Goal: Task Accomplishment & Management: Use online tool/utility

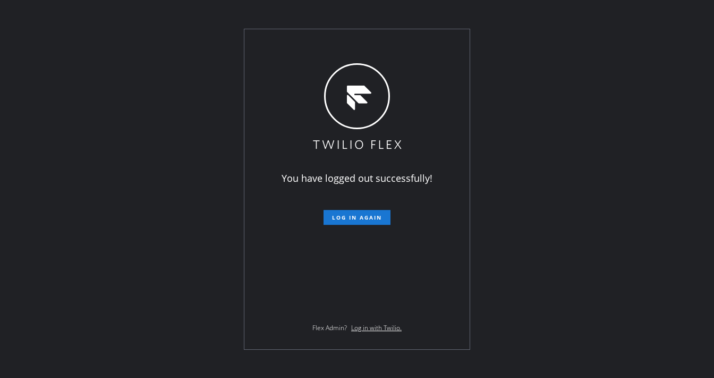
drag, startPoint x: 0, startPoint y: 0, endPoint x: 361, endPoint y: 208, distance: 417.0
click at [361, 208] on form "Log in again" at bounding box center [357, 212] width 185 height 23
click at [360, 210] on button "Log in again" at bounding box center [357, 217] width 67 height 15
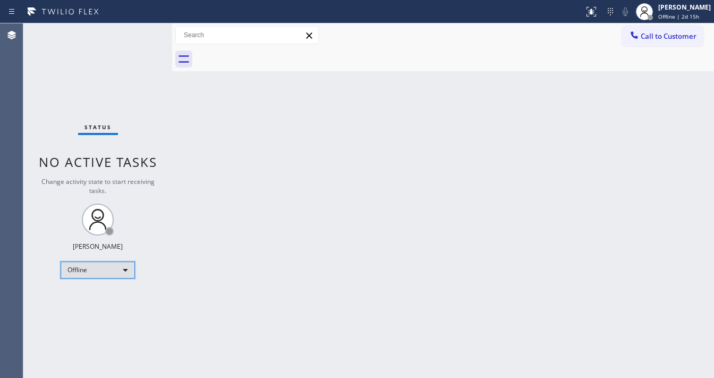
click at [98, 268] on div "Offline" at bounding box center [98, 269] width 74 height 17
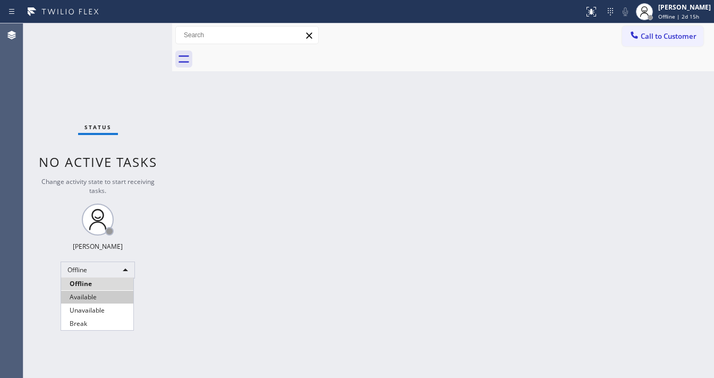
click at [93, 295] on li "Available" at bounding box center [97, 297] width 72 height 13
click at [359, 279] on div "Back to Dashboard Change Sender ID Customers Technicians Select a contact Outbo…" at bounding box center [443, 200] width 542 height 354
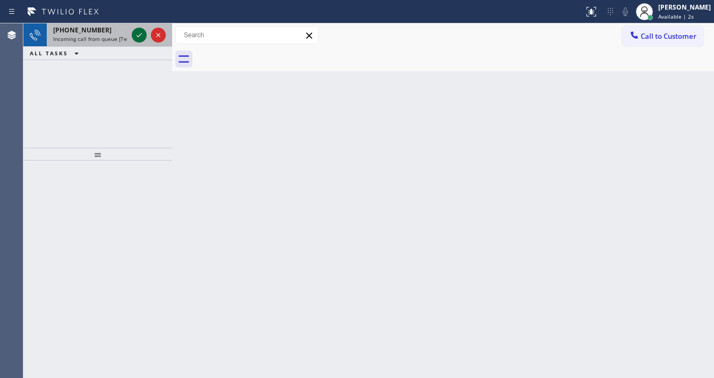
click at [135, 37] on icon at bounding box center [139, 35] width 13 height 13
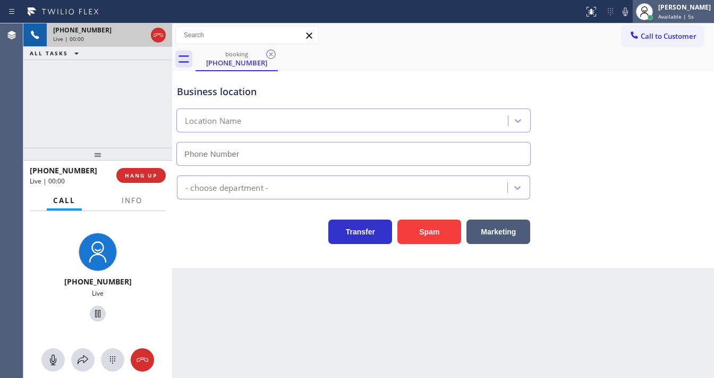
type input "[PHONE_NUMBER]"
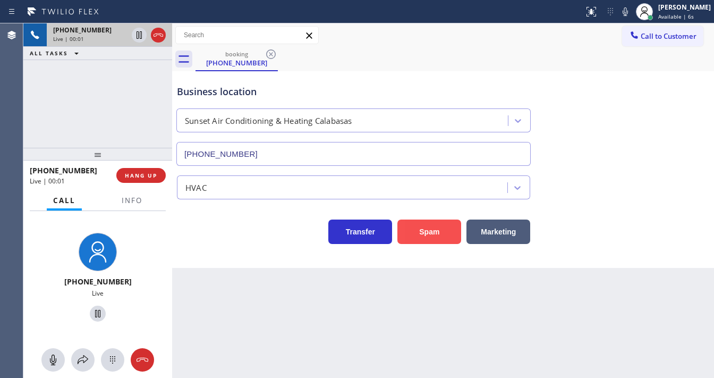
click at [427, 228] on button "Spam" at bounding box center [429, 231] width 64 height 24
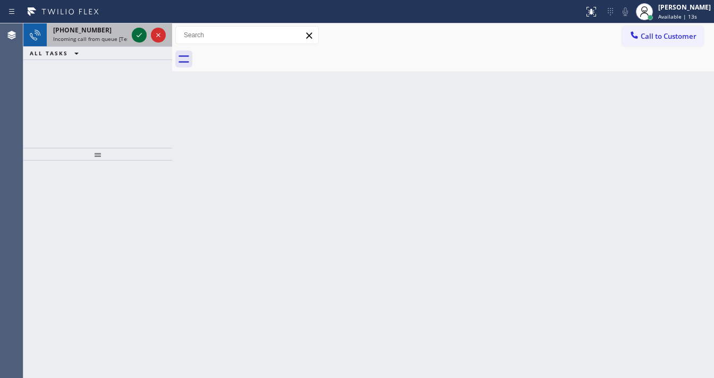
click at [135, 35] on icon at bounding box center [139, 35] width 13 height 13
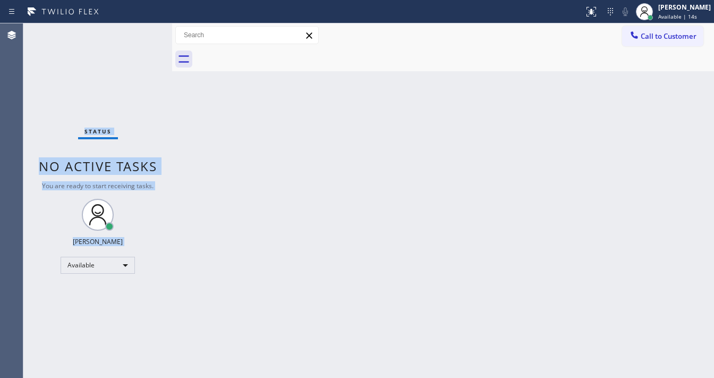
click at [136, 35] on div "Status No active tasks You are ready to start receiving tasks. [PERSON_NAME]" at bounding box center [97, 200] width 149 height 354
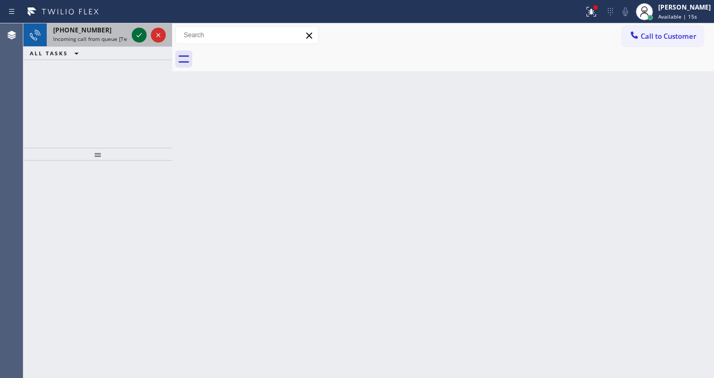
click at [135, 35] on icon at bounding box center [139, 35] width 13 height 13
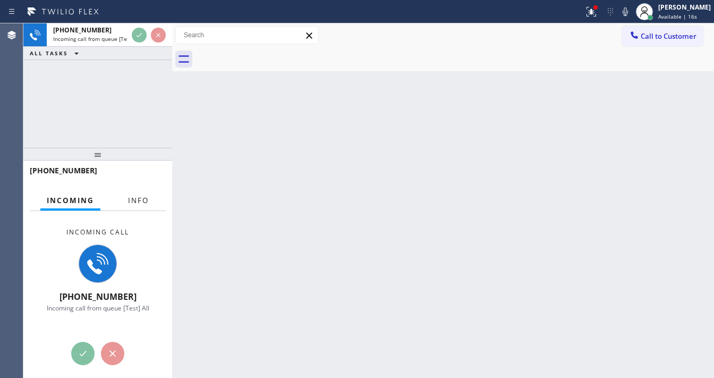
click at [136, 195] on span "Info" at bounding box center [138, 200] width 21 height 10
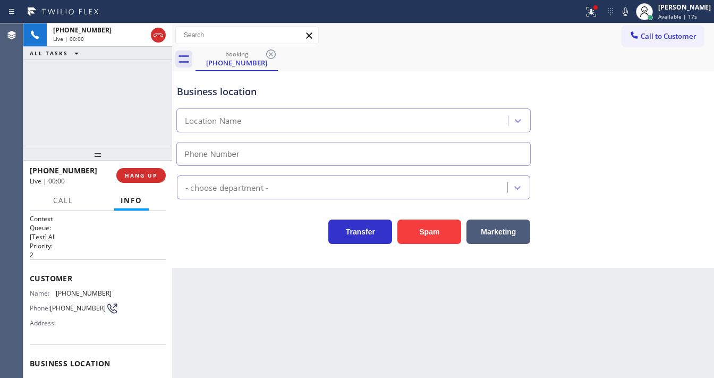
type input "[PHONE_NUMBER]"
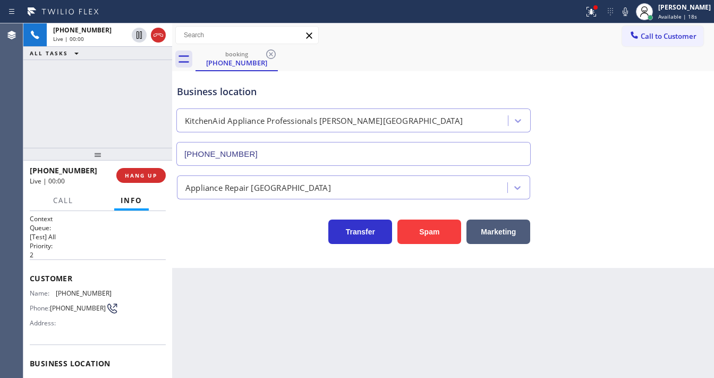
drag, startPoint x: 435, startPoint y: 232, endPoint x: 363, endPoint y: 334, distance: 124.7
click at [435, 232] on button "Spam" at bounding box center [429, 231] width 64 height 24
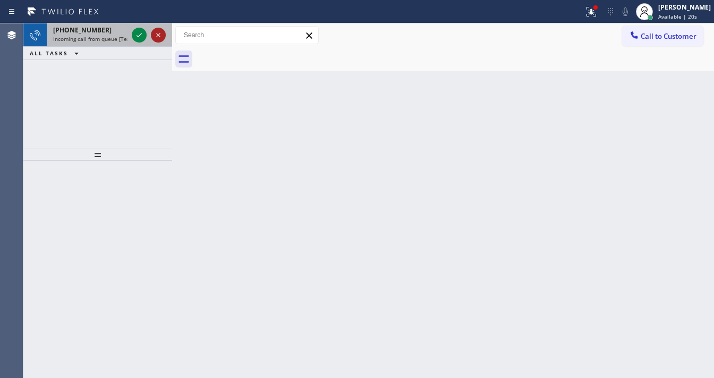
drag, startPoint x: 40, startPoint y: 108, endPoint x: 152, endPoint y: 38, distance: 133.0
click at [41, 107] on div "[PHONE_NUMBER] Incoming call from queue [Test] All ALL TASKS ALL TASKS ACTIVE T…" at bounding box center [97, 85] width 149 height 124
click at [137, 33] on icon at bounding box center [139, 35] width 13 height 13
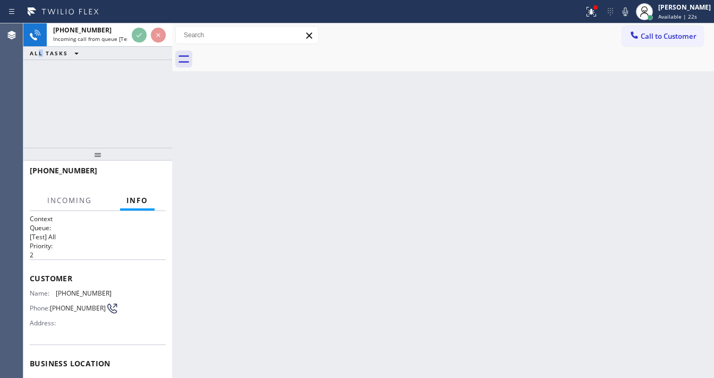
scroll to position [85, 0]
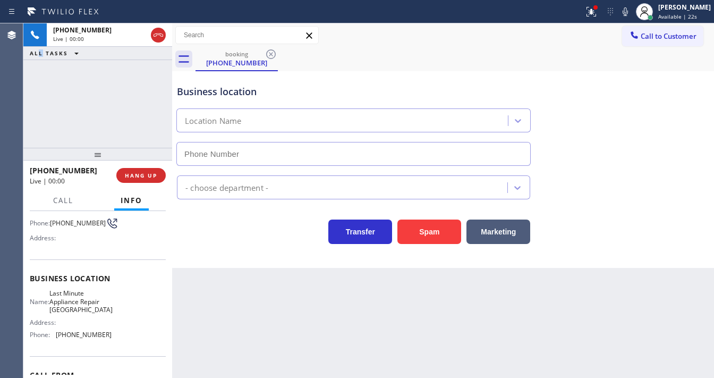
type input "[PHONE_NUMBER]"
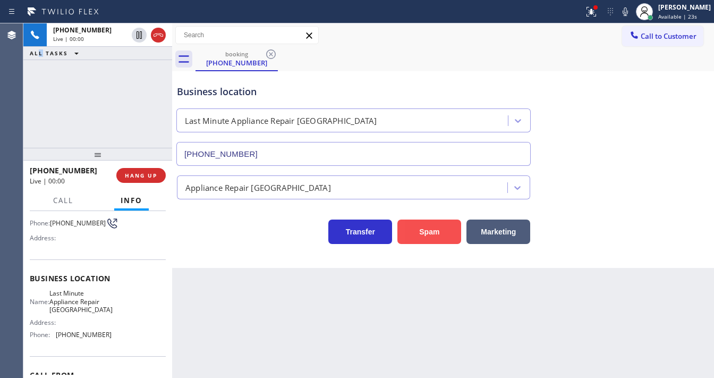
click at [435, 225] on button "Spam" at bounding box center [429, 231] width 64 height 24
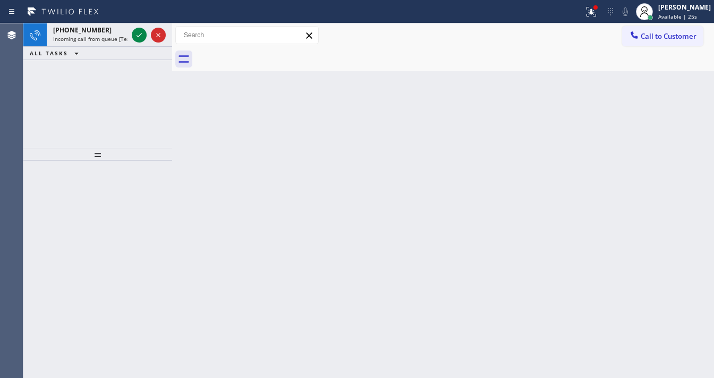
click at [34, 86] on div "[PHONE_NUMBER] Incoming call from queue [Test] All ALL TASKS ALL TASKS ACTIVE T…" at bounding box center [97, 85] width 149 height 124
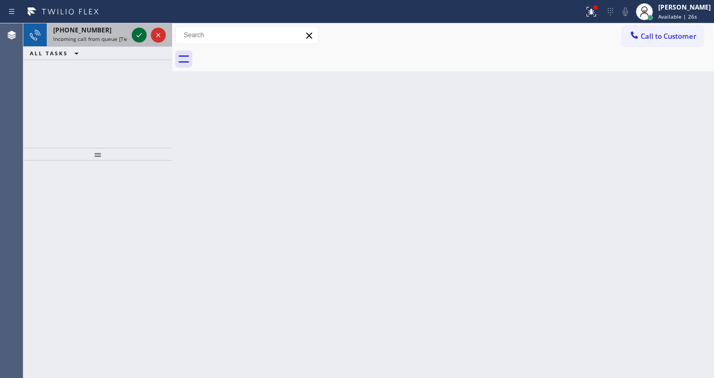
click at [138, 37] on icon at bounding box center [139, 35] width 13 height 13
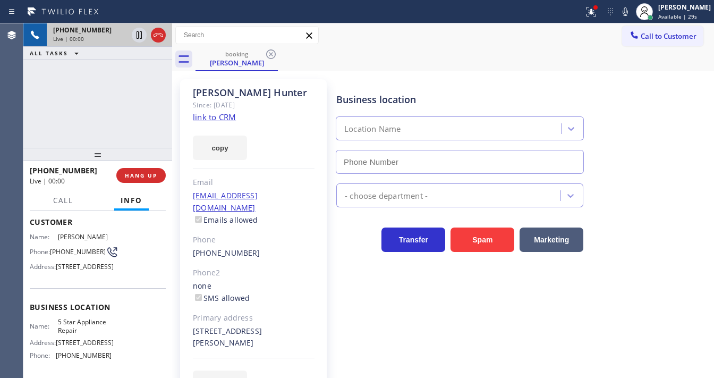
type input "[PHONE_NUMBER]"
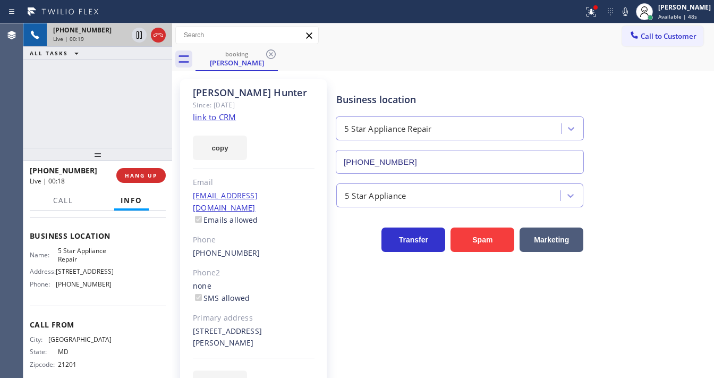
click at [224, 115] on link "link to CRM" at bounding box center [214, 117] width 43 height 11
click at [598, 14] on icon at bounding box center [591, 11] width 13 height 13
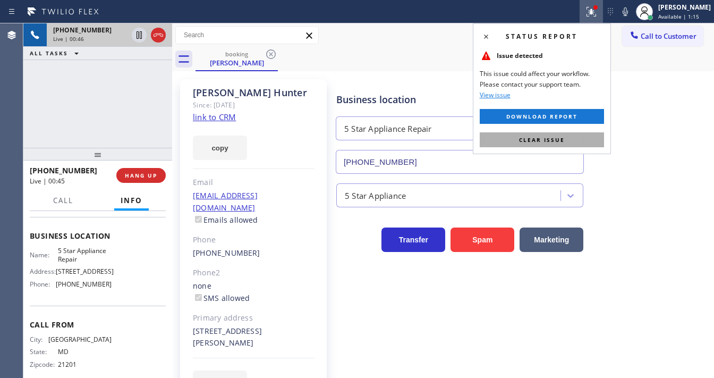
click at [559, 136] on span "Clear issue" at bounding box center [542, 139] width 46 height 7
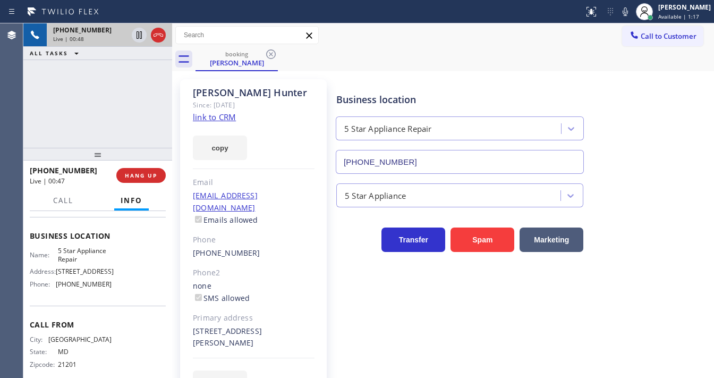
click at [32, 119] on div "[PHONE_NUMBER] Live | 00:48 ALL TASKS ALL TASKS ACTIVE TASKS TASKS IN WRAP UP" at bounding box center [97, 85] width 149 height 124
click at [627, 11] on icon at bounding box center [625, 11] width 13 height 13
click at [139, 34] on icon at bounding box center [139, 35] width 13 height 13
click at [208, 117] on link "link to CRM" at bounding box center [214, 117] width 43 height 11
click at [137, 35] on icon at bounding box center [138, 34] width 7 height 7
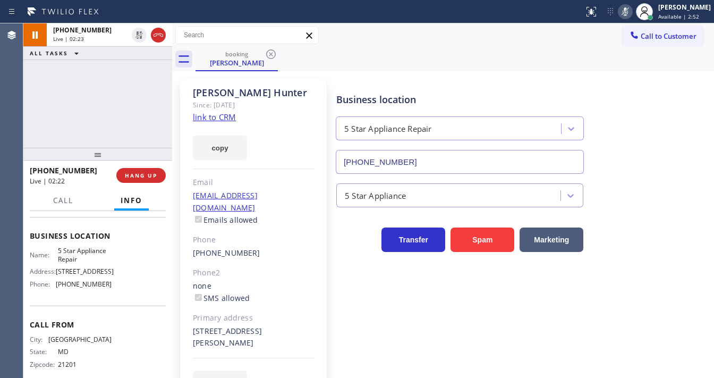
click at [631, 13] on icon at bounding box center [625, 11] width 13 height 13
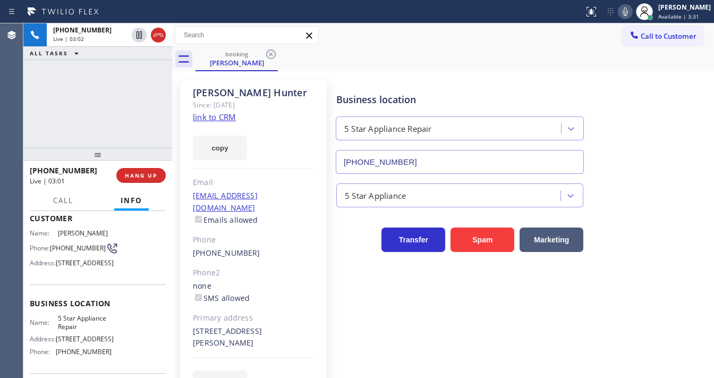
scroll to position [42, 0]
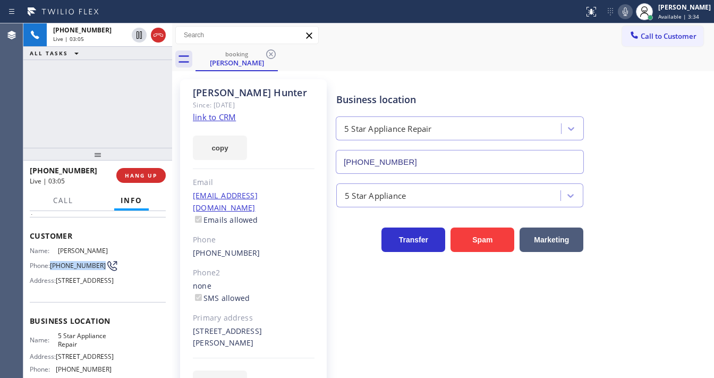
drag, startPoint x: 69, startPoint y: 267, endPoint x: 53, endPoint y: 259, distance: 18.1
click at [53, 261] on span "[PHONE_NUMBER]" at bounding box center [78, 265] width 56 height 8
copy span "[PHONE_NUMBER]"
click at [79, 95] on div "[PHONE_NUMBER] Live | 03:06 ALL TASKS ALL TASKS ACTIVE TASKS TASKS IN WRAP UP" at bounding box center [97, 85] width 149 height 124
drag, startPoint x: 97, startPoint y: 108, endPoint x: 115, endPoint y: 91, distance: 24.8
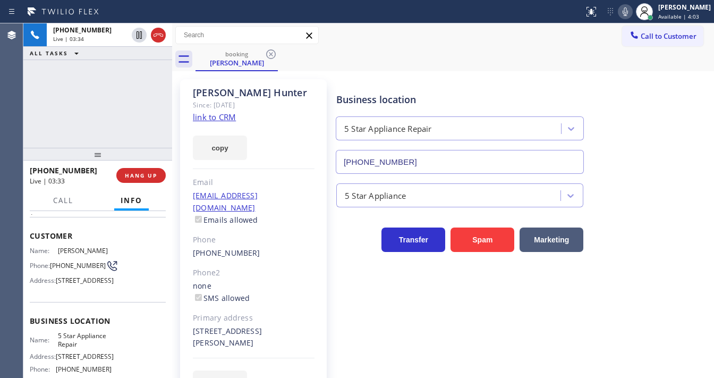
click at [97, 108] on div "[PHONE_NUMBER] Live | 03:34 ALL TASKS ALL TASKS ACTIVE TASKS TASKS IN WRAP UP" at bounding box center [97, 85] width 149 height 124
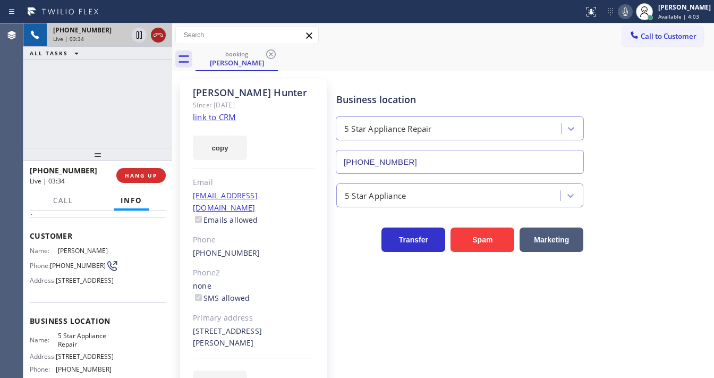
click at [160, 31] on icon at bounding box center [158, 35] width 13 height 13
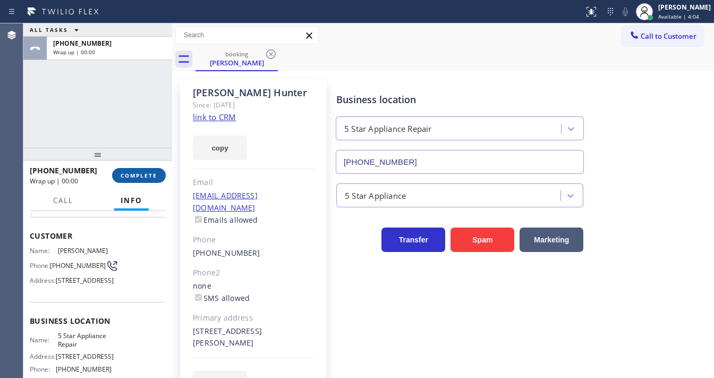
click at [137, 172] on span "COMPLETE" at bounding box center [139, 175] width 37 height 7
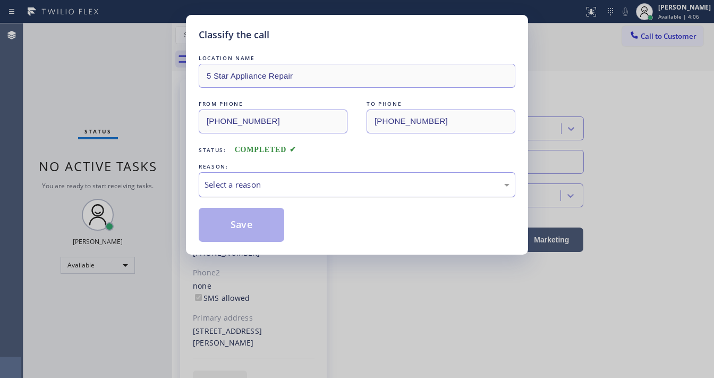
click at [261, 190] on div "Select a reason" at bounding box center [357, 184] width 317 height 25
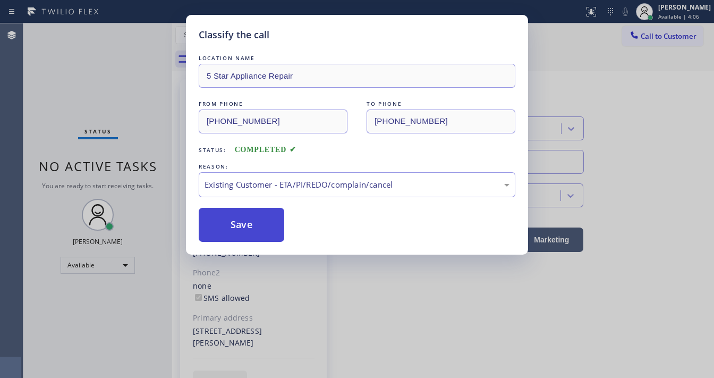
click at [242, 217] on button "Save" at bounding box center [242, 225] width 86 height 34
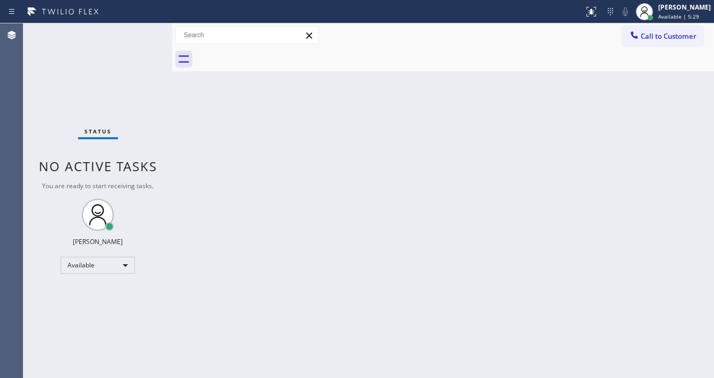
drag, startPoint x: 45, startPoint y: 97, endPoint x: 212, endPoint y: 240, distance: 220.1
click at [45, 97] on div "Status No active tasks You are ready to start receiving tasks. [PERSON_NAME]" at bounding box center [97, 200] width 149 height 354
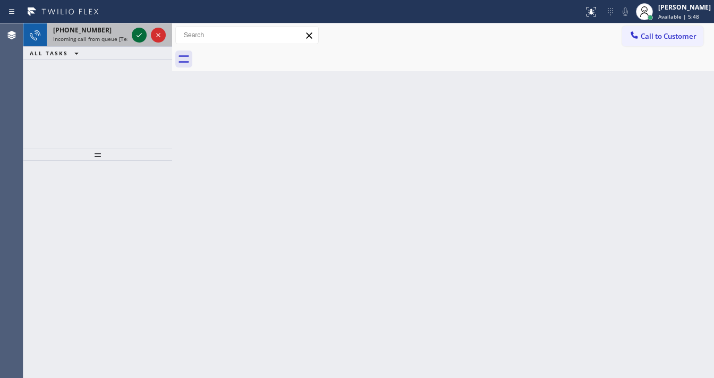
click at [135, 37] on icon at bounding box center [139, 35] width 13 height 13
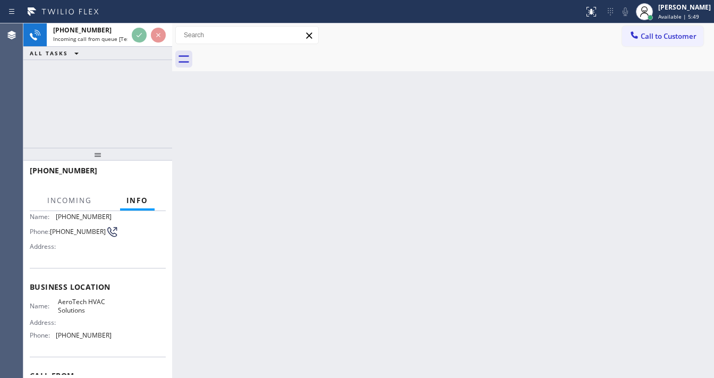
scroll to position [85, 0]
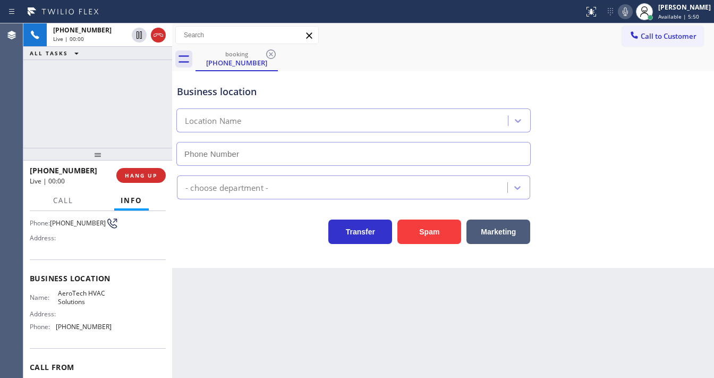
type input "[PHONE_NUMBER]"
click at [435, 245] on div "Business location AeroTech HVAC Solutions [PHONE_NUMBER] HVAC Transfer Spam Mar…" at bounding box center [443, 169] width 542 height 197
click at [426, 226] on button "Spam" at bounding box center [429, 231] width 64 height 24
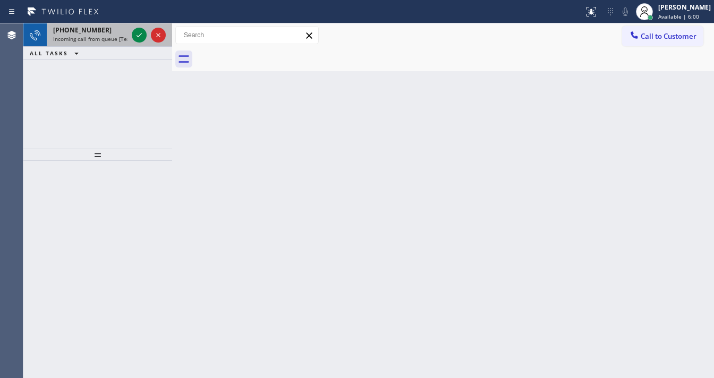
click at [139, 44] on div at bounding box center [149, 34] width 38 height 23
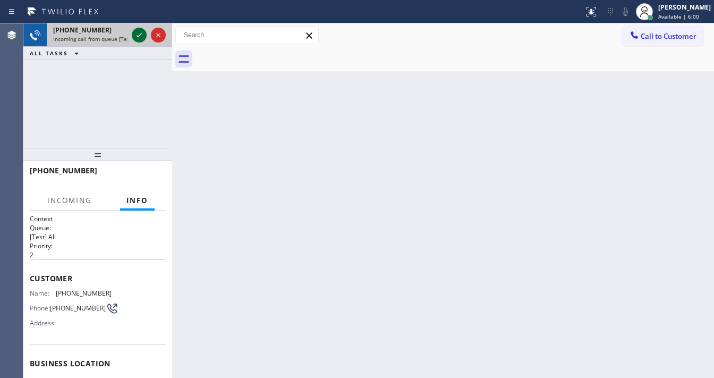
drag, startPoint x: 139, startPoint y: 44, endPoint x: 138, endPoint y: 36, distance: 8.0
click at [139, 42] on div at bounding box center [149, 34] width 38 height 23
click at [138, 36] on icon at bounding box center [139, 35] width 13 height 13
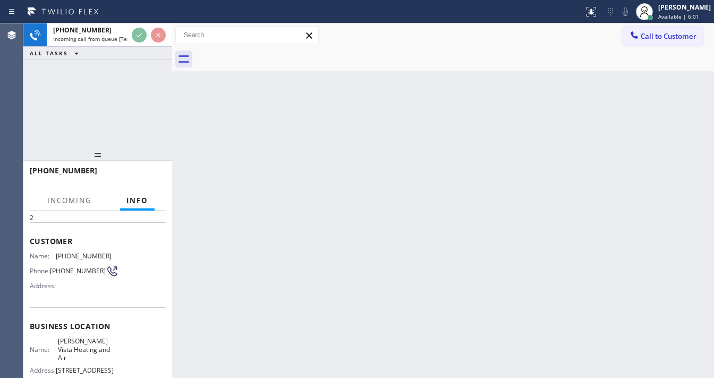
scroll to position [85, 0]
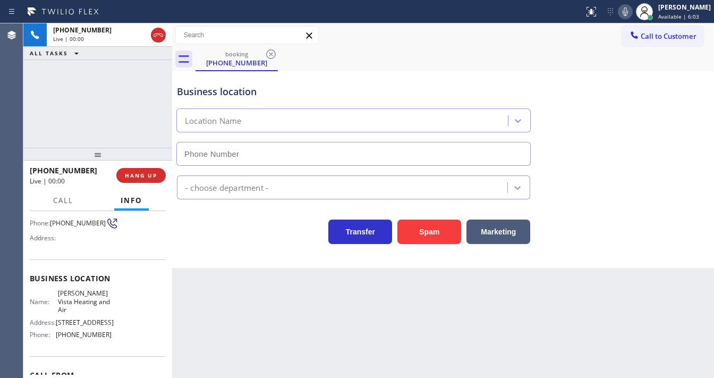
type input "[PHONE_NUMBER]"
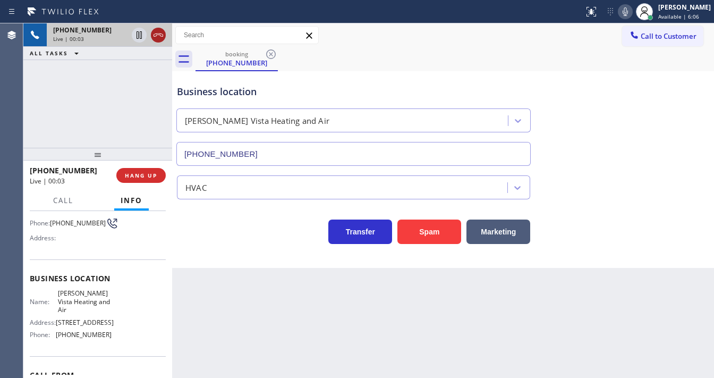
drag, startPoint x: 107, startPoint y: 81, endPoint x: 155, endPoint y: 40, distance: 63.3
click at [107, 81] on div "[PHONE_NUMBER] Live | 00:03 ALL TASKS ALL TASKS ACTIVE TASKS TASKS IN WRAP UP" at bounding box center [97, 85] width 149 height 124
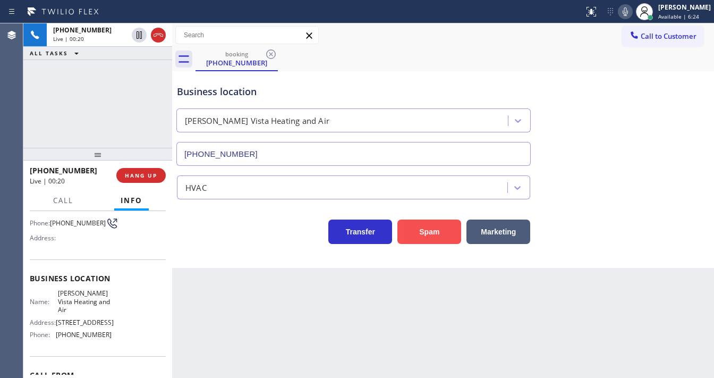
click at [437, 233] on button "Spam" at bounding box center [429, 231] width 64 height 24
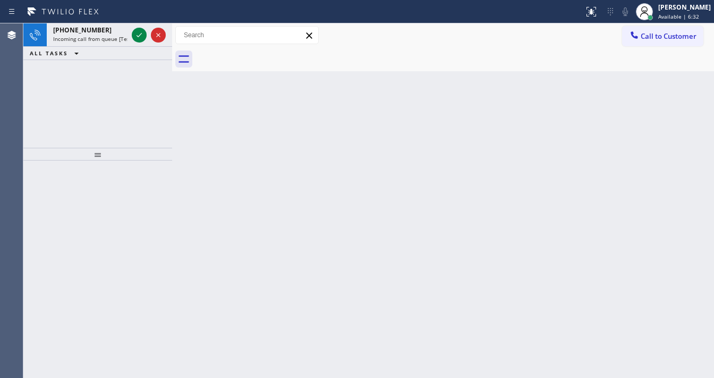
drag, startPoint x: 24, startPoint y: 86, endPoint x: 40, endPoint y: 82, distance: 16.9
click at [37, 83] on div "[PHONE_NUMBER] Incoming call from queue [Test] All ALL TASKS ALL TASKS ACTIVE T…" at bounding box center [97, 85] width 149 height 124
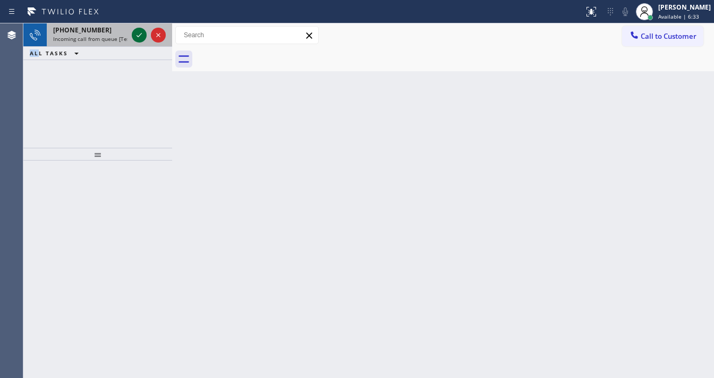
click at [133, 37] on div at bounding box center [139, 35] width 15 height 13
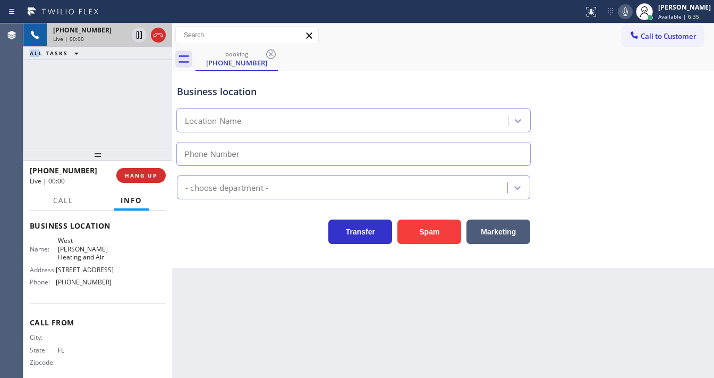
scroll to position [140, 0]
type input "[PHONE_NUMBER]"
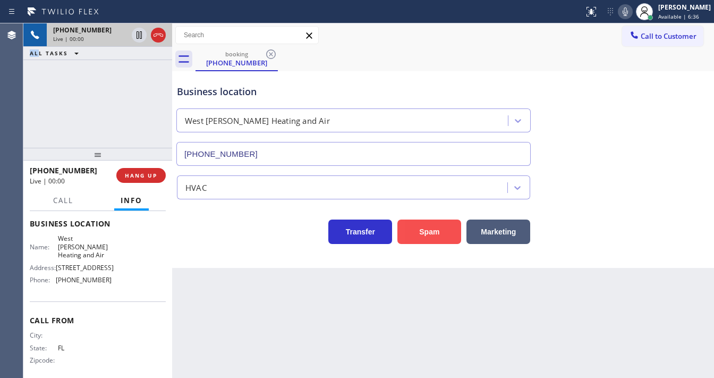
click at [435, 232] on button "Spam" at bounding box center [429, 231] width 64 height 24
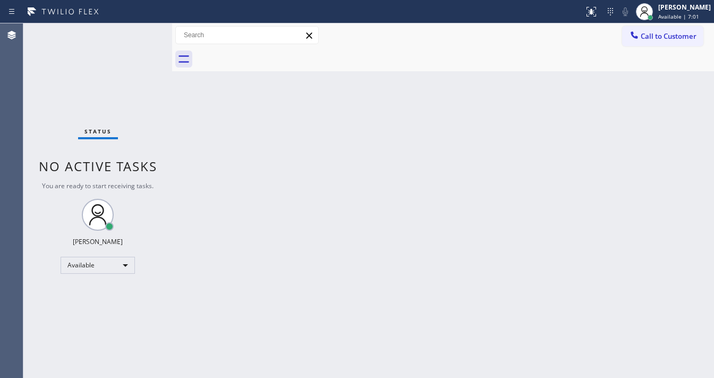
click at [60, 97] on div "Status No active tasks You are ready to start receiving tasks. [PERSON_NAME]" at bounding box center [97, 200] width 149 height 354
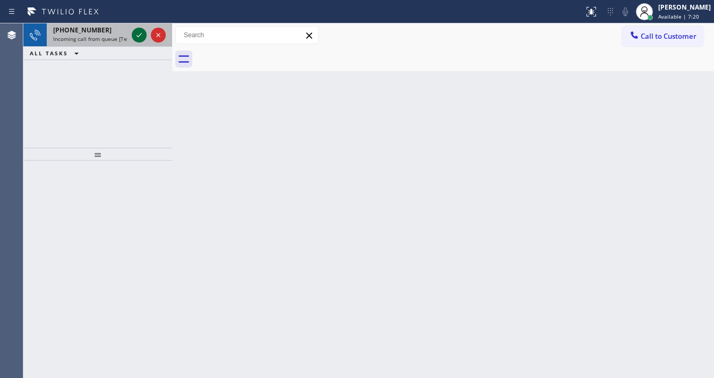
drag, startPoint x: 135, startPoint y: 39, endPoint x: 140, endPoint y: 35, distance: 6.4
click at [136, 39] on icon at bounding box center [139, 35] width 13 height 13
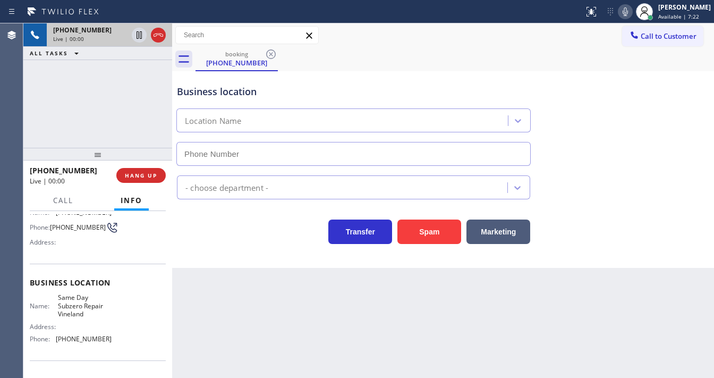
scroll to position [127, 0]
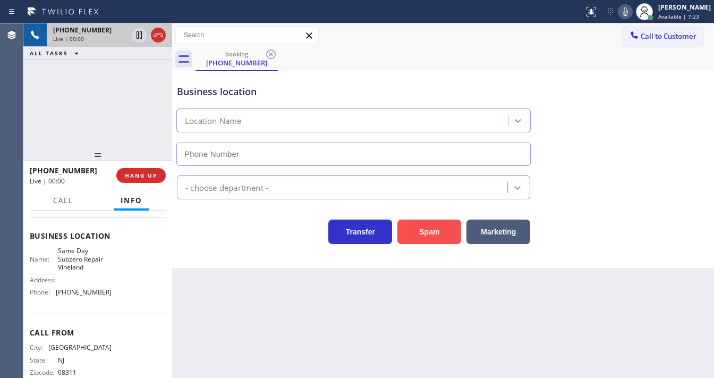
click at [419, 229] on button "Spam" at bounding box center [429, 231] width 64 height 24
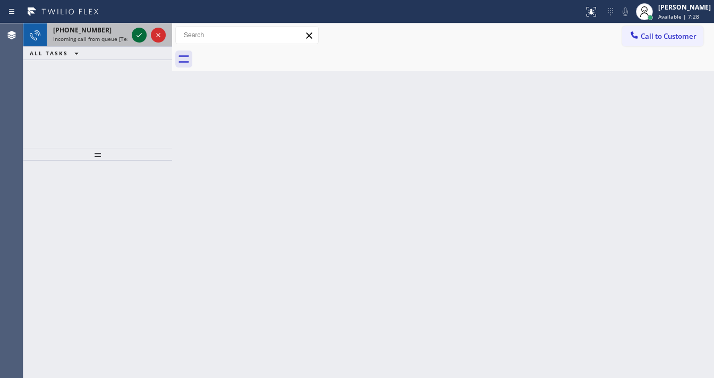
click at [138, 34] on icon at bounding box center [139, 35] width 13 height 13
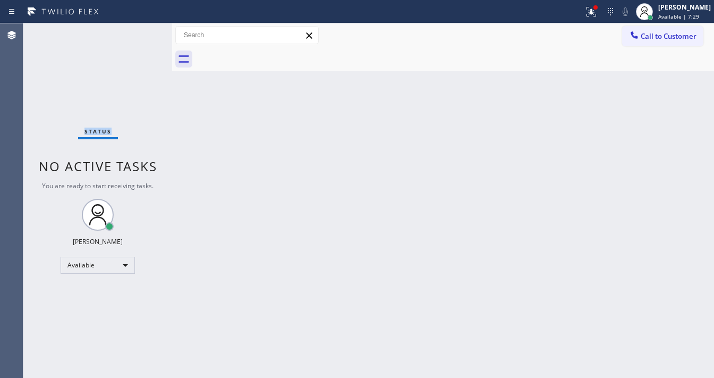
click at [138, 35] on div "Status No active tasks You are ready to start receiving tasks. [PERSON_NAME]" at bounding box center [97, 200] width 149 height 354
click at [598, 17] on icon at bounding box center [591, 11] width 13 height 13
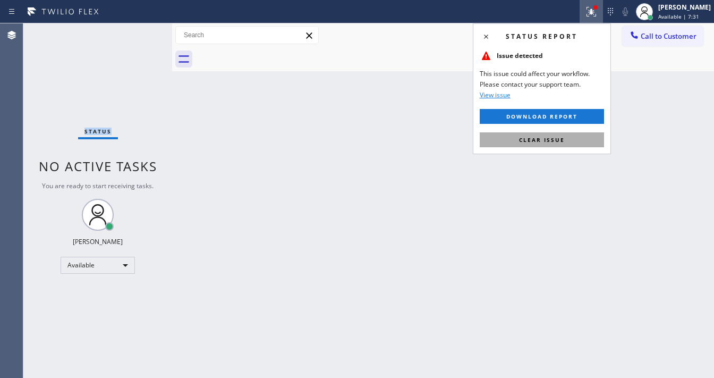
click at [570, 143] on button "Clear issue" at bounding box center [542, 139] width 124 height 15
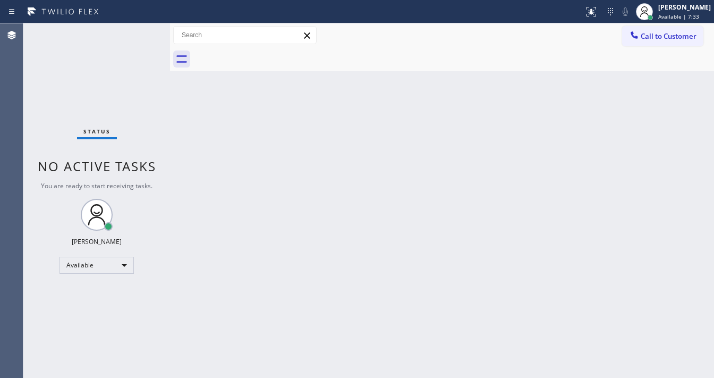
drag, startPoint x: 170, startPoint y: 37, endPoint x: 138, endPoint y: 38, distance: 31.9
click at [138, 38] on div "Status No active tasks You are ready to start receiving tasks. [PERSON_NAME] Av…" at bounding box center [368, 200] width 691 height 354
drag, startPoint x: 168, startPoint y: 38, endPoint x: 139, endPoint y: 38, distance: 29.2
click at [139, 38] on div "Status No active tasks You are ready to start receiving tasks. [PERSON_NAME] Av…" at bounding box center [368, 200] width 691 height 354
click at [139, 32] on div "Status No active tasks You are ready to start receiving tasks. [PERSON_NAME]" at bounding box center [96, 200] width 147 height 354
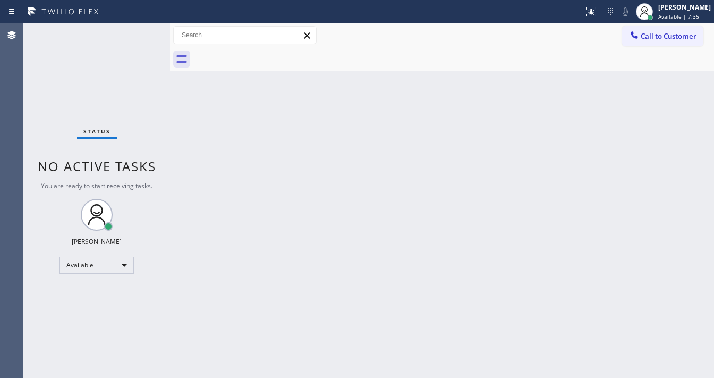
click at [139, 32] on div "Status No active tasks You are ready to start receiving tasks. [PERSON_NAME]" at bounding box center [96, 200] width 147 height 354
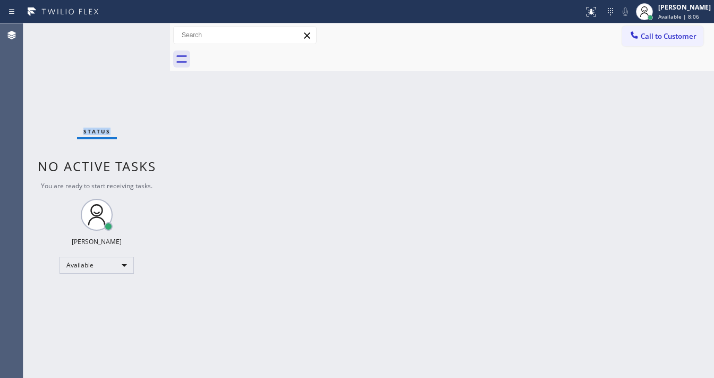
click at [37, 53] on div "Status No active tasks You are ready to start receiving tasks. [PERSON_NAME]" at bounding box center [96, 200] width 147 height 354
click at [33, 100] on div "Status No active tasks You are ready to start receiving tasks. [PERSON_NAME]" at bounding box center [96, 200] width 147 height 354
click at [138, 28] on div "Status No active tasks You are ready to start receiving tasks. [PERSON_NAME]" at bounding box center [96, 200] width 147 height 354
click at [139, 28] on div "Status No active tasks You are ready to start receiving tasks. [PERSON_NAME]" at bounding box center [96, 200] width 147 height 354
click at [140, 28] on div "Status No active tasks You are ready to start receiving tasks. [PERSON_NAME]" at bounding box center [96, 200] width 147 height 354
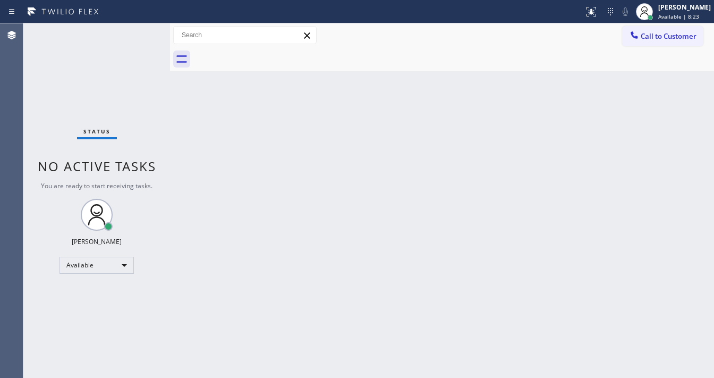
click at [141, 30] on div "Status No active tasks You are ready to start receiving tasks. [PERSON_NAME]" at bounding box center [96, 200] width 147 height 354
drag, startPoint x: 168, startPoint y: 32, endPoint x: 145, endPoint y: 34, distance: 22.9
click at [146, 34] on div "Status No active tasks You are ready to start receiving tasks. [PERSON_NAME] Av…" at bounding box center [368, 200] width 691 height 354
click at [145, 34] on div "Status No active tasks You are ready to start receiving tasks. [PERSON_NAME]" at bounding box center [96, 200] width 147 height 354
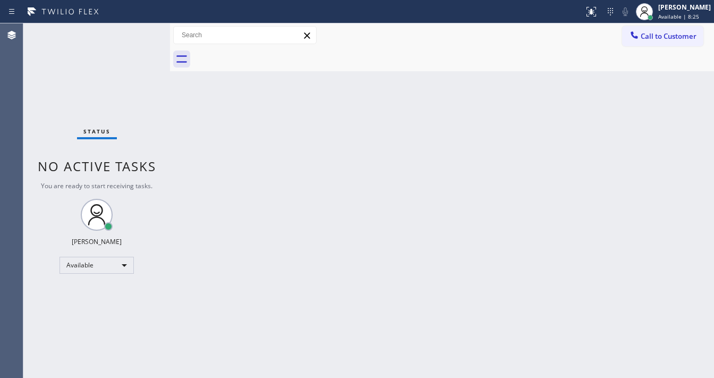
click at [143, 32] on div "Status No active tasks You are ready to start receiving tasks. [PERSON_NAME]" at bounding box center [96, 200] width 147 height 354
click at [142, 32] on div "Status No active tasks You are ready to start receiving tasks. [PERSON_NAME]" at bounding box center [96, 200] width 147 height 354
click at [39, 76] on div "Status No active tasks You are ready to start receiving tasks. [PERSON_NAME]" at bounding box center [96, 200] width 147 height 354
click at [57, 123] on div "Status No active tasks You are ready to start receiving tasks. [PERSON_NAME]" at bounding box center [96, 200] width 147 height 354
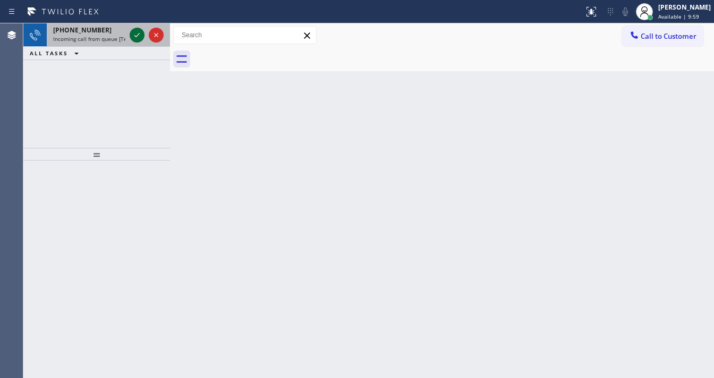
drag, startPoint x: 133, startPoint y: 30, endPoint x: 140, endPoint y: 32, distance: 6.7
click at [138, 32] on icon at bounding box center [137, 35] width 13 height 13
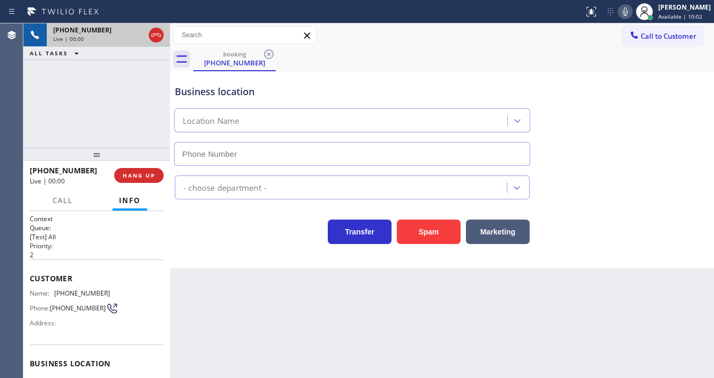
click at [139, 33] on div "[PHONE_NUMBER]" at bounding box center [98, 29] width 91 height 9
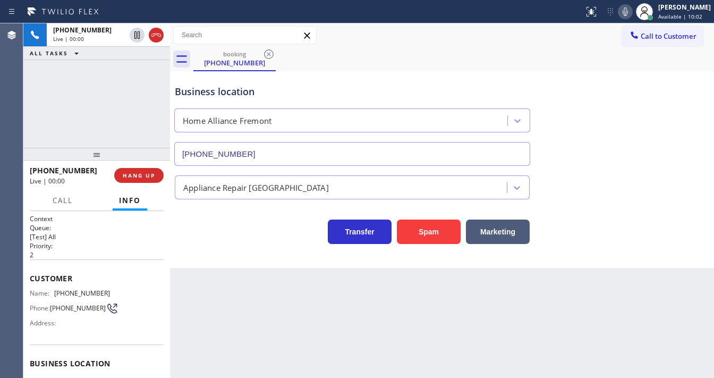
type input "[PHONE_NUMBER]"
click at [119, 134] on div "[PHONE_NUMBER] Live | 00:08 ALL TASKS ALL TASKS ACTIVE TASKS TASKS IN WRAP UP" at bounding box center [96, 85] width 147 height 124
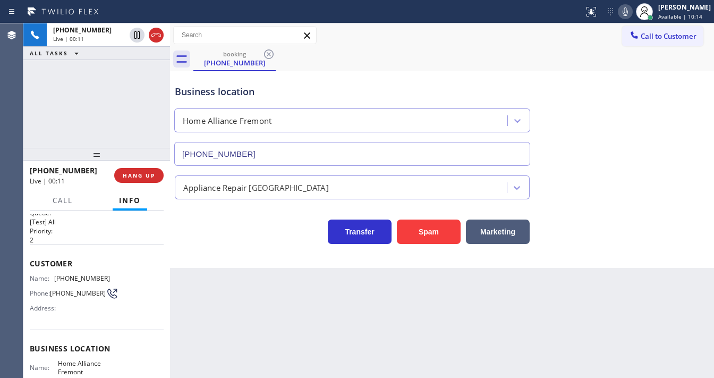
scroll to position [23, 0]
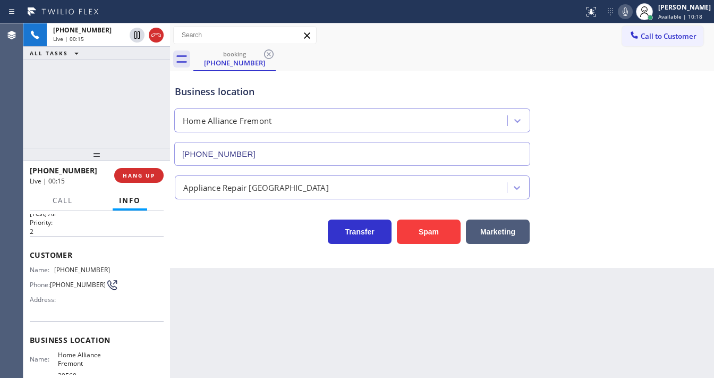
click at [123, 132] on div "[PHONE_NUMBER] Live | 00:15 ALL TASKS ALL TASKS ACTIVE TASKS TASKS IN WRAP UP" at bounding box center [96, 85] width 147 height 124
drag, startPoint x: 171, startPoint y: 90, endPoint x: 115, endPoint y: 86, distance: 55.5
click at [115, 86] on div "[PHONE_NUMBER] Live | 00:18 ALL TASKS ALL TASKS ACTIVE TASKS TASKS IN WRAP UP […" at bounding box center [368, 200] width 691 height 354
drag, startPoint x: 168, startPoint y: 104, endPoint x: 122, endPoint y: 104, distance: 45.7
click at [123, 104] on div "[PHONE_NUMBER] Live | 00:24 ALL TASKS ALL TASKS ACTIVE TASKS TASKS IN WRAP UP […" at bounding box center [368, 200] width 691 height 354
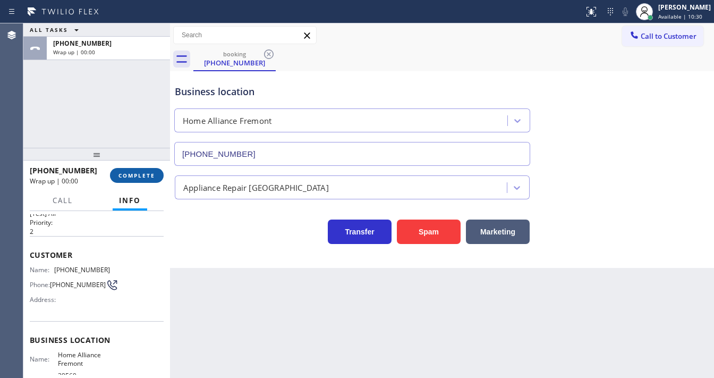
click at [146, 176] on span "COMPLETE" at bounding box center [136, 175] width 37 height 7
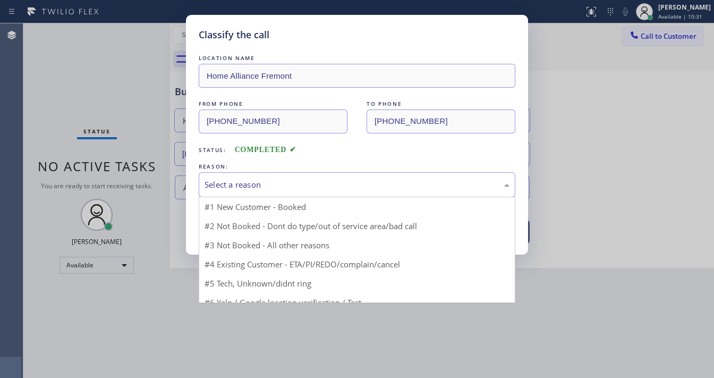
click at [263, 185] on div "Select a reason" at bounding box center [357, 184] width 305 height 12
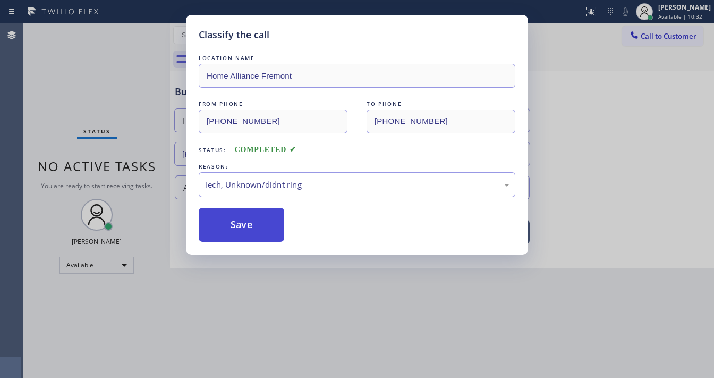
click at [242, 219] on button "Save" at bounding box center [242, 225] width 86 height 34
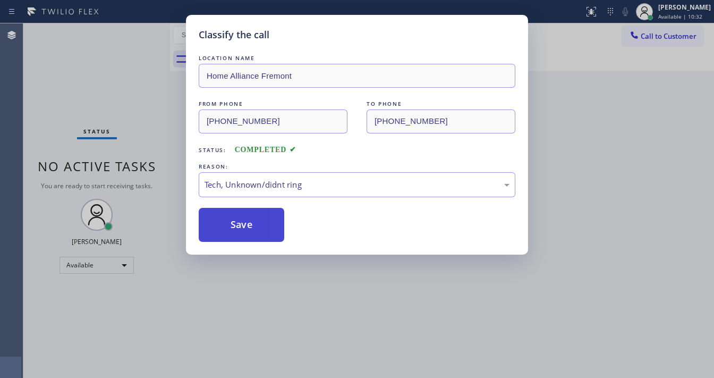
click at [242, 219] on button "Save" at bounding box center [242, 225] width 86 height 34
click at [149, 207] on div "Classify the call LOCATION NAME Home Alliance Fremont FROM PHONE [PHONE_NUMBER]…" at bounding box center [357, 189] width 714 height 378
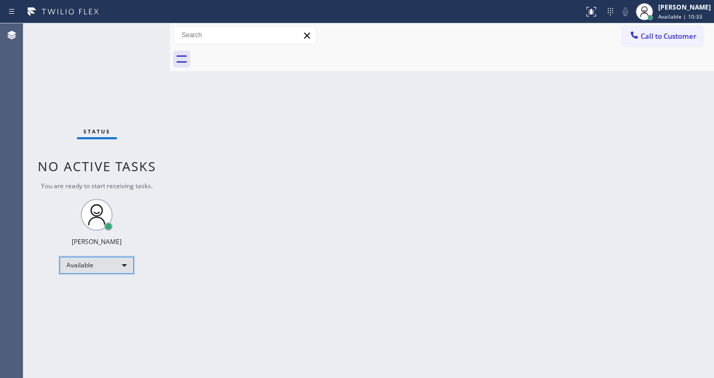
click at [107, 263] on div "Available" at bounding box center [96, 265] width 74 height 17
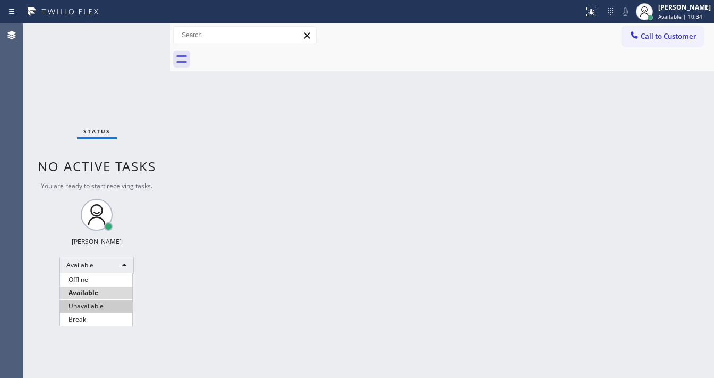
click at [91, 308] on li "Unavailable" at bounding box center [96, 306] width 72 height 13
click at [175, 289] on div "Back to Dashboard Change Sender ID Customers Technicians Select a contact Outbo…" at bounding box center [442, 200] width 544 height 354
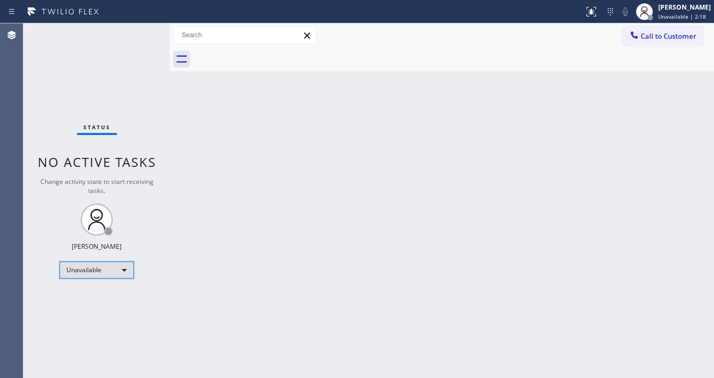
click at [98, 273] on div "Unavailable" at bounding box center [96, 269] width 74 height 17
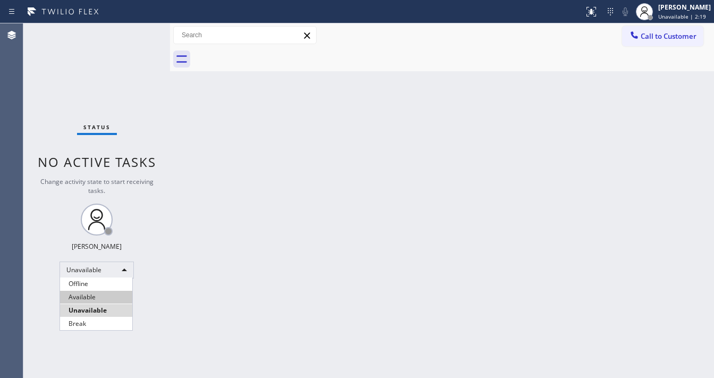
click at [96, 298] on li "Available" at bounding box center [96, 297] width 72 height 13
click at [233, 261] on div "Back to Dashboard Change Sender ID Customers Technicians Select a contact Outbo…" at bounding box center [442, 200] width 544 height 354
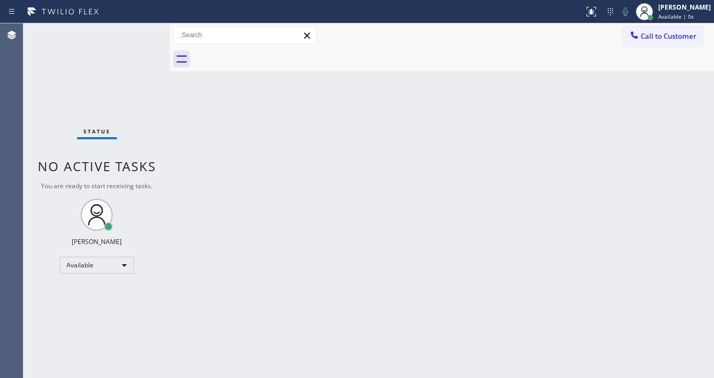
click at [140, 34] on div "Status No active tasks You are ready to start receiving tasks. [PERSON_NAME]" at bounding box center [96, 200] width 147 height 354
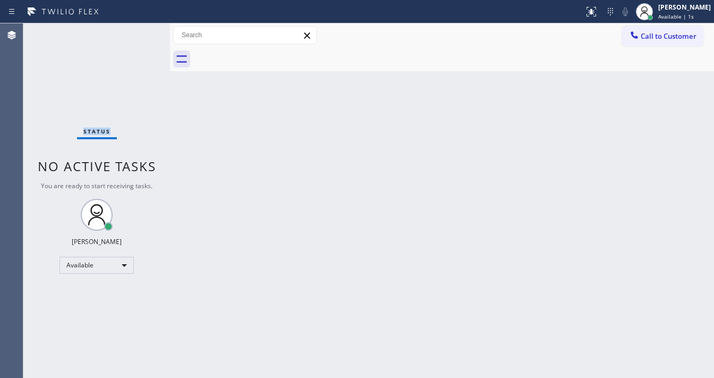
click at [140, 34] on div "Status No active tasks You are ready to start receiving tasks. [PERSON_NAME]" at bounding box center [96, 200] width 147 height 354
click at [137, 31] on div "Status No active tasks You are ready to start receiving tasks. [PERSON_NAME]" at bounding box center [96, 200] width 147 height 354
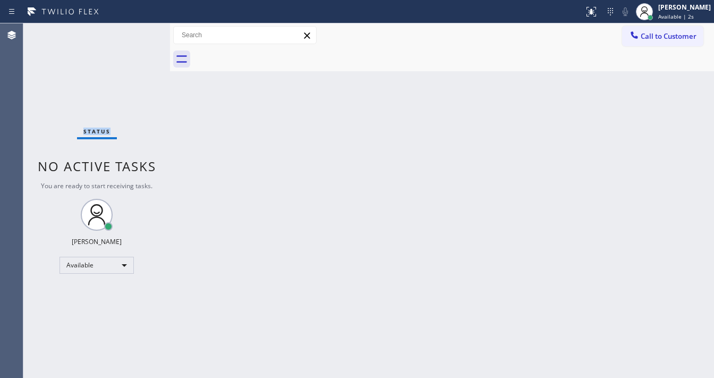
click at [138, 31] on div "Status No active tasks You are ready to start receiving tasks. [PERSON_NAME]" at bounding box center [96, 200] width 147 height 354
click at [139, 31] on div "Status No active tasks You are ready to start receiving tasks. [PERSON_NAME]" at bounding box center [96, 200] width 147 height 354
drag, startPoint x: 139, startPoint y: 31, endPoint x: 154, endPoint y: 31, distance: 14.3
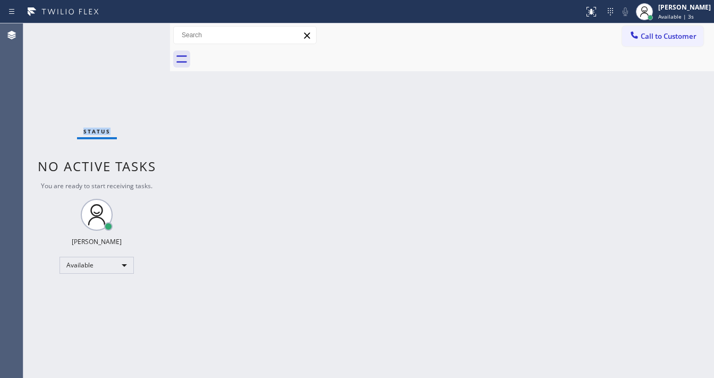
click at [150, 31] on div "Status No active tasks You are ready to start receiving tasks. [PERSON_NAME]" at bounding box center [96, 200] width 147 height 354
drag, startPoint x: 169, startPoint y: 32, endPoint x: 120, endPoint y: 33, distance: 48.9
click at [120, 33] on div "Status No active tasks You are ready to start receiving tasks. [PERSON_NAME] Av…" at bounding box center [368, 200] width 691 height 354
click at [140, 31] on div "Status No active tasks You are ready to start receiving tasks. [PERSON_NAME]" at bounding box center [96, 200] width 147 height 354
click at [140, 30] on div "Status No active tasks You are ready to start receiving tasks. [PERSON_NAME]" at bounding box center [96, 200] width 147 height 354
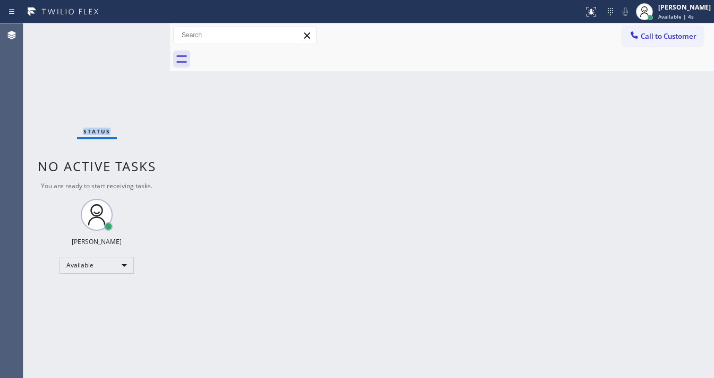
click at [140, 30] on div "Status No active tasks You are ready to start receiving tasks. [PERSON_NAME]" at bounding box center [96, 200] width 147 height 354
click at [304, 373] on div "Back to Dashboard Change Sender ID Customers Technicians Select a contact Outbo…" at bounding box center [442, 200] width 544 height 354
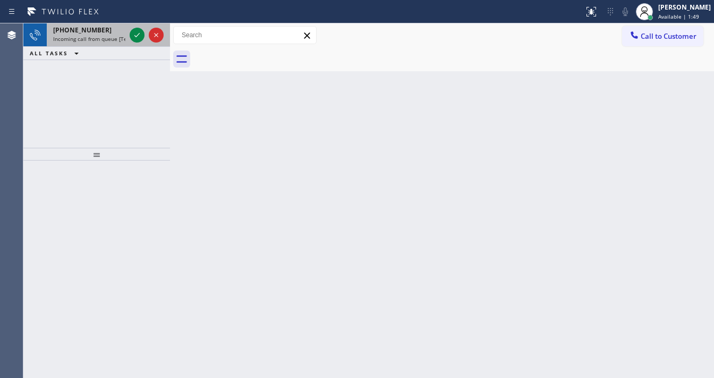
drag, startPoint x: 130, startPoint y: 39, endPoint x: 129, endPoint y: 33, distance: 5.3
click at [129, 34] on div at bounding box center [146, 34] width 38 height 23
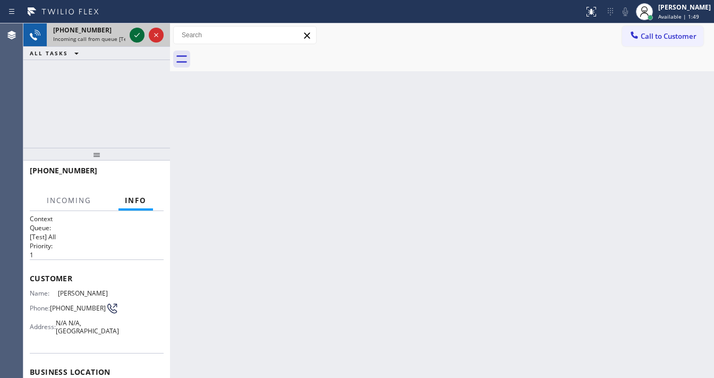
click at [130, 32] on div at bounding box center [146, 34] width 38 height 23
click at [132, 32] on icon at bounding box center [137, 35] width 13 height 13
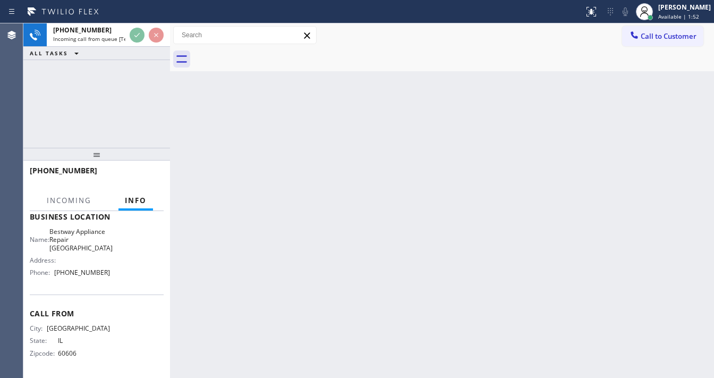
scroll to position [170, 0]
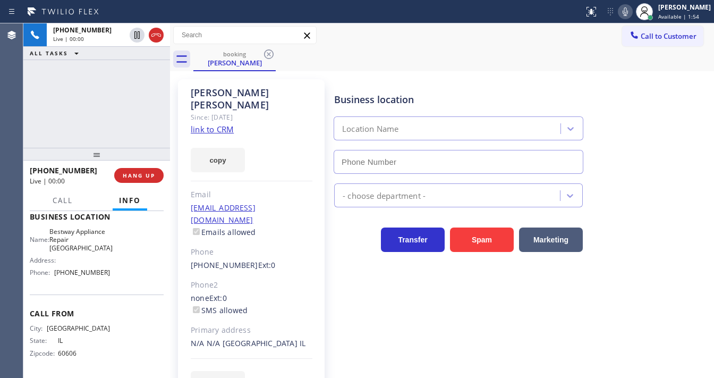
type input "[PHONE_NUMBER]"
click at [212, 124] on link "link to CRM" at bounding box center [212, 129] width 43 height 11
click at [632, 9] on icon at bounding box center [625, 11] width 13 height 13
click at [628, 14] on icon at bounding box center [625, 11] width 5 height 8
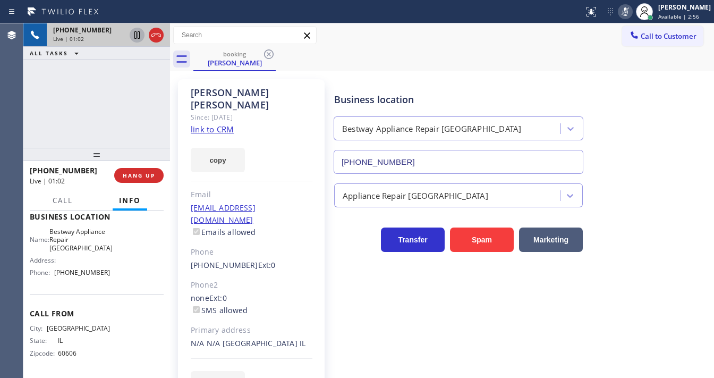
click at [138, 39] on icon at bounding box center [137, 35] width 13 height 13
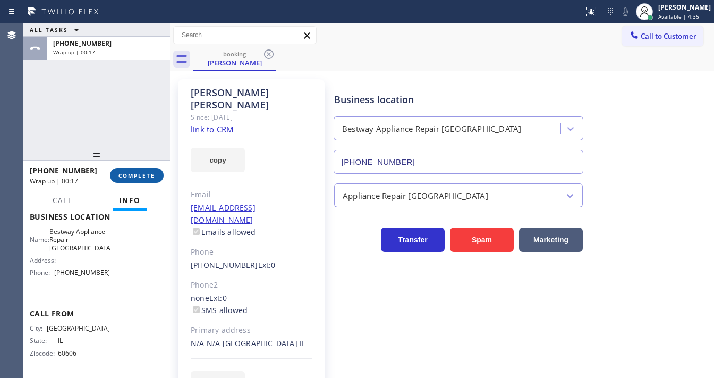
click at [124, 177] on span "COMPLETE" at bounding box center [136, 175] width 37 height 7
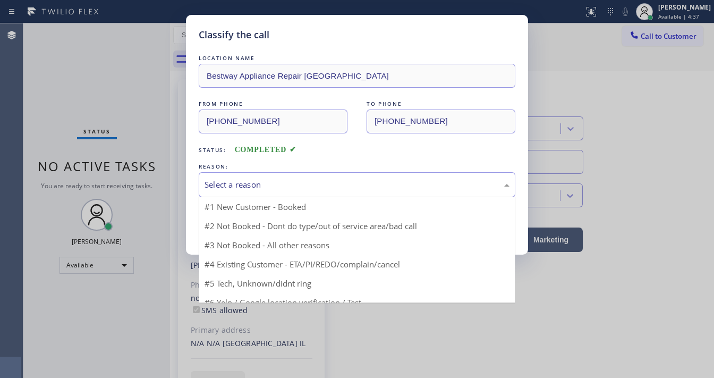
drag, startPoint x: 266, startPoint y: 193, endPoint x: 266, endPoint y: 188, distance: 5.8
click at [266, 193] on div "Select a reason" at bounding box center [357, 184] width 317 height 25
click at [266, 188] on div "Select a reason" at bounding box center [357, 184] width 305 height 12
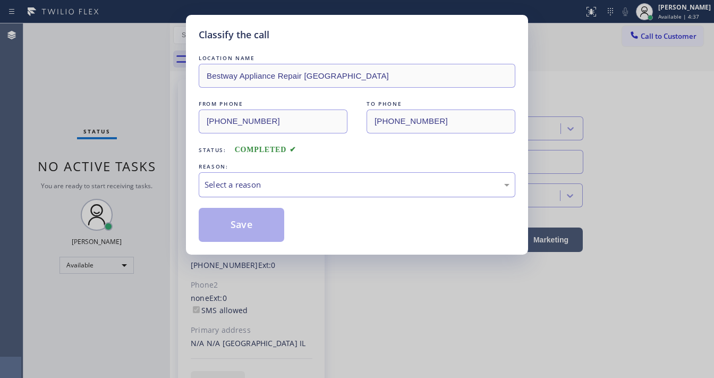
click at [261, 178] on div "Select a reason" at bounding box center [357, 184] width 305 height 12
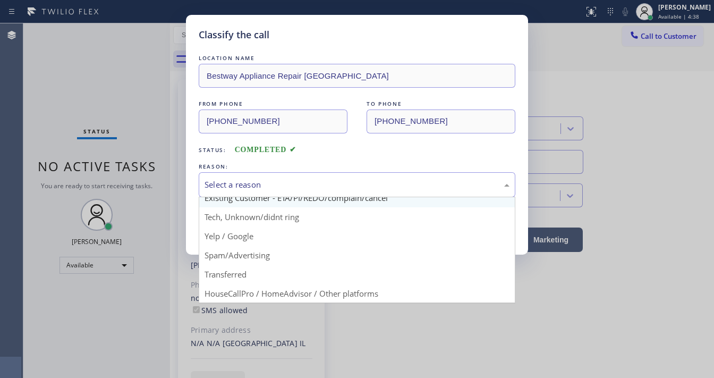
scroll to position [66, 0]
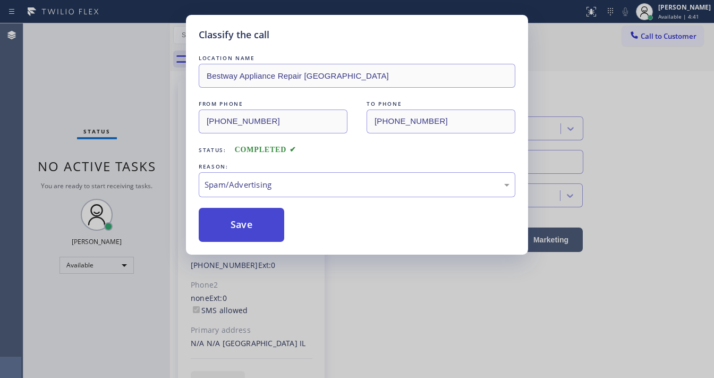
click at [242, 220] on button "Save" at bounding box center [242, 225] width 86 height 34
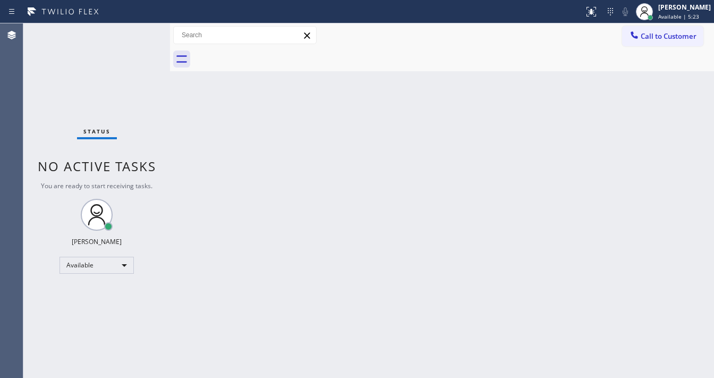
click at [28, 135] on div "Status No active tasks You are ready to start receiving tasks. [PERSON_NAME]" at bounding box center [96, 200] width 147 height 354
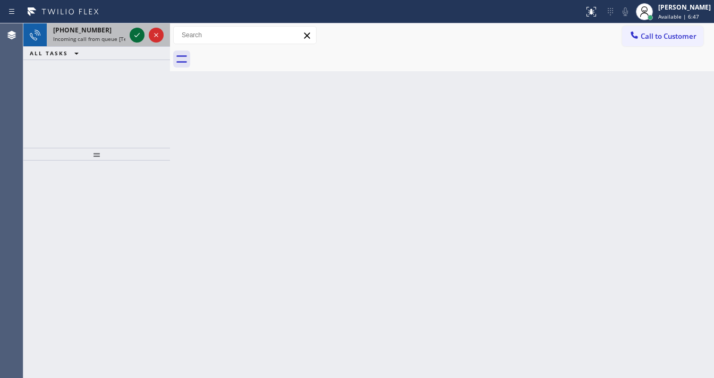
click at [133, 32] on icon at bounding box center [137, 35] width 13 height 13
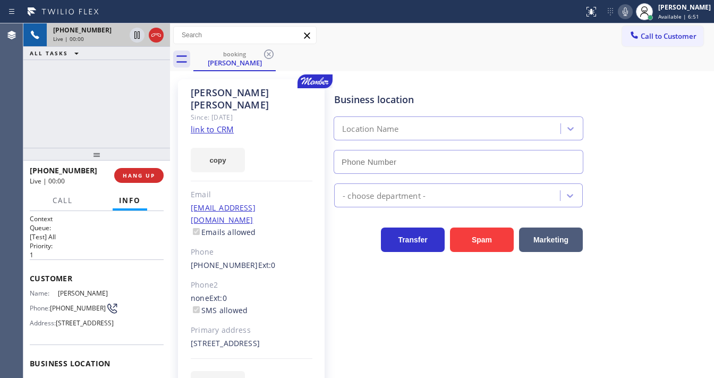
type input "[PHONE_NUMBER]"
click at [632, 15] on icon at bounding box center [625, 11] width 13 height 13
click at [135, 37] on icon at bounding box center [137, 35] width 13 height 13
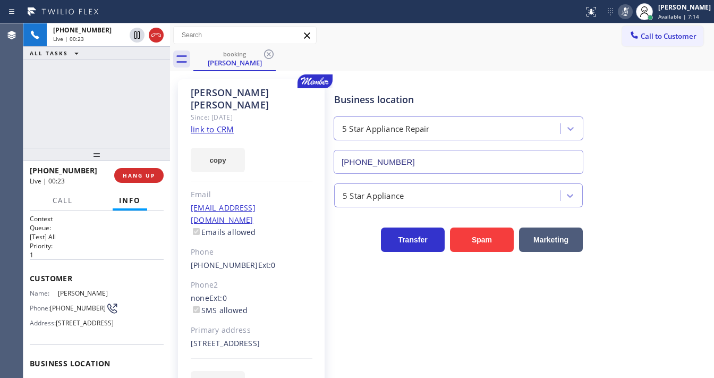
click at [228, 124] on link "link to CRM" at bounding box center [212, 129] width 43 height 11
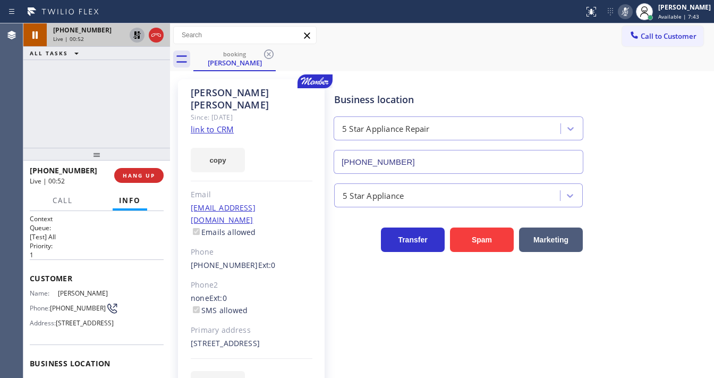
click at [134, 34] on icon at bounding box center [137, 35] width 13 height 13
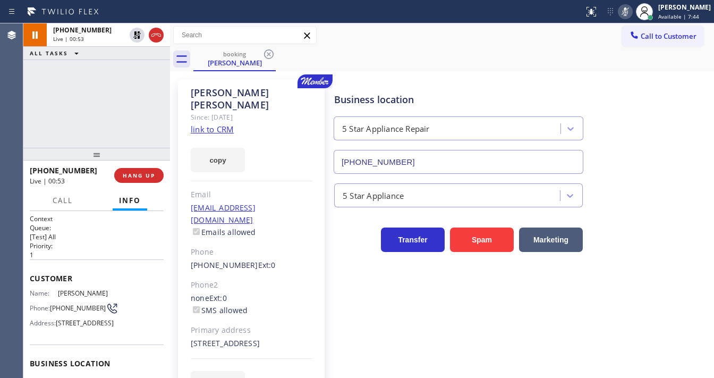
click at [631, 17] on icon at bounding box center [625, 11] width 13 height 13
click at [112, 112] on div "[PHONE_NUMBER] Live | 00:55 ALL TASKS ALL TASKS ACTIVE TASKS TASKS IN WRAP UP" at bounding box center [96, 85] width 147 height 124
drag, startPoint x: 72, startPoint y: 317, endPoint x: 97, endPoint y: 199, distance: 120.4
click at [51, 312] on div "Phone: [PHONE_NUMBER]" at bounding box center [70, 308] width 80 height 13
copy div "[PHONE_NUMBER]"
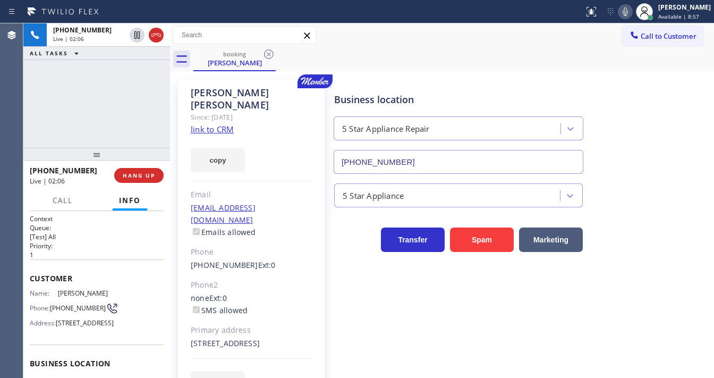
click at [123, 94] on div "[PHONE_NUMBER] Live | 02:06 ALL TASKS ALL TASKS ACTIVE TASKS TASKS IN WRAP UP" at bounding box center [96, 85] width 147 height 124
click at [137, 174] on span "HANG UP" at bounding box center [139, 175] width 32 height 7
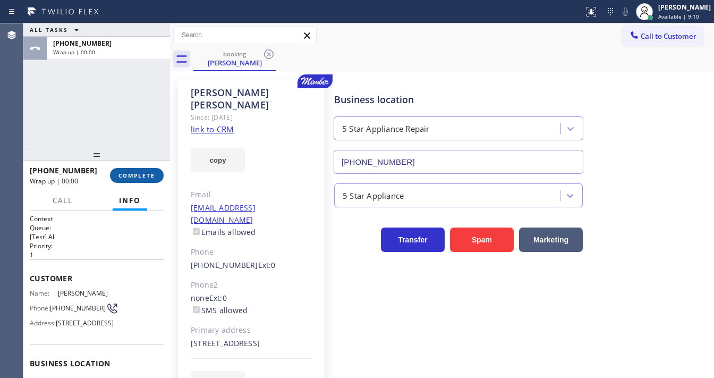
click at [151, 174] on span "COMPLETE" at bounding box center [136, 175] width 37 height 7
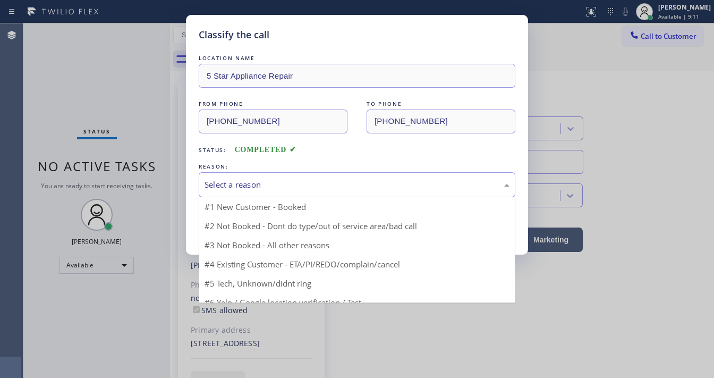
click at [281, 189] on div "Select a reason" at bounding box center [357, 184] width 317 height 25
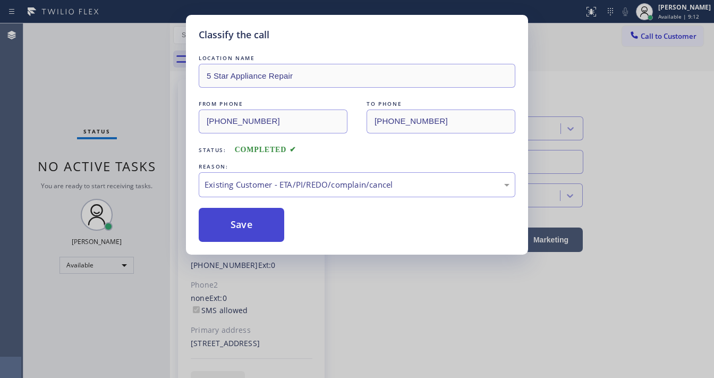
click at [256, 216] on button "Save" at bounding box center [242, 225] width 86 height 34
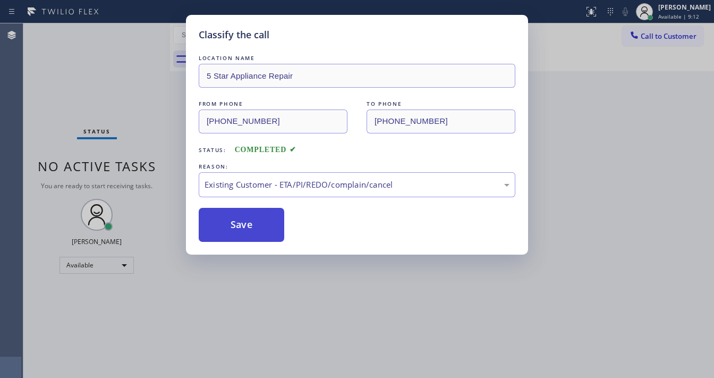
click at [256, 216] on button "Save" at bounding box center [242, 225] width 86 height 34
click at [140, 76] on div "Classify the call LOCATION NAME 5 Star Appliance Repair FROM PHONE [PHONE_NUMBE…" at bounding box center [357, 189] width 714 height 378
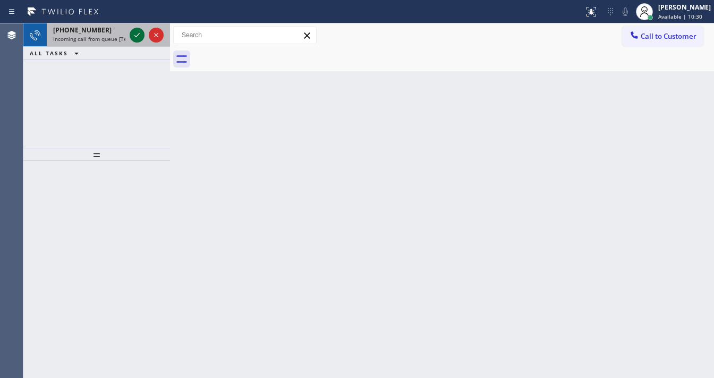
click at [136, 38] on icon at bounding box center [137, 35] width 13 height 13
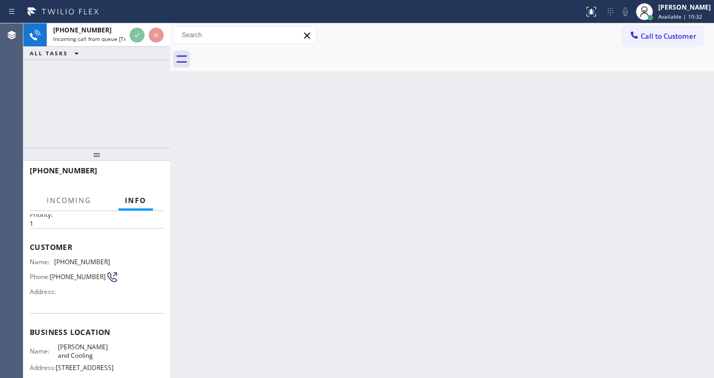
scroll to position [85, 0]
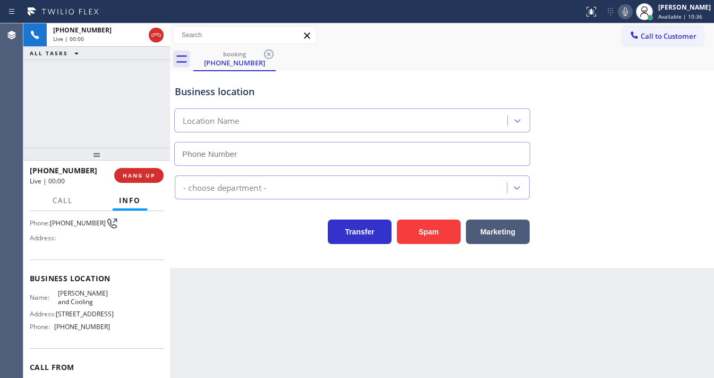
type input "[PHONE_NUMBER]"
click at [82, 113] on div "[PHONE_NUMBER] Live | 00:10 ALL TASKS ALL TASKS ACTIVE TASKS TASKS IN WRAP UP" at bounding box center [96, 85] width 147 height 124
click at [447, 234] on button "Spam" at bounding box center [429, 231] width 64 height 24
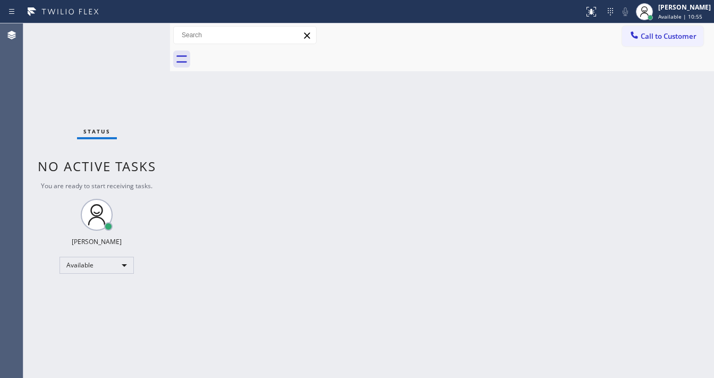
drag, startPoint x: 80, startPoint y: 83, endPoint x: 290, endPoint y: 319, distance: 315.7
click at [80, 83] on div "Status No active tasks You are ready to start receiving tasks. [PERSON_NAME]" at bounding box center [96, 200] width 147 height 354
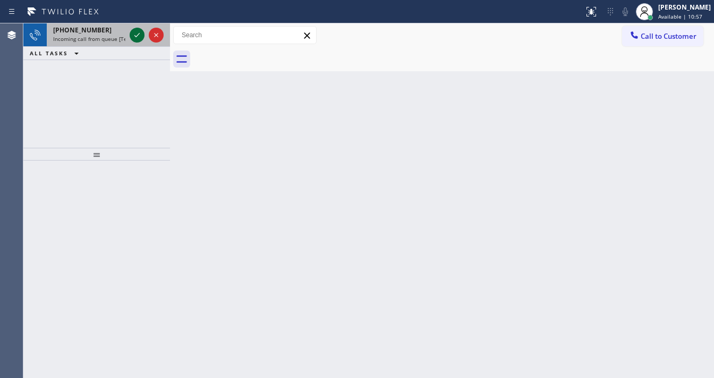
click at [136, 35] on icon at bounding box center [137, 35] width 13 height 13
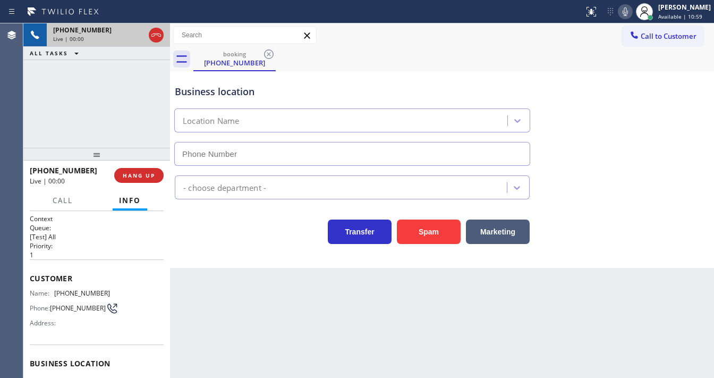
type input "[PHONE_NUMBER]"
drag, startPoint x: 81, startPoint y: 107, endPoint x: 96, endPoint y: 119, distance: 19.7
click at [81, 107] on div "[PHONE_NUMBER] Live | 00:07 ALL TASKS ALL TASKS ACTIVE TASKS TASKS IN WRAP UP" at bounding box center [96, 85] width 147 height 124
click at [66, 106] on div "[PHONE_NUMBER] Live | 00:08 ALL TASKS ALL TASKS ACTIVE TASKS TASKS IN WRAP UP" at bounding box center [96, 85] width 147 height 124
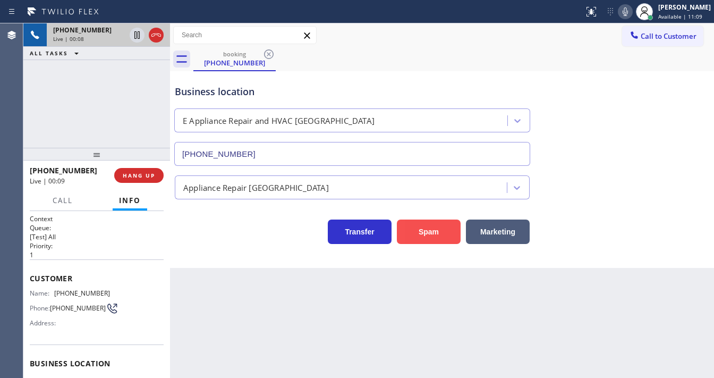
click at [414, 231] on button "Spam" at bounding box center [429, 231] width 64 height 24
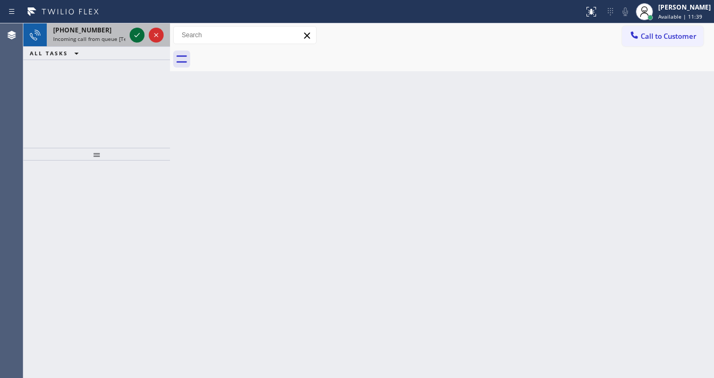
click at [137, 36] on icon at bounding box center [136, 35] width 5 height 4
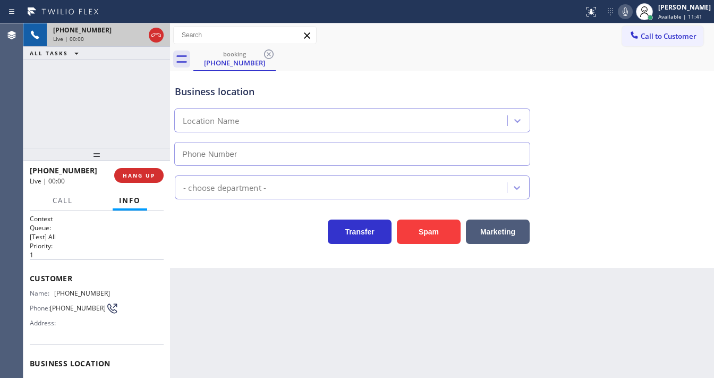
type input "[PHONE_NUMBER]"
click at [83, 117] on div "[PHONE_NUMBER] Live | 00:08 ALL TASKS ALL TASKS ACTIVE TASKS TASKS IN WRAP UP" at bounding box center [96, 85] width 147 height 124
click at [410, 227] on button "Spam" at bounding box center [429, 231] width 64 height 24
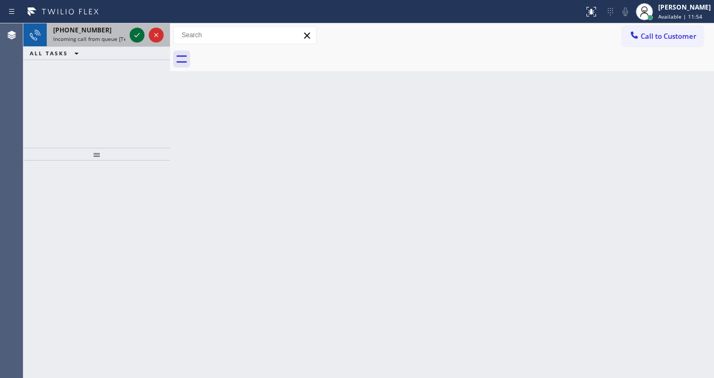
click at [136, 34] on icon at bounding box center [137, 35] width 13 height 13
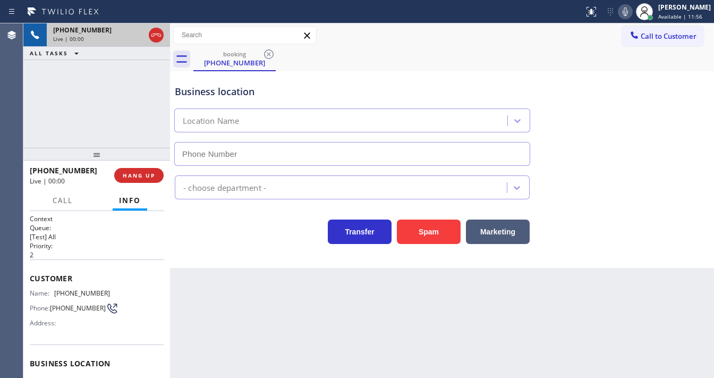
type input "[PHONE_NUMBER]"
drag, startPoint x: 59, startPoint y: 130, endPoint x: 187, endPoint y: 148, distance: 128.8
click at [60, 129] on div "[PHONE_NUMBER] Live | 00:00 ALL TASKS ALL TASKS ACTIVE TASKS TASKS IN WRAP UP" at bounding box center [96, 85] width 147 height 124
click at [426, 234] on button "Spam" at bounding box center [429, 231] width 64 height 24
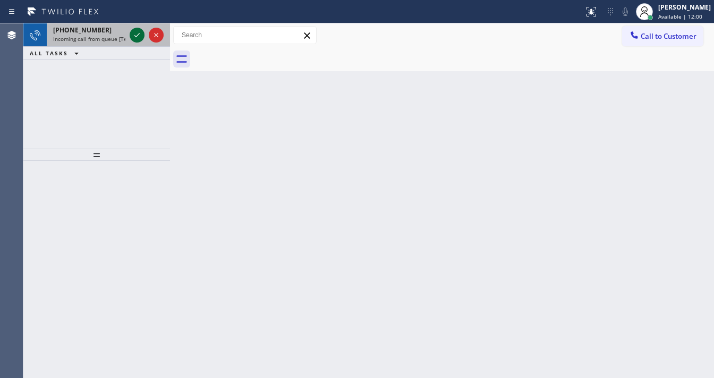
click at [131, 38] on icon at bounding box center [137, 35] width 13 height 13
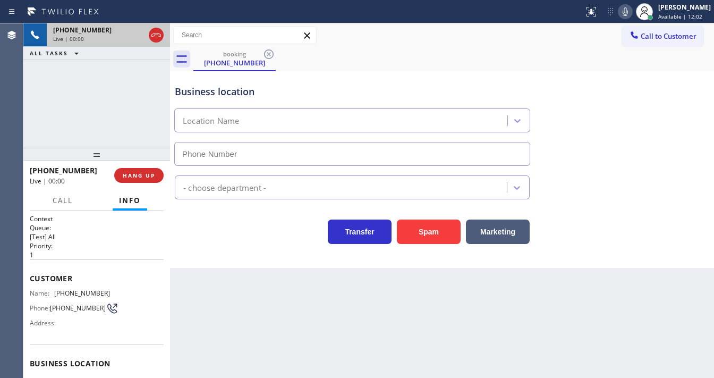
type input "[PHONE_NUMBER]"
click at [68, 84] on div "[PHONE_NUMBER] Live | 00:07 ALL TASKS ALL TASKS ACTIVE TASKS TASKS IN WRAP UP" at bounding box center [96, 85] width 147 height 124
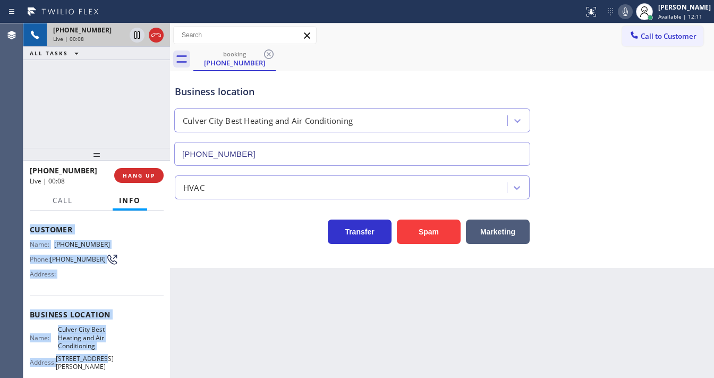
scroll to position [156, 0]
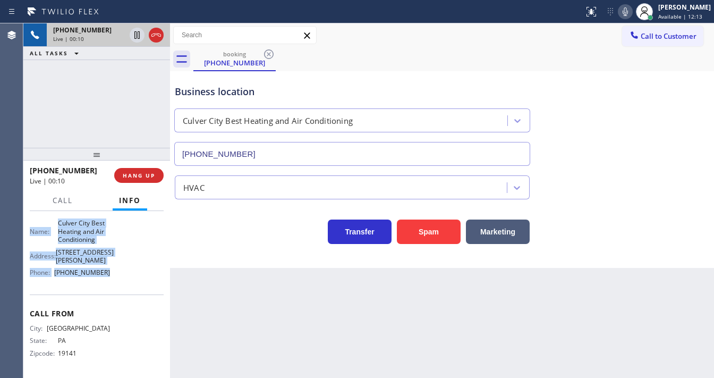
drag, startPoint x: 34, startPoint y: 276, endPoint x: 117, endPoint y: 282, distance: 83.1
click at [117, 282] on div "Context Queue: [Test] All Priority: 1 Customer Name: [PHONE_NUMBER] Phone: [PHO…" at bounding box center [97, 217] width 134 height 316
copy div "Customer Name: [PHONE_NUMBER] Phone: [PHONE_NUMBER] Address: Business location …"
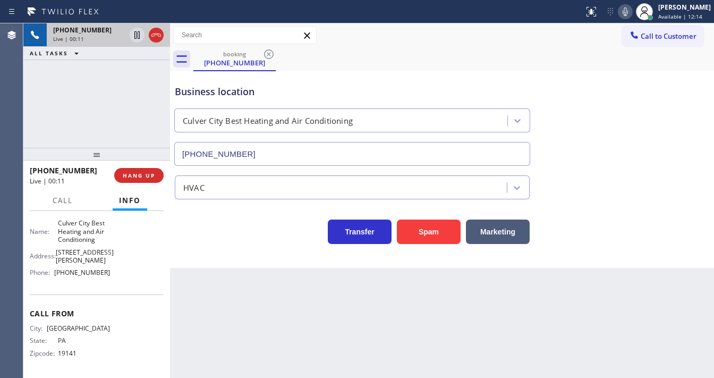
click at [96, 102] on div "[PHONE_NUMBER] Live | 00:11 ALL TASKS ALL TASKS ACTIVE TASKS TASKS IN WRAP UP" at bounding box center [96, 85] width 147 height 124
click at [674, 86] on div "Business location [GEOGRAPHIC_DATA] Best Heating and Air Conditioning [PHONE_NU…" at bounding box center [442, 118] width 539 height 96
click at [628, 11] on icon at bounding box center [625, 11] width 13 height 13
click at [135, 37] on icon at bounding box center [137, 35] width 13 height 13
drag, startPoint x: 25, startPoint y: 114, endPoint x: 38, endPoint y: 121, distance: 14.5
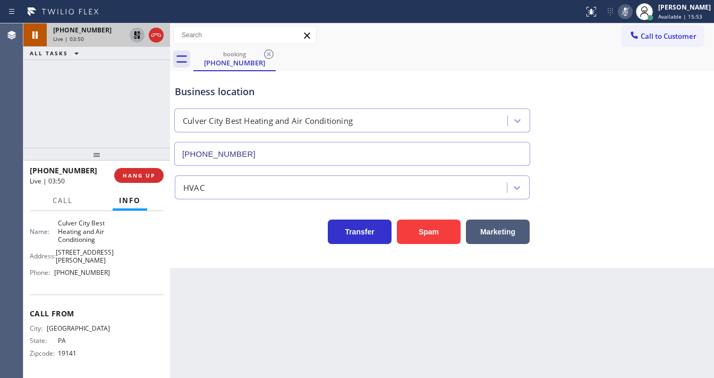
click at [25, 114] on div "[PHONE_NUMBER] Live | 03:50 ALL TASKS ALL TASKS ACTIVE TASKS TASKS IN WRAP UP" at bounding box center [96, 85] width 147 height 124
click at [31, 108] on div "[PHONE_NUMBER] Live | 04:20 ALL TASKS ALL TASKS ACTIVE TASKS TASKS IN WRAP UP" at bounding box center [96, 85] width 147 height 124
click at [136, 35] on icon at bounding box center [137, 35] width 13 height 13
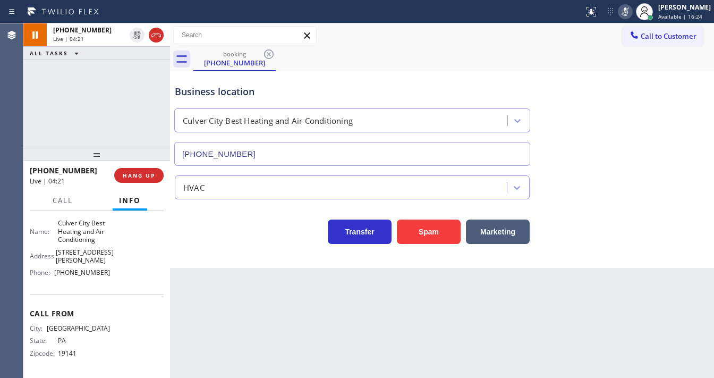
click at [631, 14] on icon at bounding box center [625, 11] width 13 height 13
click at [131, 122] on div "[PHONE_NUMBER] Live | 04:23 ALL TASKS ALL TASKS ACTIVE TASKS TASKS IN WRAP UP" at bounding box center [96, 85] width 147 height 124
click at [29, 121] on div "[PHONE_NUMBER] Live | 04:45 ALL TASKS ALL TASKS ACTIVE TASKS TASKS IN WRAP UP" at bounding box center [96, 85] width 147 height 124
click at [27, 115] on div "[PHONE_NUMBER] Live | 06:19 ALL TASKS ALL TASKS ACTIVE TASKS TASKS IN WRAP UP" at bounding box center [96, 85] width 147 height 124
click at [157, 35] on icon at bounding box center [156, 35] width 13 height 13
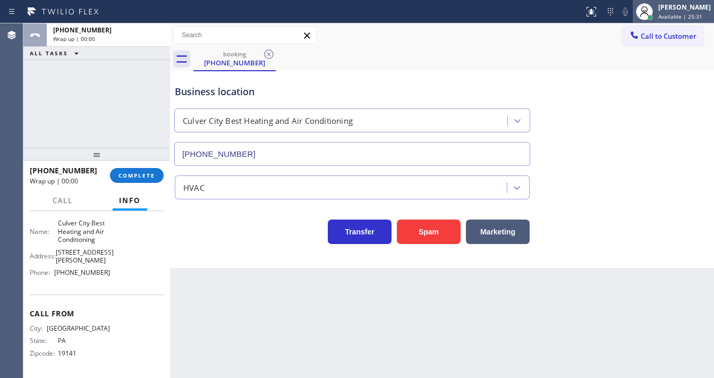
click at [676, 13] on span "Available | 25:31" at bounding box center [680, 16] width 44 height 7
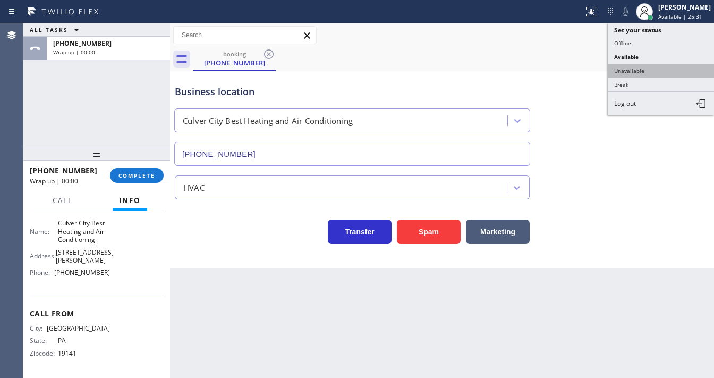
click at [641, 70] on button "Unavailable" at bounding box center [661, 71] width 106 height 14
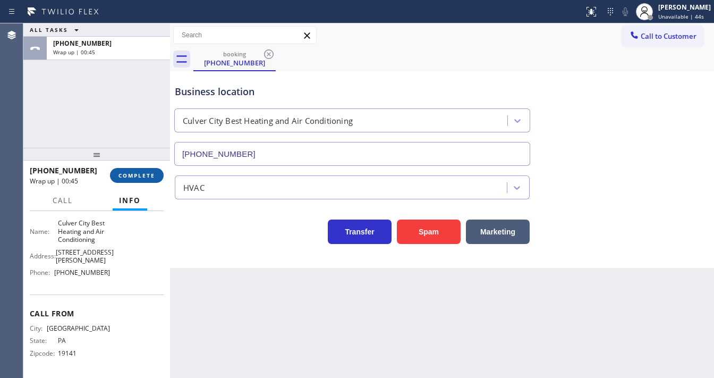
click at [140, 174] on span "COMPLETE" at bounding box center [136, 175] width 37 height 7
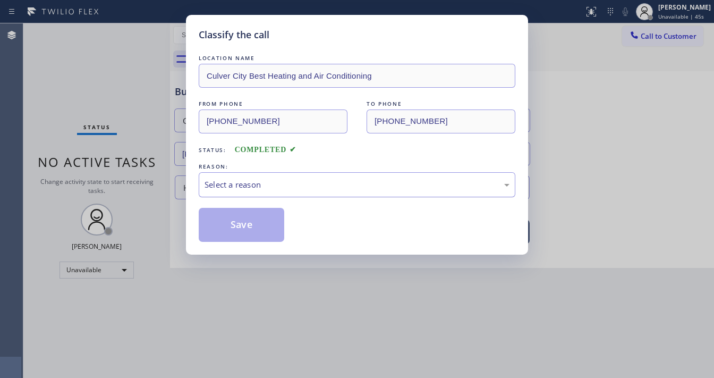
click at [209, 182] on div "Select a reason" at bounding box center [357, 184] width 305 height 12
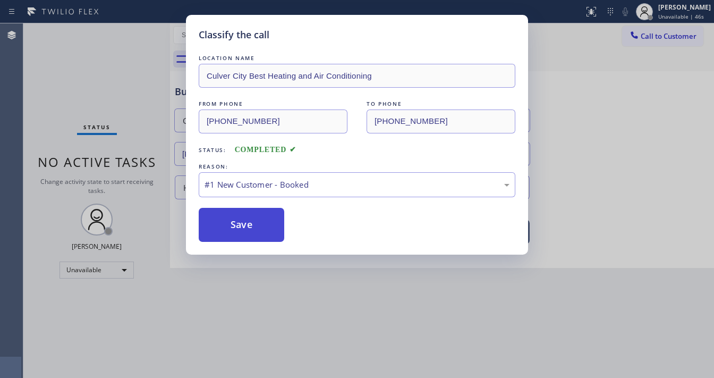
click at [236, 227] on button "Save" at bounding box center [242, 225] width 86 height 34
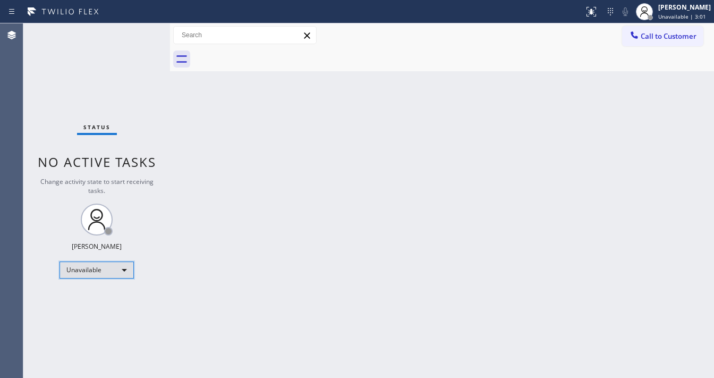
click at [92, 262] on div "Unavailable" at bounding box center [96, 269] width 74 height 17
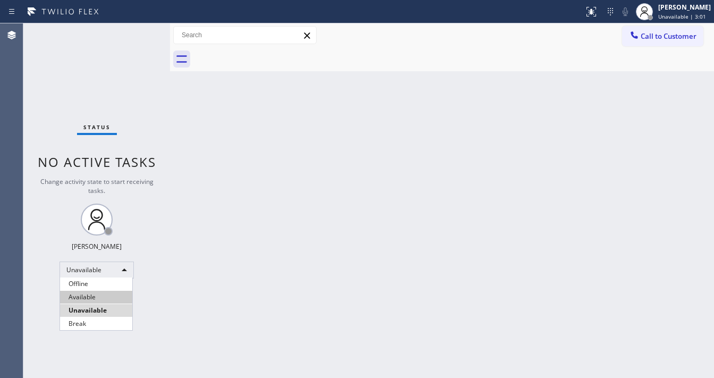
click at [88, 293] on li "Available" at bounding box center [96, 297] width 72 height 13
click at [117, 186] on div "Change activity state to start receiving tasks." at bounding box center [96, 186] width 125 height 18
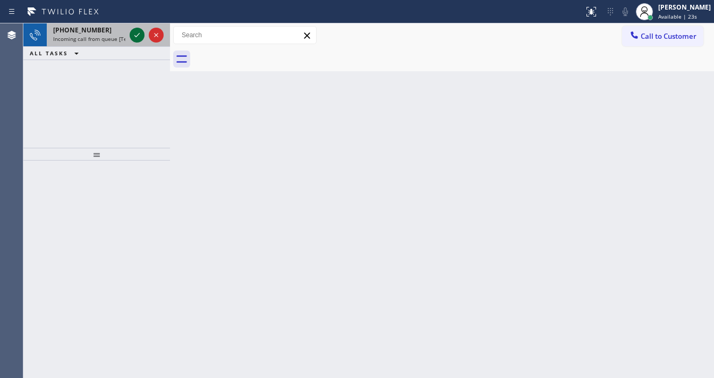
click at [138, 36] on icon at bounding box center [137, 35] width 13 height 13
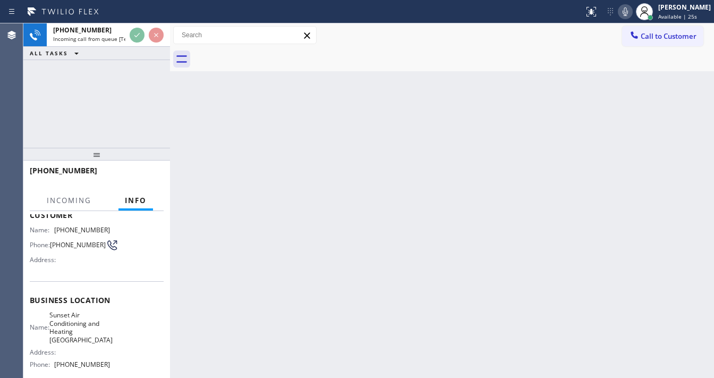
scroll to position [85, 0]
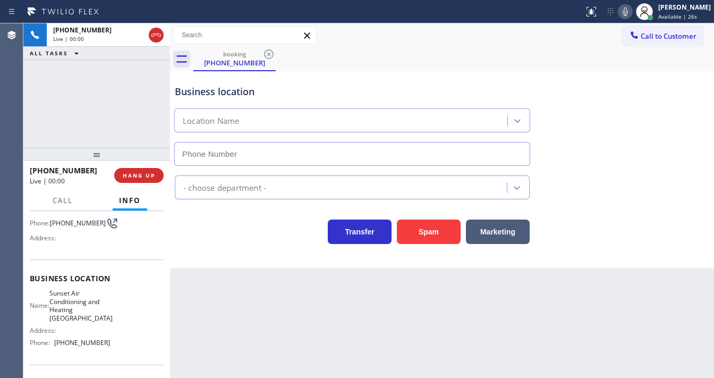
type input "[PHONE_NUMBER]"
click at [103, 132] on div "[PHONE_NUMBER] Live | 00:02 ALL TASKS ALL TASKS ACTIVE TASKS TASKS IN WRAP UP" at bounding box center [96, 85] width 147 height 124
click at [48, 108] on div "[PHONE_NUMBER] Live | 00:06 ALL TASKS ALL TASKS ACTIVE TASKS TASKS IN WRAP UP" at bounding box center [96, 85] width 147 height 124
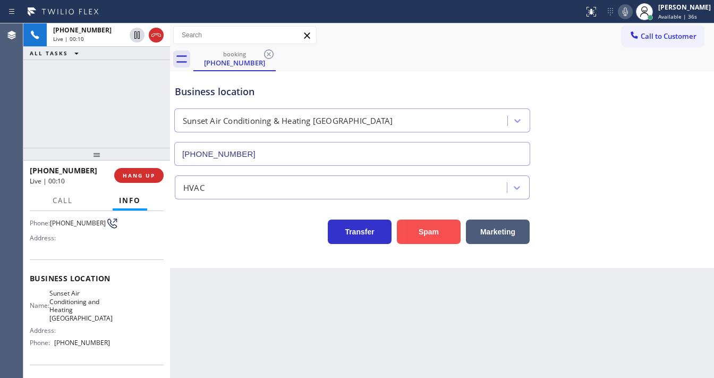
click at [432, 240] on button "Spam" at bounding box center [429, 231] width 64 height 24
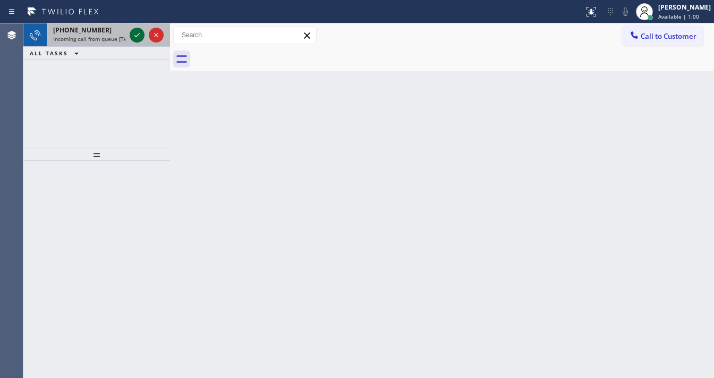
click at [134, 35] on icon at bounding box center [137, 35] width 13 height 13
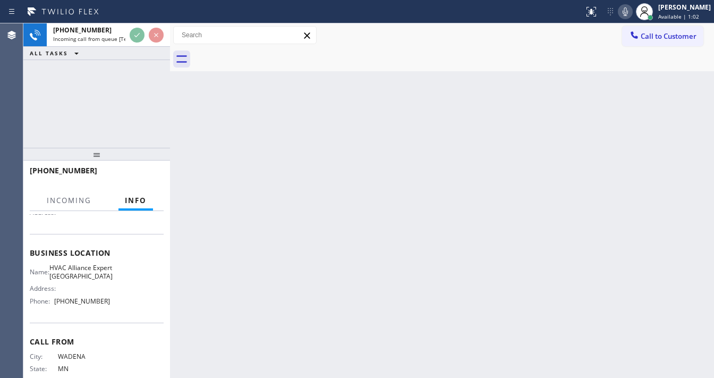
scroll to position [127, 0]
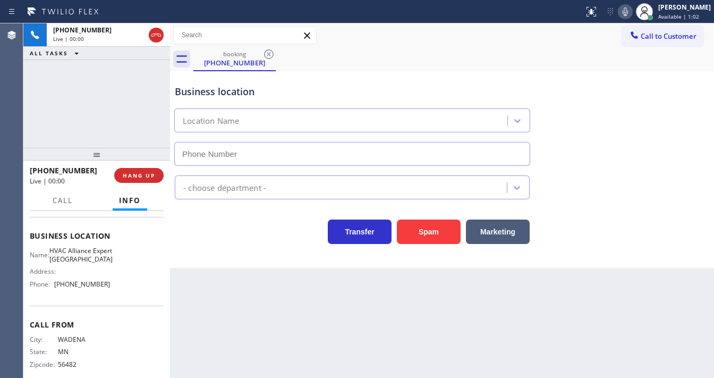
type input "[PHONE_NUMBER]"
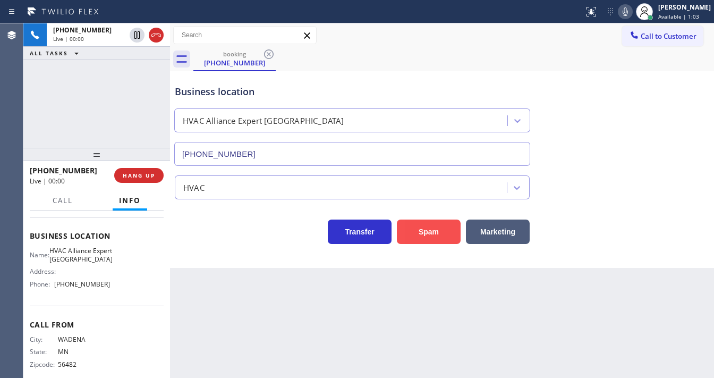
click at [427, 236] on button "Spam" at bounding box center [429, 231] width 64 height 24
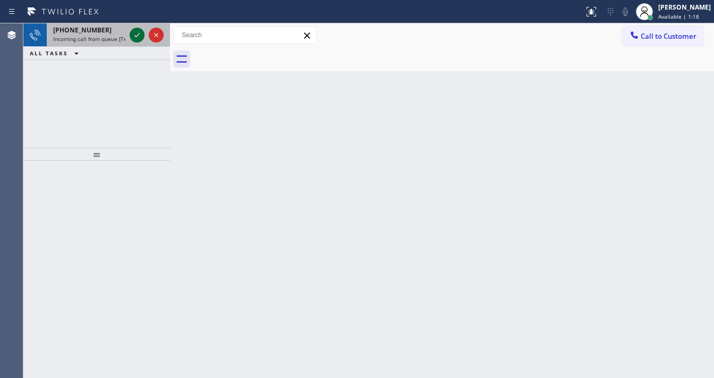
click at [130, 33] on div at bounding box center [146, 34] width 38 height 23
click at [132, 34] on icon at bounding box center [137, 35] width 13 height 13
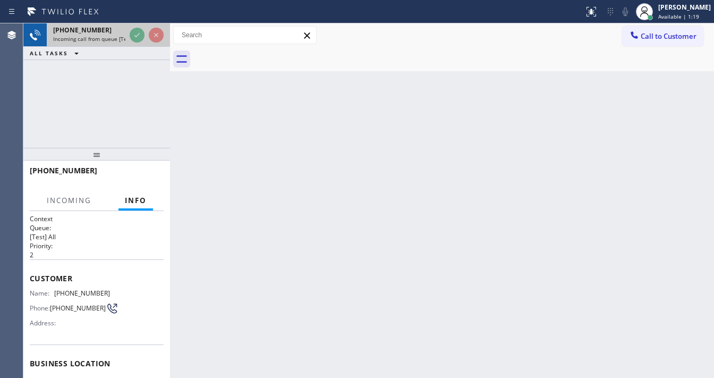
drag, startPoint x: 135, startPoint y: 42, endPoint x: 176, endPoint y: 90, distance: 62.9
click at [135, 43] on div at bounding box center [146, 34] width 38 height 23
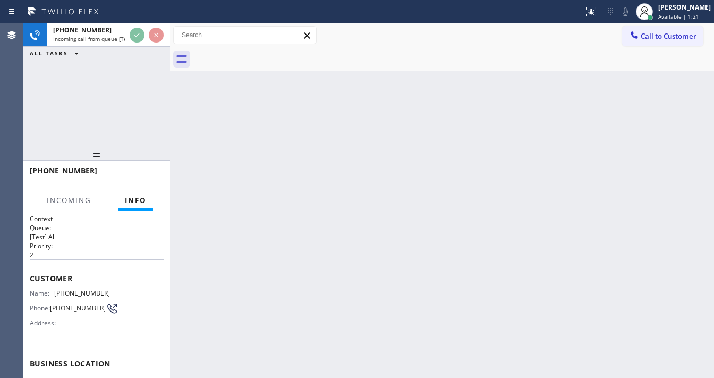
click at [33, 100] on div "[PHONE_NUMBER] Incoming call from queue [Test] All ALL TASKS ALL TASKS ACTIVE T…" at bounding box center [96, 85] width 147 height 124
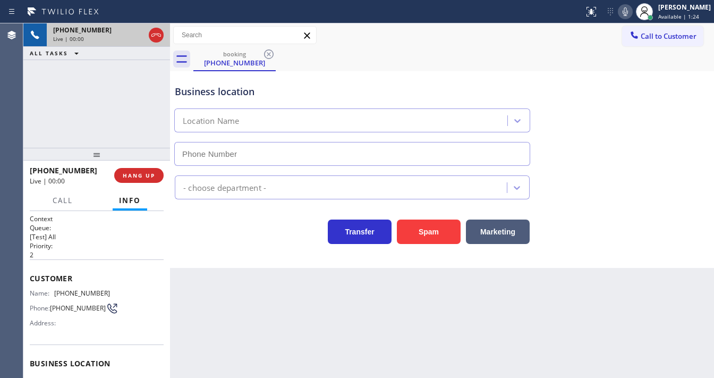
type input "[PHONE_NUMBER]"
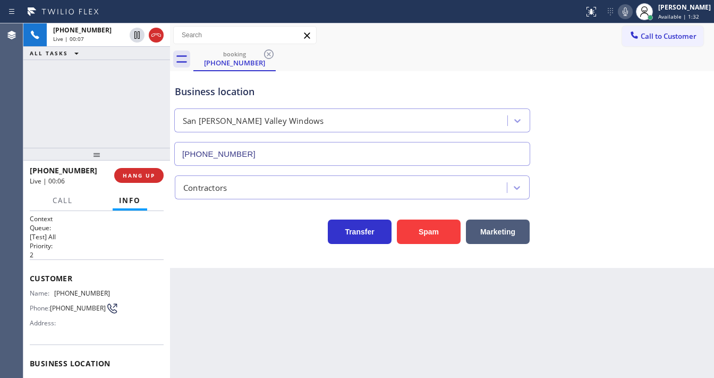
click at [23, 131] on div "[PHONE_NUMBER] Live | 00:07 ALL TASKS ALL TASKS ACTIVE TASKS TASKS IN WRAP UP" at bounding box center [96, 85] width 147 height 124
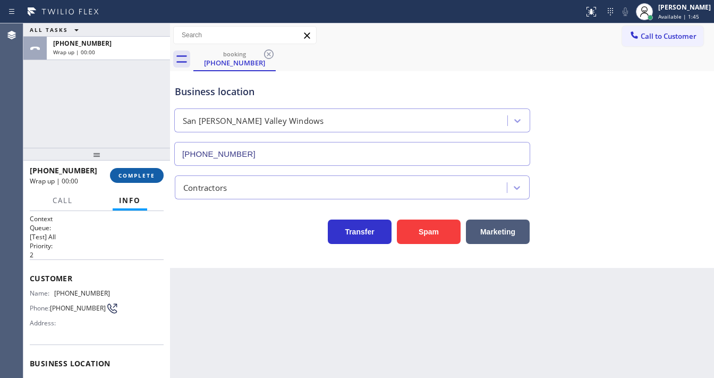
click at [141, 176] on span "COMPLETE" at bounding box center [136, 175] width 37 height 7
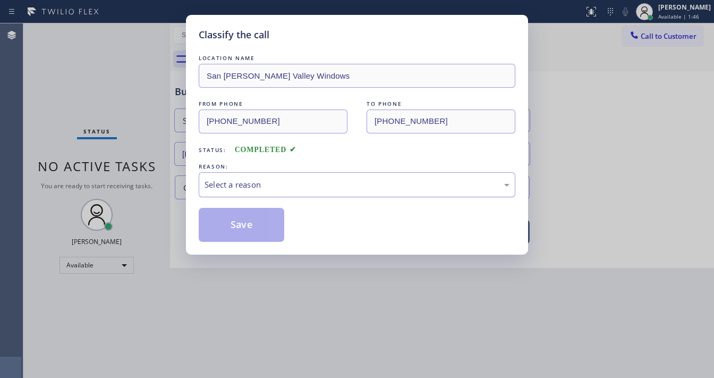
click at [260, 178] on div "Select a reason" at bounding box center [357, 184] width 305 height 12
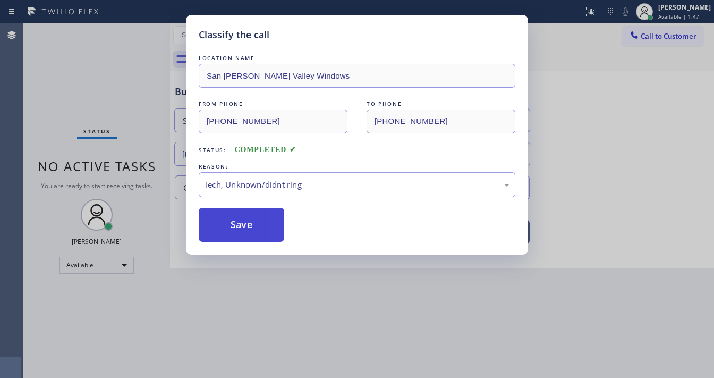
click at [245, 225] on button "Save" at bounding box center [242, 225] width 86 height 34
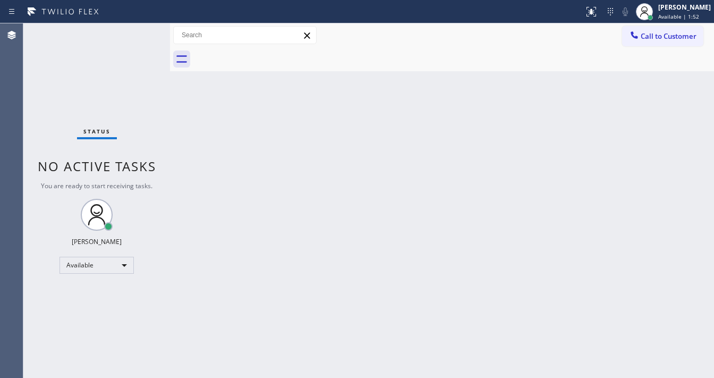
click at [54, 111] on div "Status No active tasks You are ready to start receiving tasks. [PERSON_NAME]" at bounding box center [96, 200] width 147 height 354
click at [40, 100] on div "Status No active tasks You are ready to start receiving tasks. [PERSON_NAME]" at bounding box center [96, 200] width 147 height 354
click at [134, 38] on div "Status No active tasks You are ready to start receiving tasks. [PERSON_NAME]" at bounding box center [96, 200] width 147 height 354
click at [136, 33] on div "Status No active tasks You are ready to start receiving tasks. [PERSON_NAME]" at bounding box center [96, 200] width 147 height 354
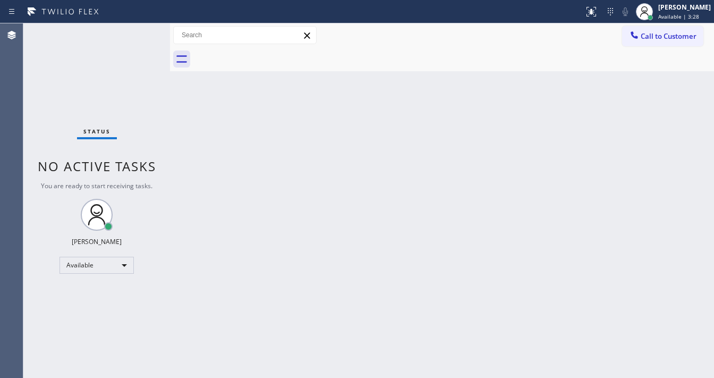
click at [136, 33] on div "Status No active tasks You are ready to start receiving tasks. [PERSON_NAME]" at bounding box center [96, 200] width 147 height 354
click at [137, 33] on div "Status No active tasks You are ready to start receiving tasks. [PERSON_NAME]" at bounding box center [96, 200] width 147 height 354
click at [139, 33] on div "Status No active tasks You are ready to start receiving tasks. [PERSON_NAME]" at bounding box center [96, 200] width 147 height 354
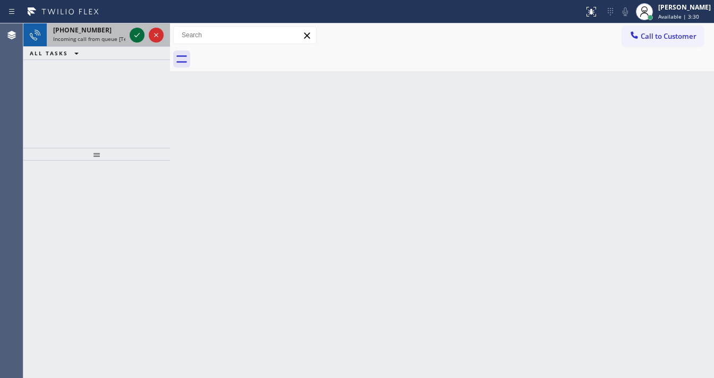
click at [135, 39] on icon at bounding box center [137, 35] width 13 height 13
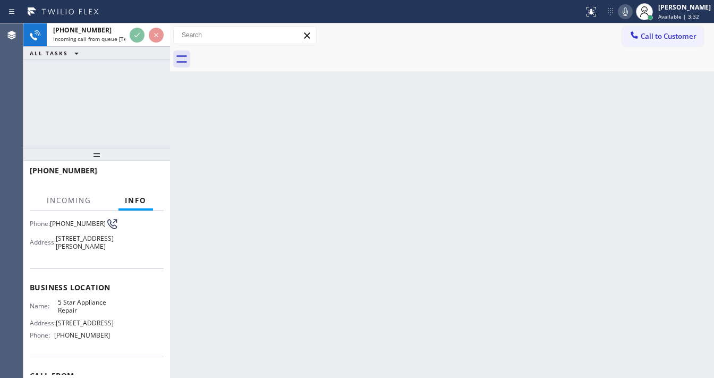
scroll to position [127, 0]
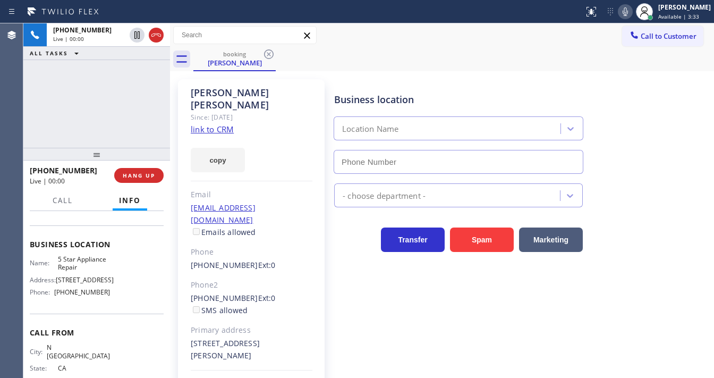
type input "[PHONE_NUMBER]"
click at [209, 124] on link "link to CRM" at bounding box center [212, 129] width 43 height 11
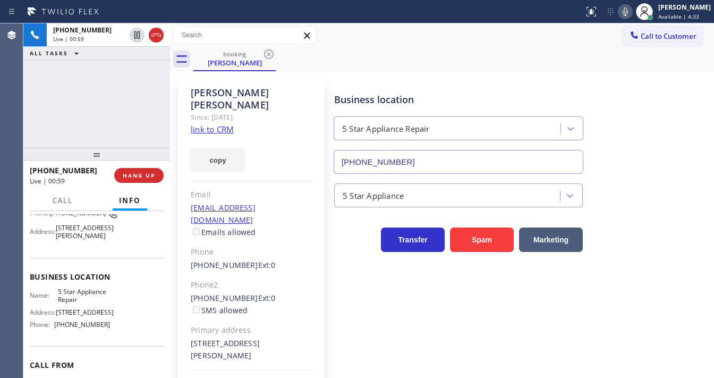
scroll to position [42, 0]
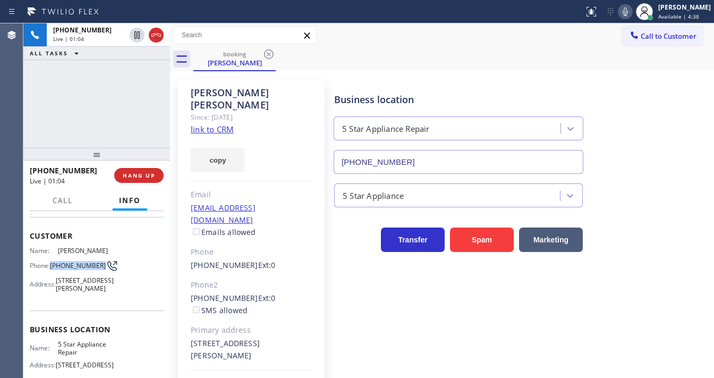
drag, startPoint x: 69, startPoint y: 269, endPoint x: 51, endPoint y: 260, distance: 20.2
click at [51, 260] on div "Phone: [PHONE_NUMBER]" at bounding box center [70, 265] width 80 height 13
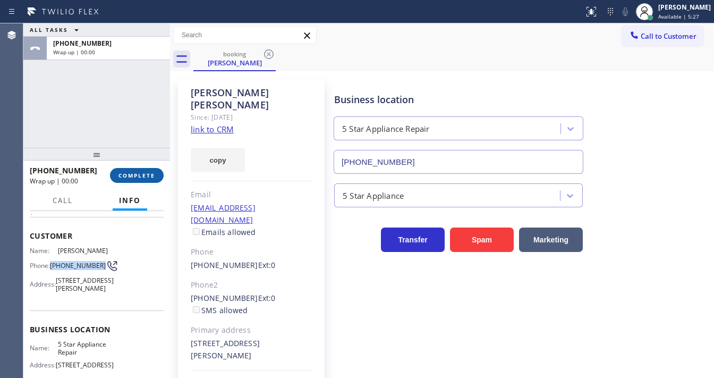
click at [147, 174] on span "COMPLETE" at bounding box center [136, 175] width 37 height 7
click at [115, 134] on div "ALL TASKS ALL TASKS ACTIVE TASKS TASKS IN WRAP UP [PHONE_NUMBER] Wrap up | 00:02" at bounding box center [96, 85] width 147 height 124
click at [147, 181] on button "COMPLETE" at bounding box center [137, 175] width 54 height 15
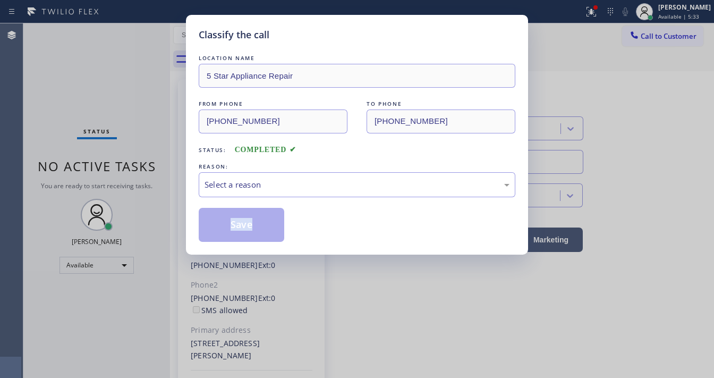
click at [286, 197] on div "LOCATION NAME 5 Star Appliance Repair FROM PHONE [PHONE_NUMBER] TO PHONE [PHONE…" at bounding box center [357, 147] width 317 height 189
click at [293, 189] on div "Select a reason" at bounding box center [357, 184] width 305 height 12
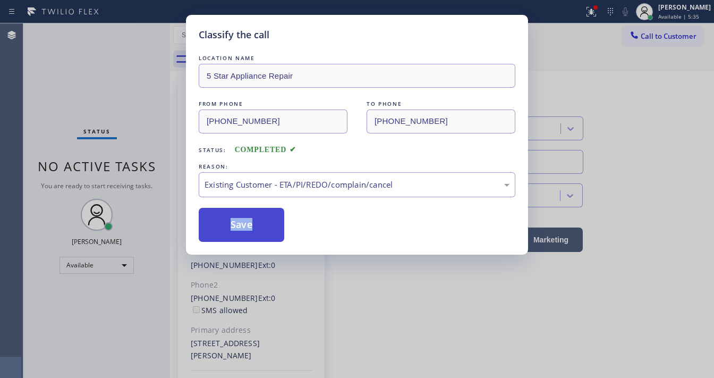
click at [280, 230] on button "Save" at bounding box center [242, 225] width 86 height 34
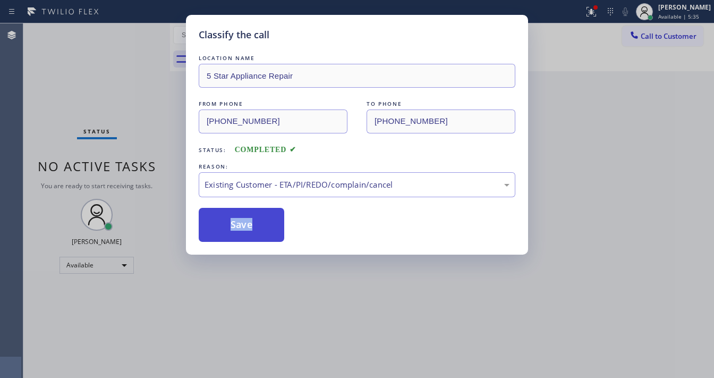
click at [275, 227] on button "Save" at bounding box center [242, 225] width 86 height 34
click at [274, 227] on button "Save" at bounding box center [242, 225] width 86 height 34
click at [658, 138] on div "Classify the call LOCATION NAME 5 Star Appliance Repair FROM PHONE [PHONE_NUMBE…" at bounding box center [357, 189] width 714 height 378
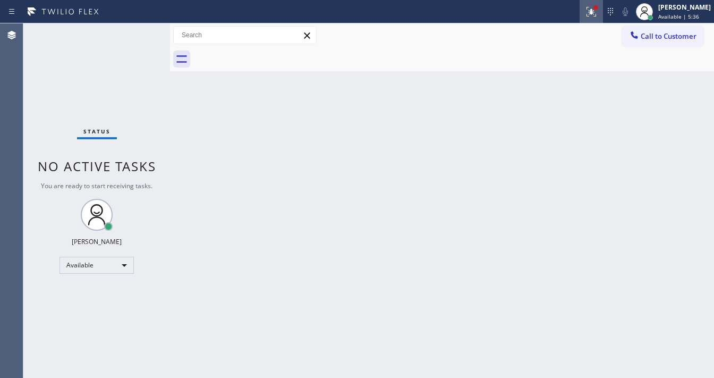
click at [598, 14] on icon at bounding box center [591, 11] width 13 height 13
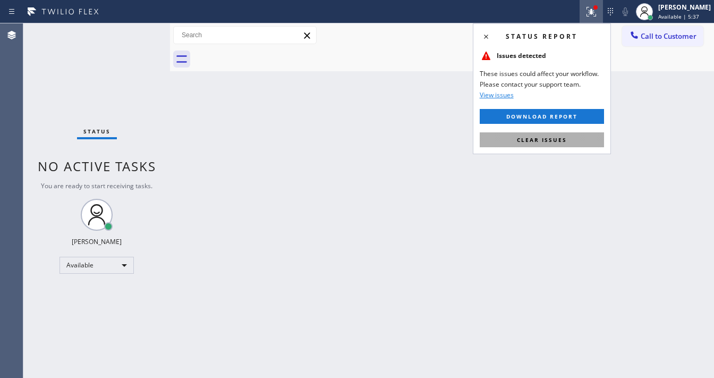
click at [578, 137] on button "Clear issues" at bounding box center [542, 139] width 124 height 15
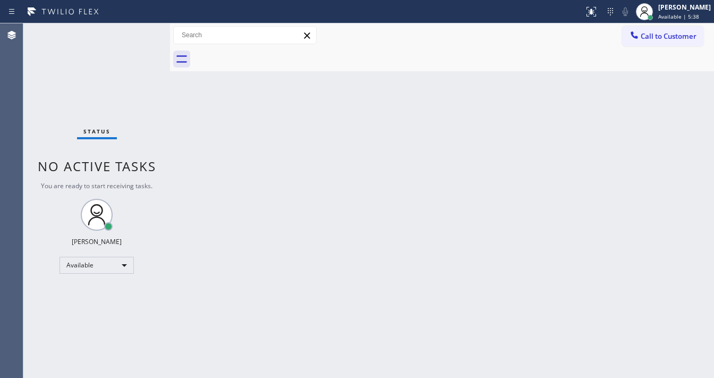
click at [140, 32] on div "Status No active tasks You are ready to start receiving tasks. [PERSON_NAME]" at bounding box center [96, 200] width 147 height 354
click at [39, 55] on div "Status No active tasks You are ready to start receiving tasks. [PERSON_NAME]" at bounding box center [96, 200] width 147 height 354
click at [33, 74] on div "Status No active tasks You are ready to start receiving tasks. [PERSON_NAME]" at bounding box center [96, 200] width 147 height 354
click at [140, 32] on div "Status No active tasks You are ready to start receiving tasks. [PERSON_NAME]" at bounding box center [96, 200] width 147 height 354
click at [141, 30] on div "Status No active tasks You are ready to start receiving tasks. [PERSON_NAME]" at bounding box center [96, 200] width 147 height 354
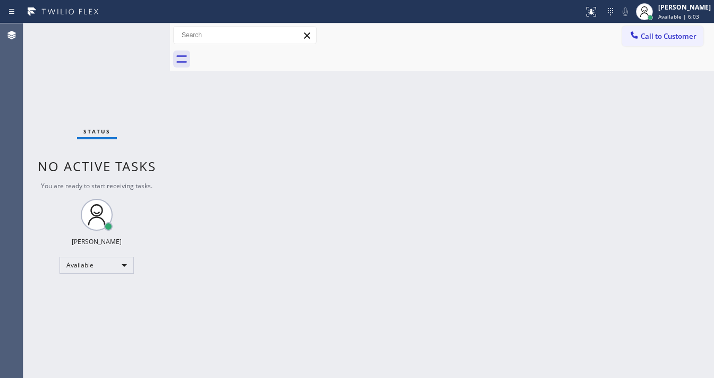
click at [141, 30] on div "Status No active tasks You are ready to start receiving tasks. [PERSON_NAME]" at bounding box center [96, 200] width 147 height 354
click at [142, 29] on div "Status No active tasks You are ready to start receiving tasks. [PERSON_NAME]" at bounding box center [96, 200] width 147 height 354
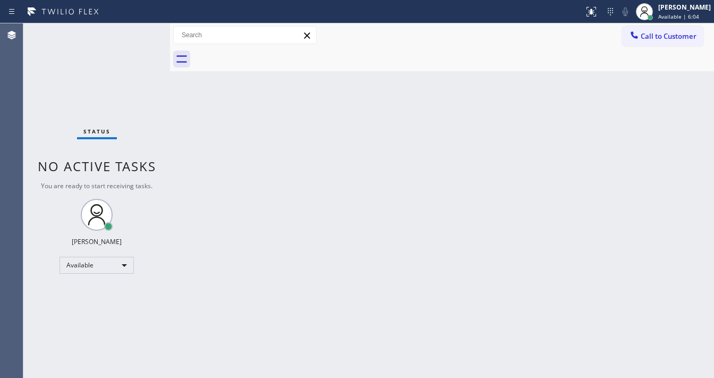
click at [142, 29] on div "Status No active tasks You are ready to start receiving tasks. [PERSON_NAME]" at bounding box center [96, 200] width 147 height 354
click at [143, 29] on div "Status No active tasks You are ready to start receiving tasks. [PERSON_NAME]" at bounding box center [96, 200] width 147 height 354
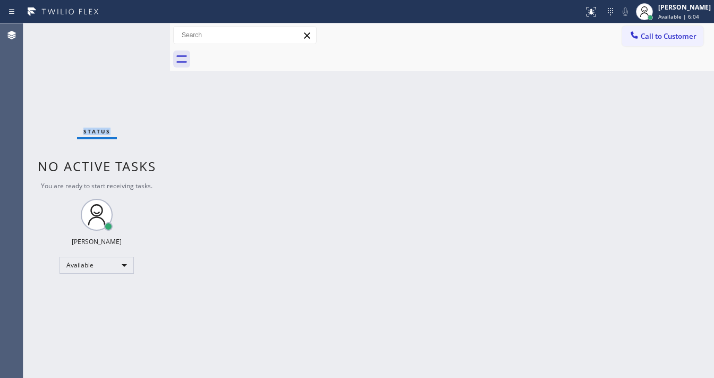
click at [143, 29] on div "Status No active tasks You are ready to start receiving tasks. [PERSON_NAME]" at bounding box center [96, 200] width 147 height 354
click at [28, 49] on div "Status No active tasks You are ready to start receiving tasks. [PERSON_NAME]" at bounding box center [96, 200] width 147 height 354
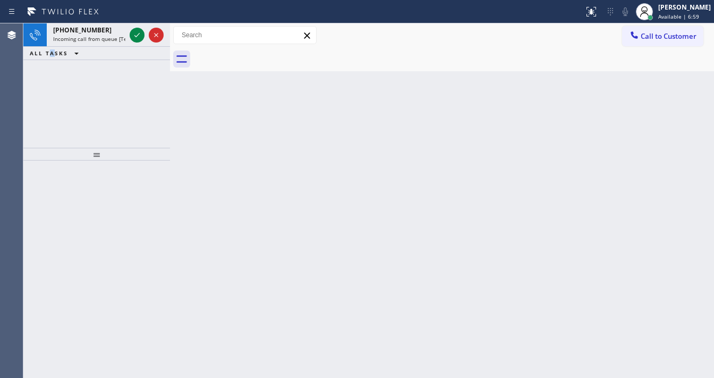
click at [48, 82] on div "[PHONE_NUMBER] Incoming call from queue [Test] All ALL TASKS ALL TASKS ACTIVE T…" at bounding box center [96, 85] width 147 height 124
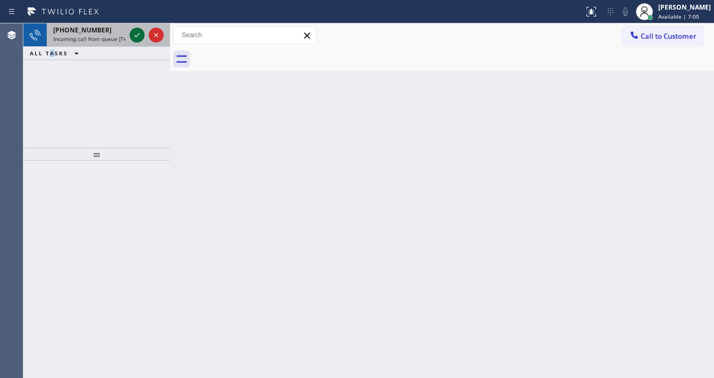
click at [134, 32] on icon at bounding box center [137, 35] width 13 height 13
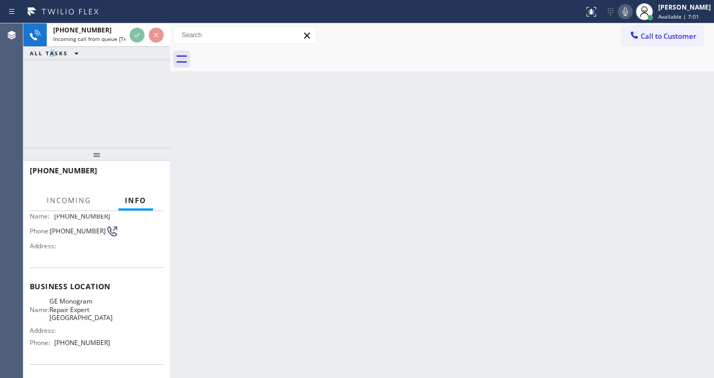
scroll to position [127, 0]
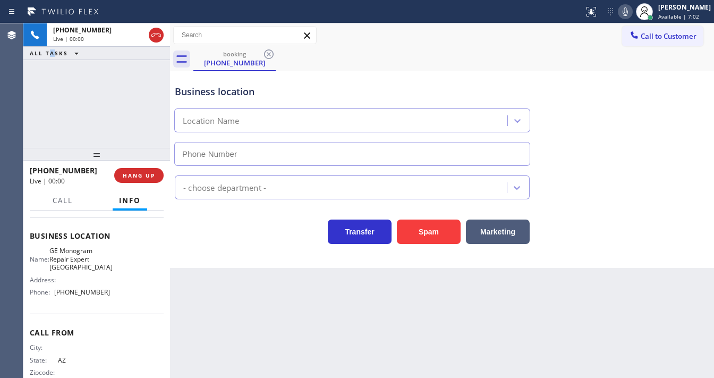
type input "[PHONE_NUMBER]"
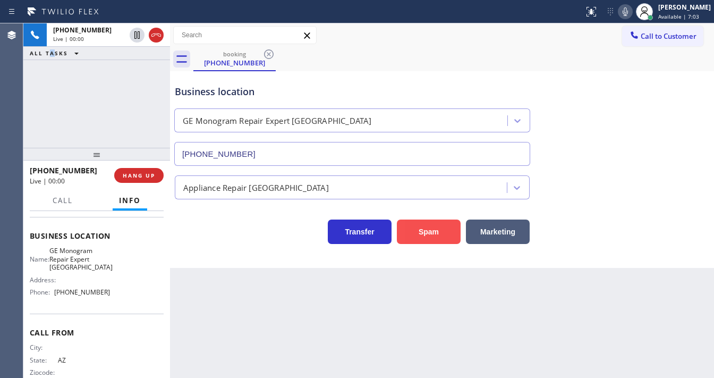
click at [411, 234] on button "Spam" at bounding box center [429, 231] width 64 height 24
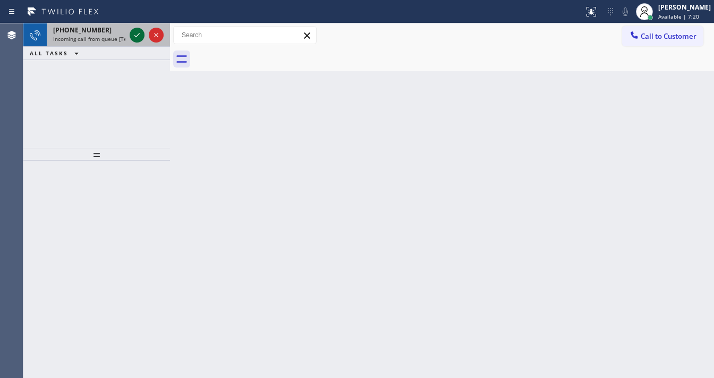
click at [136, 33] on icon at bounding box center [137, 35] width 13 height 13
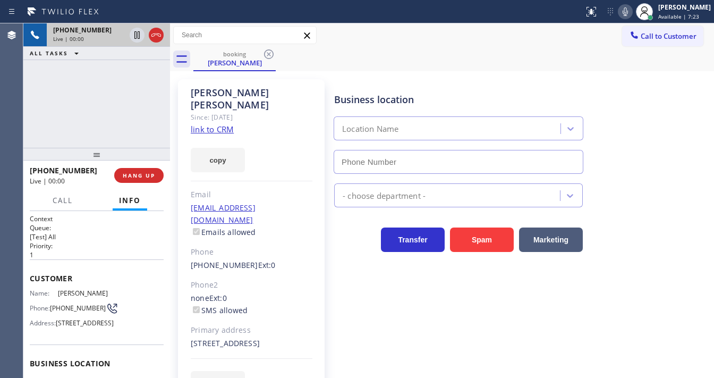
type input "[PHONE_NUMBER]"
click at [109, 100] on div "[PHONE_NUMBER] Live | 00:02 ALL TASKS ALL TASKS ACTIVE TASKS TASKS IN WRAP UP" at bounding box center [96, 85] width 147 height 124
drag, startPoint x: 111, startPoint y: 98, endPoint x: 126, endPoint y: 98, distance: 15.4
click at [111, 98] on div "[PHONE_NUMBER] Live | 00:09 ALL TASKS ALL TASKS ACTIVE TASKS TASKS IN WRAP UP" at bounding box center [96, 85] width 147 height 124
click at [207, 124] on link "link to CRM" at bounding box center [212, 129] width 43 height 11
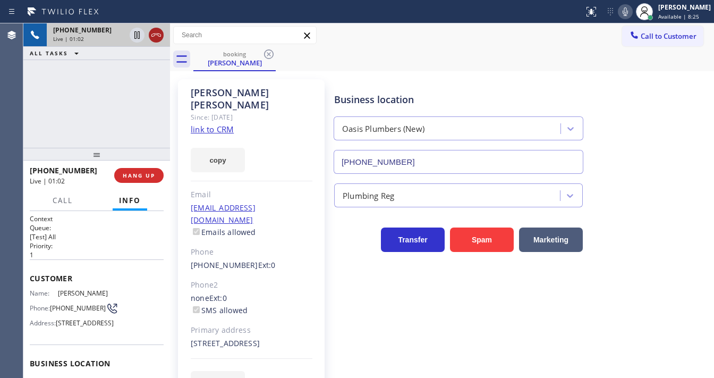
click at [155, 31] on icon at bounding box center [156, 35] width 13 height 13
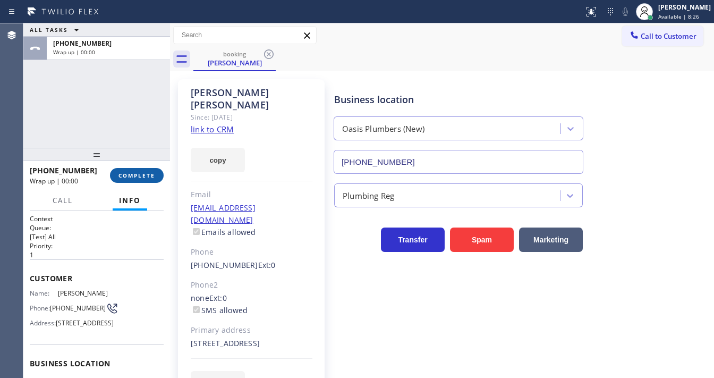
click at [143, 179] on button "COMPLETE" at bounding box center [137, 175] width 54 height 15
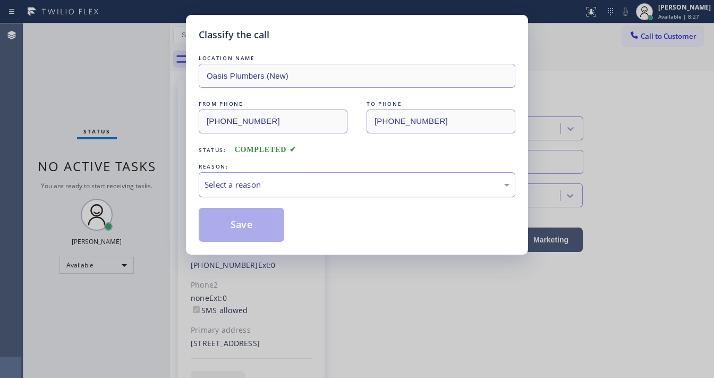
click at [259, 182] on div "Select a reason" at bounding box center [357, 184] width 305 height 12
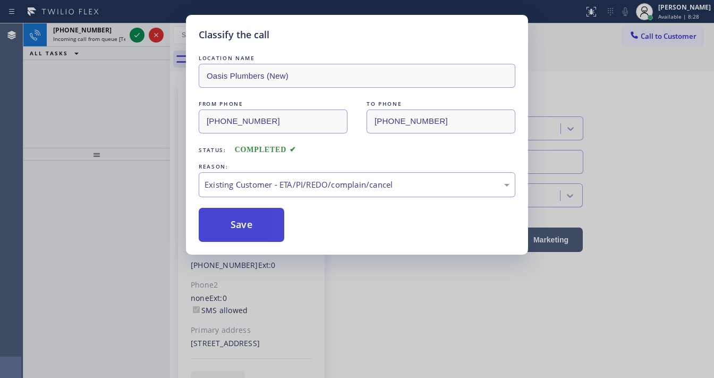
click at [245, 220] on button "Save" at bounding box center [242, 225] width 86 height 34
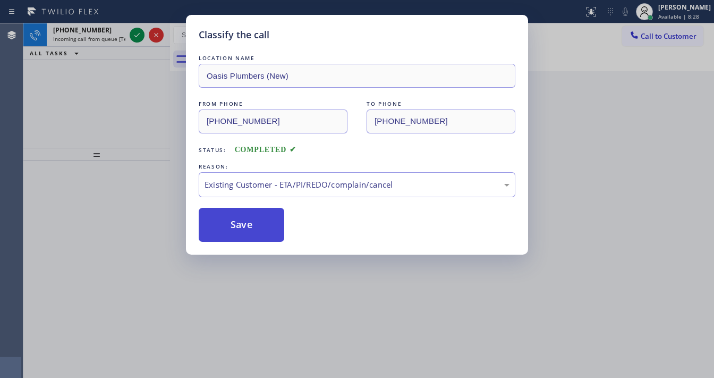
click at [245, 220] on button "Save" at bounding box center [242, 225] width 86 height 34
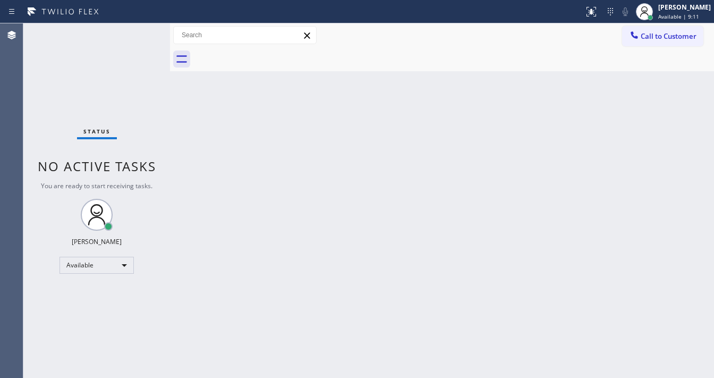
click at [79, 85] on div "Status No active tasks You are ready to start receiving tasks. [PERSON_NAME]" at bounding box center [96, 200] width 147 height 354
click at [40, 58] on div "Status No active tasks You are ready to start receiving tasks. [PERSON_NAME]" at bounding box center [96, 200] width 147 height 354
click at [140, 30] on div "Status No active tasks You are ready to start receiving tasks. [PERSON_NAME]" at bounding box center [96, 200] width 147 height 354
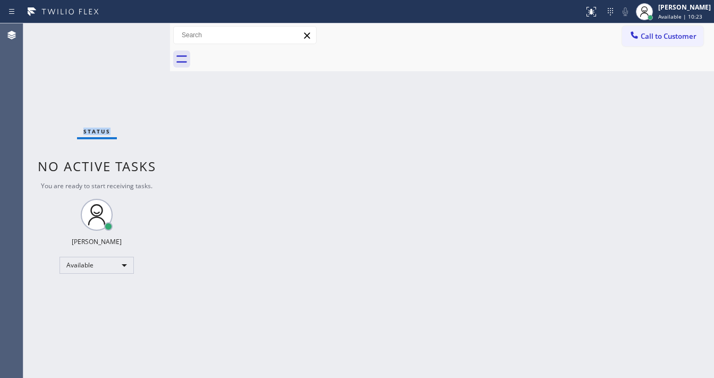
click at [140, 30] on div "Status No active tasks You are ready to start receiving tasks. [PERSON_NAME]" at bounding box center [96, 200] width 147 height 354
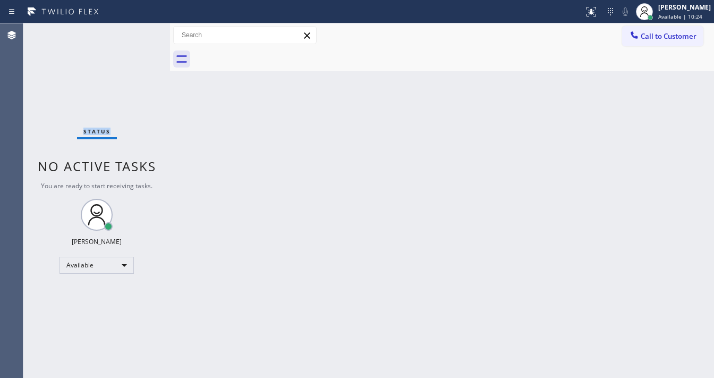
click at [140, 30] on div "Status No active tasks You are ready to start receiving tasks. [PERSON_NAME]" at bounding box center [96, 200] width 147 height 354
click at [147, 30] on div "Status No active tasks You are ready to start receiving tasks. [PERSON_NAME]" at bounding box center [96, 200] width 147 height 354
click at [142, 29] on div "Status No active tasks You are ready to start receiving tasks. [PERSON_NAME]" at bounding box center [96, 200] width 147 height 354
click at [142, 30] on div "Status No active tasks You are ready to start receiving tasks. [PERSON_NAME]" at bounding box center [96, 200] width 147 height 354
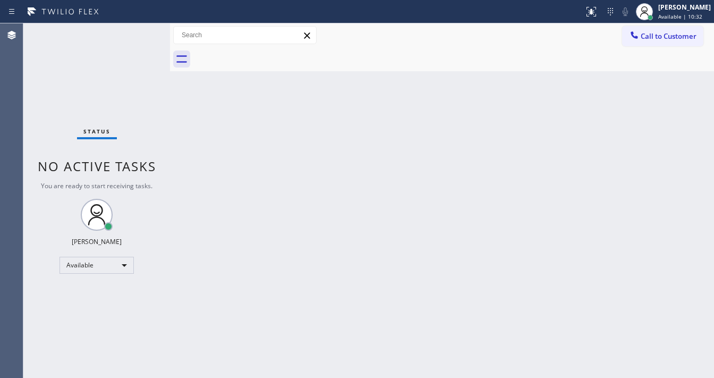
click at [141, 30] on div "Status No active tasks You are ready to start receiving tasks. [PERSON_NAME]" at bounding box center [96, 200] width 147 height 354
click at [27, 109] on div "Status No active tasks You are ready to start receiving tasks. [PERSON_NAME]" at bounding box center [96, 200] width 147 height 354
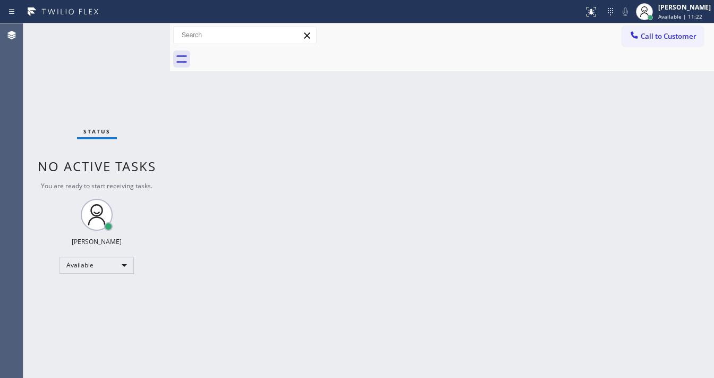
drag, startPoint x: 7, startPoint y: 69, endPoint x: 17, endPoint y: 64, distance: 11.4
click at [7, 69] on div "Agent Desktop" at bounding box center [11, 200] width 23 height 354
click at [136, 30] on div "Status No active tasks You are ready to start receiving tasks. [PERSON_NAME]" at bounding box center [96, 200] width 147 height 354
click at [138, 30] on div "Status No active tasks You are ready to start receiving tasks. [PERSON_NAME]" at bounding box center [96, 200] width 147 height 354
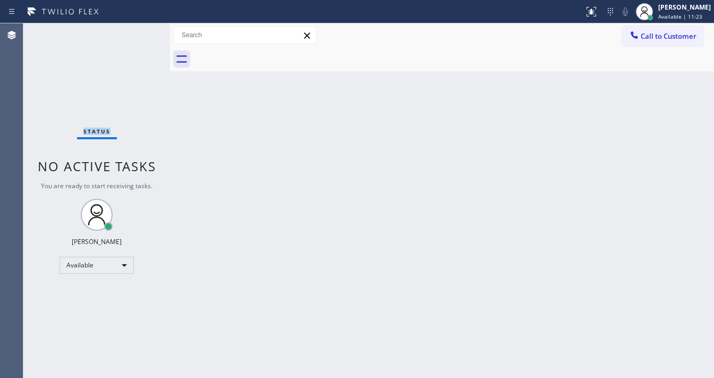
click at [138, 30] on div "Status No active tasks You are ready to start receiving tasks. [PERSON_NAME]" at bounding box center [96, 200] width 147 height 354
click at [136, 30] on div "Status No active tasks You are ready to start receiving tasks. [PERSON_NAME]" at bounding box center [96, 200] width 147 height 354
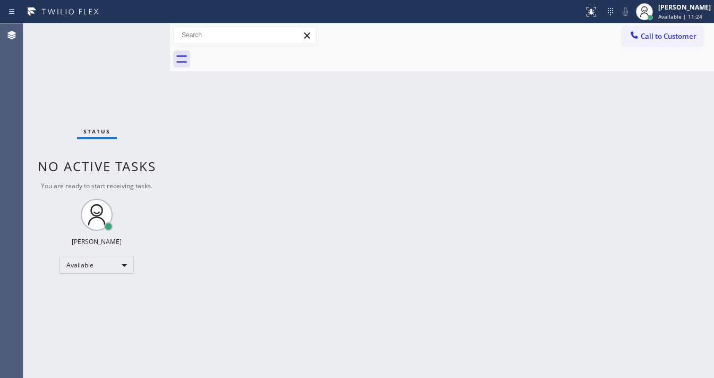
click at [136, 30] on div "Status No active tasks You are ready to start receiving tasks. [PERSON_NAME]" at bounding box center [96, 200] width 147 height 354
click at [138, 30] on div "Status No active tasks You are ready to start receiving tasks. [PERSON_NAME]" at bounding box center [96, 200] width 147 height 354
click at [139, 29] on div "Status No active tasks You are ready to start receiving tasks. [PERSON_NAME]" at bounding box center [96, 200] width 147 height 354
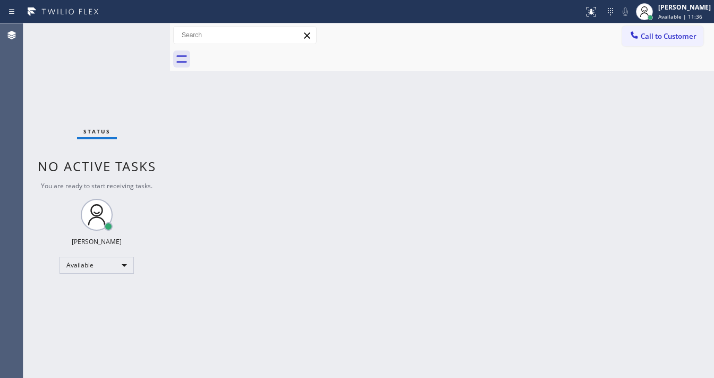
click at [139, 29] on div "Status No active tasks You are ready to start receiving tasks. [PERSON_NAME]" at bounding box center [96, 200] width 147 height 354
click at [51, 114] on div "Status No active tasks You are ready to start receiving tasks. [PERSON_NAME]" at bounding box center [96, 200] width 147 height 354
drag, startPoint x: 37, startPoint y: 87, endPoint x: 55, endPoint y: 66, distance: 27.1
click at [37, 87] on div "Status No active tasks You are ready to start receiving tasks. [PERSON_NAME]" at bounding box center [96, 200] width 147 height 354
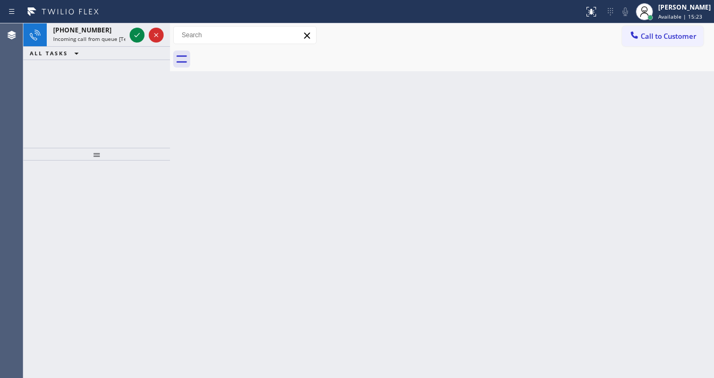
click at [31, 104] on div "[PHONE_NUMBER] Incoming call from queue [Test] All ALL TASKS ALL TASKS ACTIVE T…" at bounding box center [96, 85] width 147 height 124
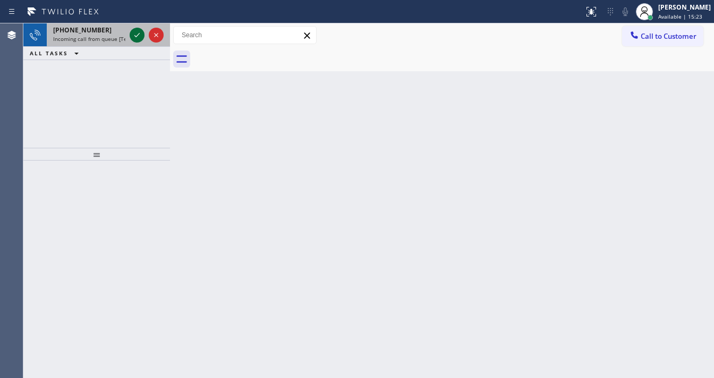
click at [129, 36] on div "[PHONE_NUMBER] Incoming call from queue [Test] All" at bounding box center [96, 34] width 147 height 23
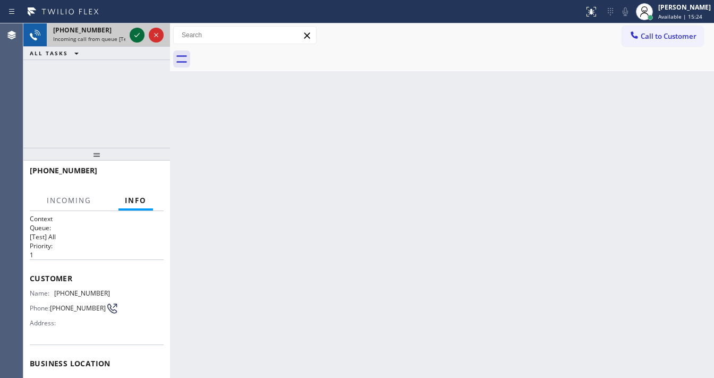
click at [134, 36] on icon at bounding box center [137, 35] width 13 height 13
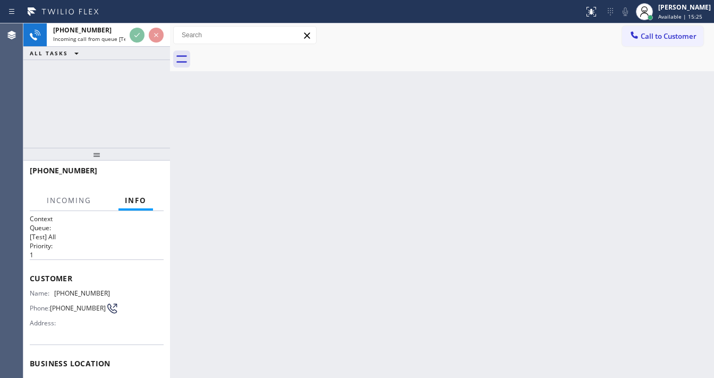
scroll to position [85, 0]
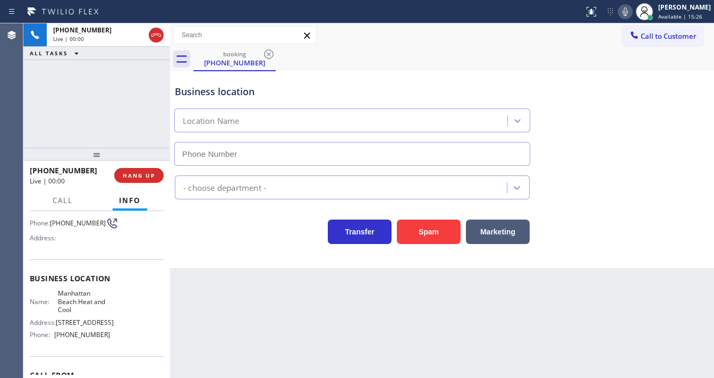
type input "[PHONE_NUMBER]"
click at [36, 111] on div "[PHONE_NUMBER] Live | 00:11 ALL TASKS ALL TASKS ACTIVE TASKS TASKS IN WRAP UP" at bounding box center [96, 85] width 147 height 124
drag, startPoint x: 439, startPoint y: 231, endPoint x: 361, endPoint y: 215, distance: 80.2
click at [439, 231] on button "Spam" at bounding box center [429, 231] width 64 height 24
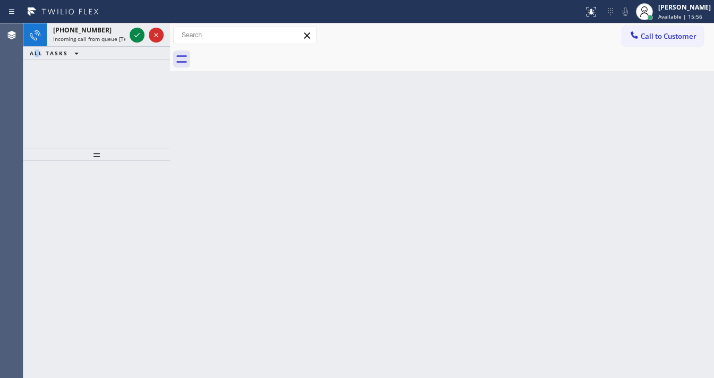
click at [36, 90] on div "[PHONE_NUMBER] Incoming call from queue [Test] [PaidAds] All ALL TASKS ALL TASK…" at bounding box center [96, 85] width 147 height 124
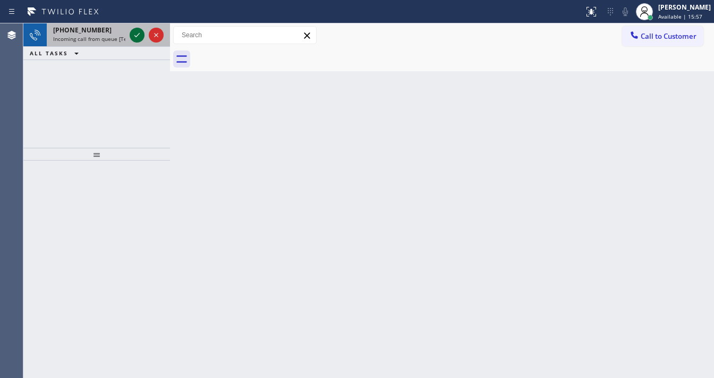
click at [135, 32] on icon at bounding box center [137, 35] width 13 height 13
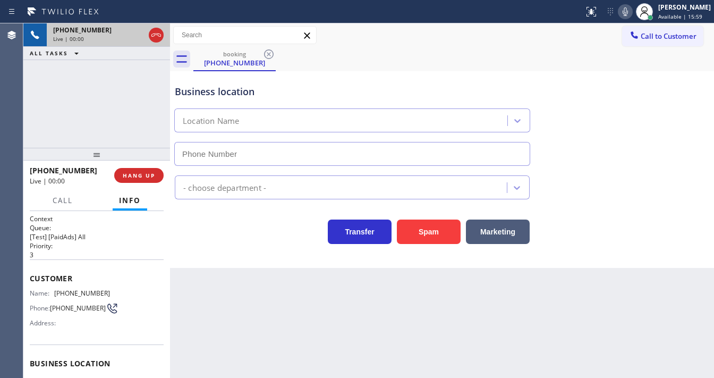
type input "[PHONE_NUMBER]"
click at [44, 127] on div "[PHONE_NUMBER] Live | 00:09 ALL TASKS ALL TASKS ACTIVE TASKS TASKS IN WRAP UP" at bounding box center [96, 85] width 147 height 124
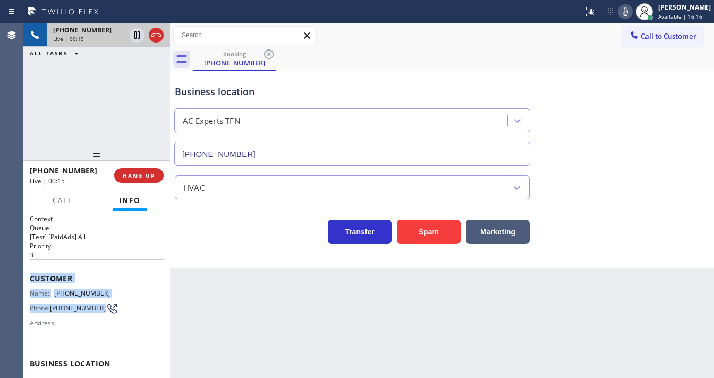
scroll to position [127, 0]
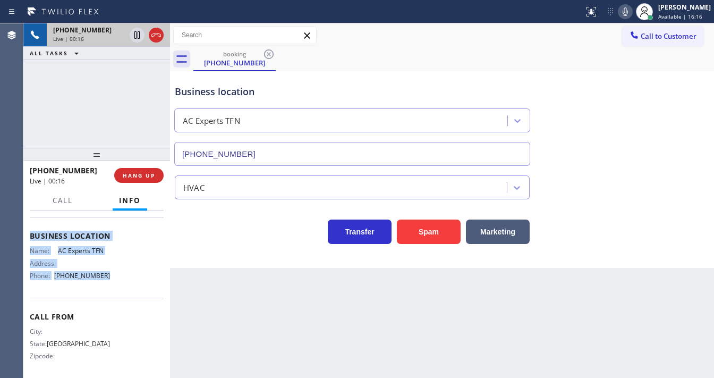
drag, startPoint x: 28, startPoint y: 275, endPoint x: 114, endPoint y: 287, distance: 86.3
click at [114, 287] on div "Context Queue: [Test] [PaidAds] All Priority: 3 Customer Name: [PHONE_NUMBER] P…" at bounding box center [96, 294] width 147 height 167
copy div "Customer Name: [PHONE_NUMBER] Phone: [PHONE_NUMBER] Address: Business location …"
click at [101, 133] on div "[PHONE_NUMBER] Live | 00:16 ALL TASKS ALL TASKS ACTIVE TASKS TASKS IN WRAP UP" at bounding box center [96, 85] width 147 height 124
click at [63, 80] on div "[PHONE_NUMBER] Live | 00:27 ALL TASKS ALL TASKS ACTIVE TASKS TASKS IN WRAP UP" at bounding box center [96, 85] width 147 height 124
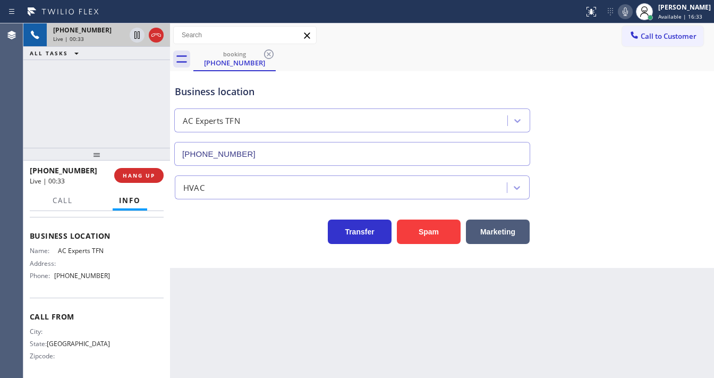
click at [94, 110] on div "[PHONE_NUMBER] Live | 00:33 ALL TASKS ALL TASKS ACTIVE TASKS TASKS IN WRAP UP" at bounding box center [96, 85] width 147 height 124
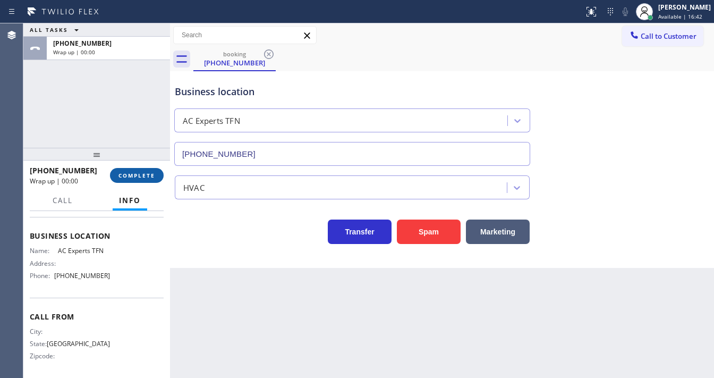
click at [146, 173] on span "COMPLETE" at bounding box center [136, 175] width 37 height 7
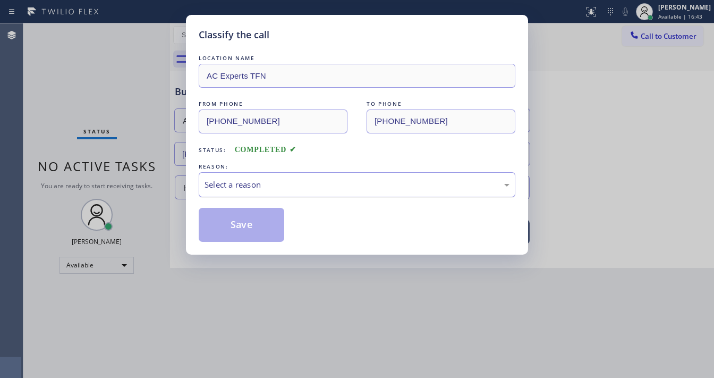
click at [245, 187] on div "Select a reason" at bounding box center [357, 184] width 305 height 12
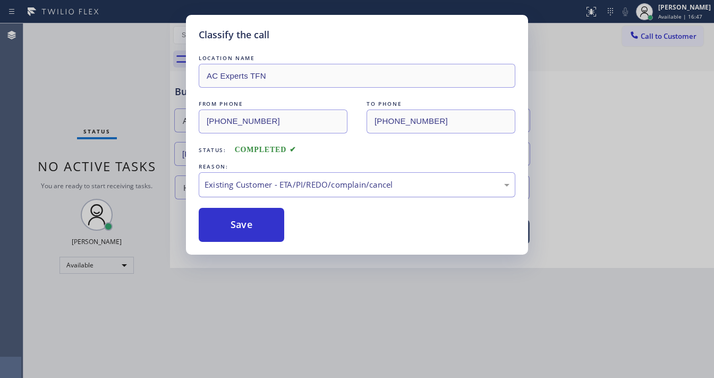
click at [259, 192] on div "Existing Customer - ETA/PI/REDO/complain/cancel" at bounding box center [357, 184] width 317 height 25
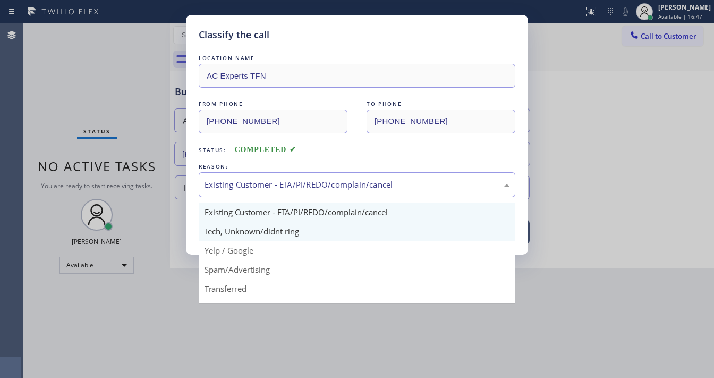
scroll to position [66, 0]
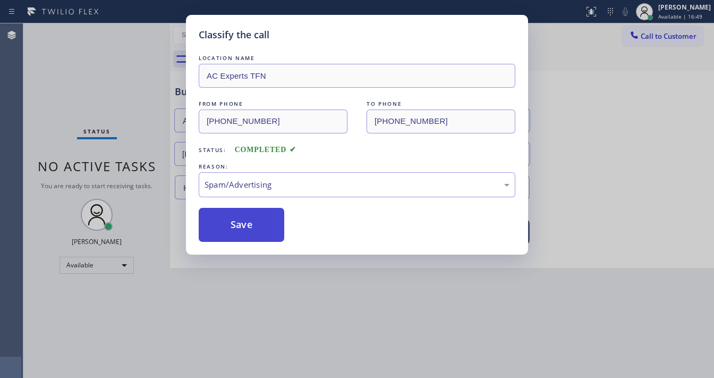
click at [248, 227] on button "Save" at bounding box center [242, 225] width 86 height 34
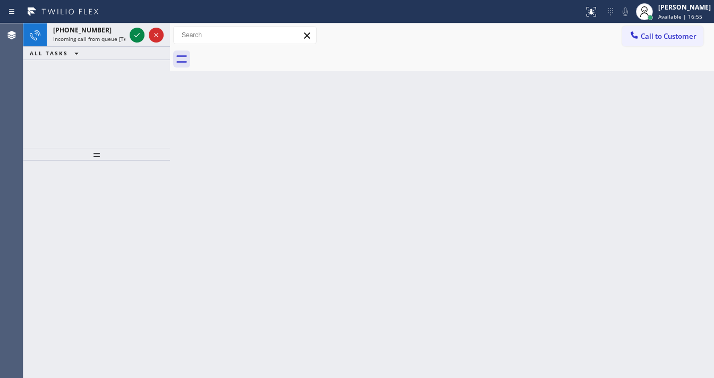
drag, startPoint x: 26, startPoint y: 100, endPoint x: 155, endPoint y: 64, distance: 133.9
click at [28, 99] on div "[PHONE_NUMBER] Incoming call from queue [Test] All ALL TASKS ALL TASKS ACTIVE T…" at bounding box center [96, 85] width 147 height 124
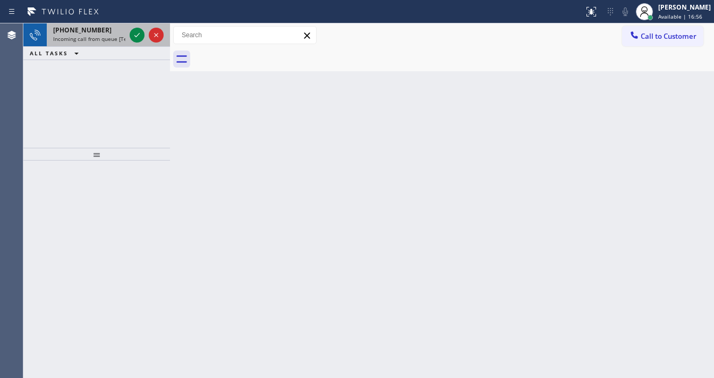
click at [104, 32] on div "[PHONE_NUMBER]" at bounding box center [89, 29] width 72 height 9
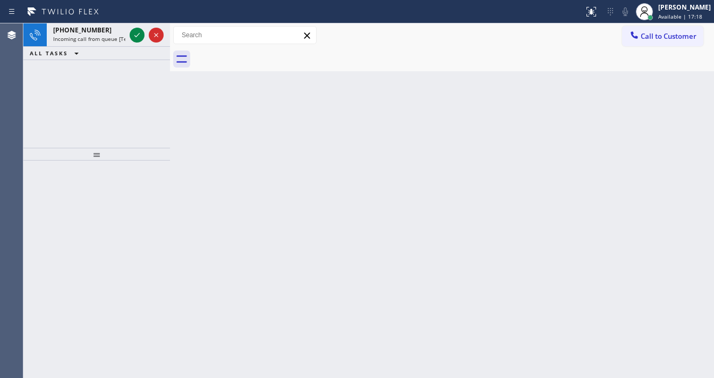
click at [26, 91] on div "[PHONE_NUMBER] Incoming call from queue [Test] All ALL TASKS ALL TASKS ACTIVE T…" at bounding box center [96, 85] width 147 height 124
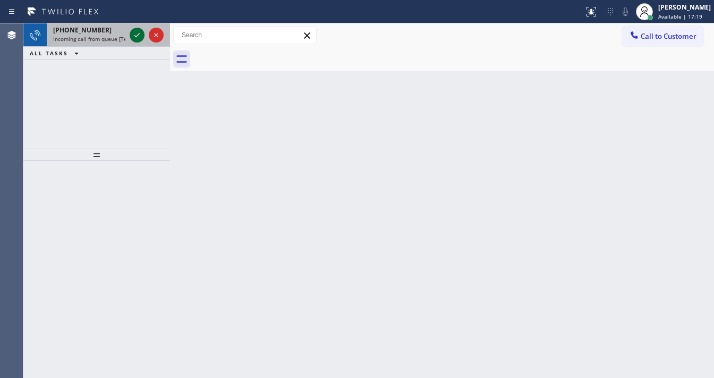
click at [136, 37] on icon at bounding box center [136, 35] width 5 height 4
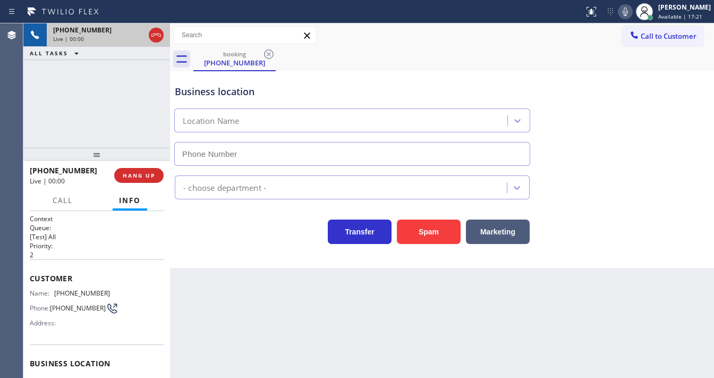
type input "[PHONE_NUMBER]"
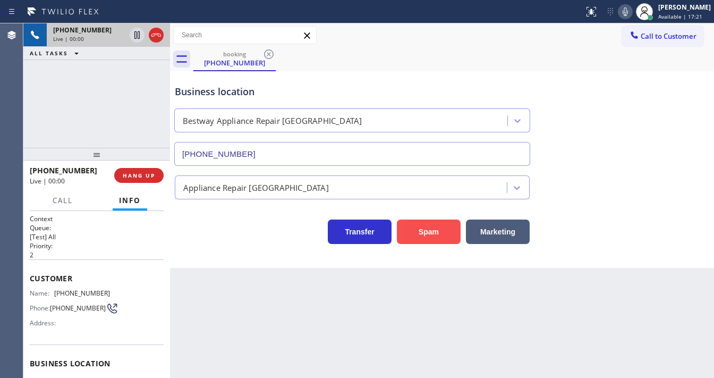
click at [416, 229] on button "Spam" at bounding box center [429, 231] width 64 height 24
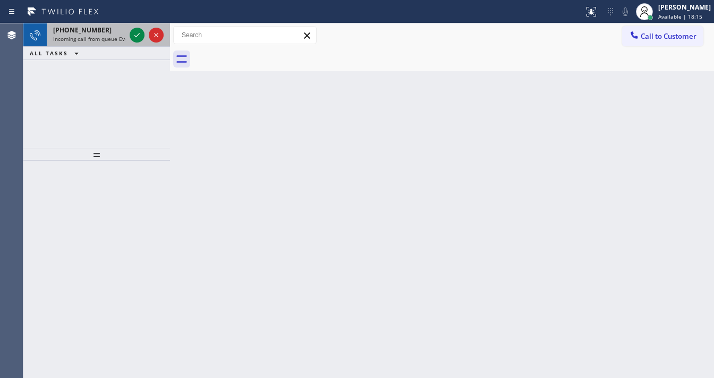
drag, startPoint x: 29, startPoint y: 102, endPoint x: 113, endPoint y: 30, distance: 110.7
click at [28, 102] on div "[PHONE_NUMBER] Incoming call from queue Everybody ALL TASKS ALL TASKS ACTIVE TA…" at bounding box center [96, 85] width 147 height 124
click at [134, 36] on icon at bounding box center [137, 35] width 13 height 13
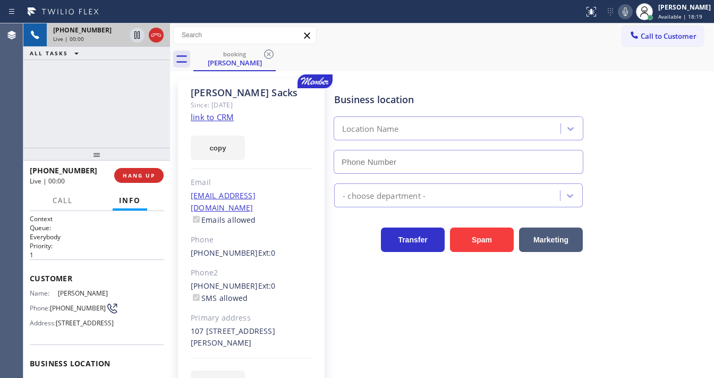
type input "[PHONE_NUMBER]"
click at [219, 121] on link "link to CRM" at bounding box center [212, 117] width 43 height 11
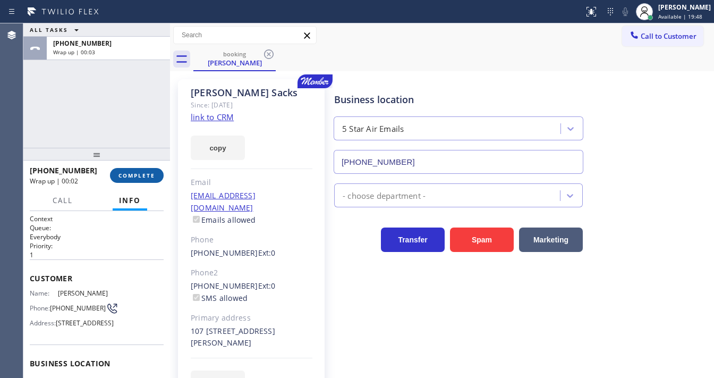
click at [144, 176] on span "COMPLETE" at bounding box center [136, 175] width 37 height 7
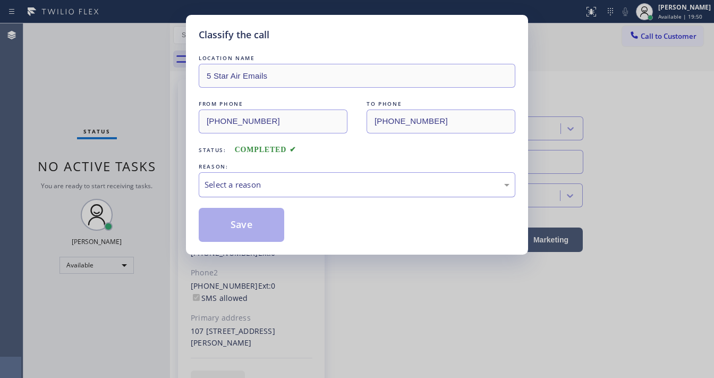
click at [258, 180] on div "Select a reason" at bounding box center [357, 184] width 305 height 12
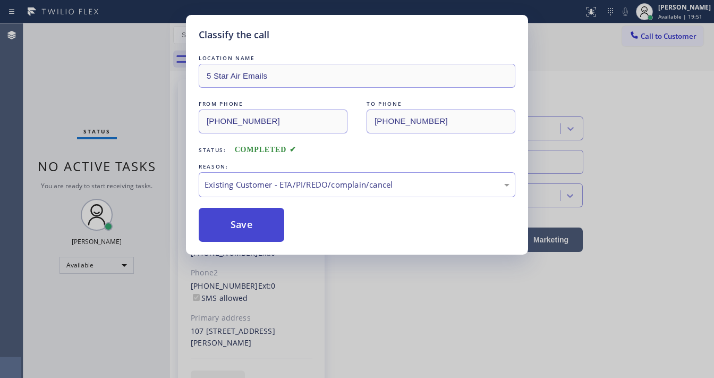
click at [250, 215] on button "Save" at bounding box center [242, 225] width 86 height 34
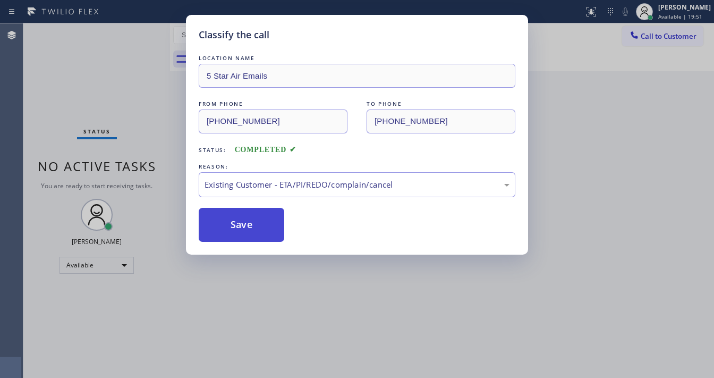
click at [250, 215] on button "Save" at bounding box center [242, 225] width 86 height 34
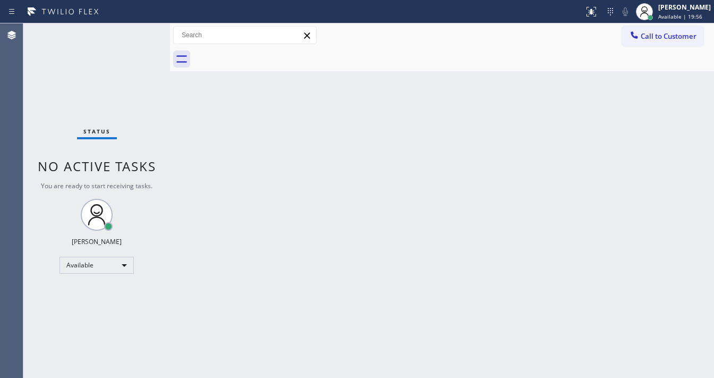
click at [22, 100] on div "Agent Desktop" at bounding box center [11, 200] width 23 height 354
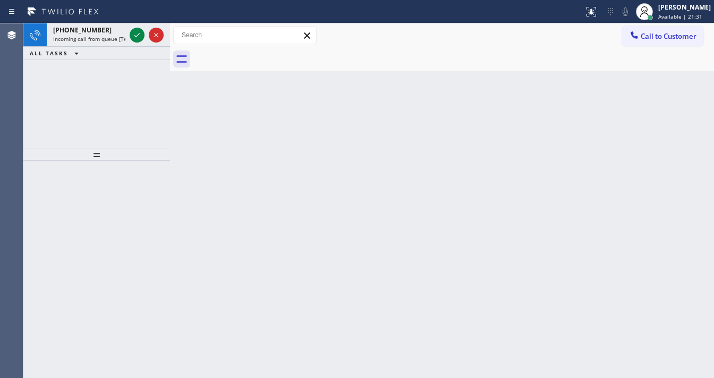
click at [25, 95] on div "[PHONE_NUMBER] Incoming call from queue [Test] All ALL TASKS ALL TASKS ACTIVE T…" at bounding box center [96, 85] width 147 height 124
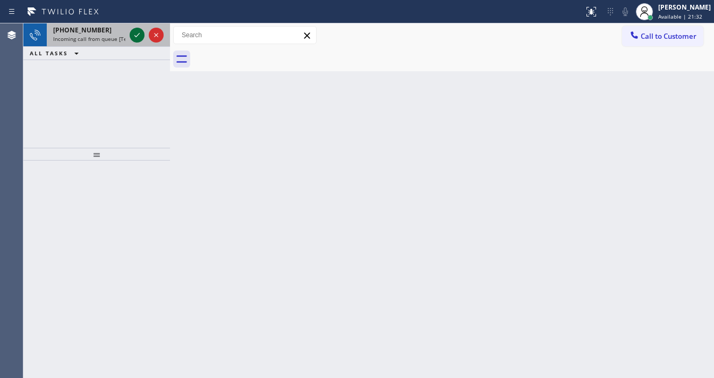
click at [132, 34] on icon at bounding box center [137, 35] width 13 height 13
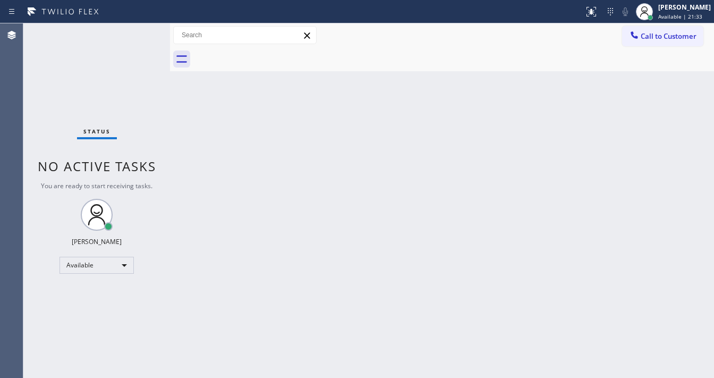
click at [132, 34] on div "Status No active tasks You are ready to start receiving tasks. [PERSON_NAME]" at bounding box center [96, 200] width 147 height 354
drag, startPoint x: 35, startPoint y: 142, endPoint x: 134, endPoint y: 209, distance: 119.5
click at [35, 142] on div "Status No active tasks You are ready to start receiving tasks. [PERSON_NAME]" at bounding box center [96, 200] width 147 height 354
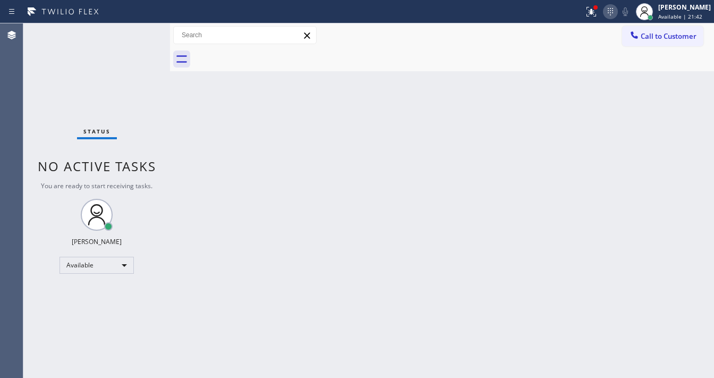
click at [610, 11] on div at bounding box center [610, 11] width 15 height 13
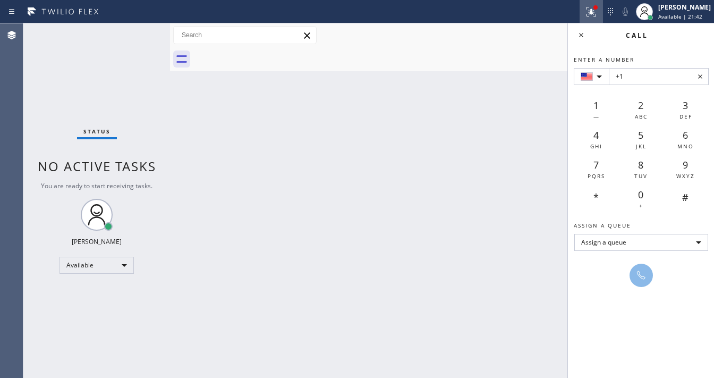
click at [598, 13] on icon at bounding box center [591, 11] width 13 height 13
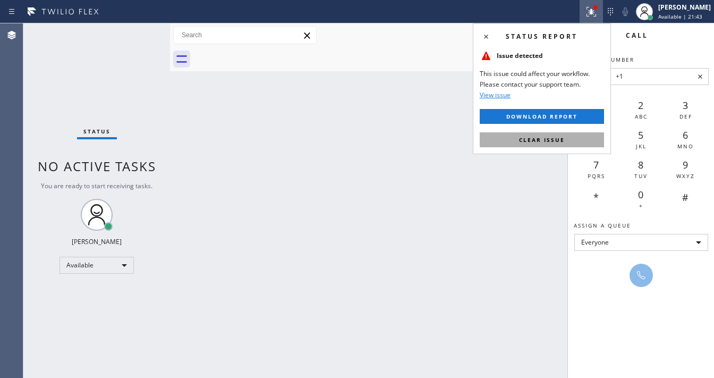
click at [552, 142] on span "Clear issue" at bounding box center [542, 139] width 46 height 7
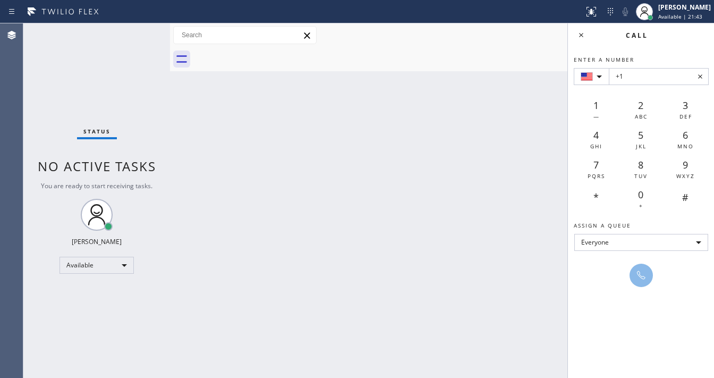
click at [463, 134] on div "Back to Dashboard Change Sender ID Customers Technicians Select a contact Outbo…" at bounding box center [442, 200] width 544 height 354
click at [586, 30] on icon at bounding box center [581, 35] width 13 height 13
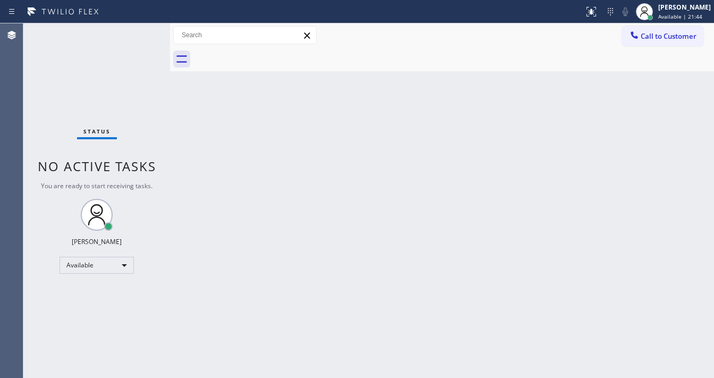
click at [458, 106] on div "Back to Dashboard Change Sender ID Customers Technicians Select a contact Outbo…" at bounding box center [442, 200] width 544 height 354
drag, startPoint x: 12, startPoint y: 87, endPoint x: 158, endPoint y: 34, distance: 155.0
click at [13, 87] on div "Agent Desktop" at bounding box center [11, 200] width 23 height 354
click at [140, 30] on div "Status No active tasks You are ready to start receiving tasks. [PERSON_NAME]" at bounding box center [96, 200] width 147 height 354
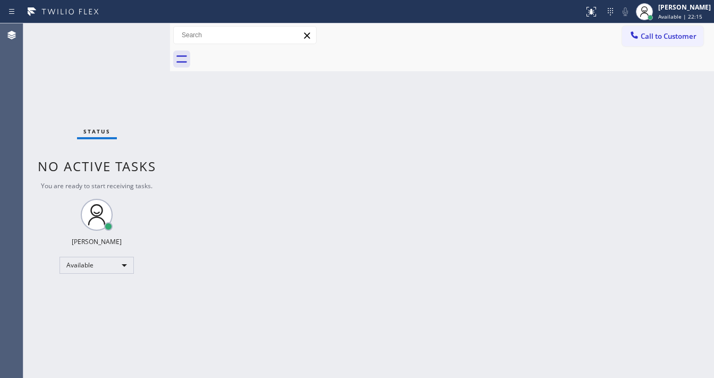
click at [31, 89] on div "Status No active tasks You are ready to start receiving tasks. [PERSON_NAME]" at bounding box center [96, 200] width 147 height 354
click at [143, 29] on div "Status No active tasks You are ready to start receiving tasks. [PERSON_NAME]" at bounding box center [96, 200] width 147 height 354
click at [138, 29] on div "Status No active tasks You are ready to start receiving tasks. [PERSON_NAME]" at bounding box center [96, 200] width 147 height 354
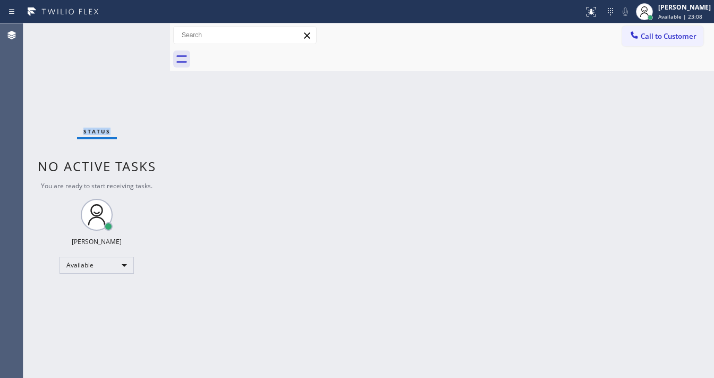
click at [138, 29] on div "Status No active tasks You are ready to start receiving tasks. [PERSON_NAME]" at bounding box center [96, 200] width 147 height 354
click at [139, 30] on div "Status No active tasks You are ready to start receiving tasks. [PERSON_NAME]" at bounding box center [96, 200] width 147 height 354
click at [144, 28] on div "Status No active tasks You are ready to start receiving tasks. [PERSON_NAME]" at bounding box center [96, 200] width 147 height 354
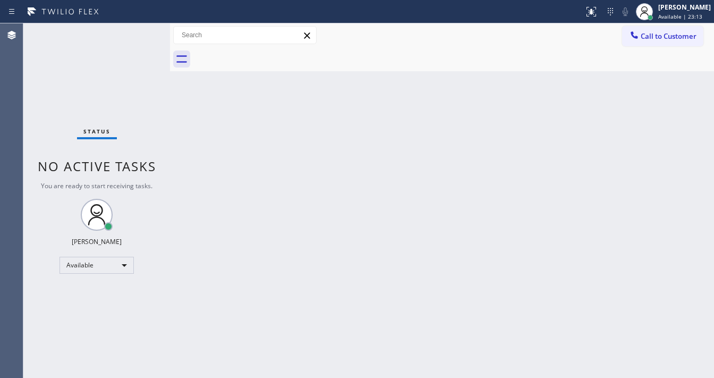
click at [140, 28] on div "Status No active tasks You are ready to start receiving tasks. [PERSON_NAME]" at bounding box center [96, 200] width 147 height 354
click at [139, 28] on div "Status No active tasks You are ready to start receiving tasks. [PERSON_NAME]" at bounding box center [96, 200] width 147 height 354
click at [142, 28] on div "Status No active tasks You are ready to start receiving tasks. [PERSON_NAME]" at bounding box center [96, 200] width 147 height 354
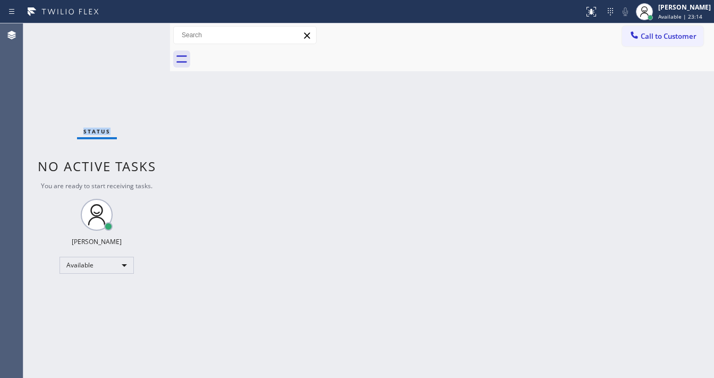
click at [142, 28] on div "Status No active tasks You are ready to start receiving tasks. [PERSON_NAME]" at bounding box center [96, 200] width 147 height 354
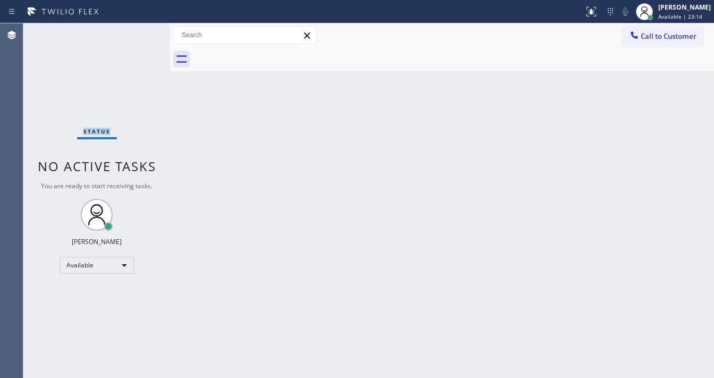
click at [142, 28] on div "Status No active tasks You are ready to start receiving tasks. [PERSON_NAME]" at bounding box center [96, 200] width 147 height 354
click at [139, 32] on div "Status No active tasks You are ready to start receiving tasks. [PERSON_NAME]" at bounding box center [96, 200] width 147 height 354
click at [138, 30] on div "Status No active tasks You are ready to start receiving tasks. [PERSON_NAME]" at bounding box center [96, 200] width 147 height 354
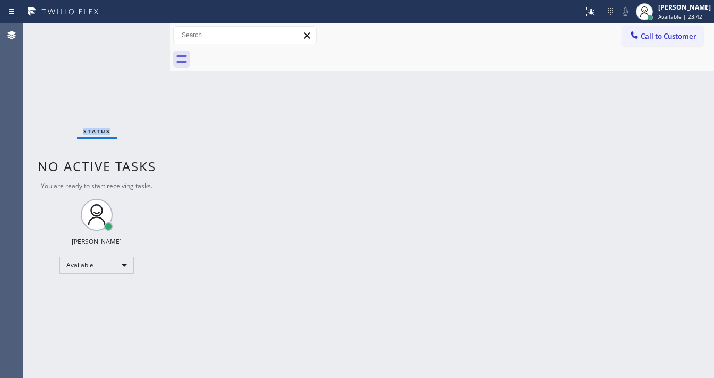
click at [138, 30] on div "Status No active tasks You are ready to start receiving tasks. [PERSON_NAME]" at bounding box center [96, 200] width 147 height 354
click at [138, 29] on div "Status No active tasks You are ready to start receiving tasks. [PERSON_NAME]" at bounding box center [96, 200] width 147 height 354
click at [139, 29] on div "Status No active tasks You are ready to start receiving tasks. [PERSON_NAME]" at bounding box center [96, 200] width 147 height 354
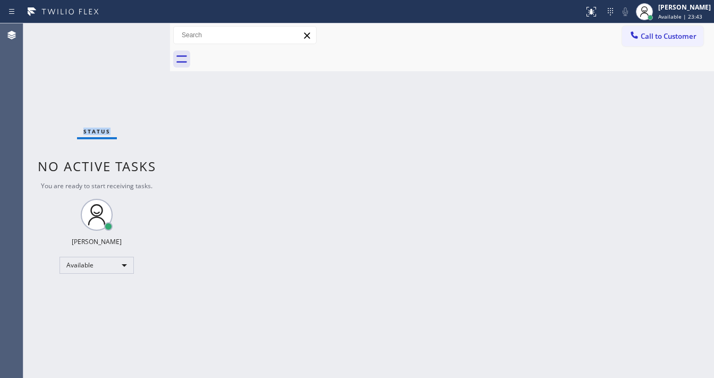
click at [139, 29] on div "Status No active tasks You are ready to start receiving tasks. [PERSON_NAME]" at bounding box center [96, 200] width 147 height 354
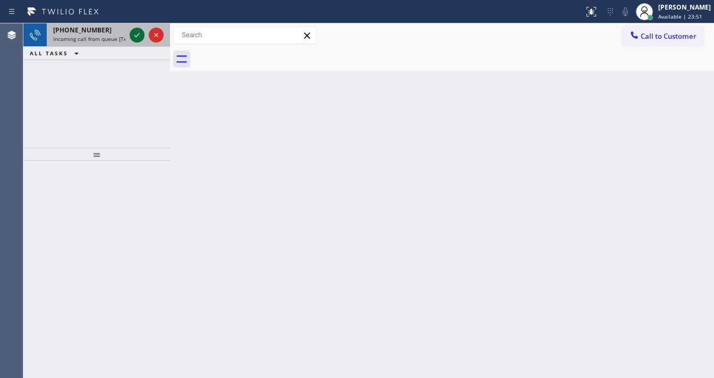
click at [134, 34] on icon at bounding box center [137, 35] width 13 height 13
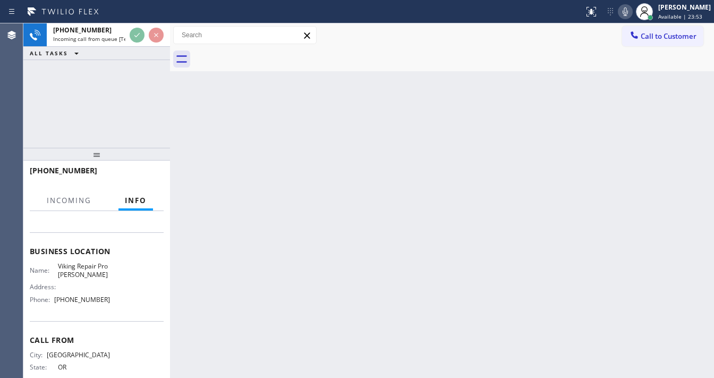
scroll to position [127, 0]
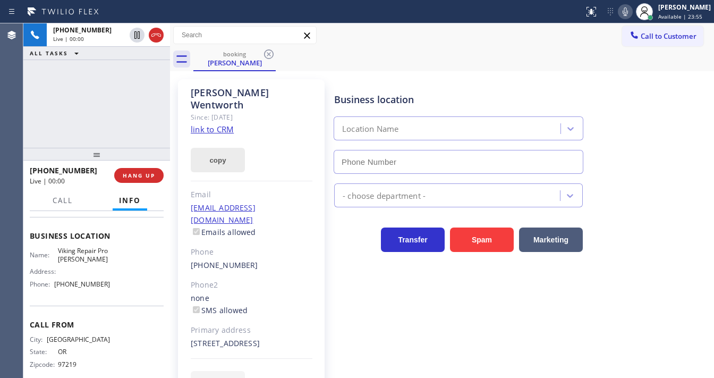
type input "[PHONE_NUMBER]"
click at [118, 118] on div "[PHONE_NUMBER] Live | 00:01 ALL TASKS ALL TASKS ACTIVE TASKS TASKS IN WRAP UP" at bounding box center [96, 85] width 147 height 124
click at [224, 124] on link "link to CRM" at bounding box center [212, 129] width 43 height 11
click at [30, 113] on div "[PHONE_NUMBER] Live | 01:17 ALL TASKS ALL TASKS ACTIVE TASKS TASKS IN WRAP UP" at bounding box center [96, 85] width 147 height 124
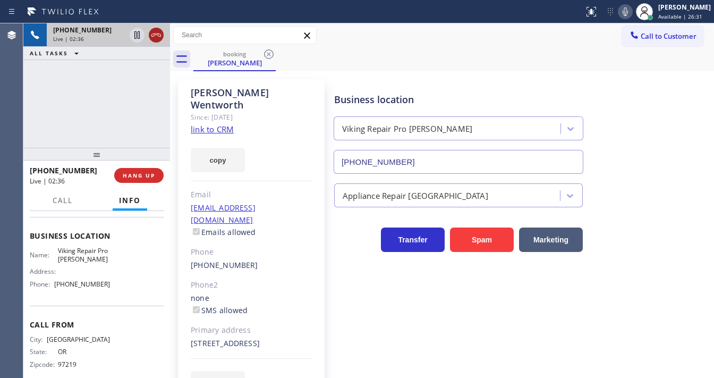
click at [159, 36] on icon at bounding box center [156, 35] width 13 height 13
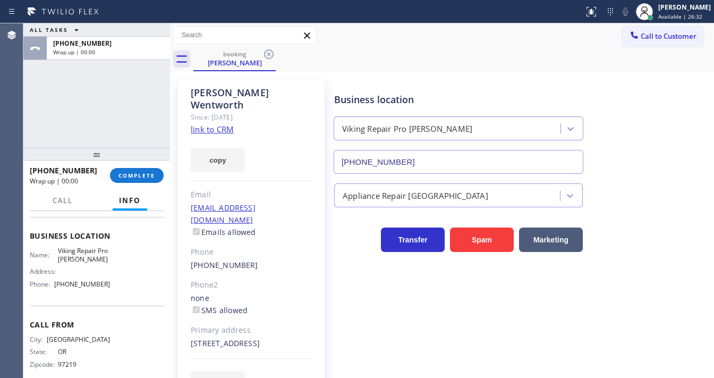
click at [144, 160] on div at bounding box center [96, 154] width 147 height 13
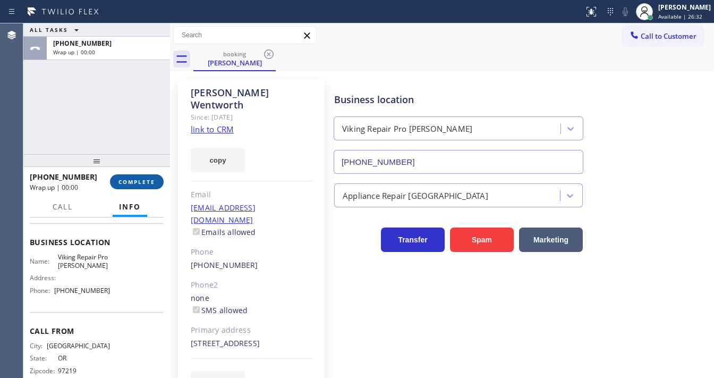
click at [143, 178] on span "COMPLETE" at bounding box center [136, 181] width 37 height 7
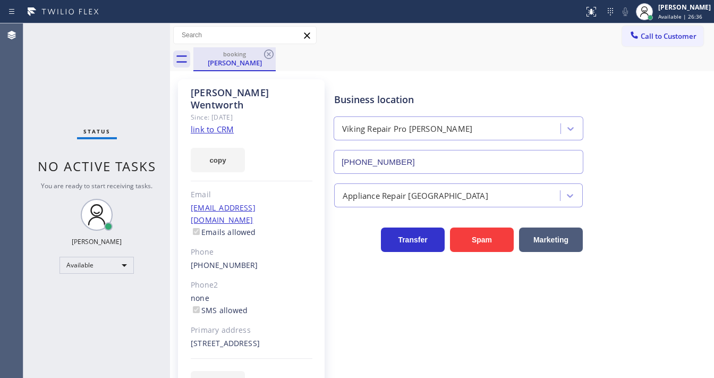
click at [244, 55] on div "booking" at bounding box center [234, 54] width 80 height 8
click at [278, 54] on div "booking [PERSON_NAME]" at bounding box center [453, 59] width 521 height 24
click at [270, 55] on icon at bounding box center [269, 54] width 10 height 10
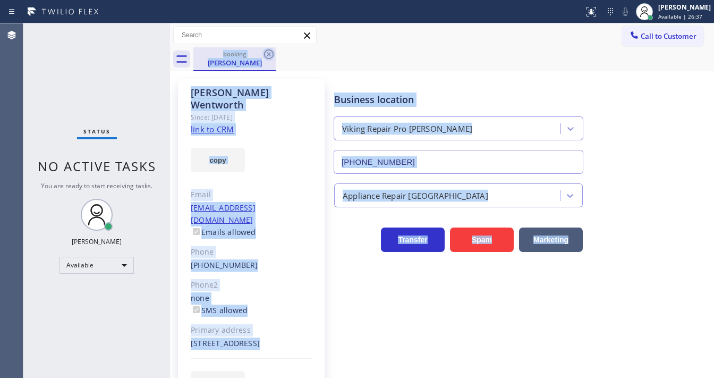
click at [270, 55] on div "booking [PERSON_NAME]" at bounding box center [453, 59] width 521 height 24
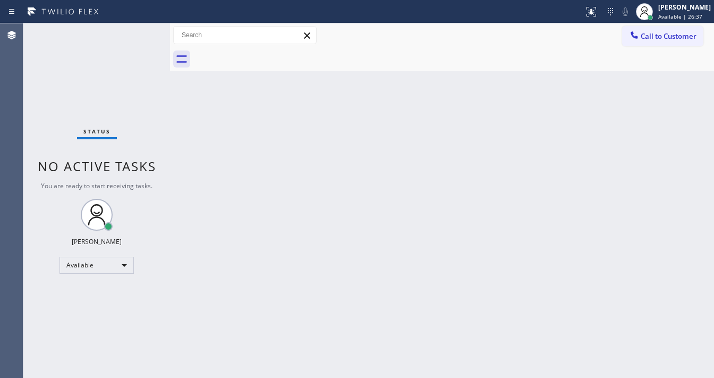
click at [74, 88] on div "Status No active tasks You are ready to start receiving tasks. [PERSON_NAME]" at bounding box center [96, 200] width 147 height 354
click at [138, 36] on div "Status No active tasks You are ready to start receiving tasks. [PERSON_NAME]" at bounding box center [96, 200] width 147 height 354
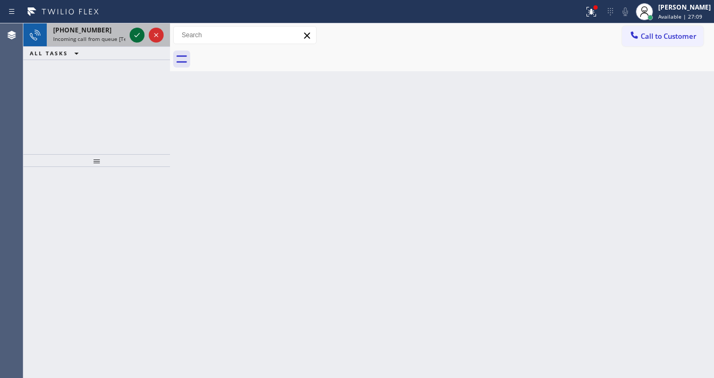
click at [138, 33] on icon at bounding box center [137, 35] width 13 height 13
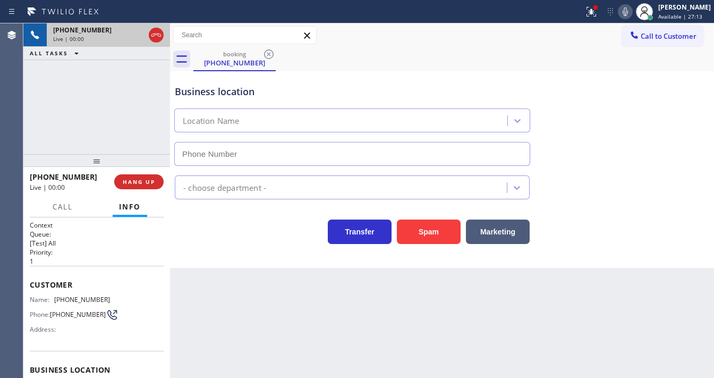
type input "[PHONE_NUMBER]"
drag, startPoint x: 595, startPoint y: 13, endPoint x: 594, endPoint y: 19, distance: 6.5
click at [595, 13] on icon at bounding box center [591, 11] width 13 height 13
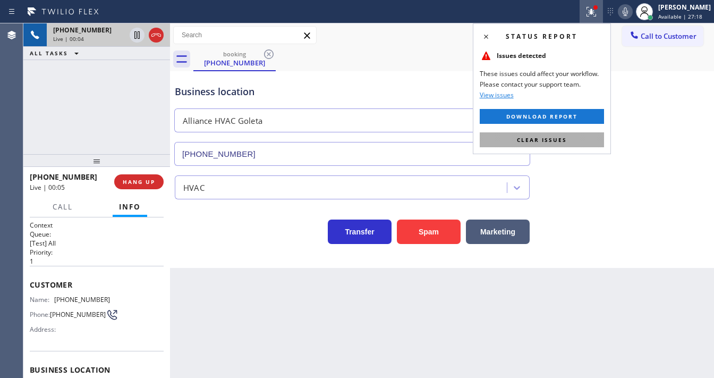
click at [564, 136] on span "Clear issues" at bounding box center [542, 139] width 50 height 7
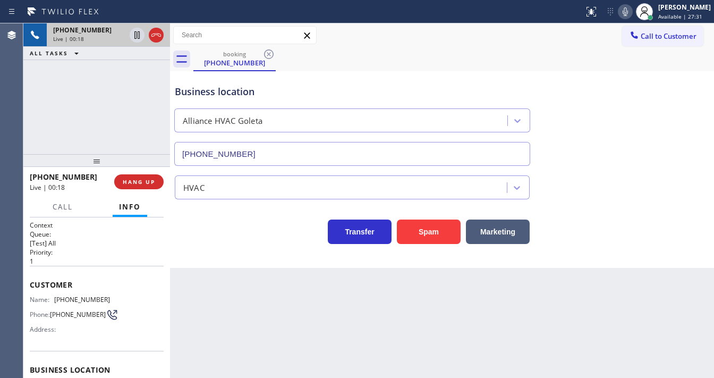
click at [33, 126] on div "[PHONE_NUMBER] Live | 00:18 ALL TASKS ALL TASKS ACTIVE TASKS TASKS IN WRAP UP" at bounding box center [96, 88] width 147 height 131
click at [427, 226] on button "Spam" at bounding box center [429, 231] width 64 height 24
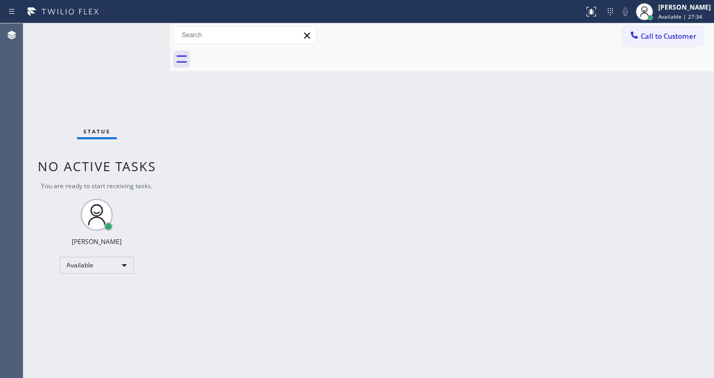
click at [35, 131] on div "Status No active tasks You are ready to start receiving tasks. [PERSON_NAME]" at bounding box center [96, 200] width 147 height 354
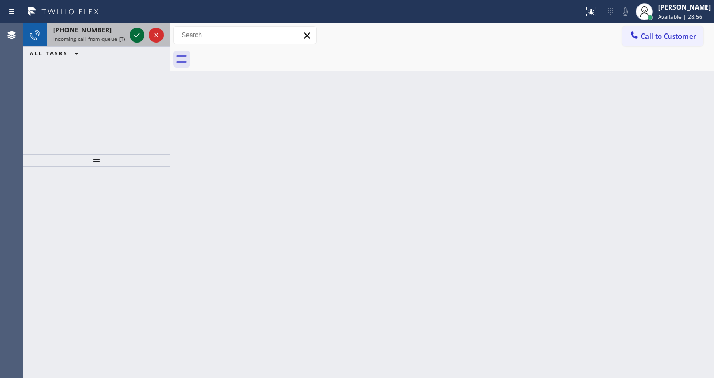
click at [135, 33] on icon at bounding box center [137, 35] width 13 height 13
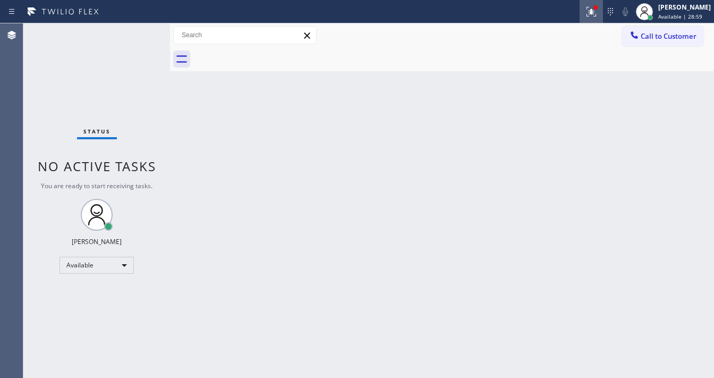
click at [592, 14] on div at bounding box center [591, 11] width 23 height 13
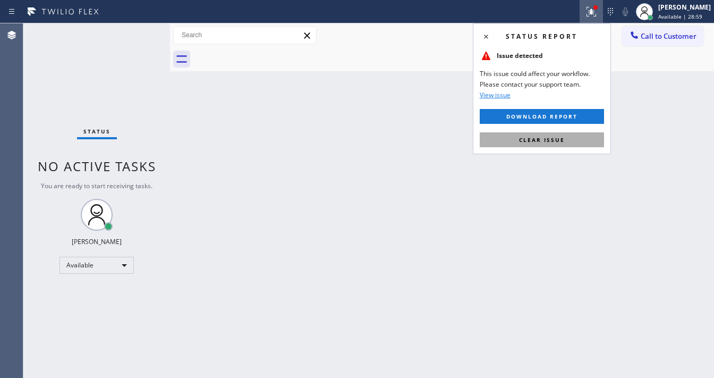
click at [551, 140] on span "Clear issue" at bounding box center [542, 139] width 46 height 7
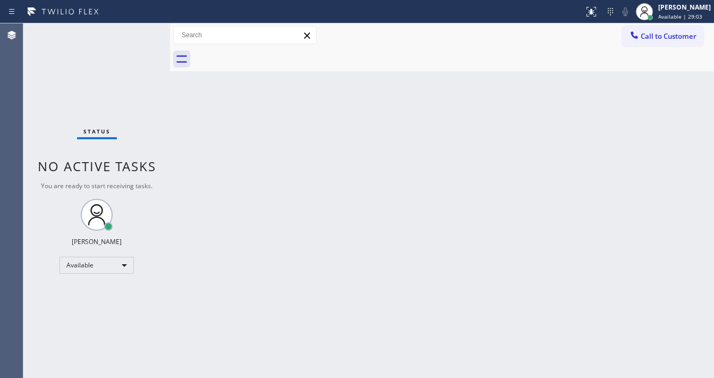
click at [142, 30] on div "Status No active tasks You are ready to start receiving tasks. [PERSON_NAME]" at bounding box center [96, 200] width 147 height 354
click at [140, 30] on div "Status No active tasks You are ready to start receiving tasks. [PERSON_NAME]" at bounding box center [96, 200] width 147 height 354
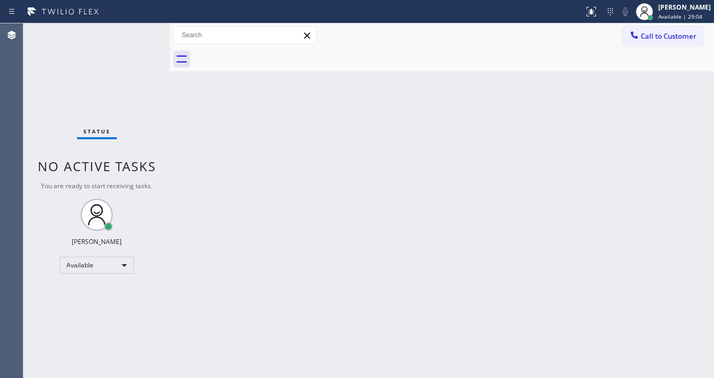
click at [140, 30] on div "Status No active tasks You are ready to start receiving tasks. [PERSON_NAME]" at bounding box center [96, 200] width 147 height 354
click at [138, 32] on div "Status No active tasks You are ready to start receiving tasks. [PERSON_NAME]" at bounding box center [96, 200] width 147 height 354
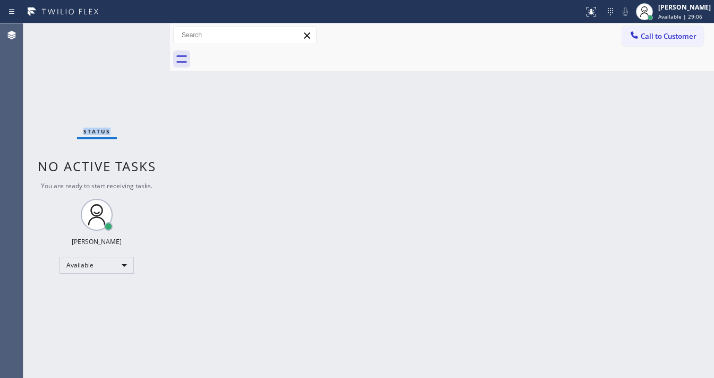
click at [138, 32] on div "Status No active tasks You are ready to start receiving tasks. [PERSON_NAME]" at bounding box center [96, 200] width 147 height 354
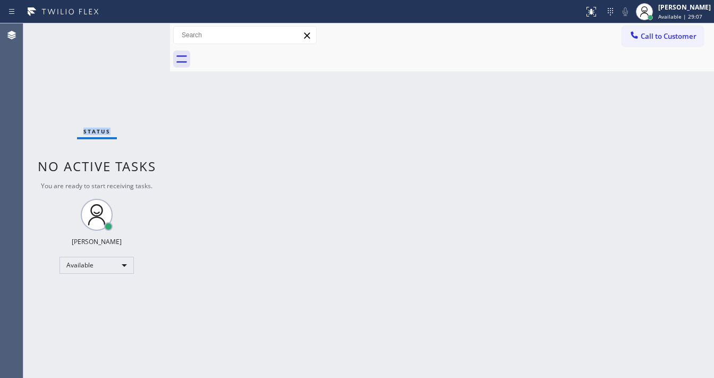
click at [138, 32] on div "Status No active tasks You are ready to start receiving tasks. [PERSON_NAME]" at bounding box center [96, 200] width 147 height 354
click at [133, 33] on div "Status No active tasks You are ready to start receiving tasks. [PERSON_NAME]" at bounding box center [96, 200] width 147 height 354
click at [134, 32] on div "Status No active tasks You are ready to start receiving tasks. [PERSON_NAME]" at bounding box center [96, 200] width 147 height 354
click at [139, 31] on div "Status No active tasks You are ready to start receiving tasks. [PERSON_NAME]" at bounding box center [96, 200] width 147 height 354
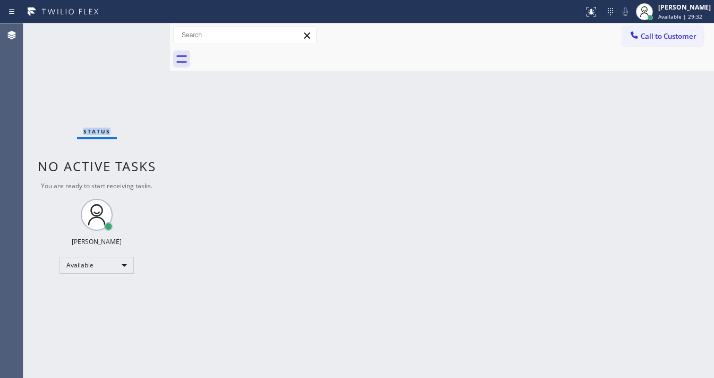
click at [139, 31] on div "Status No active tasks You are ready to start receiving tasks. [PERSON_NAME]" at bounding box center [96, 200] width 147 height 354
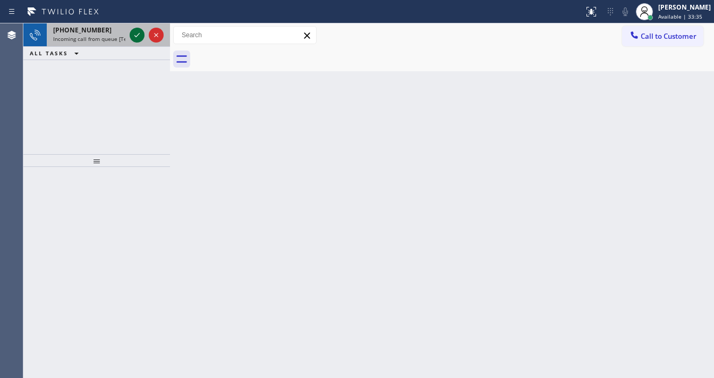
click at [138, 35] on icon at bounding box center [137, 35] width 13 height 13
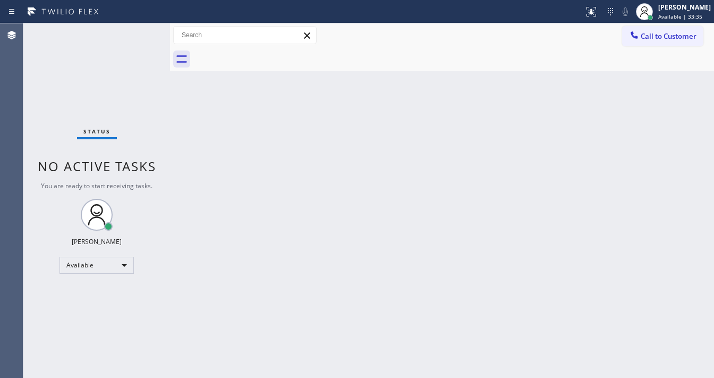
click at [135, 36] on div "Status No active tasks You are ready to start receiving tasks. [PERSON_NAME]" at bounding box center [96, 200] width 147 height 354
click at [134, 36] on div "Status No active tasks You are ready to start receiving tasks. [PERSON_NAME]" at bounding box center [96, 200] width 147 height 354
click at [592, 16] on div at bounding box center [591, 11] width 23 height 13
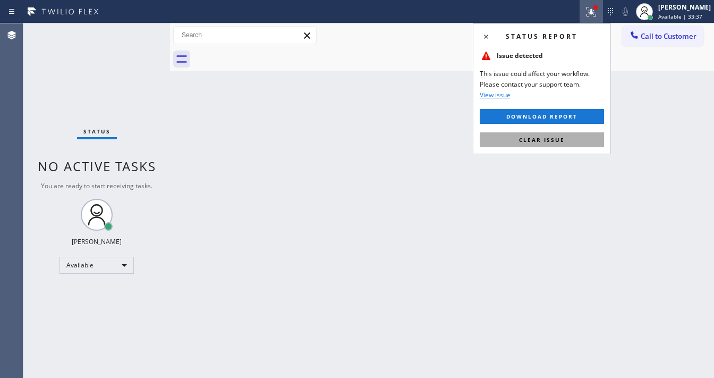
click at [563, 144] on button "Clear issue" at bounding box center [542, 139] width 124 height 15
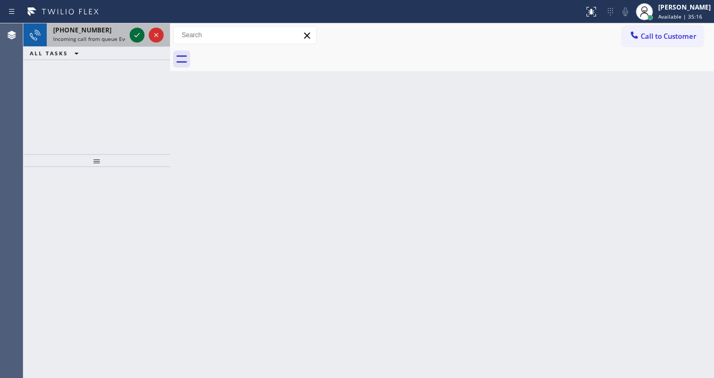
click at [138, 35] on icon at bounding box center [137, 35] width 13 height 13
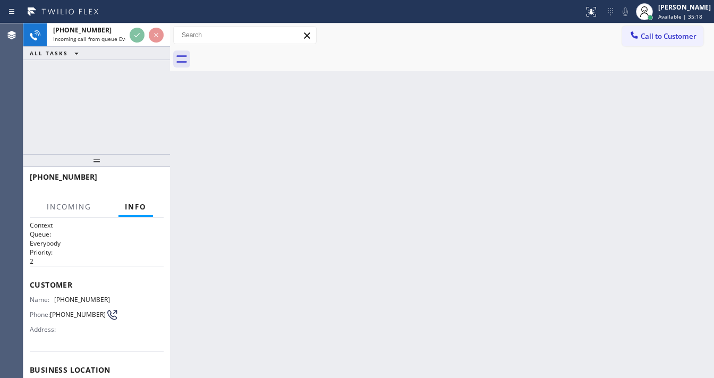
click at [141, 79] on div "[PHONE_NUMBER] Incoming call from queue Everybody ALL TASKS ALL TASKS ACTIVE TA…" at bounding box center [96, 88] width 147 height 131
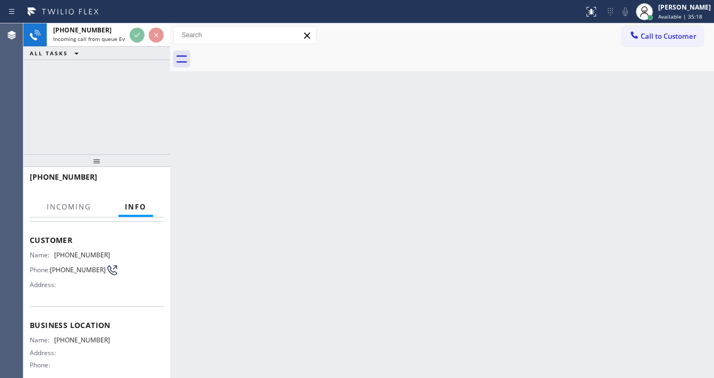
scroll to position [127, 0]
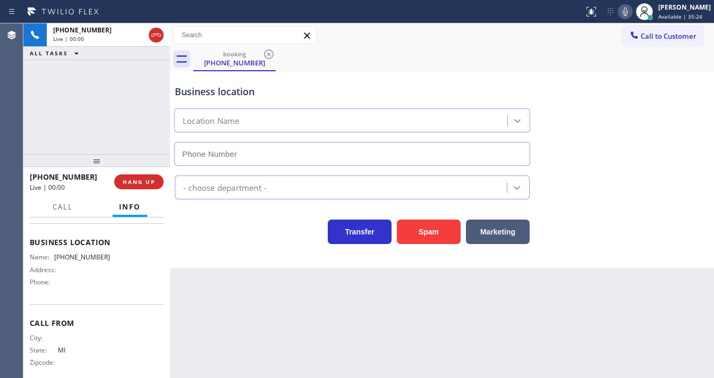
click at [42, 138] on div "[PHONE_NUMBER] Live | 00:00 ALL TASKS ALL TASKS ACTIVE TASKS TASKS IN WRAP UP" at bounding box center [96, 88] width 147 height 131
click at [19, 112] on div "Agent Desktop" at bounding box center [11, 200] width 23 height 354
click at [423, 230] on button "Spam" at bounding box center [429, 231] width 64 height 24
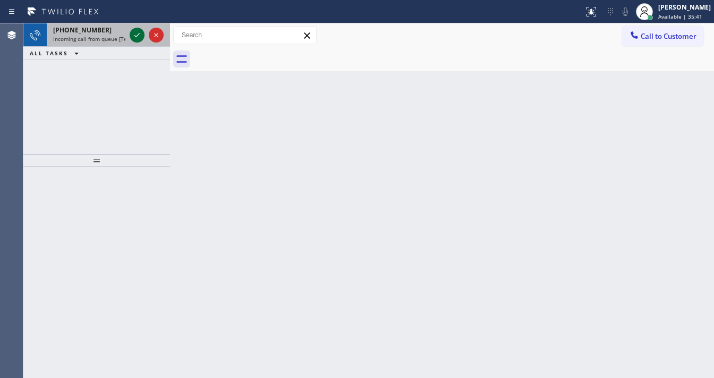
click at [131, 32] on icon at bounding box center [137, 35] width 13 height 13
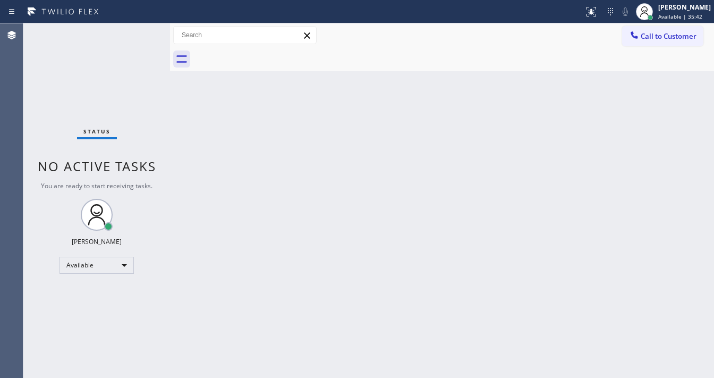
click at [133, 32] on div "Status No active tasks You are ready to start receiving tasks. [PERSON_NAME]" at bounding box center [96, 200] width 147 height 354
click at [132, 34] on div "Status No active tasks You are ready to start receiving tasks. [PERSON_NAME]" at bounding box center [96, 200] width 147 height 354
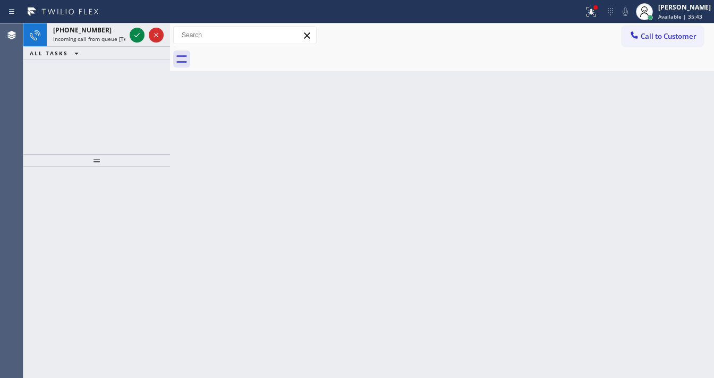
drag, startPoint x: 599, startPoint y: 13, endPoint x: 591, endPoint y: 78, distance: 65.2
click at [596, 13] on g at bounding box center [591, 12] width 10 height 10
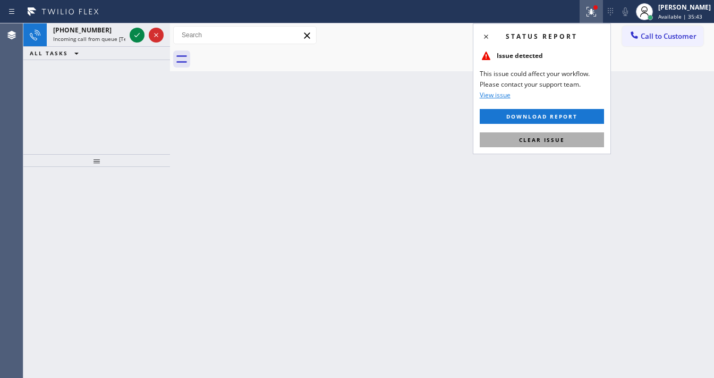
drag, startPoint x: 543, startPoint y: 133, endPoint x: 365, endPoint y: 108, distance: 179.1
click at [542, 133] on button "Clear issue" at bounding box center [542, 139] width 124 height 15
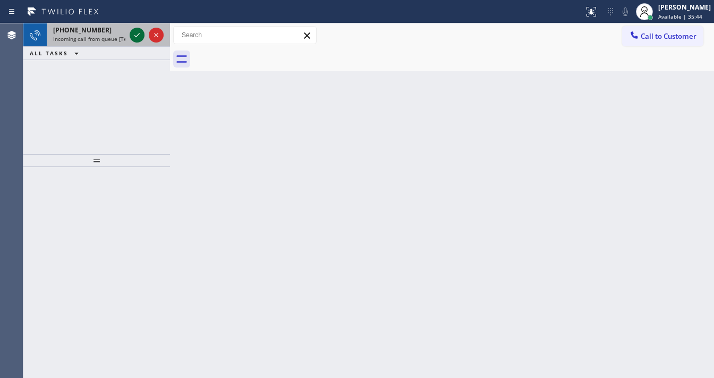
click at [130, 33] on div at bounding box center [137, 35] width 15 height 13
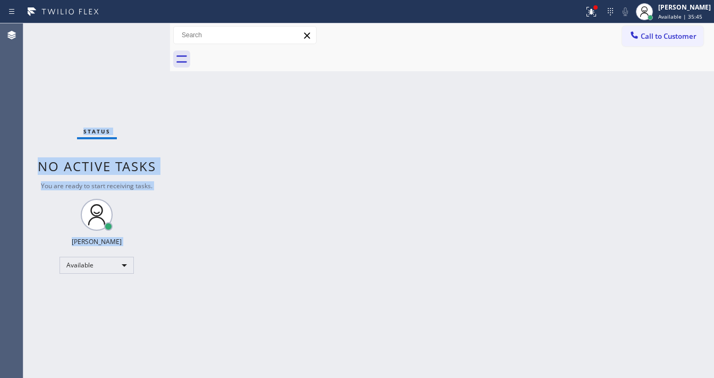
click at [132, 35] on div "Status No active tasks You are ready to start receiving tasks. [PERSON_NAME]" at bounding box center [96, 200] width 147 height 354
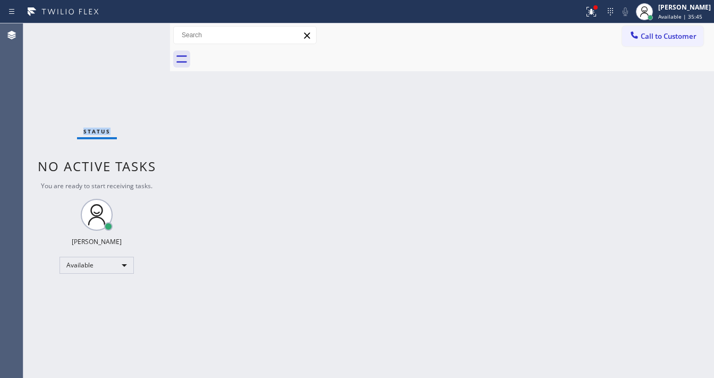
click at [132, 35] on div "Status No active tasks You are ready to start receiving tasks. [PERSON_NAME]" at bounding box center [96, 200] width 147 height 354
click at [580, 15] on div at bounding box center [291, 11] width 575 height 17
drag, startPoint x: 594, startPoint y: 8, endPoint x: 597, endPoint y: 13, distance: 5.7
click at [596, 8] on icon at bounding box center [591, 11] width 13 height 13
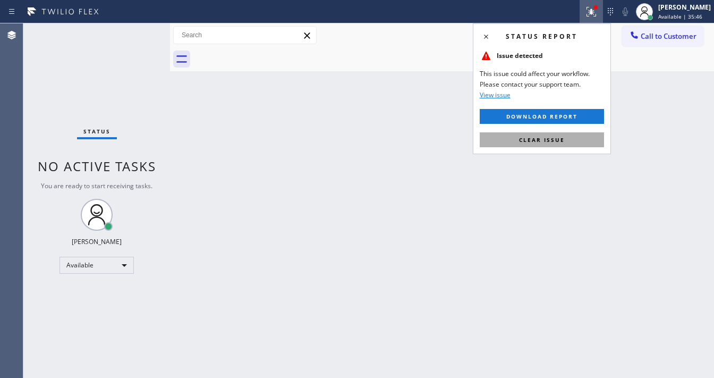
drag, startPoint x: 569, startPoint y: 136, endPoint x: 245, endPoint y: 82, distance: 329.1
click at [568, 136] on button "Clear issue" at bounding box center [542, 139] width 124 height 15
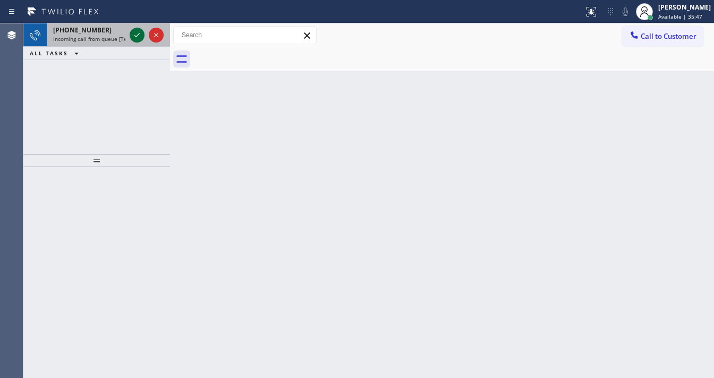
click at [134, 35] on icon at bounding box center [137, 35] width 13 height 13
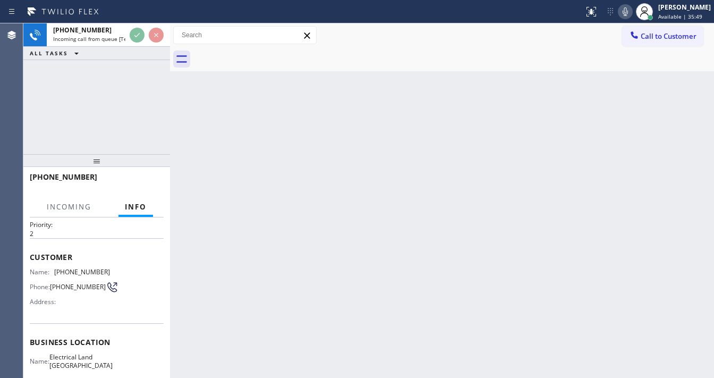
scroll to position [42, 0]
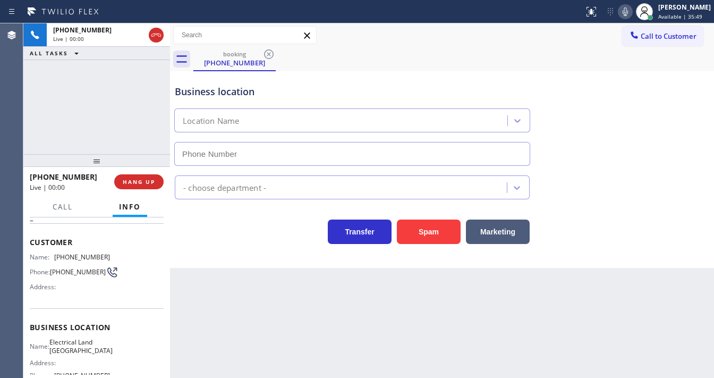
type input "[PHONE_NUMBER]"
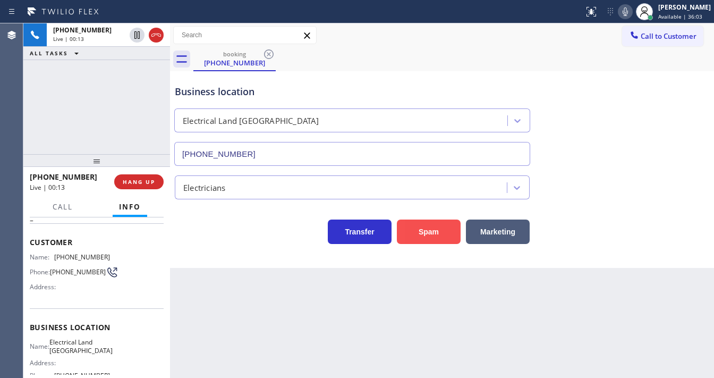
click at [419, 229] on button "Spam" at bounding box center [429, 231] width 64 height 24
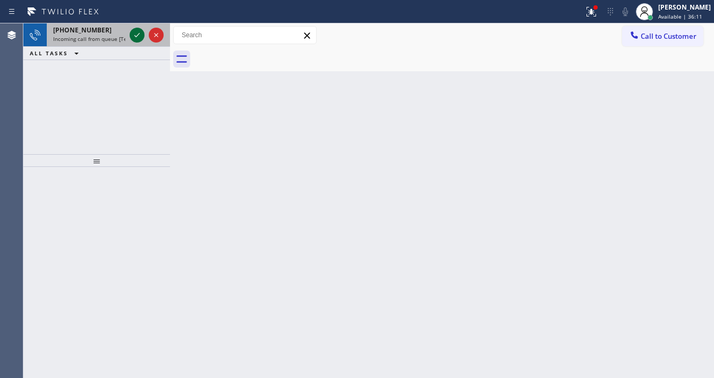
click at [135, 36] on icon at bounding box center [137, 35] width 13 height 13
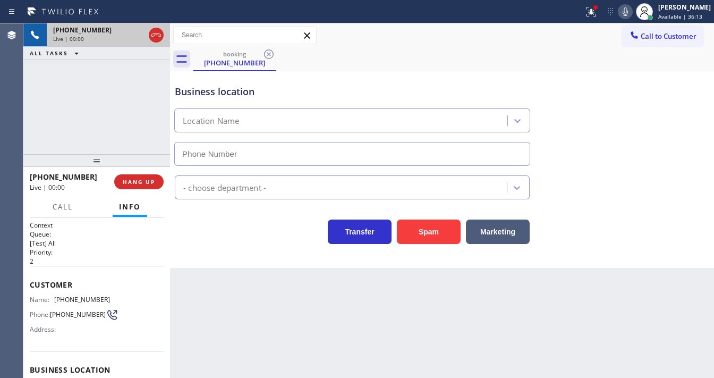
type input "[PHONE_NUMBER]"
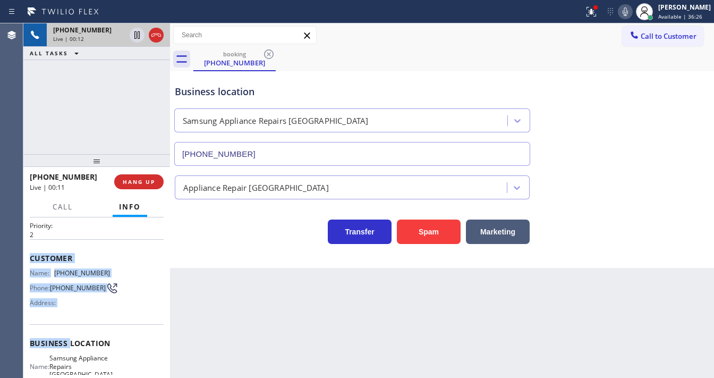
scroll to position [85, 0]
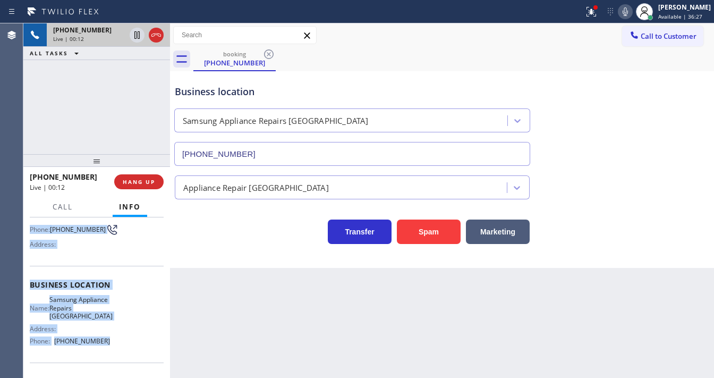
drag, startPoint x: 30, startPoint y: 280, endPoint x: 110, endPoint y: 351, distance: 106.9
click at [110, 351] on div "Context Queue: [Test] All Priority: 2 Customer Name: [PHONE_NUMBER] Phone: [PHO…" at bounding box center [97, 289] width 134 height 308
copy div "Customer Name: [PHONE_NUMBER] Phone: [PHONE_NUMBER] Address: Business location …"
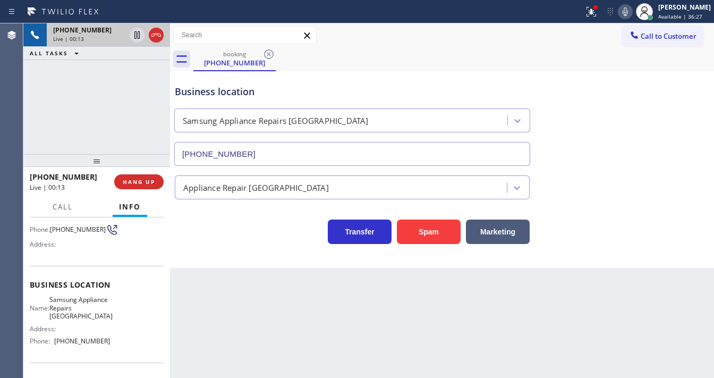
click at [79, 118] on div "[PHONE_NUMBER] Live | 00:13 ALL TASKS ALL TASKS ACTIVE TASKS TASKS IN WRAP UP" at bounding box center [96, 88] width 147 height 131
click at [66, 118] on div "[PHONE_NUMBER] Live | 00:54 ALL TASKS ALL TASKS ACTIVE TASKS TASKS IN WRAP UP" at bounding box center [96, 88] width 147 height 131
click at [487, 34] on div "Call to Customer Outbound call Location Search location Your caller id phone nu…" at bounding box center [442, 35] width 544 height 19
click at [598, 14] on icon at bounding box center [591, 11] width 13 height 13
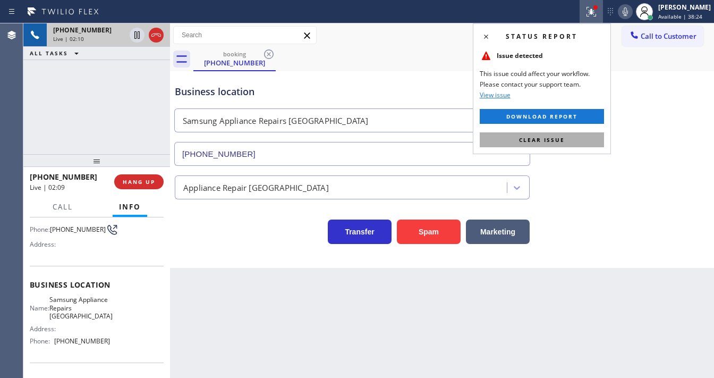
click at [563, 143] on button "Clear issue" at bounding box center [542, 139] width 124 height 15
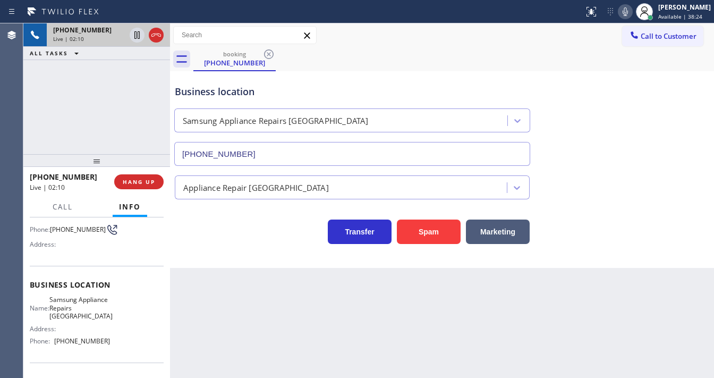
drag, startPoint x: 598, startPoint y: 92, endPoint x: 607, endPoint y: 39, distance: 54.0
click at [599, 91] on div "Business location Samsung Appliance Repairs [GEOGRAPHIC_DATA] [PHONE_NUMBER]" at bounding box center [442, 118] width 539 height 96
drag, startPoint x: 629, startPoint y: 11, endPoint x: 311, endPoint y: 40, distance: 319.6
click at [630, 11] on icon at bounding box center [625, 11] width 13 height 13
click at [136, 36] on icon at bounding box center [136, 34] width 5 height 7
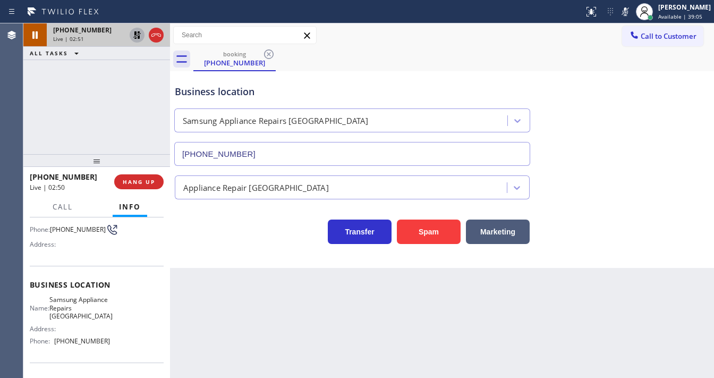
click at [136, 37] on icon at bounding box center [136, 34] width 7 height 7
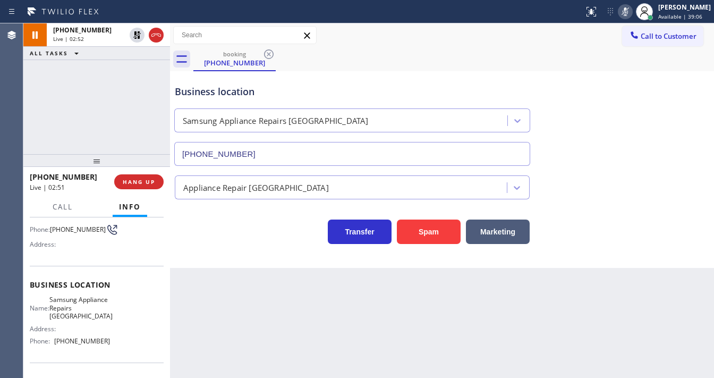
click at [628, 15] on icon at bounding box center [625, 11] width 5 height 8
click at [135, 94] on div "[PHONE_NUMBER] Live | 02:53 ALL TASKS ALL TASKS ACTIVE TASKS TASKS IN WRAP UP" at bounding box center [96, 88] width 147 height 131
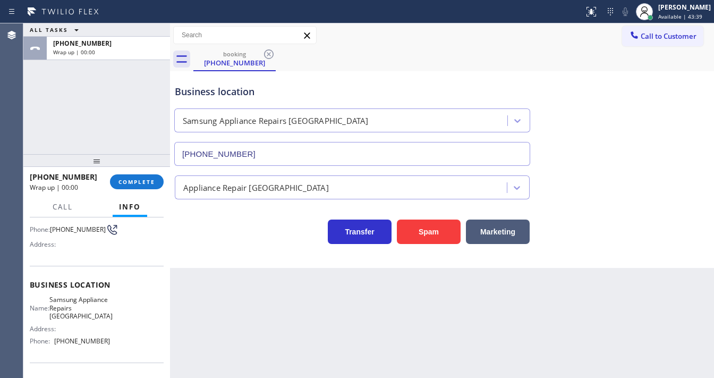
click at [253, 85] on div "Business location" at bounding box center [352, 91] width 355 height 14
click at [96, 96] on div "ALL TASKS ALL TASKS ACTIVE TASKS TASKS IN WRAP UP [PHONE_NUMBER] Wrap up | 00:11" at bounding box center [96, 88] width 147 height 131
click at [658, 27] on button "Call to Customer" at bounding box center [662, 36] width 81 height 20
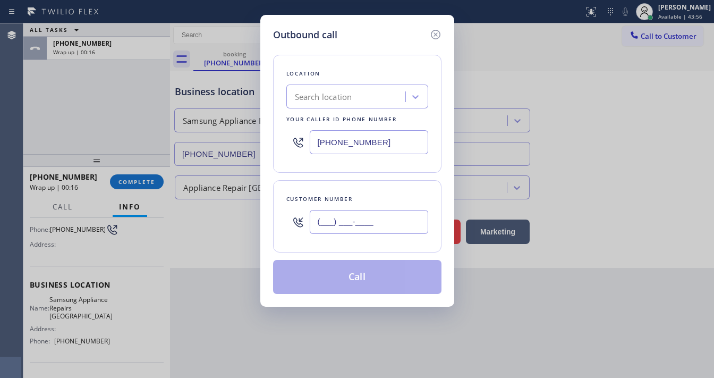
click at [342, 220] on input "(___) ___-____" at bounding box center [369, 222] width 118 height 24
paste input "415) 305-0266"
type input "[PHONE_NUMBER]"
click at [387, 148] on input "[PHONE_NUMBER]" at bounding box center [369, 142] width 118 height 24
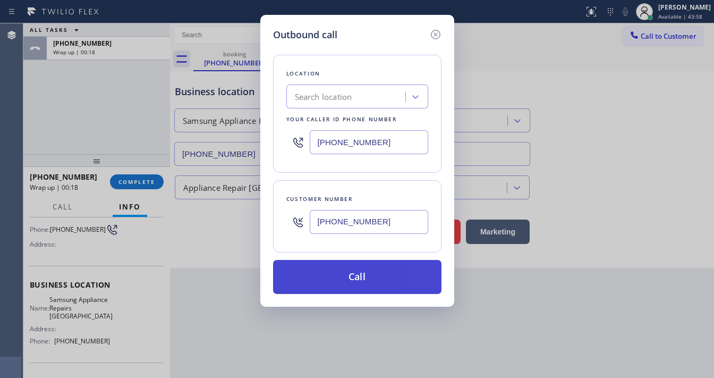
paste input "415) 480-7108"
type input "[PHONE_NUMBER]"
click at [335, 269] on button "Call" at bounding box center [357, 277] width 168 height 34
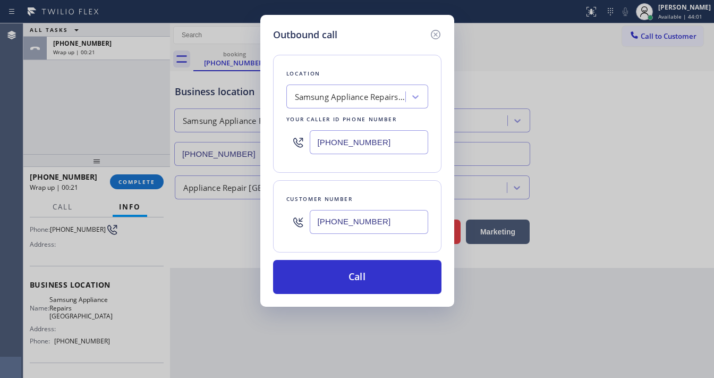
click at [23, 113] on div "Outbound call Location Samsung Appliance Repairs [GEOGRAPHIC_DATA] Your caller …" at bounding box center [357, 189] width 714 height 378
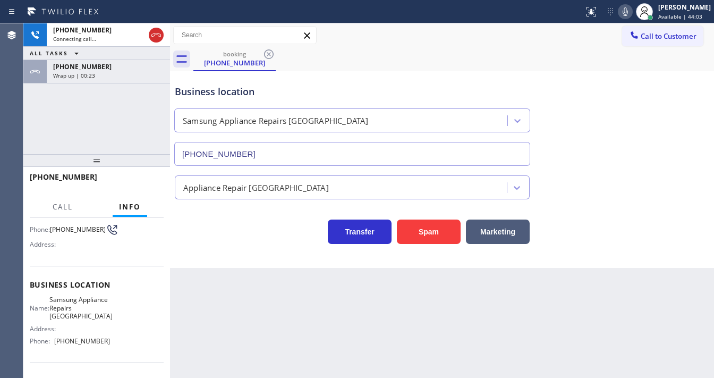
click at [125, 66] on div "[PHONE_NUMBER]" at bounding box center [108, 66] width 110 height 9
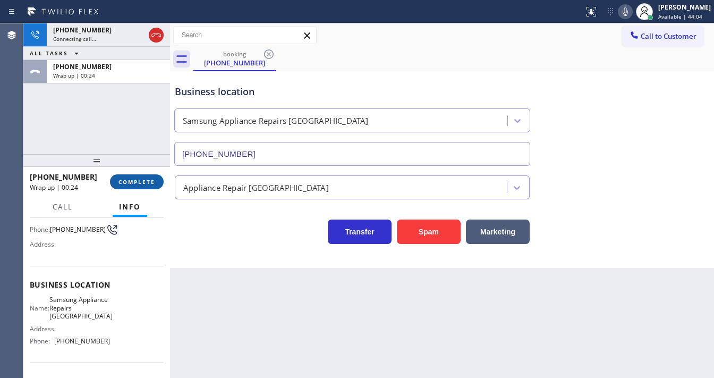
click at [142, 179] on span "COMPLETE" at bounding box center [136, 181] width 37 height 7
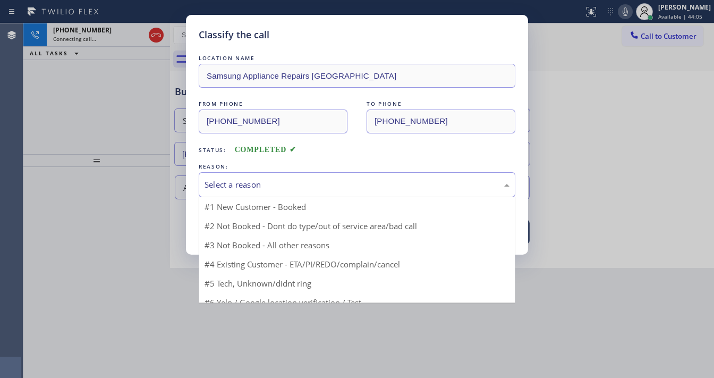
drag, startPoint x: 240, startPoint y: 185, endPoint x: 232, endPoint y: 235, distance: 50.6
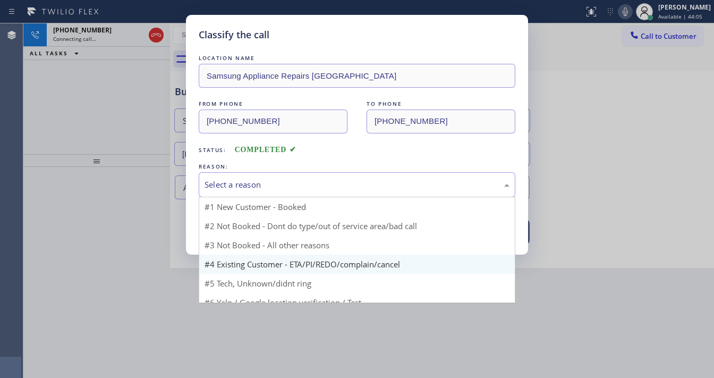
click at [240, 186] on div "Select a reason" at bounding box center [357, 184] width 305 height 12
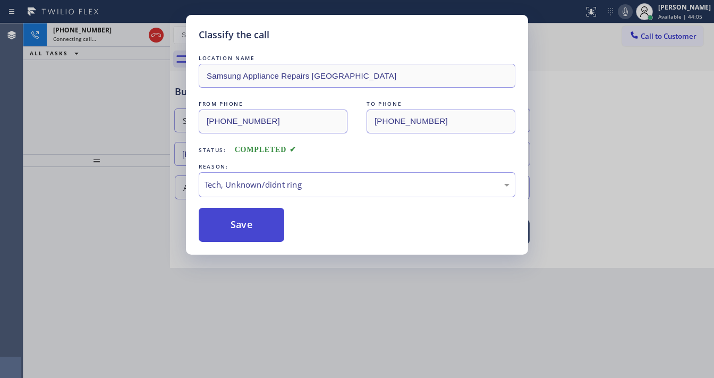
click at [233, 236] on button "Save" at bounding box center [242, 225] width 86 height 34
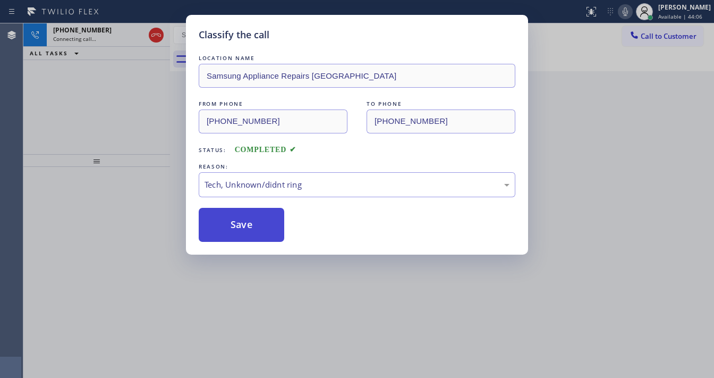
click at [233, 236] on button "Save" at bounding box center [242, 225] width 86 height 34
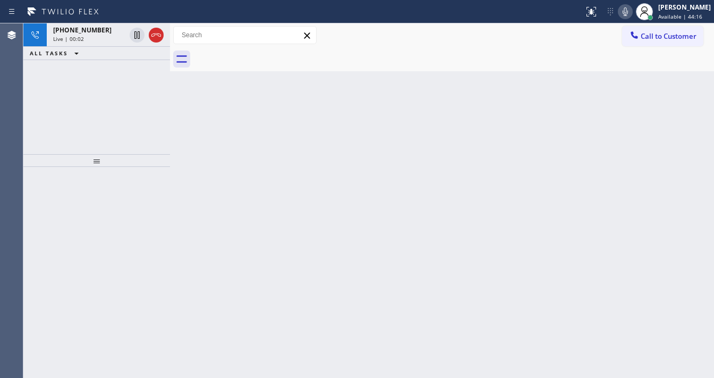
click at [93, 72] on div "[PHONE_NUMBER] Live | 00:02 ALL TASKS ALL TASKS ACTIVE TASKS TASKS IN WRAP UP" at bounding box center [96, 88] width 147 height 131
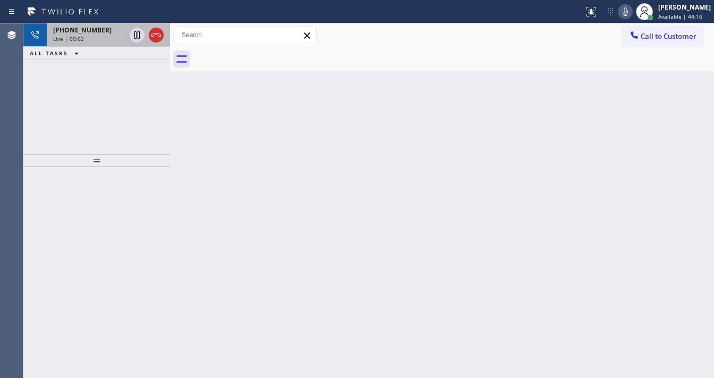
click at [88, 37] on div "Live | 00:02" at bounding box center [89, 38] width 72 height 7
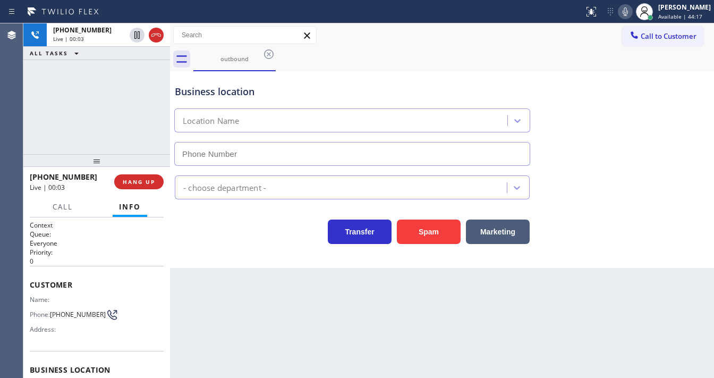
type input "[PHONE_NUMBER]"
click at [19, 105] on div "Agent Desktop" at bounding box center [11, 200] width 23 height 354
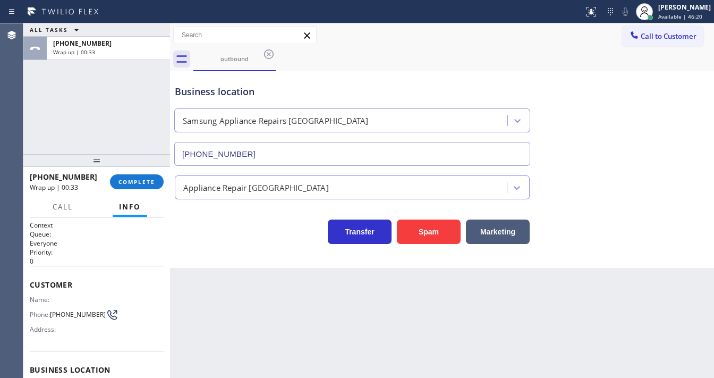
click at [72, 122] on div "ALL TASKS ALL TASKS ACTIVE TASKS TASKS IN WRAP UP [PHONE_NUMBER] Wrap up | 00:33" at bounding box center [96, 88] width 147 height 131
click at [158, 187] on button "COMPLETE" at bounding box center [137, 181] width 54 height 15
click at [262, 191] on div "Classify the call LOCATION NAME 5 Star Appliance Repair FROM PHONE [PHONE_NUMBE…" at bounding box center [368, 200] width 691 height 354
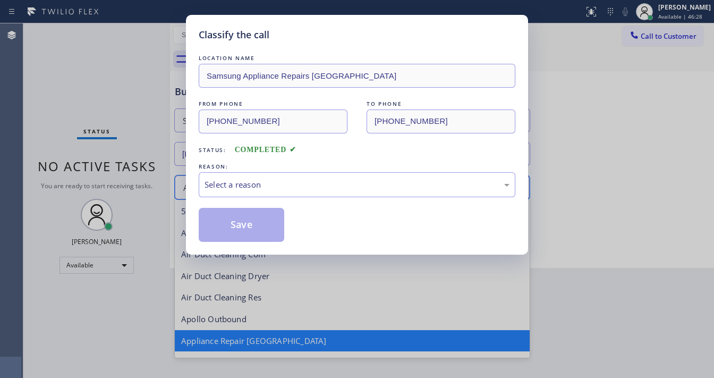
scroll to position [1, 0]
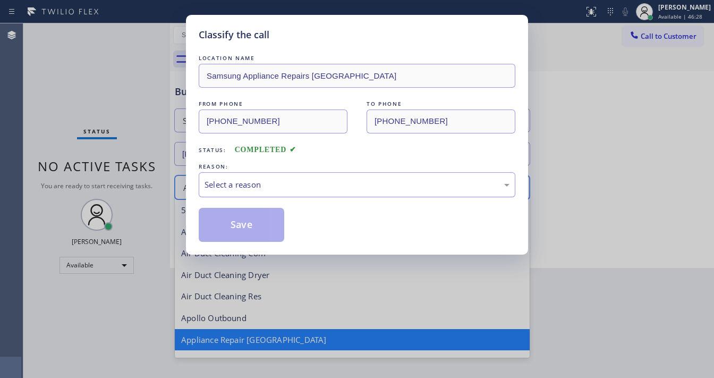
click at [256, 191] on div "Select a reason" at bounding box center [357, 184] width 317 height 25
click at [271, 185] on div "Select a reason" at bounding box center [357, 184] width 305 height 12
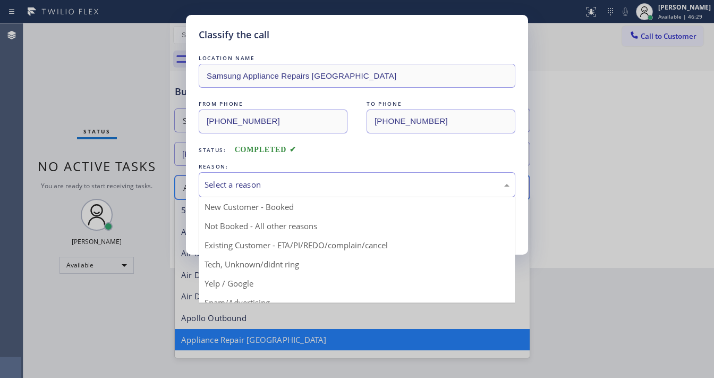
click at [270, 188] on div "Select a reason" at bounding box center [357, 184] width 305 height 12
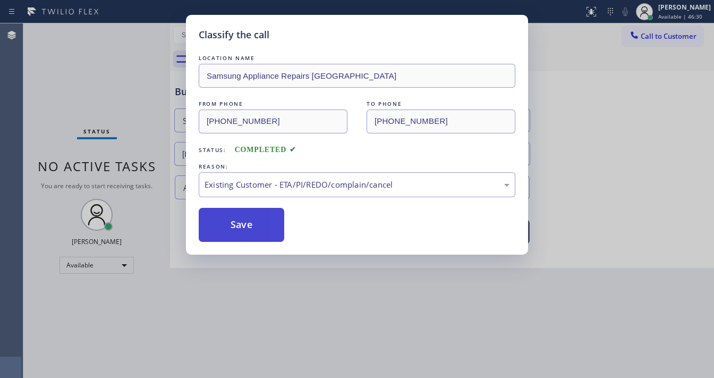
click at [246, 229] on button "Save" at bounding box center [242, 225] width 86 height 34
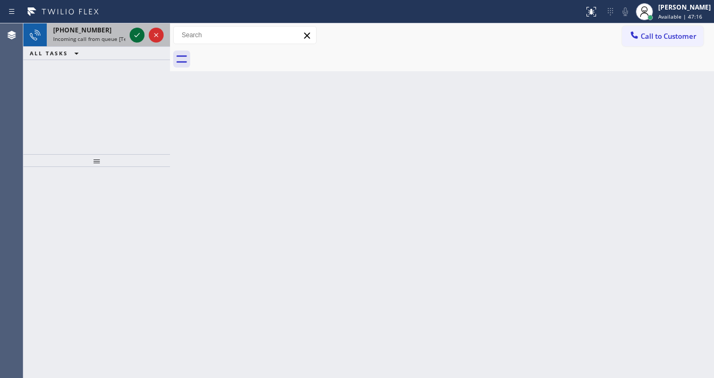
click at [138, 34] on icon at bounding box center [137, 35] width 13 height 13
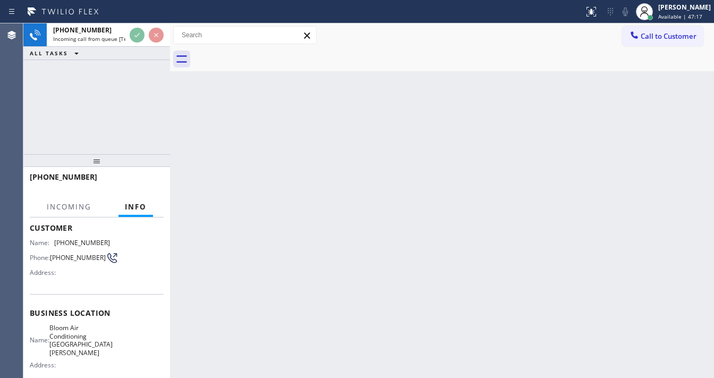
scroll to position [127, 0]
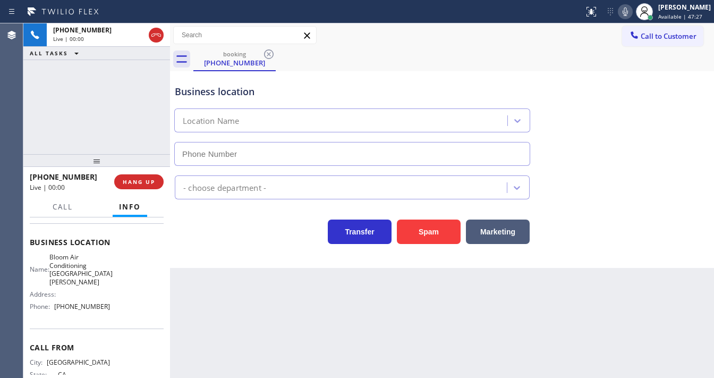
type input "[PHONE_NUMBER]"
click at [118, 108] on div "[PHONE_NUMBER] Live | 00:00 ALL TASKS ALL TASKS ACTIVE TASKS TASKS IN WRAP UP" at bounding box center [96, 88] width 147 height 131
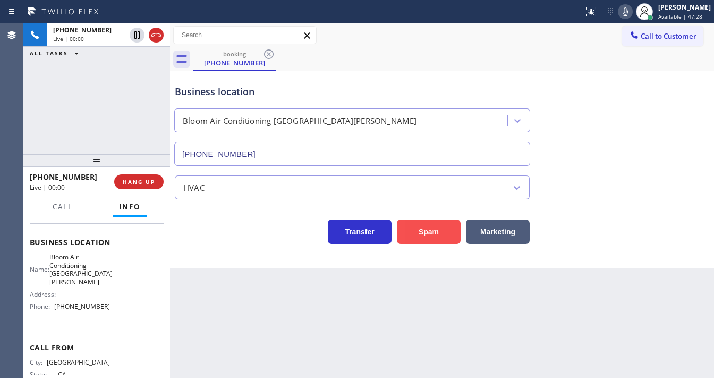
click at [426, 236] on button "Spam" at bounding box center [429, 231] width 64 height 24
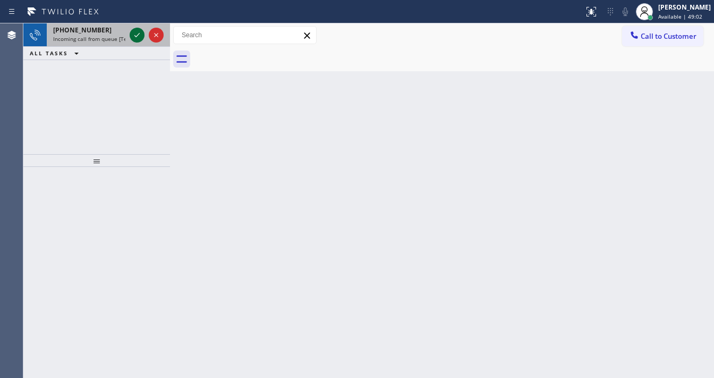
click at [133, 35] on icon at bounding box center [137, 35] width 13 height 13
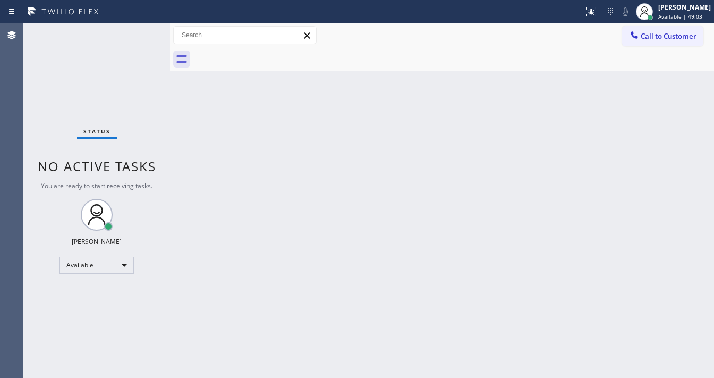
click at [133, 34] on div "Status No active tasks You are ready to start receiving tasks. [PERSON_NAME]" at bounding box center [96, 200] width 147 height 354
click at [598, 13] on icon at bounding box center [591, 11] width 13 height 13
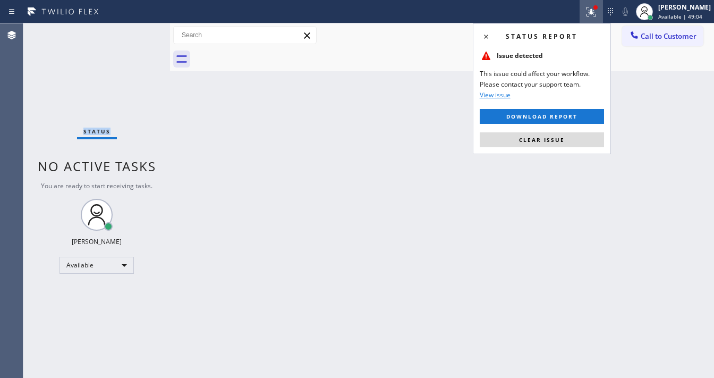
click at [568, 142] on button "Clear issue" at bounding box center [542, 139] width 124 height 15
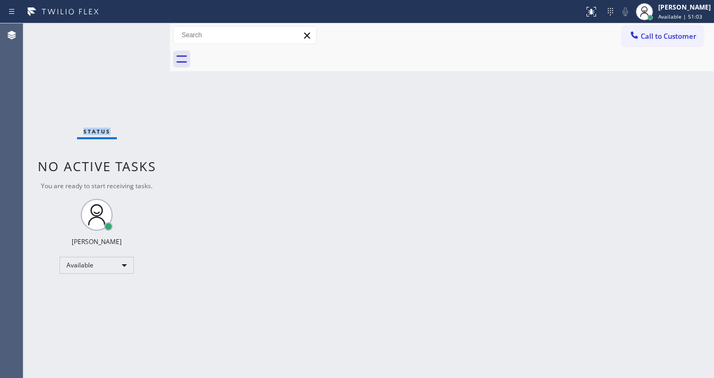
click at [149, 31] on div "Status No active tasks You are ready to start receiving tasks. [PERSON_NAME]" at bounding box center [96, 200] width 147 height 354
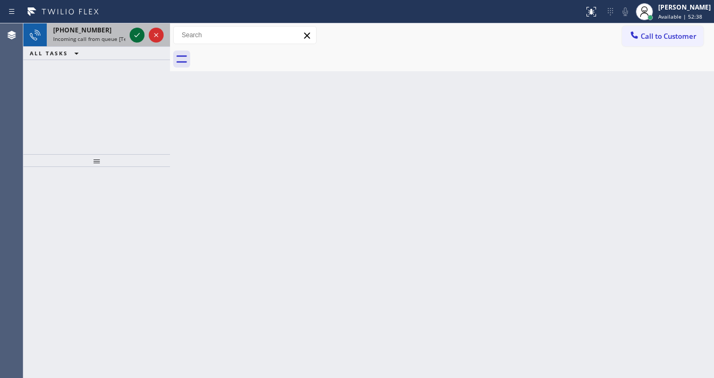
click at [138, 31] on icon at bounding box center [137, 35] width 13 height 13
click at [135, 36] on icon at bounding box center [137, 35] width 13 height 13
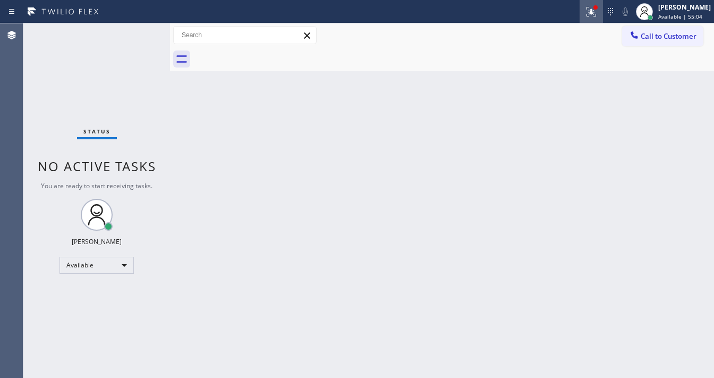
click at [598, 16] on icon at bounding box center [591, 11] width 13 height 13
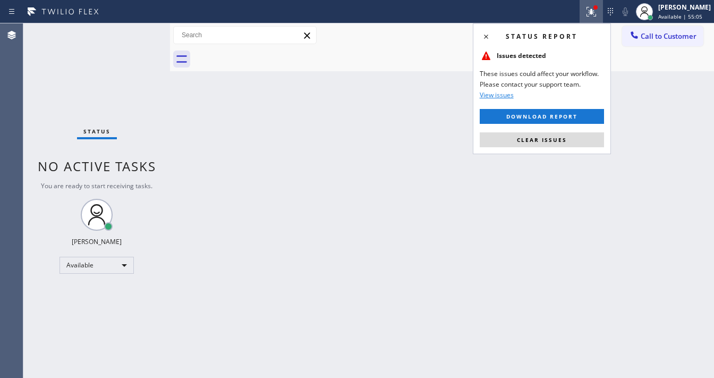
drag, startPoint x: 563, startPoint y: 138, endPoint x: 534, endPoint y: 142, distance: 28.4
click at [562, 139] on span "Clear issues" at bounding box center [542, 139] width 50 height 7
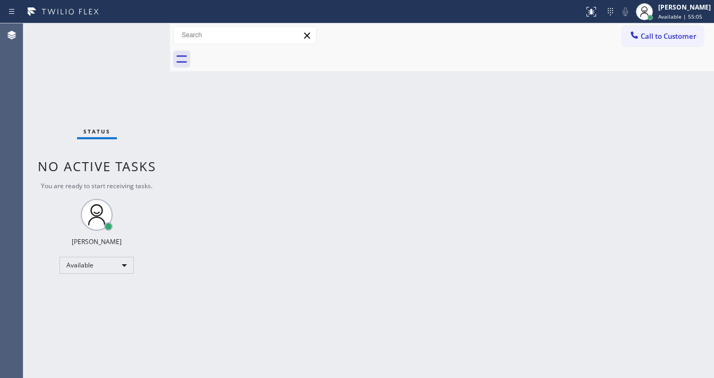
click at [367, 218] on div "Back to Dashboard Change Sender ID Customers Technicians Select a contact Outbo…" at bounding box center [442, 200] width 544 height 354
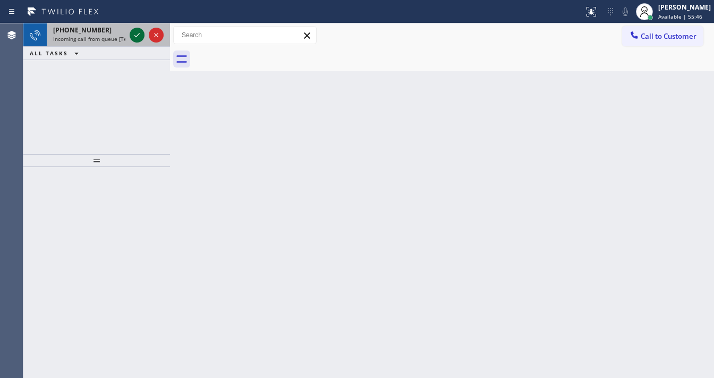
click at [133, 31] on icon at bounding box center [137, 35] width 13 height 13
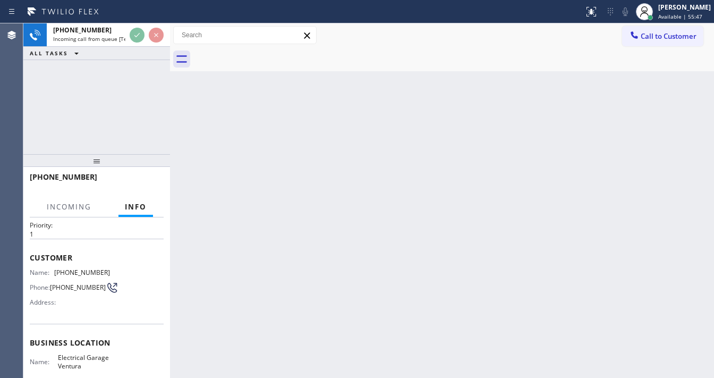
scroll to position [42, 0]
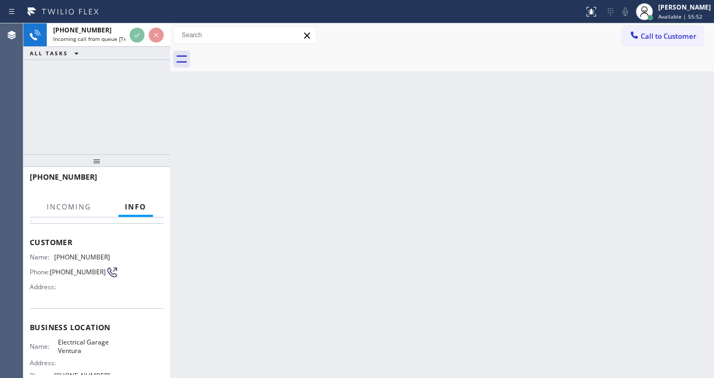
click at [39, 155] on div at bounding box center [96, 160] width 147 height 13
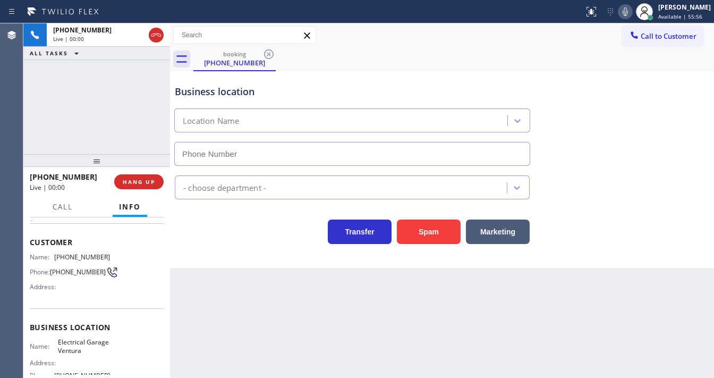
type input "[PHONE_NUMBER]"
click at [30, 127] on div "[PHONE_NUMBER] Live | 00:00 ALL TASKS ALL TASKS ACTIVE TASKS TASKS IN WRAP UP" at bounding box center [96, 88] width 147 height 131
click at [81, 137] on div "[PHONE_NUMBER] Live | 00:01 ALL TASKS ALL TASKS ACTIVE TASKS TASKS IN WRAP UP" at bounding box center [96, 88] width 147 height 131
click at [41, 110] on div "[PHONE_NUMBER] Live | 00:06 ALL TASKS ALL TASKS ACTIVE TASKS TASKS IN WRAP UP" at bounding box center [96, 88] width 147 height 131
click at [116, 109] on div "[PHONE_NUMBER] Live | 00:18 ALL TASKS ALL TASKS ACTIVE TASKS TASKS IN WRAP UP" at bounding box center [96, 88] width 147 height 131
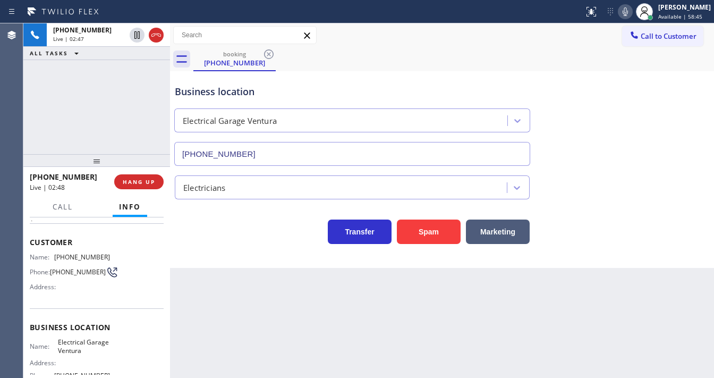
click at [628, 13] on icon at bounding box center [625, 11] width 13 height 13
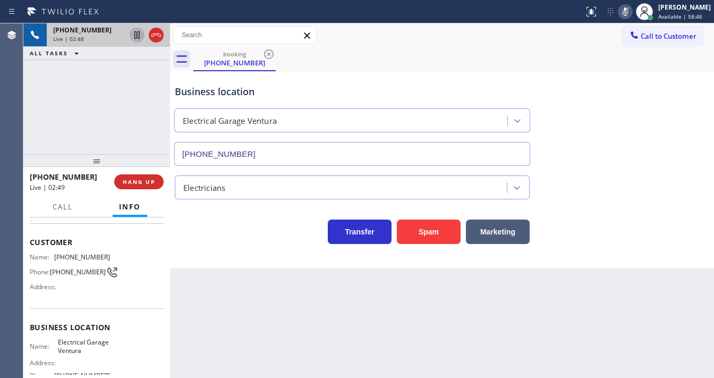
click at [135, 37] on icon at bounding box center [137, 35] width 13 height 13
click at [15, 102] on div "Agent Desktop" at bounding box center [11, 200] width 23 height 354
click at [132, 37] on icon at bounding box center [137, 35] width 13 height 13
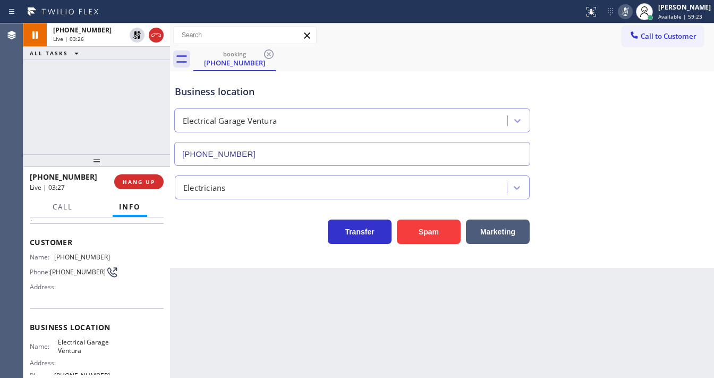
click at [629, 11] on rect at bounding box center [625, 10] width 7 height 7
click at [122, 113] on div "[PHONE_NUMBER] Live | 03:27 ALL TASKS ALL TASKS ACTIVE TASKS TASKS IN WRAP UP" at bounding box center [96, 88] width 147 height 131
click at [121, 83] on div "[PHONE_NUMBER] Live | 03:31 ALL TASKS ALL TASKS ACTIVE TASKS TASKS IN WRAP UP" at bounding box center [96, 88] width 147 height 131
click at [628, 11] on icon at bounding box center [625, 11] width 5 height 8
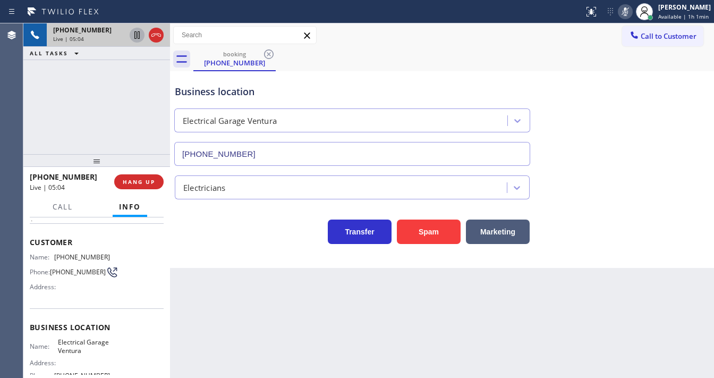
drag, startPoint x: 140, startPoint y: 37, endPoint x: 368, endPoint y: 356, distance: 392.3
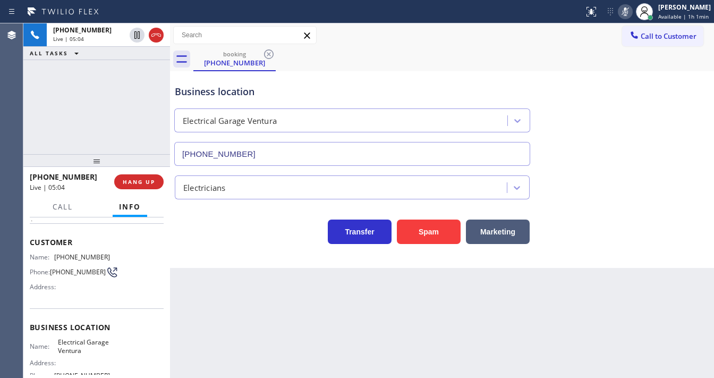
click at [141, 37] on icon at bounding box center [137, 35] width 13 height 13
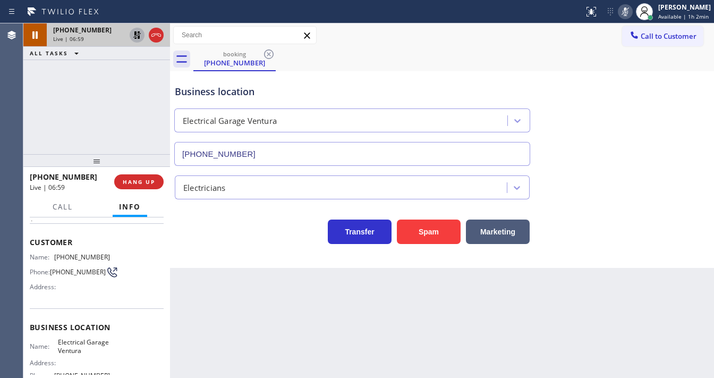
click at [134, 36] on icon at bounding box center [137, 35] width 13 height 13
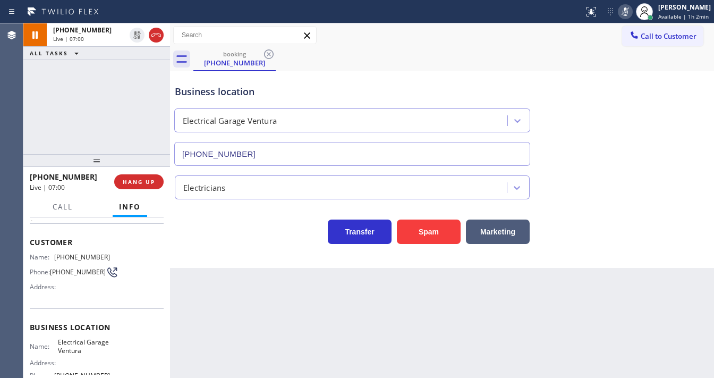
click at [623, 13] on icon at bounding box center [625, 11] width 13 height 13
click at [98, 95] on div "[PHONE_NUMBER] Live | 07:01 ALL TASKS ALL TASKS ACTIVE TASKS TASKS IN WRAP UP" at bounding box center [96, 88] width 147 height 131
click at [62, 207] on span "Call" at bounding box center [63, 207] width 20 height 10
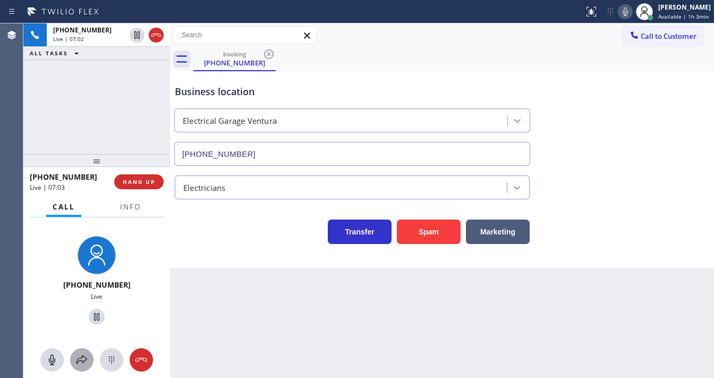
click at [76, 365] on icon at bounding box center [81, 359] width 13 height 13
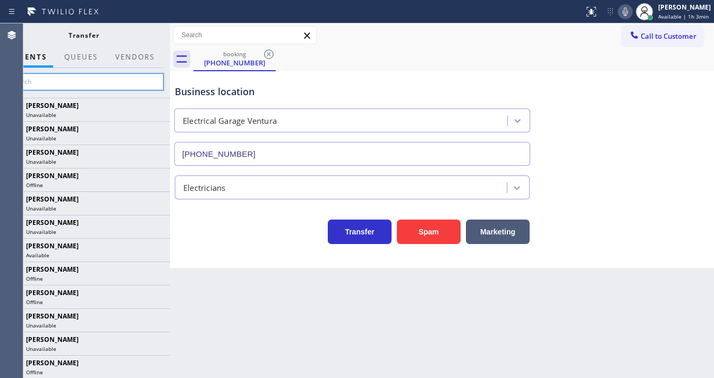
click at [98, 84] on input "text" at bounding box center [84, 81] width 160 height 17
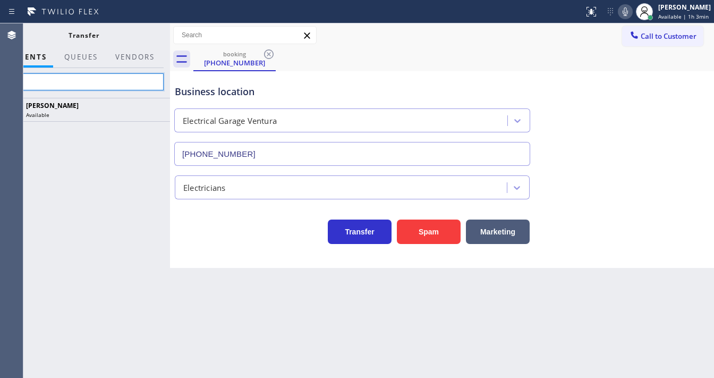
type input "Lyra"
click at [128, 146] on div "[PERSON_NAME] Available" at bounding box center [83, 238] width 173 height 280
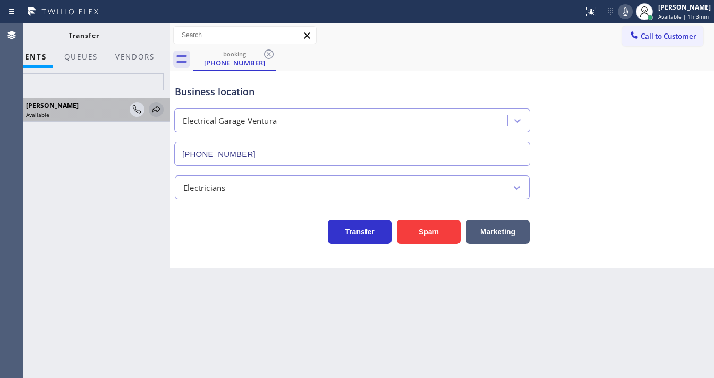
click at [157, 113] on icon at bounding box center [156, 109] width 13 height 13
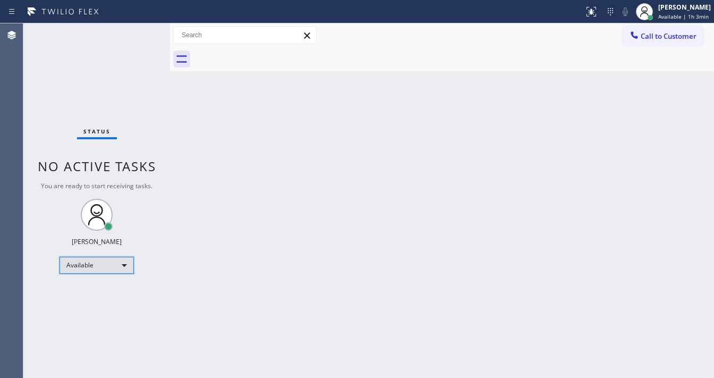
click at [87, 266] on div "Available" at bounding box center [96, 265] width 74 height 17
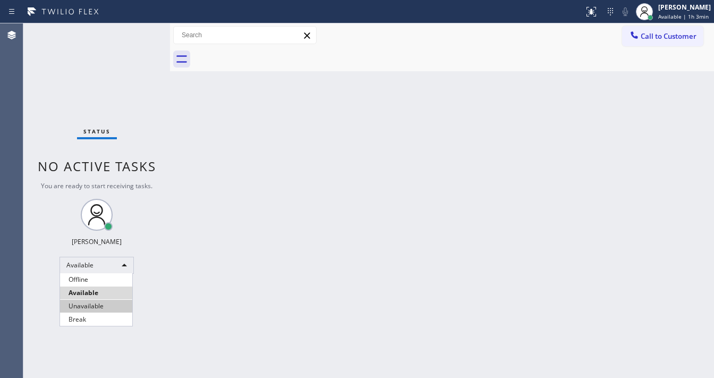
click at [91, 308] on li "Unavailable" at bounding box center [96, 306] width 72 height 13
click at [199, 201] on div "Back to Dashboard Change Sender ID Customers Technicians Select a contact Outbo…" at bounding box center [442, 200] width 544 height 354
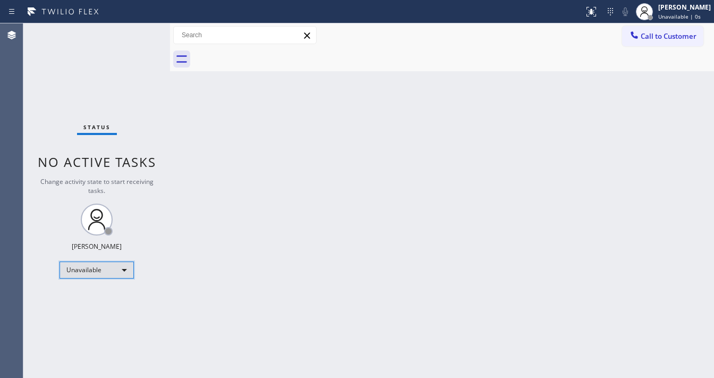
click at [106, 272] on div "Unavailable" at bounding box center [96, 269] width 74 height 17
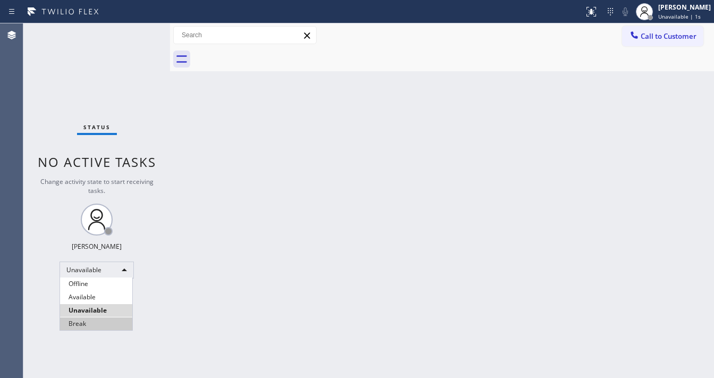
click at [91, 321] on li "Break" at bounding box center [96, 323] width 72 height 13
click at [203, 286] on div "Back to Dashboard Change Sender ID Customers Technicians Select a contact Outbo…" at bounding box center [442, 200] width 544 height 354
click at [583, 306] on div "Back to Dashboard Change Sender ID Customers Technicians Select a contact Outbo…" at bounding box center [442, 200] width 544 height 354
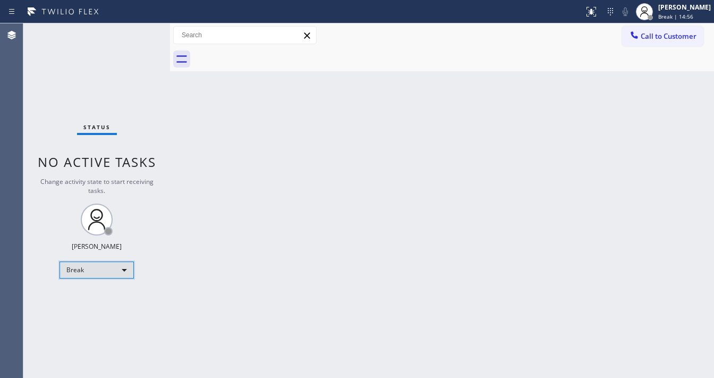
click at [96, 274] on div "Break" at bounding box center [96, 269] width 74 height 17
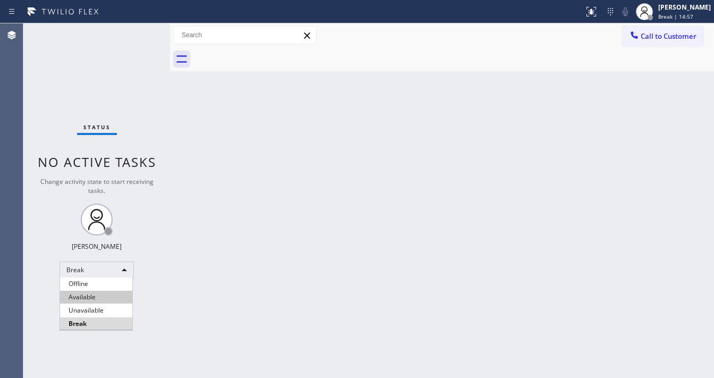
click at [86, 295] on li "Available" at bounding box center [96, 297] width 72 height 13
drag, startPoint x: 243, startPoint y: 295, endPoint x: 287, endPoint y: 320, distance: 50.2
click at [248, 295] on div "Back to Dashboard Change Sender ID Customers Technicians Select a contact Outbo…" at bounding box center [442, 200] width 544 height 354
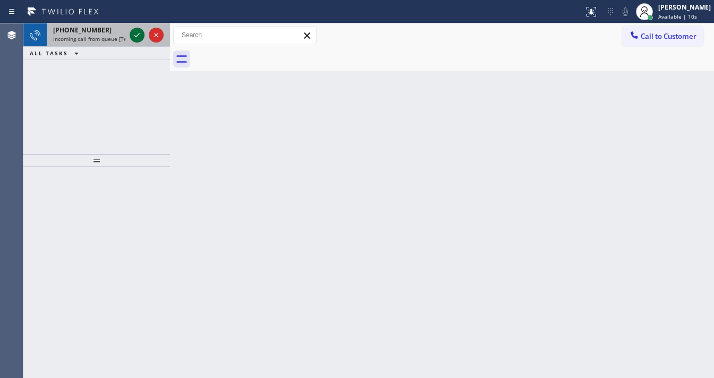
click at [132, 35] on icon at bounding box center [137, 35] width 13 height 13
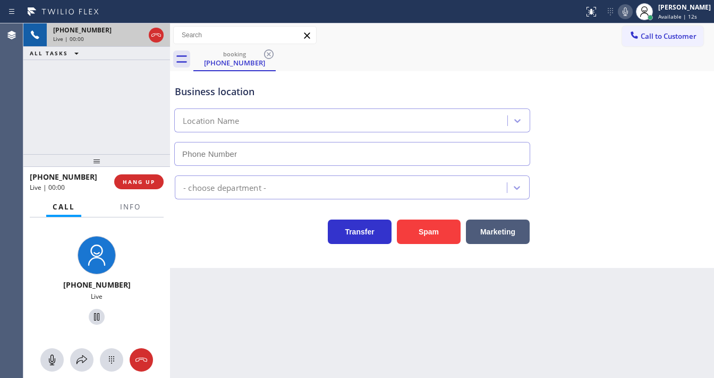
type input "[PHONE_NUMBER]"
click at [31, 135] on div "[PHONE_NUMBER] Live | 00:00 ALL TASKS ALL TASKS ACTIVE TASKS TASKS IN WRAP UP" at bounding box center [96, 88] width 147 height 131
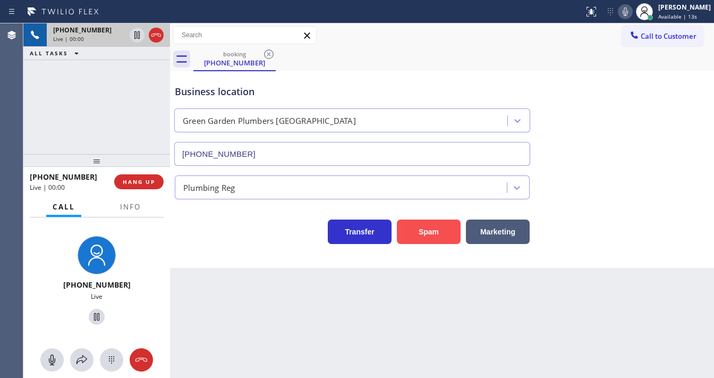
click at [421, 222] on button "Spam" at bounding box center [429, 231] width 64 height 24
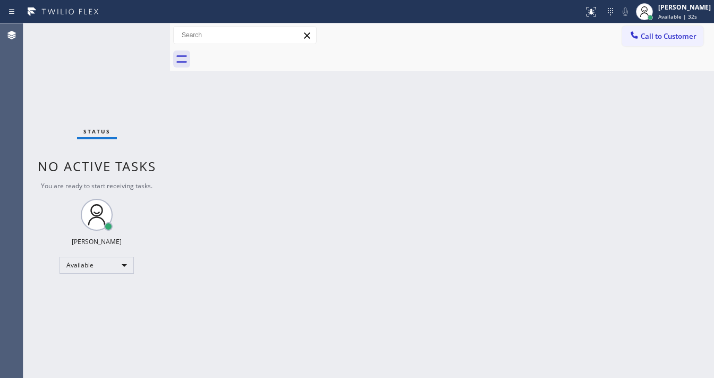
click at [139, 38] on div "Status No active tasks You are ready to start receiving tasks. [PERSON_NAME]" at bounding box center [96, 200] width 147 height 354
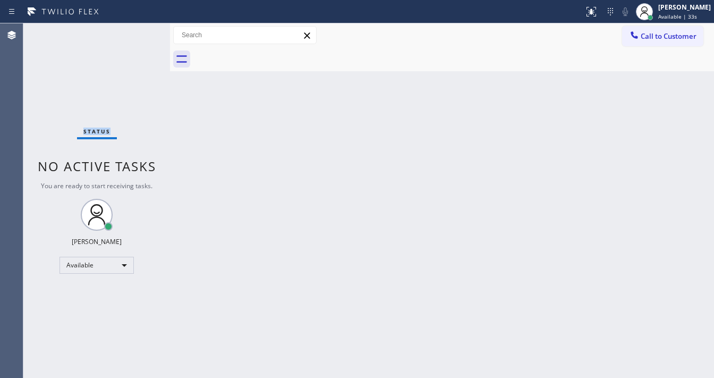
click at [139, 36] on div "Status No active tasks You are ready to start receiving tasks. [PERSON_NAME]" at bounding box center [96, 200] width 147 height 354
click at [147, 42] on div "Status No active tasks You are ready to start receiving tasks. [PERSON_NAME]" at bounding box center [96, 200] width 147 height 354
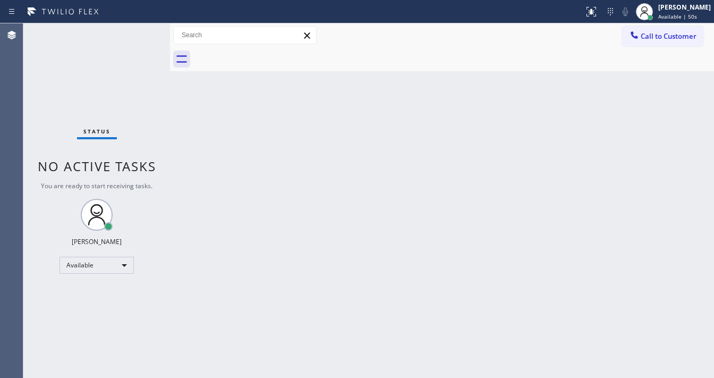
click at [141, 33] on div "Status No active tasks You are ready to start receiving tasks. [PERSON_NAME]" at bounding box center [96, 200] width 147 height 354
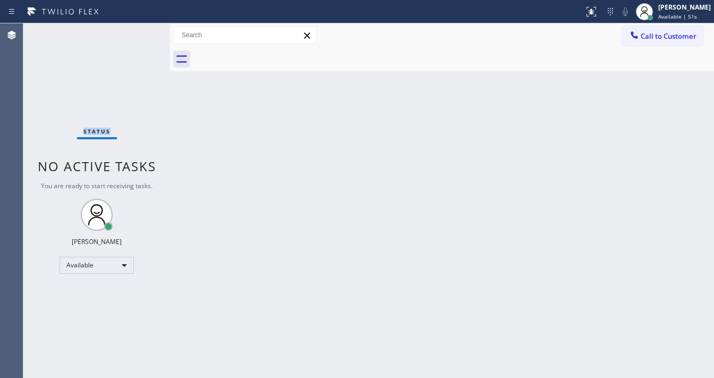
click at [141, 33] on div "Status No active tasks You are ready to start receiving tasks. [PERSON_NAME]" at bounding box center [96, 200] width 147 height 354
click at [138, 35] on div "Status No active tasks You are ready to start receiving tasks. [PERSON_NAME]" at bounding box center [96, 200] width 147 height 354
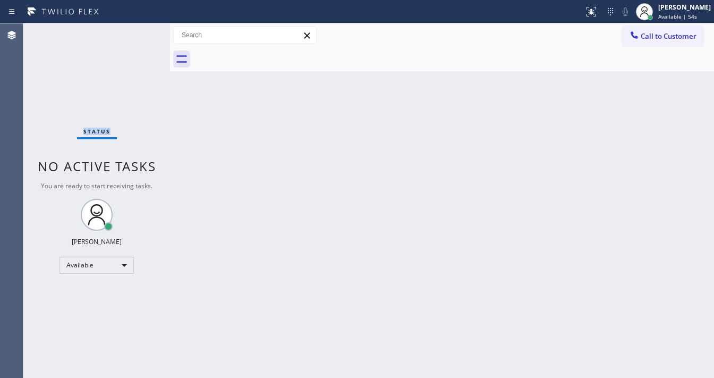
click at [138, 35] on div "Status No active tasks You are ready to start receiving tasks. [PERSON_NAME]" at bounding box center [96, 200] width 147 height 354
click at [138, 33] on div "Status No active tasks You are ready to start receiving tasks. [PERSON_NAME]" at bounding box center [96, 200] width 147 height 354
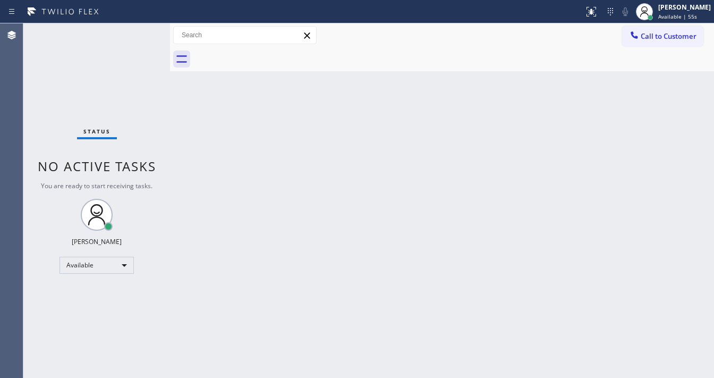
click at [140, 32] on div "Status No active tasks You are ready to start receiving tasks. [PERSON_NAME]" at bounding box center [96, 200] width 147 height 354
click at [142, 32] on div "Status No active tasks You are ready to start receiving tasks. [PERSON_NAME]" at bounding box center [96, 200] width 147 height 354
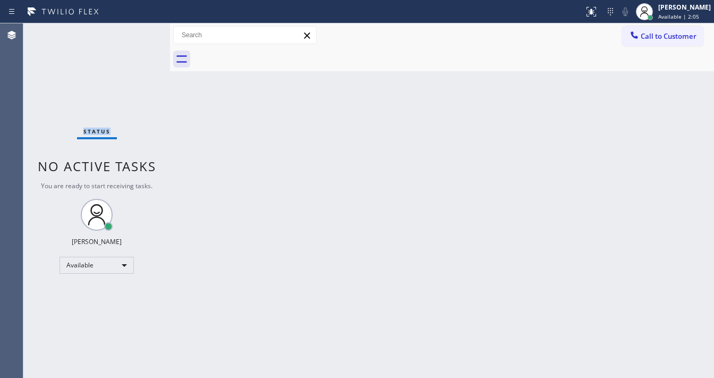
click at [142, 32] on div "Status No active tasks You are ready to start receiving tasks. [PERSON_NAME]" at bounding box center [96, 200] width 147 height 354
click at [138, 29] on div "Status No active tasks You are ready to start receiving tasks. [PERSON_NAME]" at bounding box center [96, 200] width 147 height 354
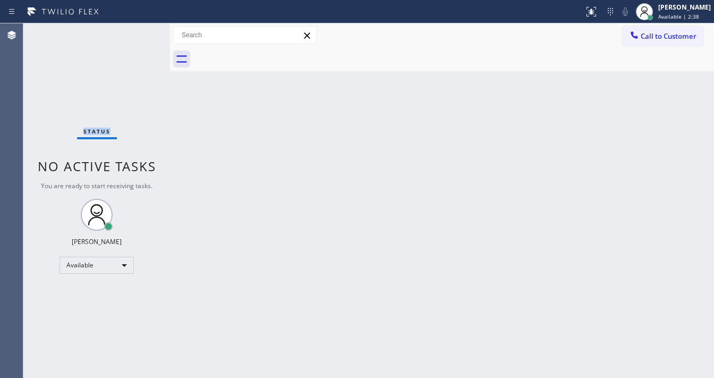
click at [138, 29] on div "Status No active tasks You are ready to start receiving tasks. [PERSON_NAME]" at bounding box center [96, 200] width 147 height 354
click at [139, 33] on div "Status No active tasks You are ready to start receiving tasks. [PERSON_NAME]" at bounding box center [96, 200] width 147 height 354
click at [140, 30] on div "Status No active tasks You are ready to start receiving tasks. [PERSON_NAME]" at bounding box center [96, 200] width 147 height 354
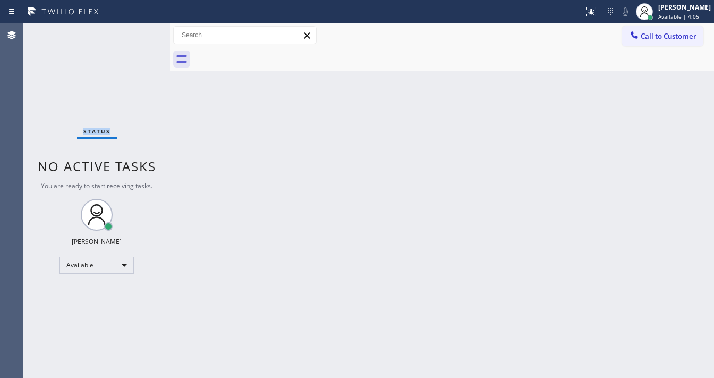
click at [141, 30] on div "Status No active tasks You are ready to start receiving tasks. [PERSON_NAME]" at bounding box center [96, 200] width 147 height 354
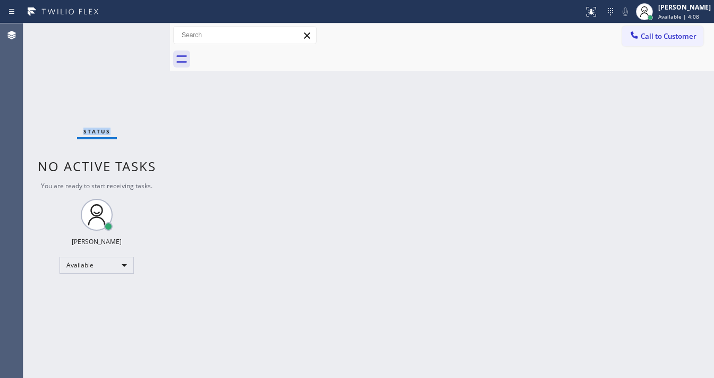
click at [141, 30] on div "Status No active tasks You are ready to start receiving tasks. [PERSON_NAME]" at bounding box center [96, 200] width 147 height 354
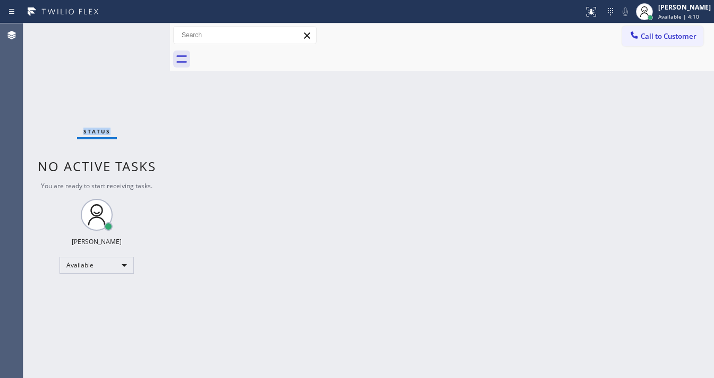
click at [141, 30] on div "Status No active tasks You are ready to start receiving tasks. [PERSON_NAME]" at bounding box center [96, 200] width 147 height 354
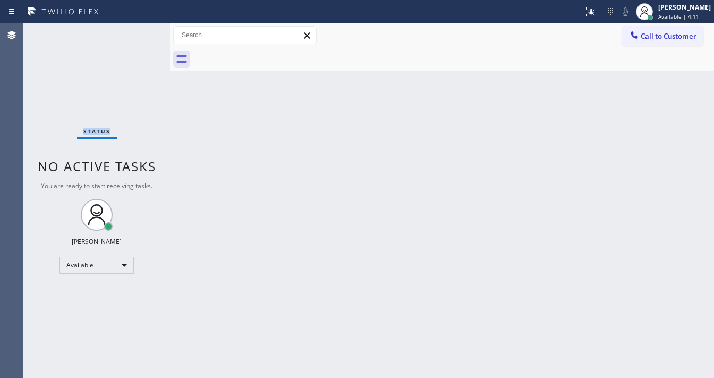
click at [141, 30] on div "Status No active tasks You are ready to start receiving tasks. [PERSON_NAME]" at bounding box center [96, 200] width 147 height 354
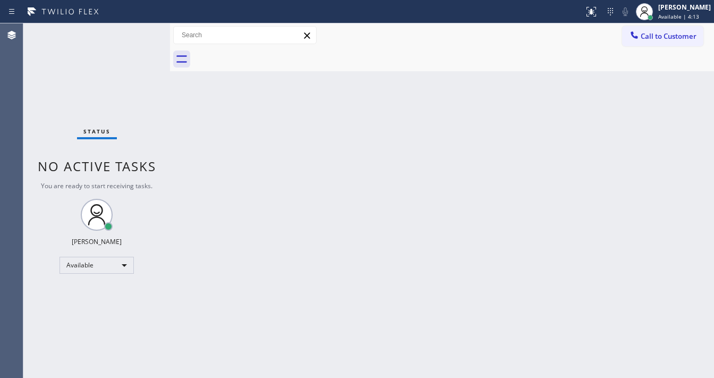
click at [141, 30] on div "Status No active tasks You are ready to start receiving tasks. [PERSON_NAME]" at bounding box center [96, 200] width 147 height 354
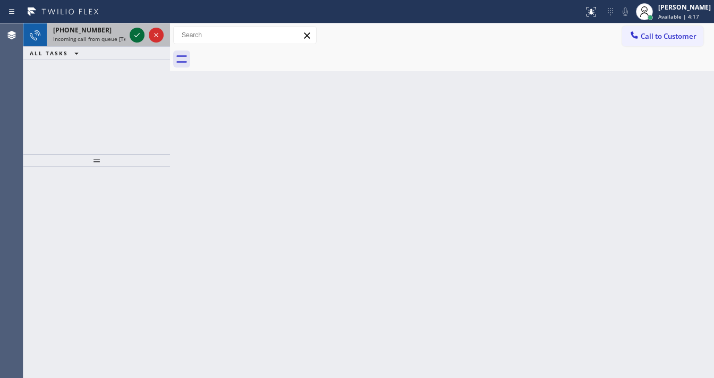
click at [141, 30] on icon at bounding box center [137, 35] width 13 height 13
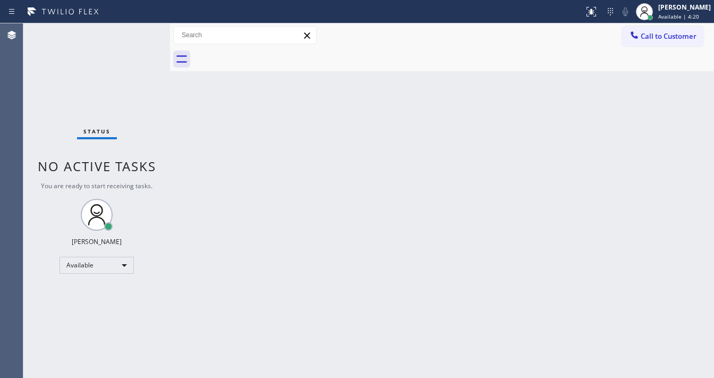
click at [141, 30] on div "Status No active tasks You are ready to start receiving tasks. [PERSON_NAME]" at bounding box center [96, 200] width 147 height 354
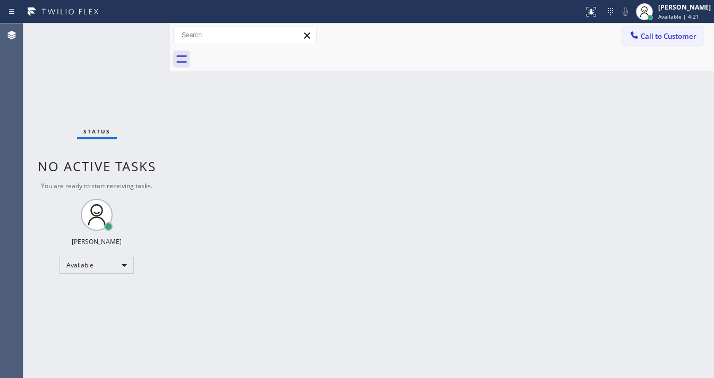
click at [141, 30] on div "Status No active tasks You are ready to start receiving tasks. [PERSON_NAME]" at bounding box center [96, 200] width 147 height 354
click at [140, 38] on div "Status No active tasks You are ready to start receiving tasks. [PERSON_NAME]" at bounding box center [96, 200] width 147 height 354
click at [140, 41] on div "Status No active tasks You are ready to start receiving tasks. [PERSON_NAME]" at bounding box center [96, 200] width 147 height 354
click at [142, 44] on div "Status No active tasks You are ready to start receiving tasks. [PERSON_NAME]" at bounding box center [96, 200] width 147 height 354
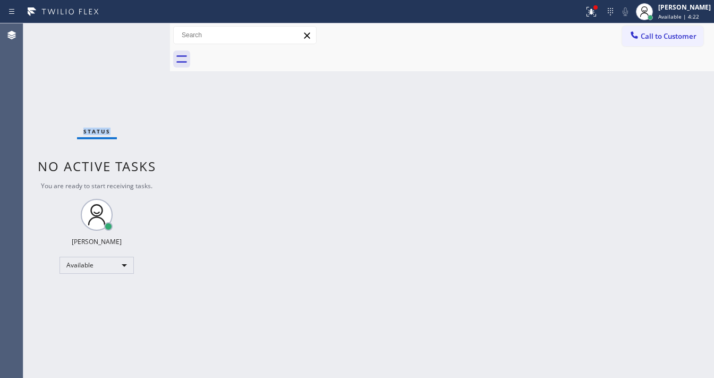
click at [170, 80] on div at bounding box center [170, 200] width 0 height 354
click at [171, 84] on div at bounding box center [171, 200] width 0 height 354
click at [171, 83] on div at bounding box center [171, 200] width 0 height 354
click at [170, 79] on div at bounding box center [170, 200] width 0 height 354
drag, startPoint x: 161, startPoint y: 64, endPoint x: 147, endPoint y: 34, distance: 33.3
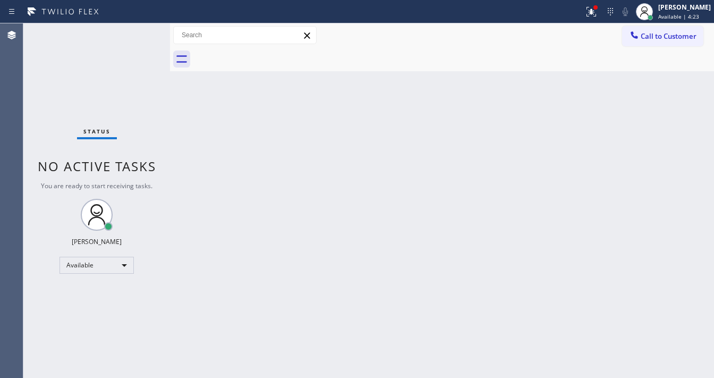
click at [151, 44] on div "Status No active tasks You are ready to start receiving tasks. [PERSON_NAME] Av…" at bounding box center [368, 200] width 691 height 354
click at [125, 0] on html "Status report Issue detected This issue could affect your workflow. Please cont…" at bounding box center [357, 189] width 714 height 378
drag, startPoint x: 136, startPoint y: 6, endPoint x: 141, endPoint y: 39, distance: 32.8
click at [136, 15] on div "Status report Issue detected This issue could affect your workflow. Please cont…" at bounding box center [357, 11] width 714 height 23
drag, startPoint x: 141, startPoint y: 39, endPoint x: 169, endPoint y: 58, distance: 34.5
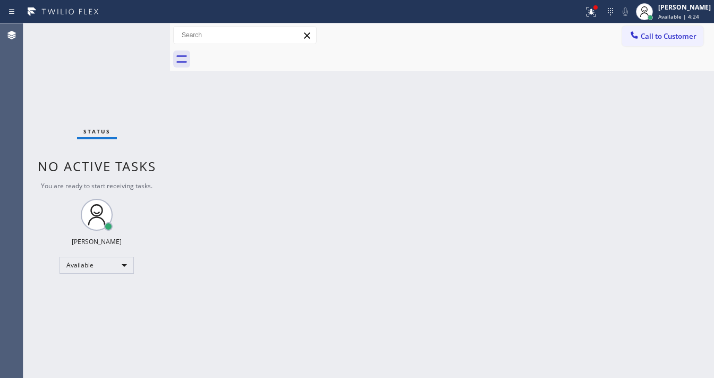
click at [151, 42] on div "Status No active tasks You are ready to start receiving tasks. [PERSON_NAME]" at bounding box center [96, 200] width 147 height 354
drag, startPoint x: 176, startPoint y: 82, endPoint x: 188, endPoint y: 87, distance: 12.6
click at [176, 82] on div "Back to Dashboard Change Sender ID Customers Technicians Select a contact Outbo…" at bounding box center [442, 200] width 544 height 354
drag, startPoint x: 188, startPoint y: 87, endPoint x: 139, endPoint y: 131, distance: 66.2
click at [176, 96] on div "Back to Dashboard Change Sender ID Customers Technicians Select a contact Outbo…" at bounding box center [442, 200] width 544 height 354
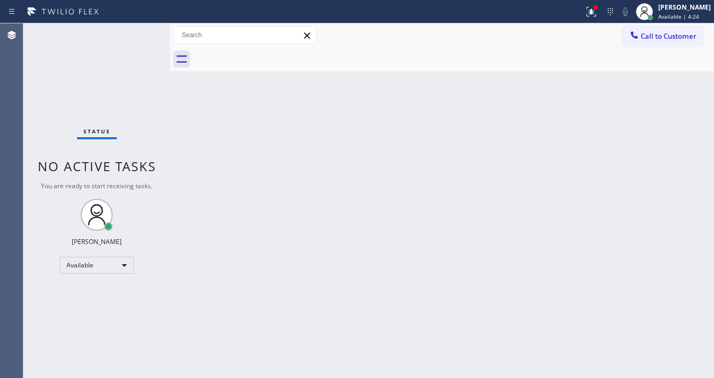
drag, startPoint x: 139, startPoint y: 131, endPoint x: 198, endPoint y: 152, distance: 62.5
click at [148, 131] on div "Status No active tasks You are ready to start receiving tasks. [PERSON_NAME]" at bounding box center [96, 200] width 147 height 354
click at [214, 175] on div "Back to Dashboard Change Sender ID Customers Technicians Select a contact Outbo…" at bounding box center [442, 200] width 544 height 354
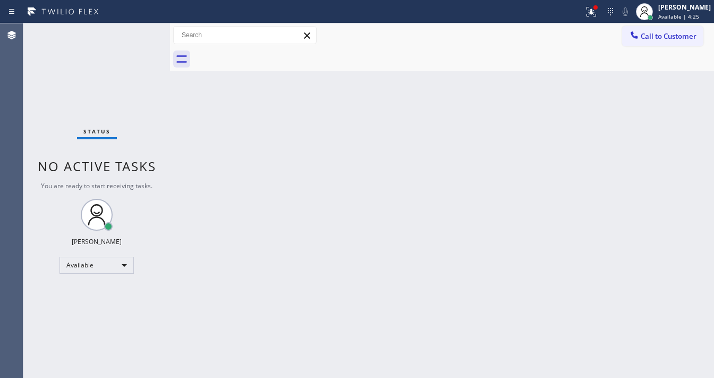
click at [214, 175] on div "Back to Dashboard Change Sender ID Customers Technicians Select a contact Outbo…" at bounding box center [442, 200] width 544 height 354
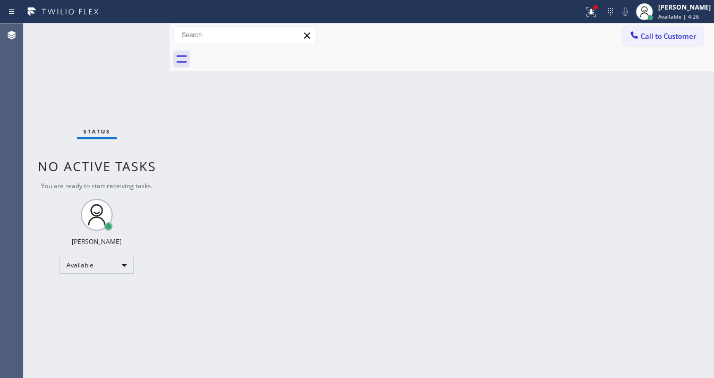
click at [214, 175] on div "Back to Dashboard Change Sender ID Customers Technicians Select a contact Outbo…" at bounding box center [442, 200] width 544 height 354
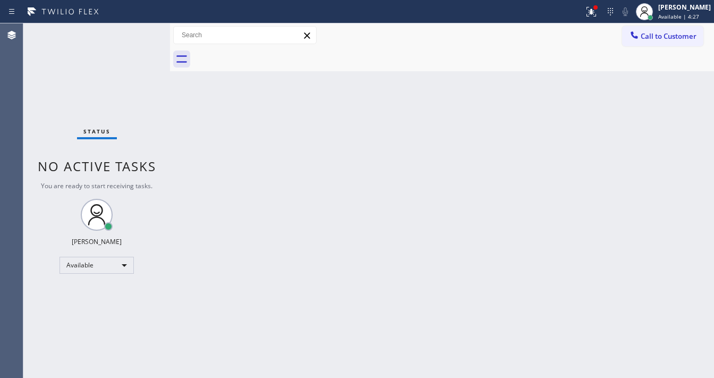
click at [214, 175] on div "Back to Dashboard Change Sender ID Customers Technicians Select a contact Outbo…" at bounding box center [442, 200] width 544 height 354
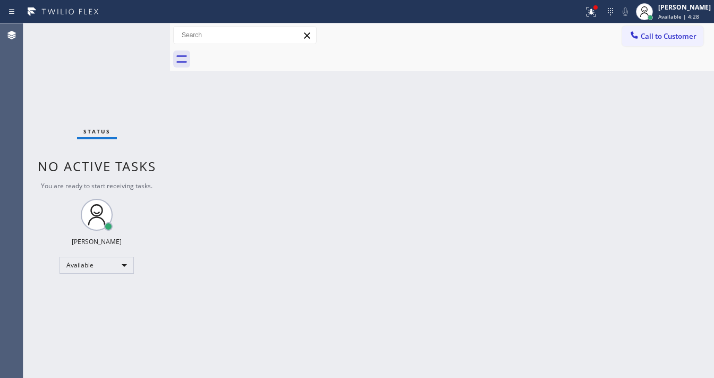
click at [214, 175] on div "Back to Dashboard Change Sender ID Customers Technicians Select a contact Outbo…" at bounding box center [442, 200] width 544 height 354
click at [147, 136] on div "Status No active tasks You are ready to start receiving tasks. [PERSON_NAME]" at bounding box center [96, 200] width 147 height 354
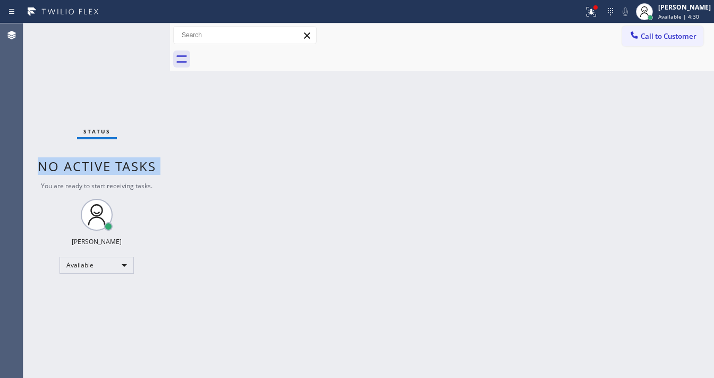
click at [147, 136] on div "Status No active tasks You are ready to start receiving tasks. [PERSON_NAME]" at bounding box center [96, 200] width 147 height 354
click at [148, 138] on div "Status No active tasks You are ready to start receiving tasks. [PERSON_NAME]" at bounding box center [96, 200] width 147 height 354
click at [148, 149] on div "Status No active tasks You are ready to start receiving tasks. [PERSON_NAME]" at bounding box center [96, 200] width 147 height 354
click at [149, 167] on span "No active tasks" at bounding box center [97, 166] width 118 height 18
click at [149, 168] on span "No active tasks" at bounding box center [97, 166] width 118 height 18
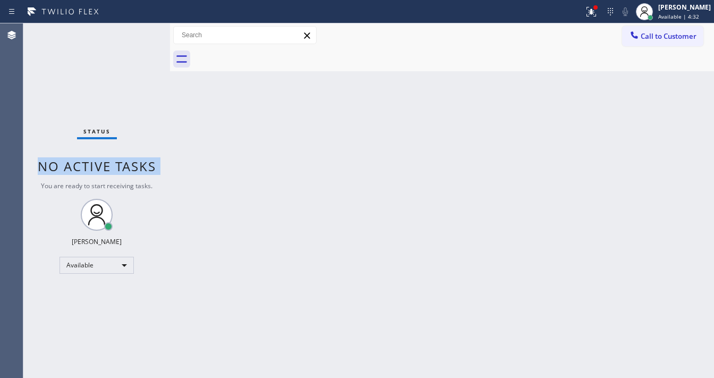
click at [148, 170] on span "No active tasks" at bounding box center [97, 166] width 118 height 18
click at [147, 173] on span "No active tasks" at bounding box center [97, 166] width 118 height 18
click at [148, 174] on span "No active tasks" at bounding box center [97, 166] width 118 height 18
click at [147, 187] on span "You are ready to start receiving tasks." at bounding box center [97, 185] width 112 height 9
drag, startPoint x: 147, startPoint y: 182, endPoint x: 152, endPoint y: 165, distance: 18.0
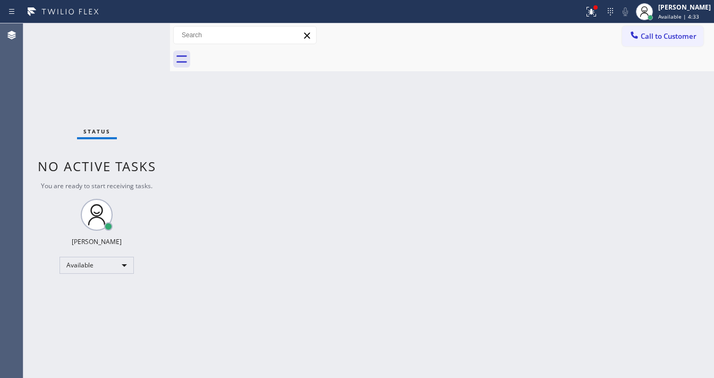
click at [149, 174] on div "Status No active tasks You are ready to start receiving tasks. [PERSON_NAME]" at bounding box center [96, 200] width 147 height 354
click at [181, 179] on div "Back to Dashboard Change Sender ID Customers Technicians Select a contact Outbo…" at bounding box center [442, 200] width 544 height 354
click at [181, 198] on div "Back to Dashboard Change Sender ID Customers Technicians Select a contact Outbo…" at bounding box center [442, 200] width 544 height 354
click at [166, 204] on div "Status No active tasks You are ready to start receiving tasks. [PERSON_NAME] Av…" at bounding box center [368, 200] width 691 height 354
click at [113, 242] on div "[PERSON_NAME]" at bounding box center [97, 241] width 50 height 9
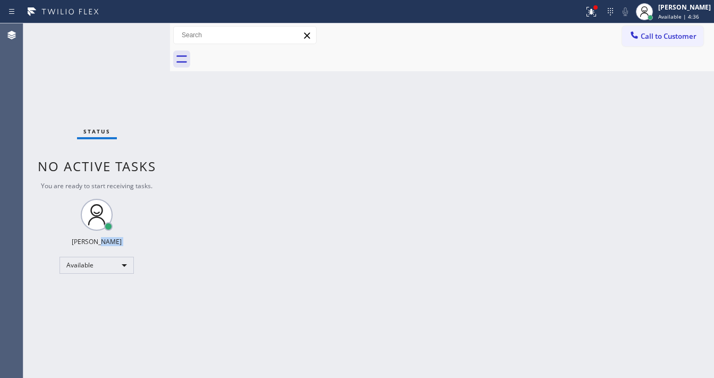
click at [112, 249] on div "Status No active tasks You are ready to start receiving tasks. [PERSON_NAME]" at bounding box center [96, 200] width 147 height 354
click at [106, 270] on div "Available" at bounding box center [96, 265] width 74 height 17
click at [106, 269] on div at bounding box center [357, 189] width 714 height 378
click at [106, 269] on div "Available" at bounding box center [96, 265] width 74 height 17
click at [106, 269] on div at bounding box center [357, 189] width 714 height 378
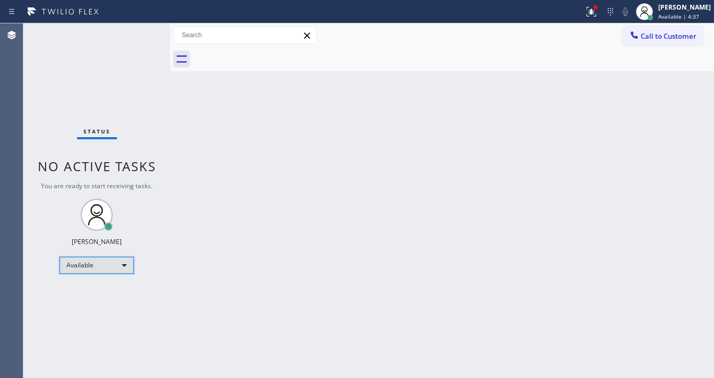
click at [106, 269] on div "Available" at bounding box center [96, 265] width 74 height 17
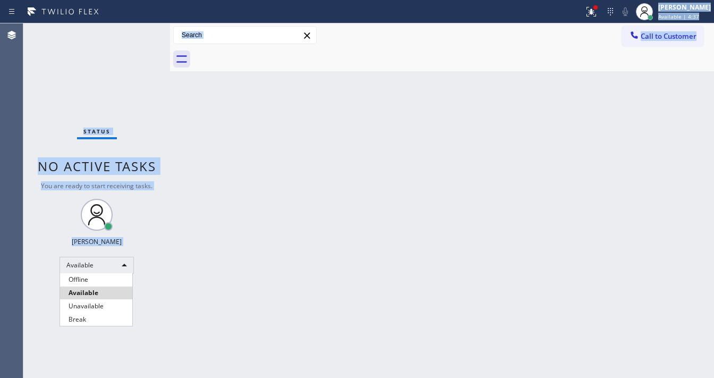
drag, startPoint x: 106, startPoint y: 269, endPoint x: 125, endPoint y: 236, distance: 38.1
click at [110, 256] on div at bounding box center [357, 189] width 714 height 378
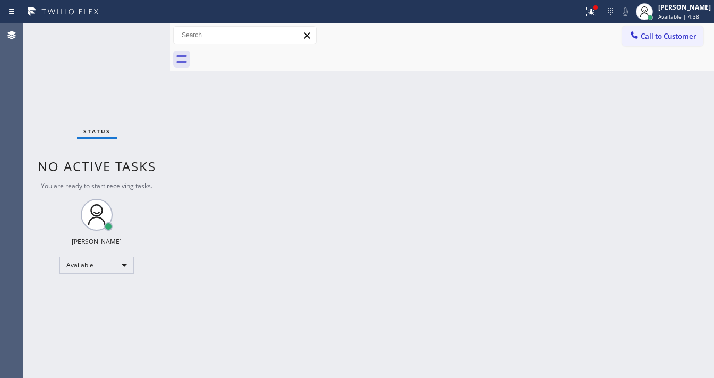
drag, startPoint x: 126, startPoint y: 239, endPoint x: 137, endPoint y: 195, distance: 45.0
click at [126, 229] on div "Status No active tasks You are ready to start receiving tasks. [PERSON_NAME]" at bounding box center [96, 200] width 147 height 354
drag, startPoint x: 150, startPoint y: 189, endPoint x: 200, endPoint y: 112, distance: 91.8
click at [161, 164] on div "Status No active tasks You are ready to start receiving tasks. [PERSON_NAME]" at bounding box center [96, 200] width 147 height 354
click at [204, 99] on div "Back to Dashboard Change Sender ID Customers Technicians Select a contact Outbo…" at bounding box center [442, 200] width 544 height 354
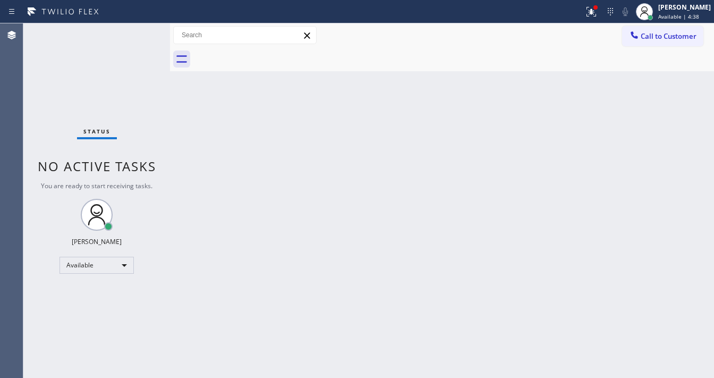
click at [225, 134] on div "Back to Dashboard Change Sender ID Customers Technicians Select a contact Outbo…" at bounding box center [442, 200] width 544 height 354
click at [198, 168] on div "Back to Dashboard Change Sender ID Customers Technicians Select a contact Outbo…" at bounding box center [442, 200] width 544 height 354
click at [189, 189] on div "Back to Dashboard Change Sender ID Customers Technicians Select a contact Outbo…" at bounding box center [442, 200] width 544 height 354
click at [190, 177] on div "Back to Dashboard Change Sender ID Customers Technicians Select a contact Outbo…" at bounding box center [442, 200] width 544 height 354
drag, startPoint x: 190, startPoint y: 177, endPoint x: 193, endPoint y: 167, distance: 11.1
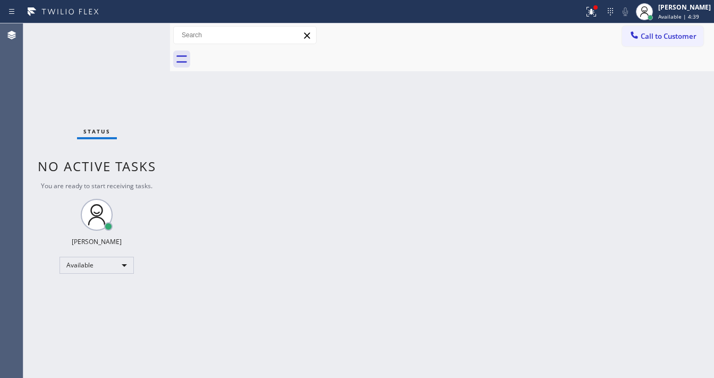
click at [189, 175] on div "Back to Dashboard Change Sender ID Customers Technicians Select a contact Outbo…" at bounding box center [442, 200] width 544 height 354
click at [193, 167] on div "Back to Dashboard Change Sender ID Customers Technicians Select a contact Outbo…" at bounding box center [442, 200] width 544 height 354
click at [139, 31] on div "Status No active tasks You are ready to start receiving tasks. [PERSON_NAME]" at bounding box center [96, 200] width 147 height 354
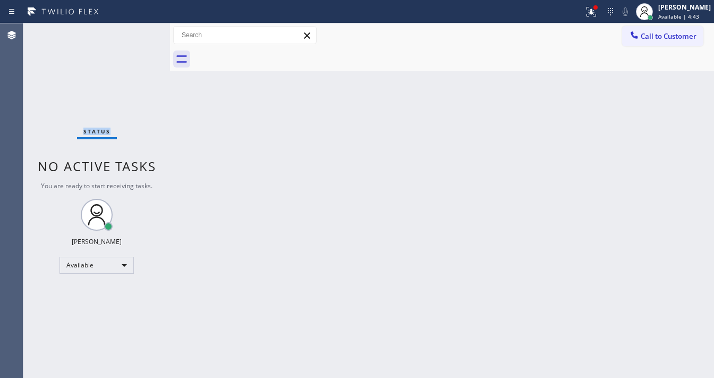
click at [139, 31] on div "Status No active tasks You are ready to start receiving tasks. [PERSON_NAME]" at bounding box center [96, 200] width 147 height 354
click at [140, 30] on div "Status No active tasks You are ready to start receiving tasks. [PERSON_NAME]" at bounding box center [96, 200] width 147 height 354
click at [142, 30] on div "Status No active tasks You are ready to start receiving tasks. [PERSON_NAME]" at bounding box center [96, 200] width 147 height 354
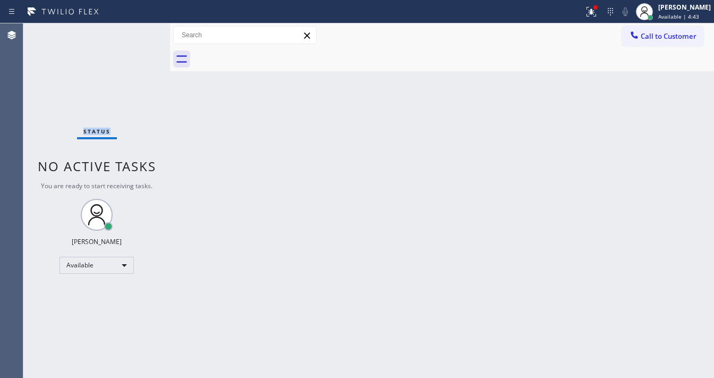
click at [142, 30] on div "Status No active tasks You are ready to start receiving tasks. [PERSON_NAME]" at bounding box center [96, 200] width 147 height 354
click at [140, 30] on div "Status No active tasks You are ready to start receiving tasks. [PERSON_NAME]" at bounding box center [96, 200] width 147 height 354
click at [139, 31] on div "Status No active tasks You are ready to start receiving tasks. [PERSON_NAME]" at bounding box center [96, 200] width 147 height 354
click at [138, 31] on div "Status No active tasks You are ready to start receiving tasks. [PERSON_NAME]" at bounding box center [96, 200] width 147 height 354
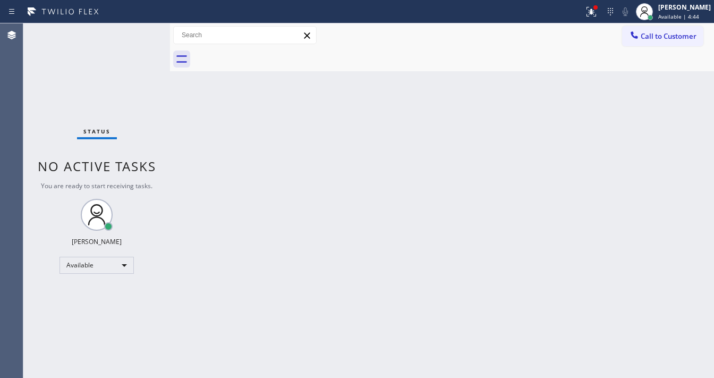
click at [138, 31] on div "Status No active tasks You are ready to start receiving tasks. [PERSON_NAME]" at bounding box center [96, 200] width 147 height 354
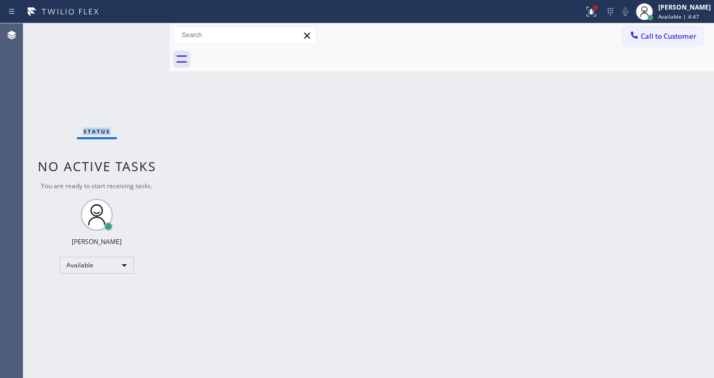
click at [138, 31] on div "Status No active tasks You are ready to start receiving tasks. [PERSON_NAME]" at bounding box center [96, 200] width 147 height 354
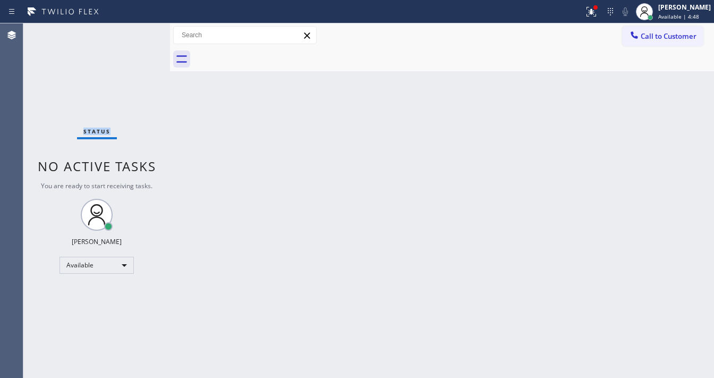
click at [138, 31] on div "Status No active tasks You are ready to start receiving tasks. [PERSON_NAME]" at bounding box center [96, 200] width 147 height 354
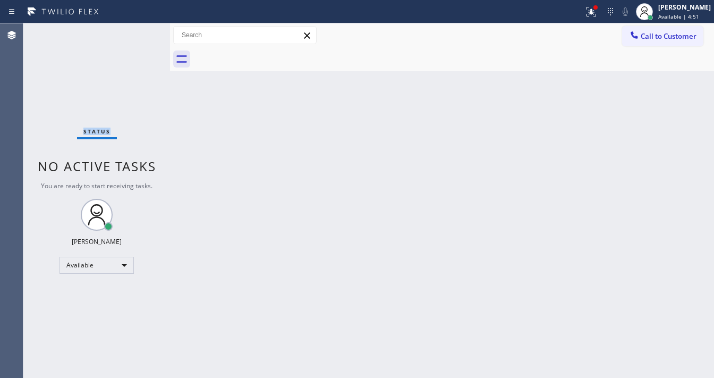
click at [138, 31] on div "Status No active tasks You are ready to start receiving tasks. [PERSON_NAME]" at bounding box center [96, 200] width 147 height 354
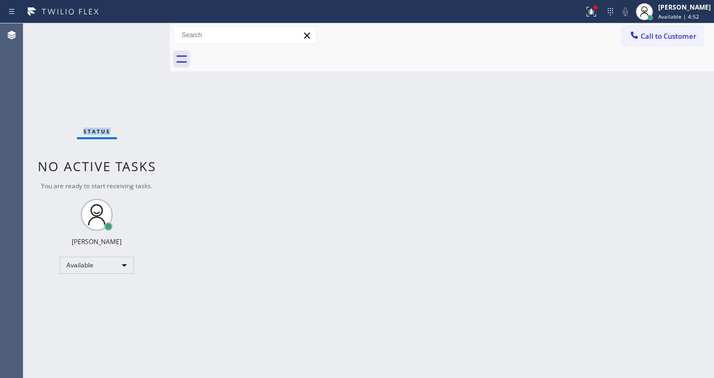
click at [138, 31] on div "Status No active tasks You are ready to start receiving tasks. [PERSON_NAME]" at bounding box center [96, 200] width 147 height 354
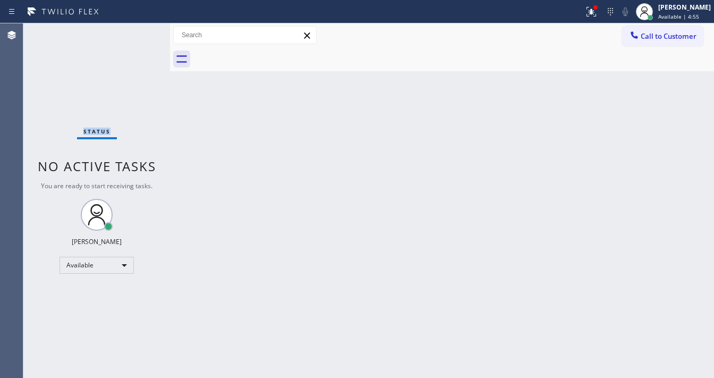
click at [138, 31] on div "Status No active tasks You are ready to start receiving tasks. [PERSON_NAME]" at bounding box center [96, 200] width 147 height 354
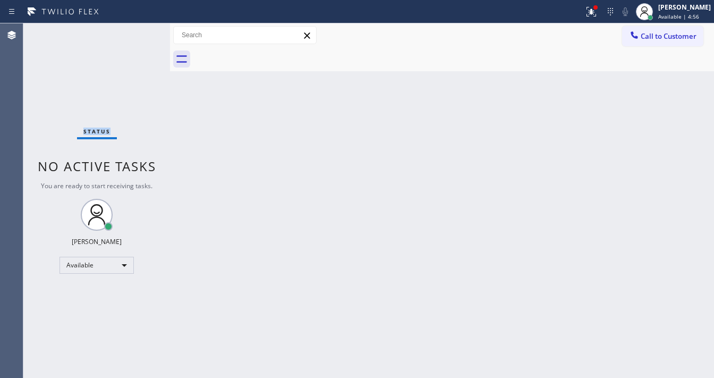
click at [138, 31] on div "Status No active tasks You are ready to start receiving tasks. [PERSON_NAME]" at bounding box center [96, 200] width 147 height 354
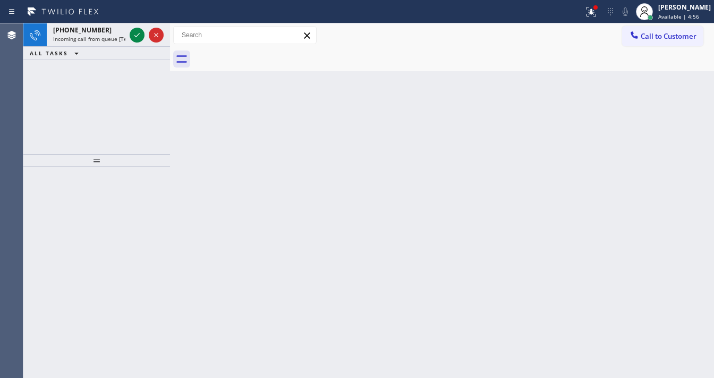
click at [138, 31] on icon at bounding box center [137, 35] width 13 height 13
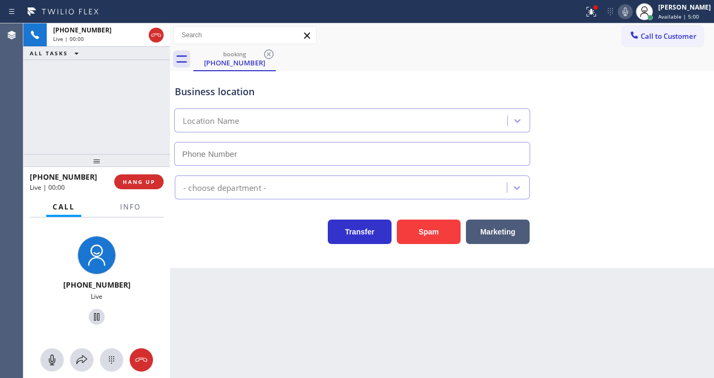
type input "[PHONE_NUMBER]"
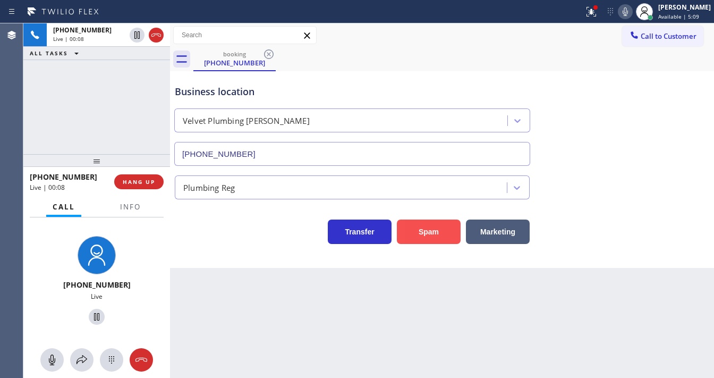
click at [410, 231] on button "Spam" at bounding box center [429, 231] width 64 height 24
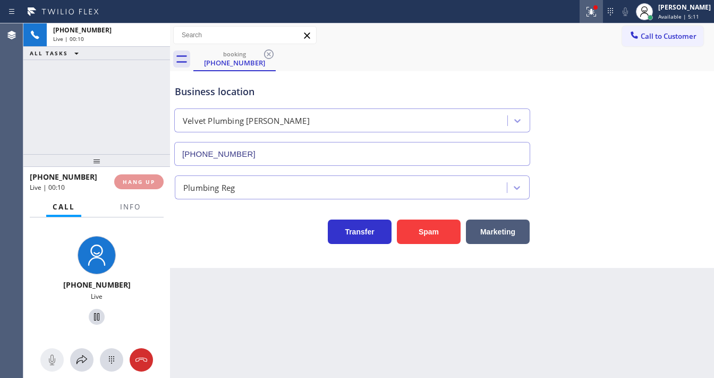
click at [597, 11] on icon at bounding box center [591, 11] width 13 height 13
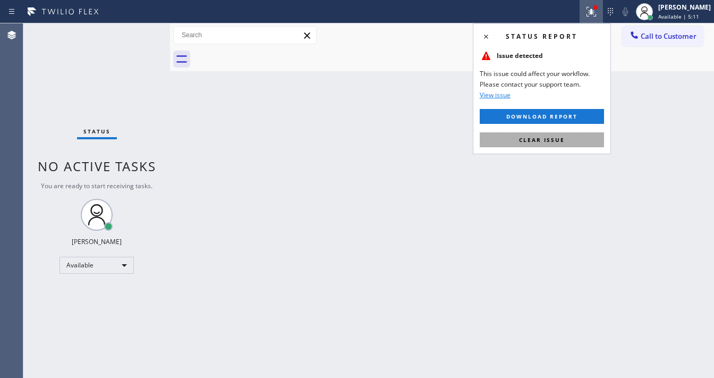
click at [558, 140] on span "Clear issue" at bounding box center [542, 139] width 46 height 7
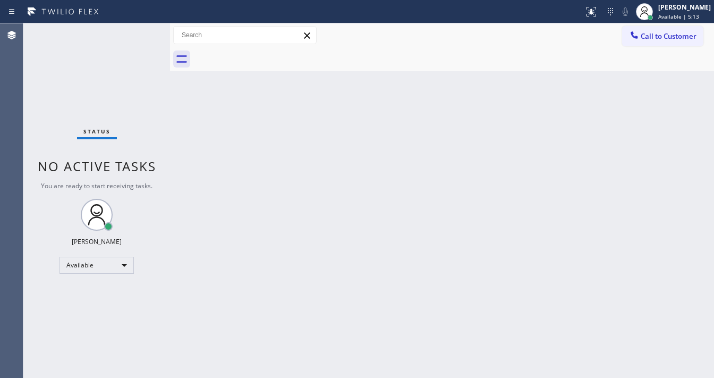
click at [140, 31] on div "Status No active tasks You are ready to start receiving tasks. [PERSON_NAME]" at bounding box center [96, 200] width 147 height 354
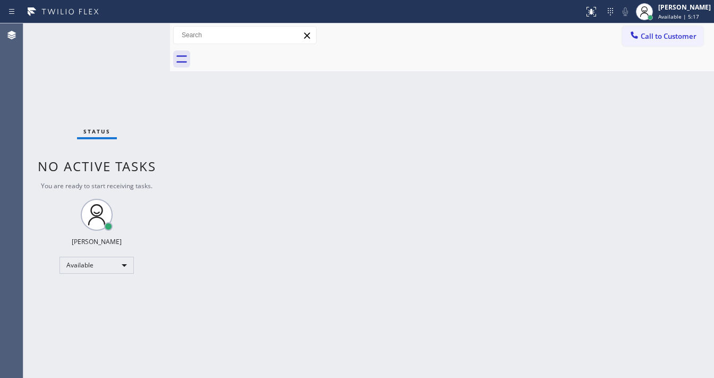
click at [139, 29] on div "Status No active tasks You are ready to start receiving tasks. [PERSON_NAME]" at bounding box center [96, 200] width 147 height 354
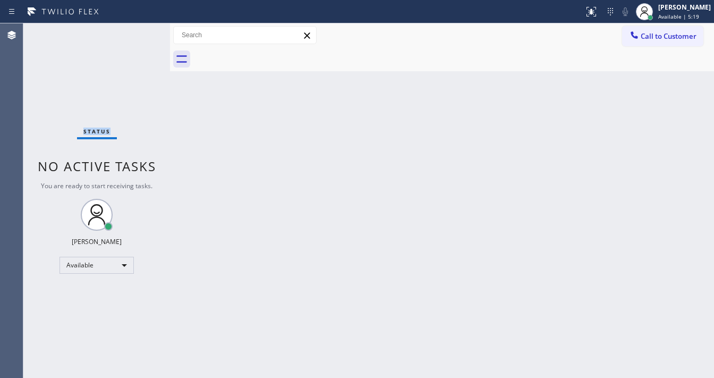
click at [139, 29] on div "Status No active tasks You are ready to start receiving tasks. [PERSON_NAME]" at bounding box center [96, 200] width 147 height 354
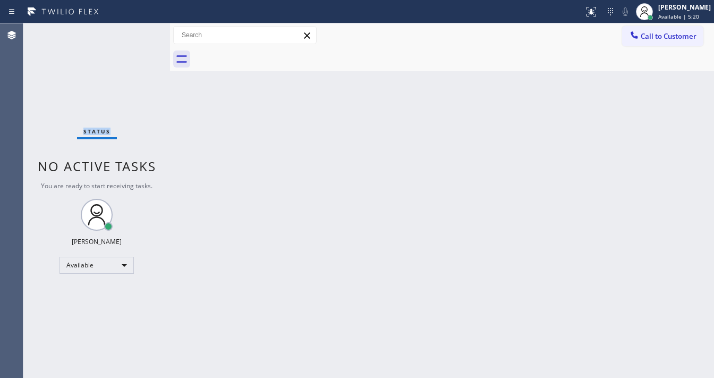
click at [139, 29] on div "Status No active tasks You are ready to start receiving tasks. [PERSON_NAME]" at bounding box center [96, 200] width 147 height 354
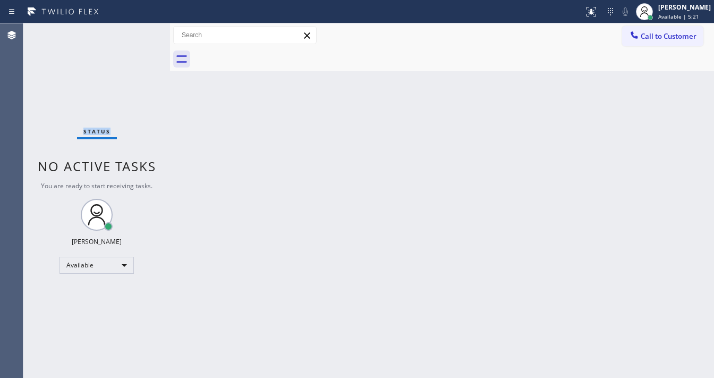
click at [139, 29] on div "Status No active tasks You are ready to start receiving tasks. [PERSON_NAME]" at bounding box center [96, 200] width 147 height 354
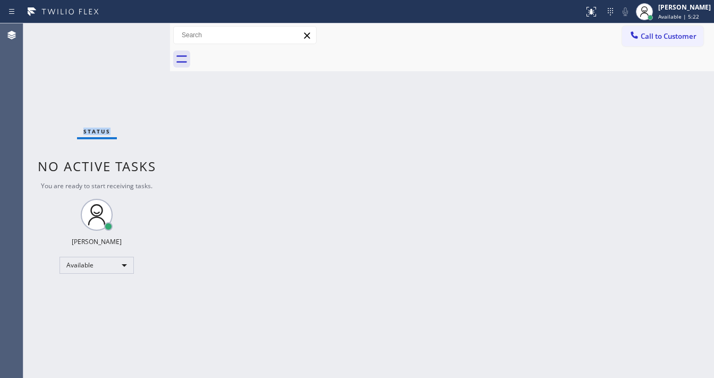
click at [139, 29] on div "Status No active tasks You are ready to start receiving tasks. [PERSON_NAME]" at bounding box center [96, 200] width 147 height 354
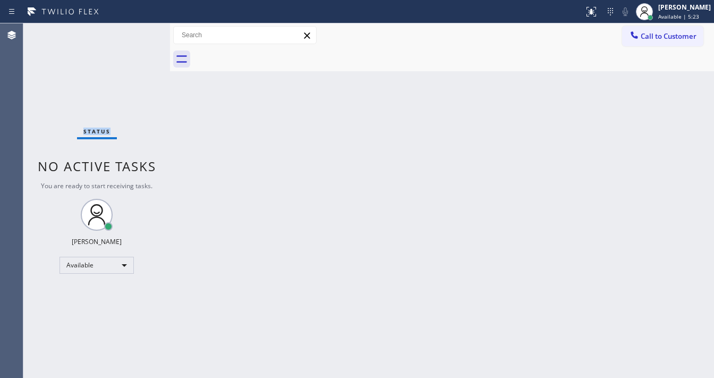
click at [139, 29] on div "Status No active tasks You are ready to start receiving tasks. [PERSON_NAME]" at bounding box center [96, 200] width 147 height 354
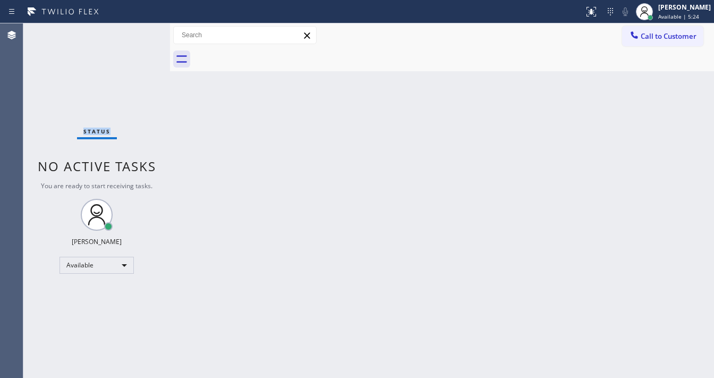
click at [139, 29] on div "Status No active tasks You are ready to start receiving tasks. [PERSON_NAME]" at bounding box center [96, 200] width 147 height 354
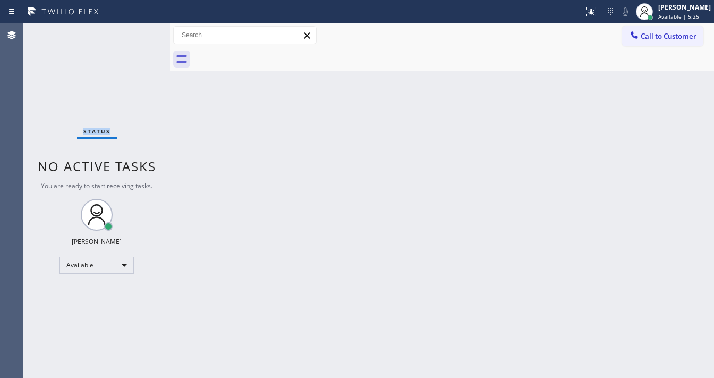
click at [139, 29] on div "Status No active tasks You are ready to start receiving tasks. [PERSON_NAME]" at bounding box center [96, 200] width 147 height 354
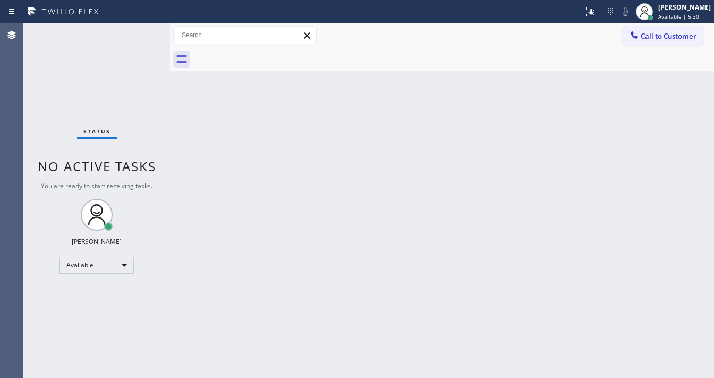
click at [139, 29] on div "Status No active tasks You are ready to start receiving tasks. [PERSON_NAME]" at bounding box center [96, 200] width 147 height 354
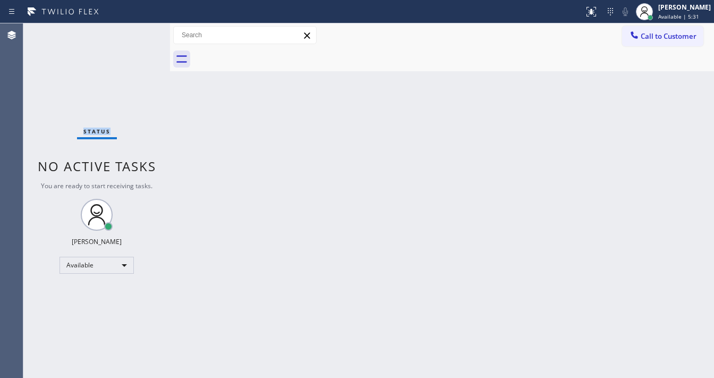
click at [139, 29] on div "Status No active tasks You are ready to start receiving tasks. [PERSON_NAME]" at bounding box center [96, 200] width 147 height 354
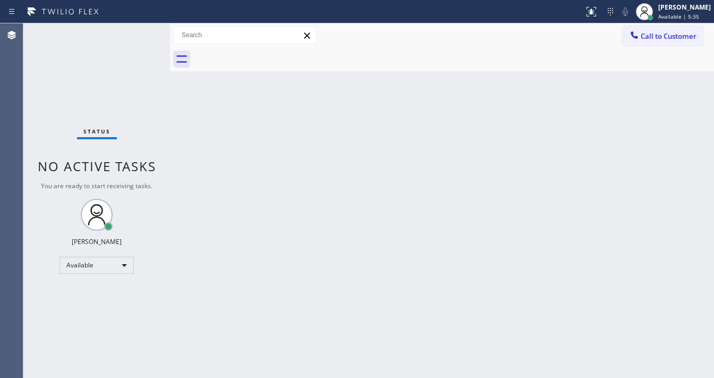
click at [139, 29] on div "Status No active tasks You are ready to start receiving tasks. [PERSON_NAME]" at bounding box center [96, 200] width 147 height 354
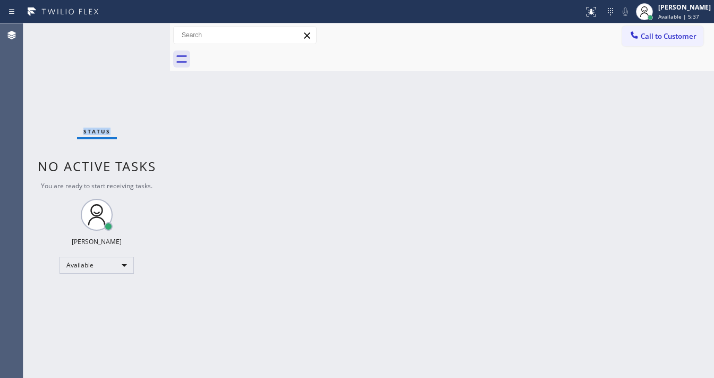
click at [139, 29] on div "Status No active tasks You are ready to start receiving tasks. [PERSON_NAME]" at bounding box center [96, 200] width 147 height 354
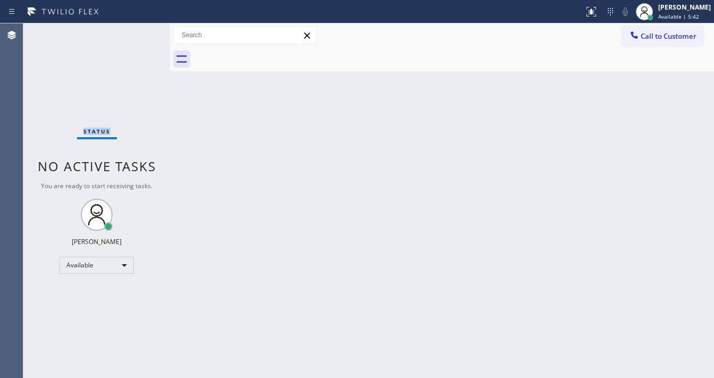
click at [139, 29] on div "Status No active tasks You are ready to start receiving tasks. [PERSON_NAME]" at bounding box center [96, 200] width 147 height 354
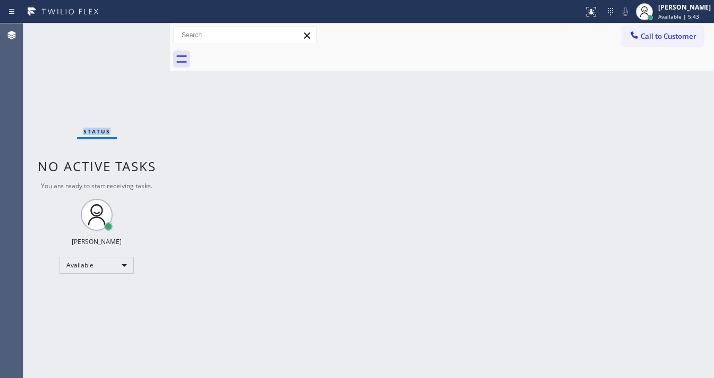
click at [139, 29] on div "Status No active tasks You are ready to start receiving tasks. [PERSON_NAME]" at bounding box center [96, 200] width 147 height 354
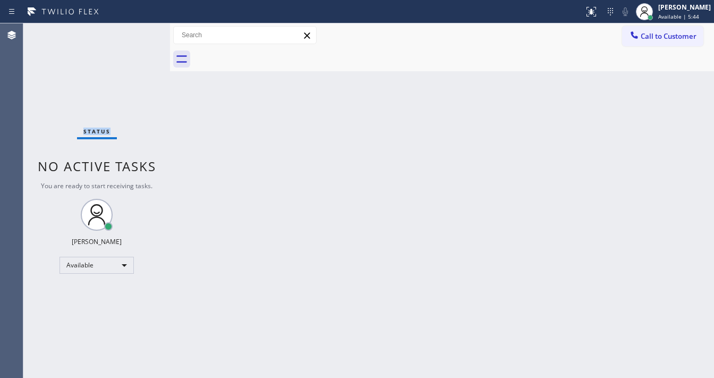
click at [139, 29] on div "Status No active tasks You are ready to start receiving tasks. [PERSON_NAME]" at bounding box center [96, 200] width 147 height 354
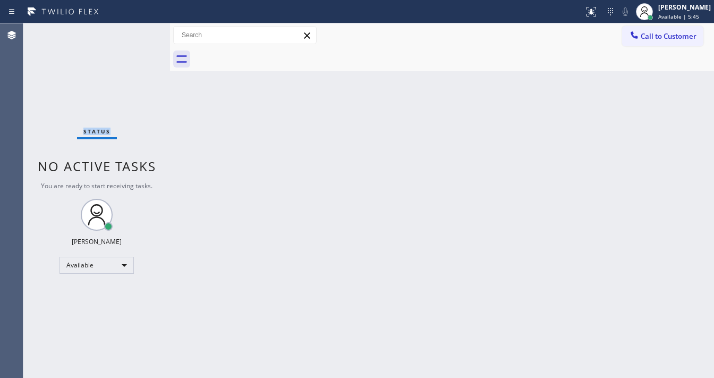
click at [139, 29] on div "Status No active tasks You are ready to start receiving tasks. [PERSON_NAME]" at bounding box center [96, 200] width 147 height 354
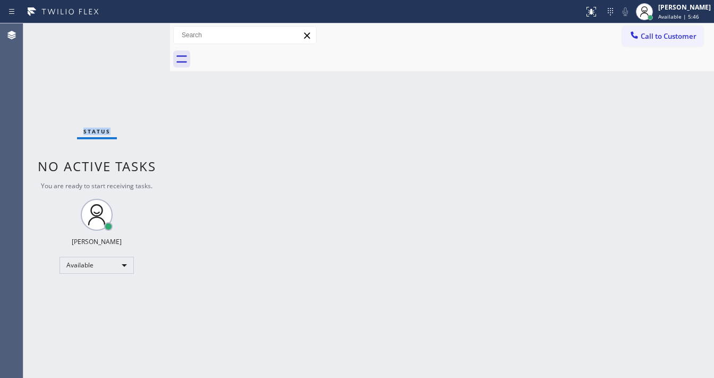
click at [139, 29] on div "Status No active tasks You are ready to start receiving tasks. [PERSON_NAME]" at bounding box center [96, 200] width 147 height 354
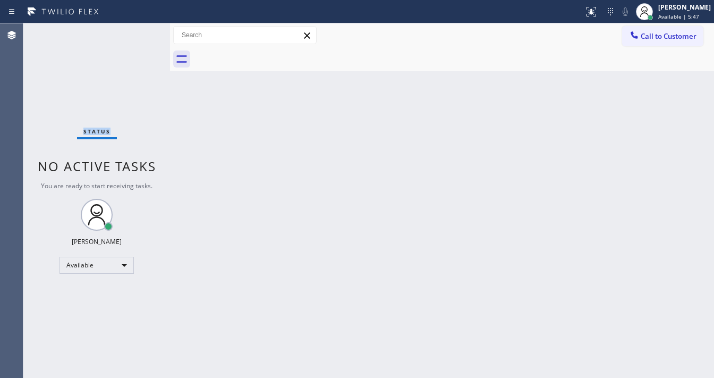
click at [139, 29] on div "Status No active tasks You are ready to start receiving tasks. [PERSON_NAME]" at bounding box center [96, 200] width 147 height 354
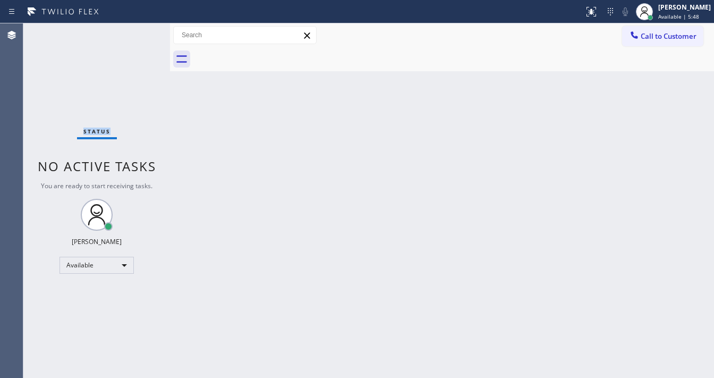
click at [139, 29] on div "Status No active tasks You are ready to start receiving tasks. [PERSON_NAME]" at bounding box center [96, 200] width 147 height 354
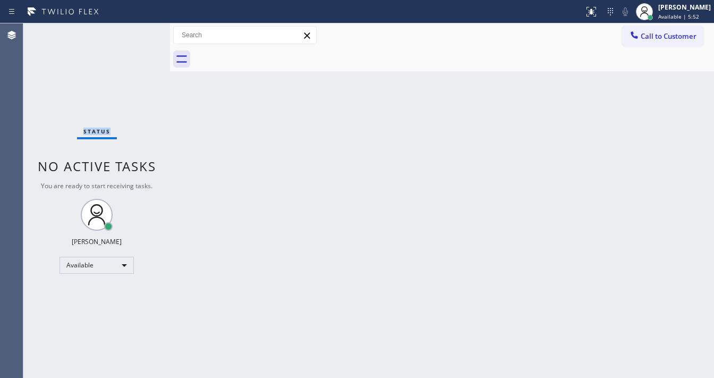
click at [139, 29] on div "Status No active tasks You are ready to start receiving tasks. [PERSON_NAME]" at bounding box center [96, 200] width 147 height 354
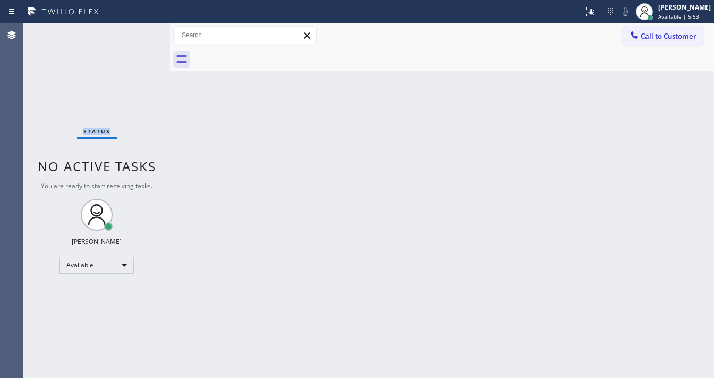
click at [139, 29] on div "Status No active tasks You are ready to start receiving tasks. [PERSON_NAME]" at bounding box center [96, 200] width 147 height 354
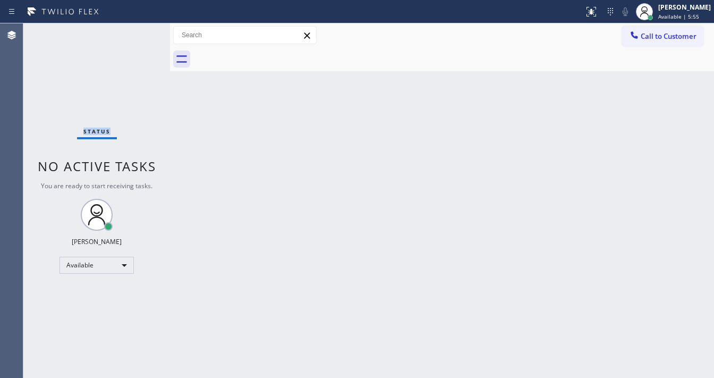
click at [139, 29] on div "Status No active tasks You are ready to start receiving tasks. [PERSON_NAME]" at bounding box center [96, 200] width 147 height 354
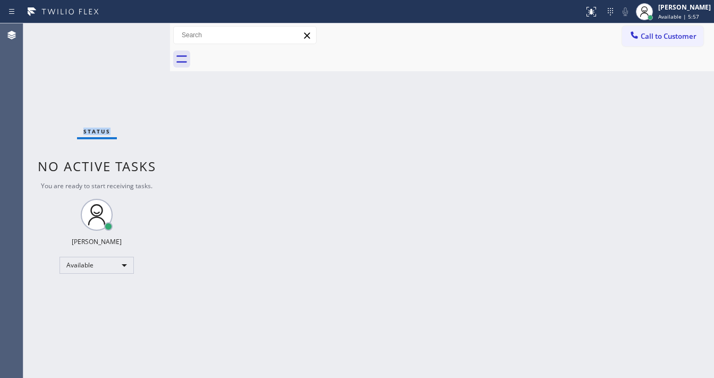
click at [139, 29] on div "Status No active tasks You are ready to start receiving tasks. [PERSON_NAME]" at bounding box center [96, 200] width 147 height 354
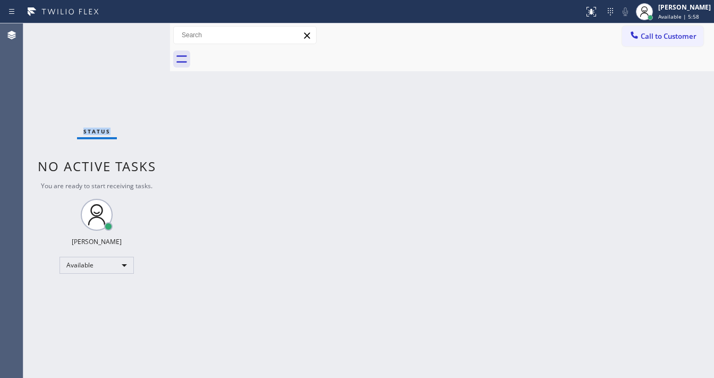
click at [139, 29] on div "Status No active tasks You are ready to start receiving tasks. [PERSON_NAME]" at bounding box center [96, 200] width 147 height 354
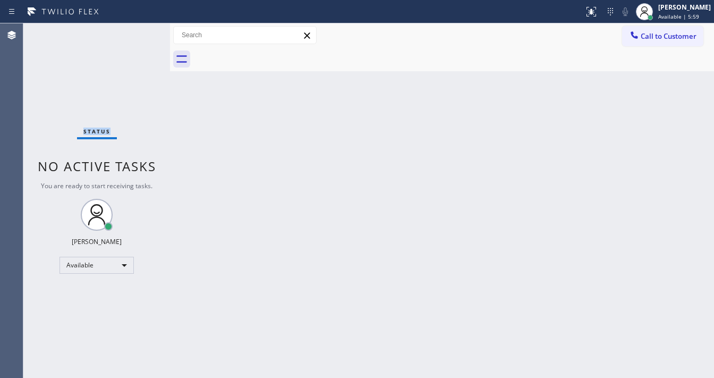
click at [139, 29] on div "Status No active tasks You are ready to start receiving tasks. [PERSON_NAME]" at bounding box center [96, 200] width 147 height 354
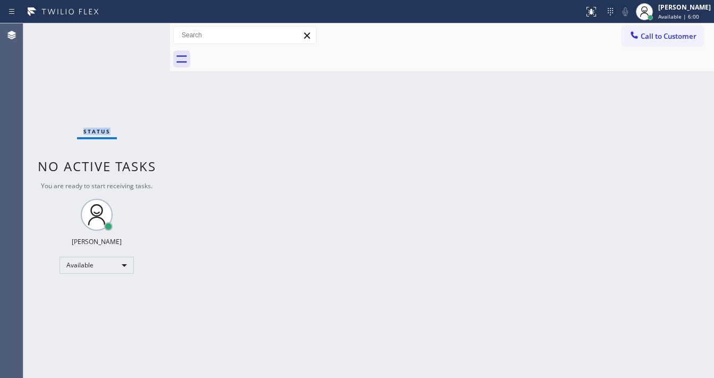
click at [139, 29] on div "Status No active tasks You are ready to start receiving tasks. [PERSON_NAME]" at bounding box center [96, 200] width 147 height 354
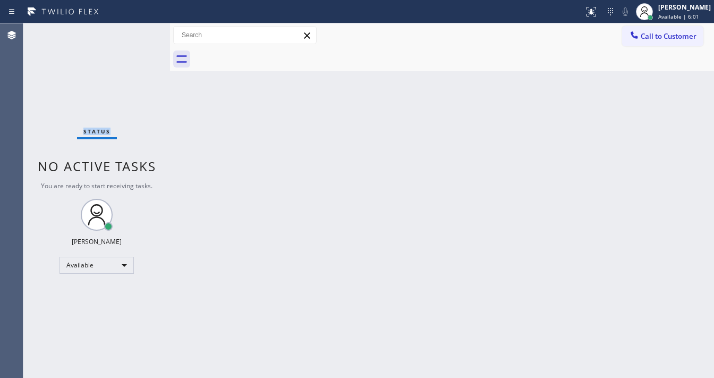
click at [139, 29] on div "Status No active tasks You are ready to start receiving tasks. [PERSON_NAME]" at bounding box center [96, 200] width 147 height 354
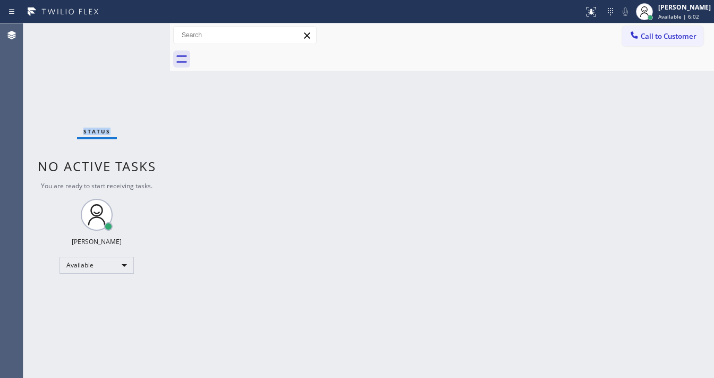
click at [139, 29] on div "Status No active tasks You are ready to start receiving tasks. [PERSON_NAME]" at bounding box center [96, 200] width 147 height 354
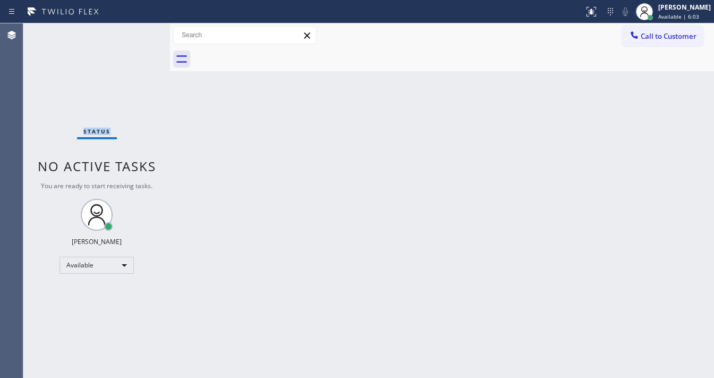
click at [139, 29] on div "Status No active tasks You are ready to start receiving tasks. [PERSON_NAME]" at bounding box center [96, 200] width 147 height 354
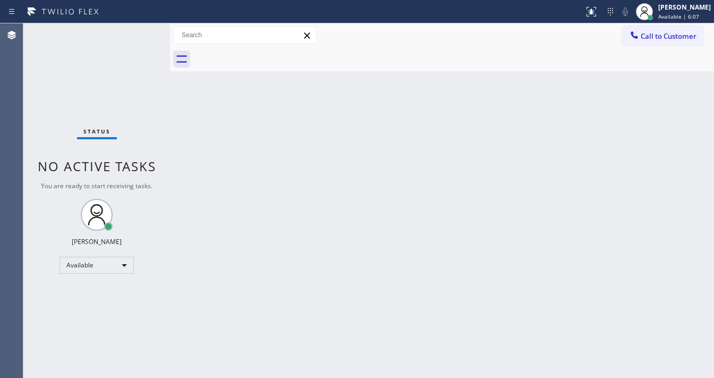
click at [139, 29] on div "Status No active tasks You are ready to start receiving tasks. [PERSON_NAME]" at bounding box center [96, 200] width 147 height 354
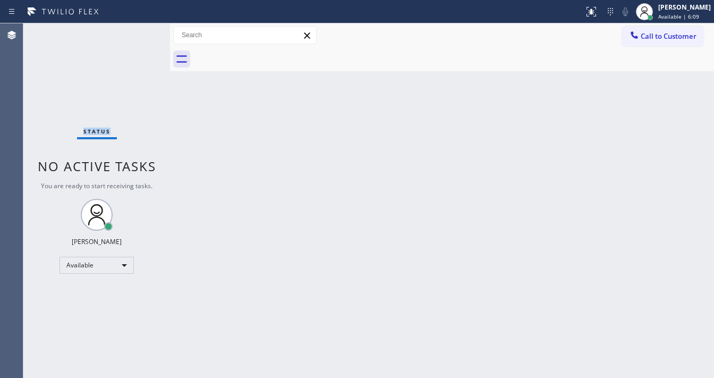
click at [139, 29] on div "Status No active tasks You are ready to start receiving tasks. [PERSON_NAME]" at bounding box center [96, 200] width 147 height 354
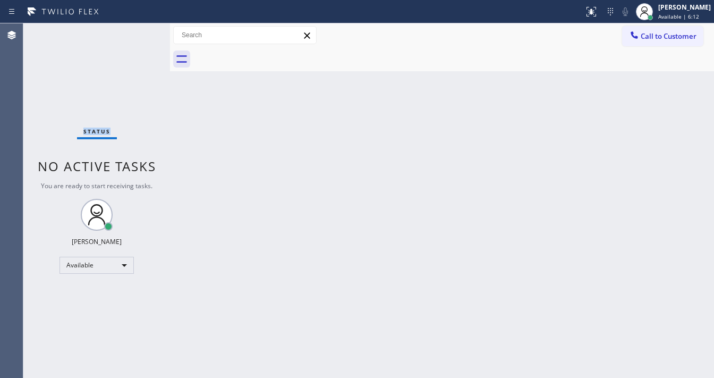
click at [139, 29] on div "Status No active tasks You are ready to start receiving tasks. [PERSON_NAME]" at bounding box center [96, 200] width 147 height 354
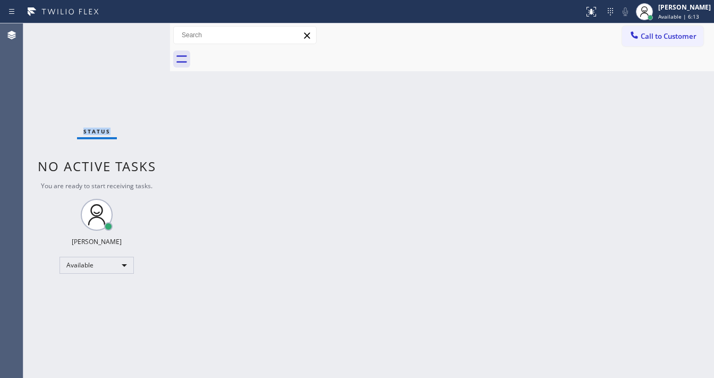
click at [139, 29] on div "Status No active tasks You are ready to start receiving tasks. [PERSON_NAME]" at bounding box center [96, 200] width 147 height 354
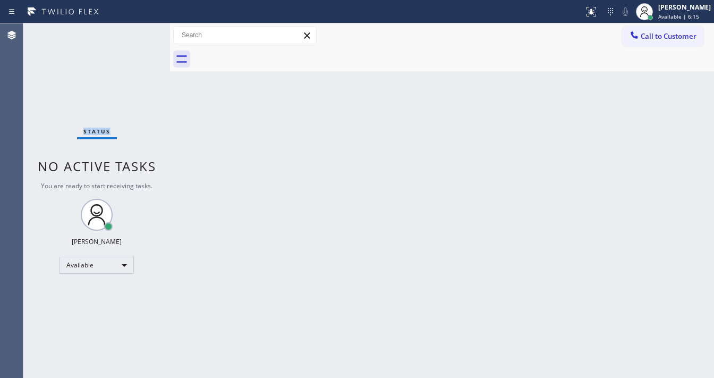
click at [139, 29] on div "Status No active tasks You are ready to start receiving tasks. [PERSON_NAME]" at bounding box center [96, 200] width 147 height 354
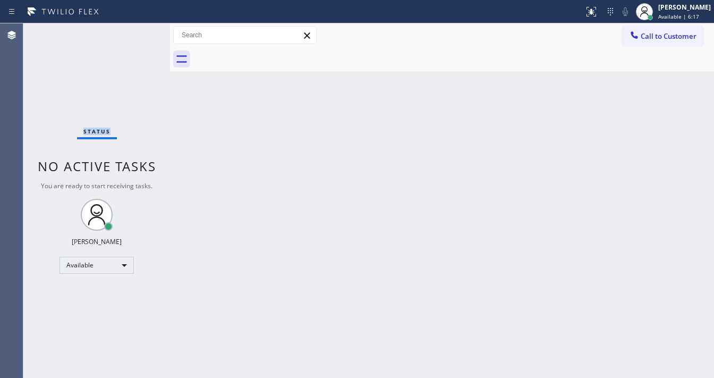
click at [139, 29] on div "Status No active tasks You are ready to start receiving tasks. [PERSON_NAME]" at bounding box center [96, 200] width 147 height 354
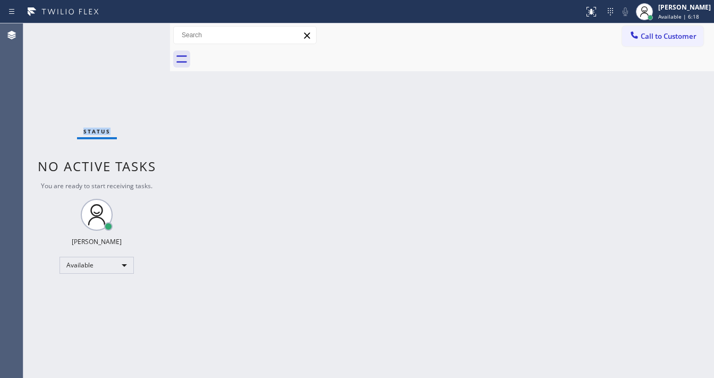
click at [139, 29] on div "Status No active tasks You are ready to start receiving tasks. [PERSON_NAME]" at bounding box center [96, 200] width 147 height 354
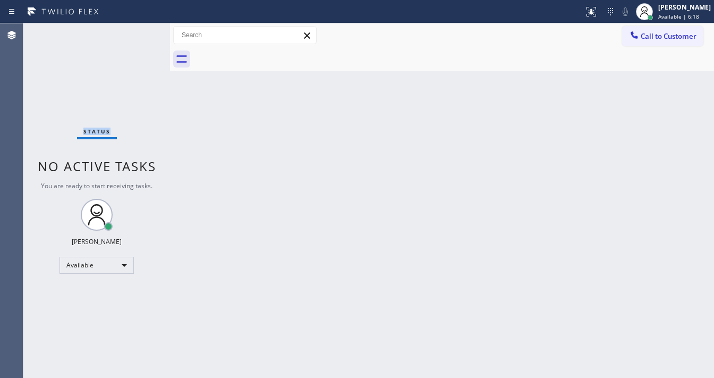
click at [139, 29] on div "Status No active tasks You are ready to start receiving tasks. [PERSON_NAME]" at bounding box center [96, 200] width 147 height 354
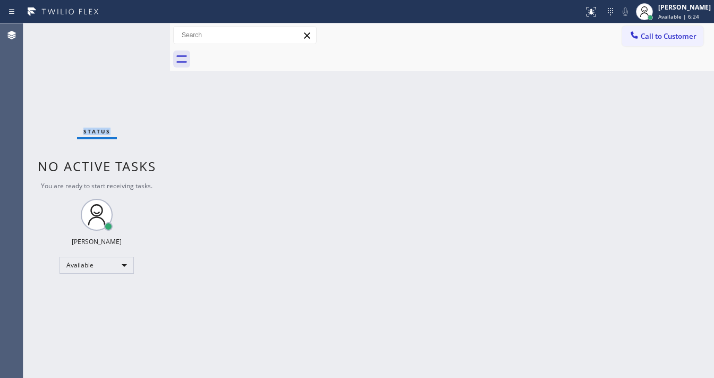
click at [139, 29] on div "Status No active tasks You are ready to start receiving tasks. [PERSON_NAME]" at bounding box center [96, 200] width 147 height 354
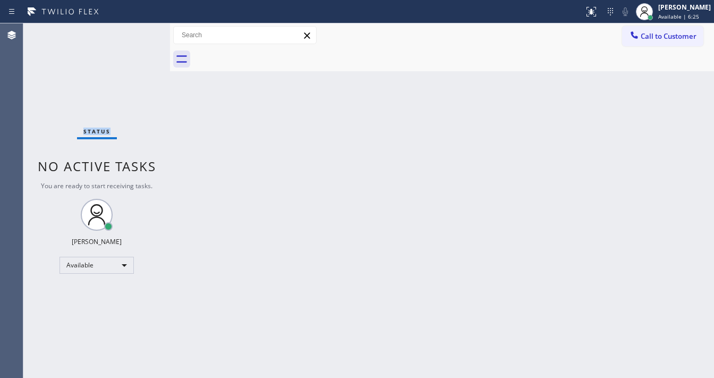
click at [139, 29] on div "Status No active tasks You are ready to start receiving tasks. [PERSON_NAME]" at bounding box center [96, 200] width 147 height 354
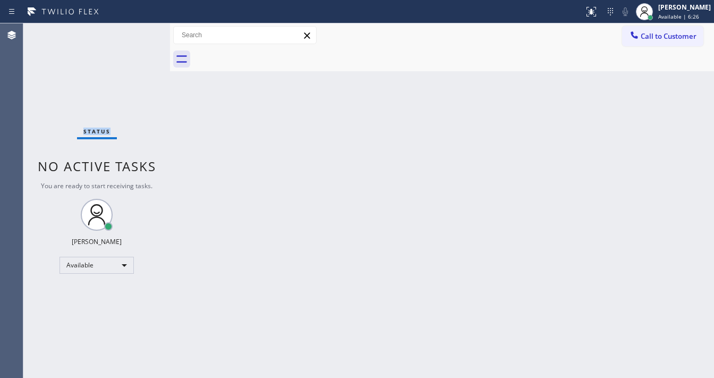
click at [139, 29] on div "Status No active tasks You are ready to start receiving tasks. [PERSON_NAME]" at bounding box center [96, 200] width 147 height 354
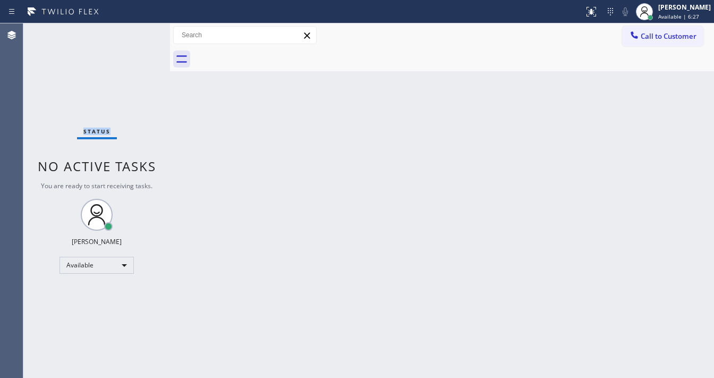
click at [139, 29] on div "Status No active tasks You are ready to start receiving tasks. [PERSON_NAME]" at bounding box center [96, 200] width 147 height 354
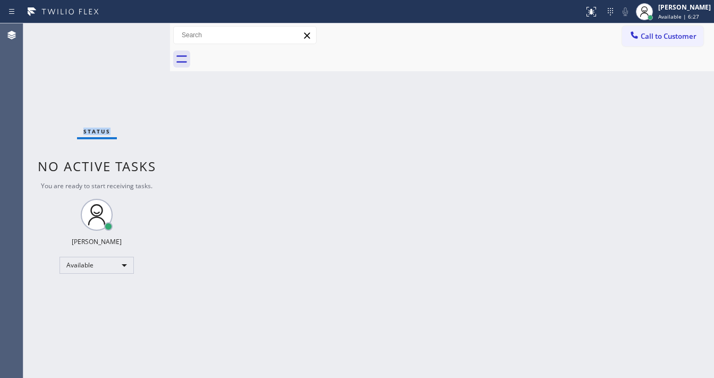
click at [139, 29] on div "Status No active tasks You are ready to start receiving tasks. [PERSON_NAME]" at bounding box center [96, 200] width 147 height 354
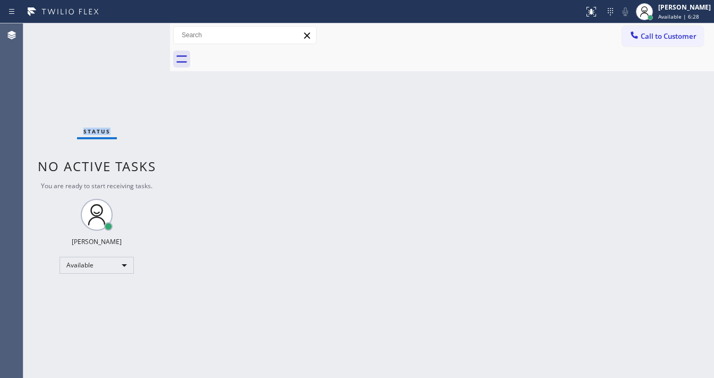
click at [139, 29] on div "Status No active tasks You are ready to start receiving tasks. [PERSON_NAME]" at bounding box center [96, 200] width 147 height 354
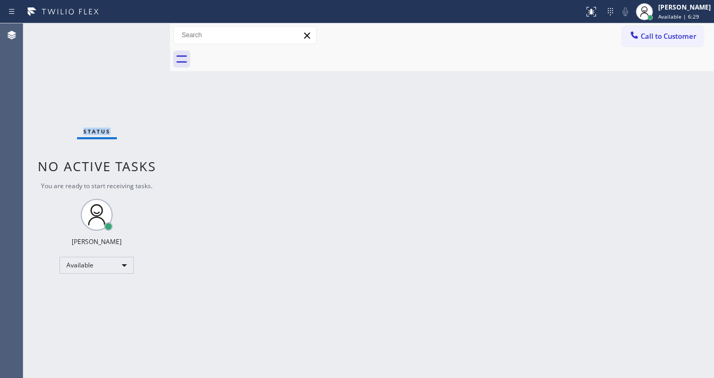
click at [139, 29] on div "Status No active tasks You are ready to start receiving tasks. [PERSON_NAME]" at bounding box center [96, 200] width 147 height 354
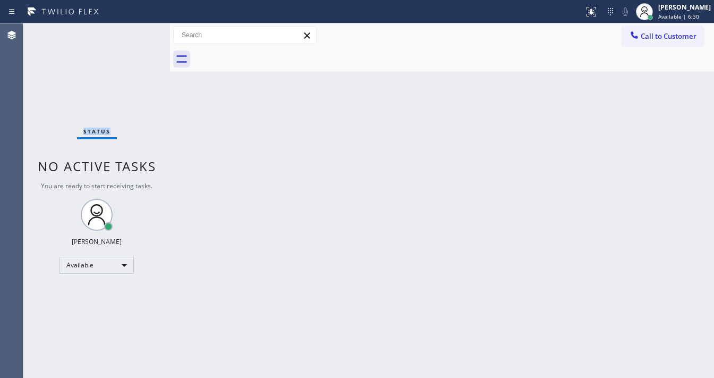
click at [139, 29] on div "Status No active tasks You are ready to start receiving tasks. [PERSON_NAME]" at bounding box center [96, 200] width 147 height 354
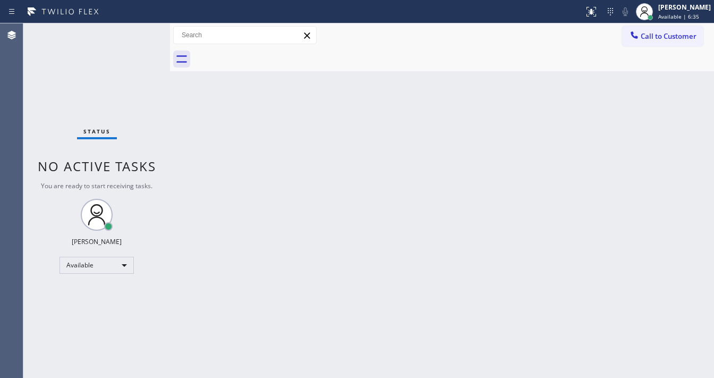
click at [139, 29] on div "Status No active tasks You are ready to start receiving tasks. [PERSON_NAME]" at bounding box center [96, 200] width 147 height 354
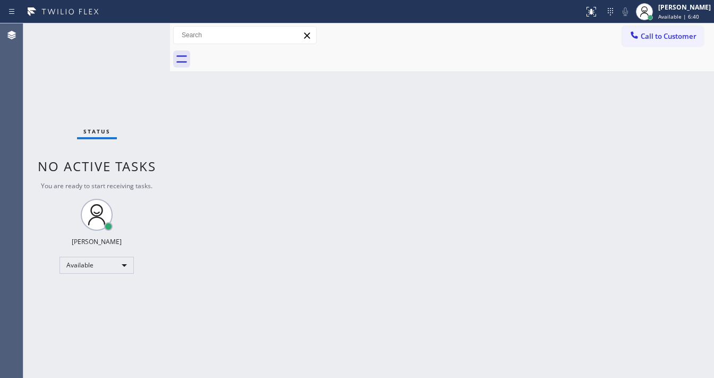
click at [139, 29] on div "Status No active tasks You are ready to start receiving tasks. [PERSON_NAME]" at bounding box center [96, 200] width 147 height 354
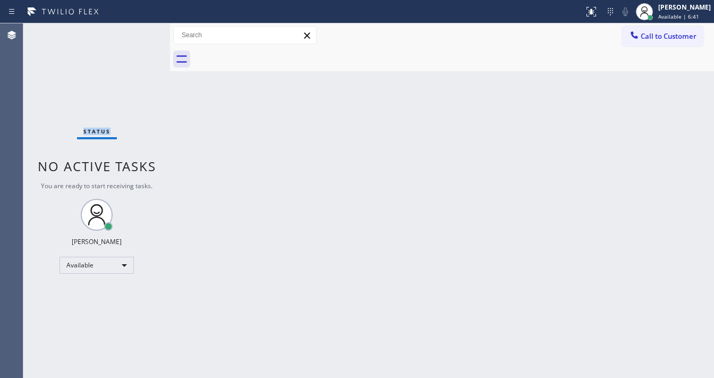
click at [139, 29] on div "Status No active tasks You are ready to start receiving tasks. [PERSON_NAME]" at bounding box center [96, 200] width 147 height 354
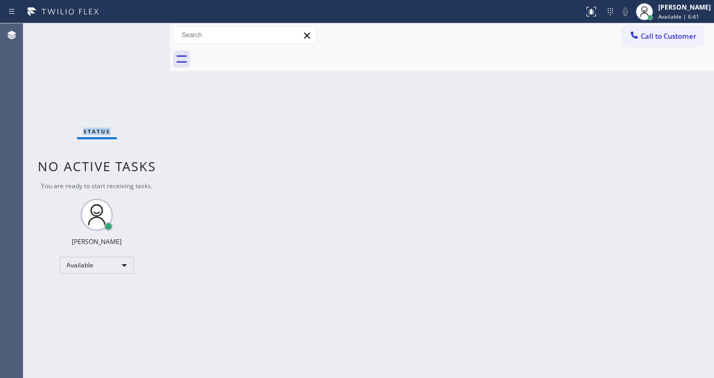
click at [139, 29] on div "Status No active tasks You are ready to start receiving tasks. [PERSON_NAME]" at bounding box center [96, 200] width 147 height 354
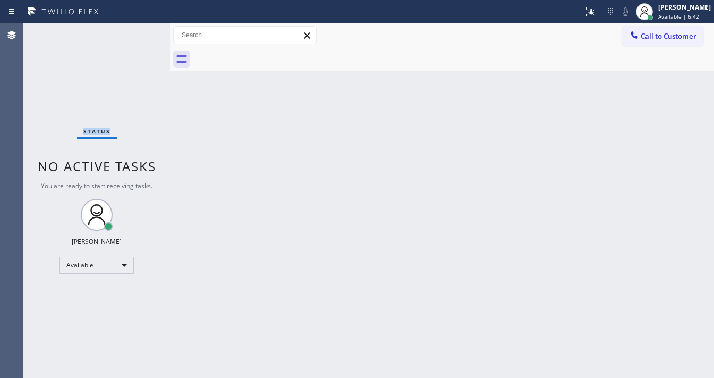
click at [139, 29] on div "Status No active tasks You are ready to start receiving tasks. [PERSON_NAME]" at bounding box center [96, 200] width 147 height 354
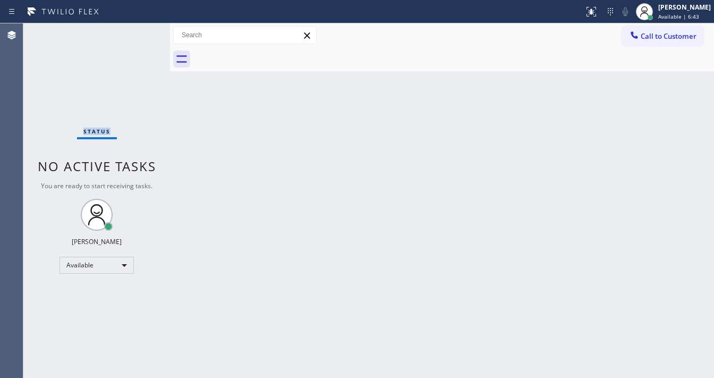
click at [139, 29] on div "Status No active tasks You are ready to start receiving tasks. [PERSON_NAME]" at bounding box center [96, 200] width 147 height 354
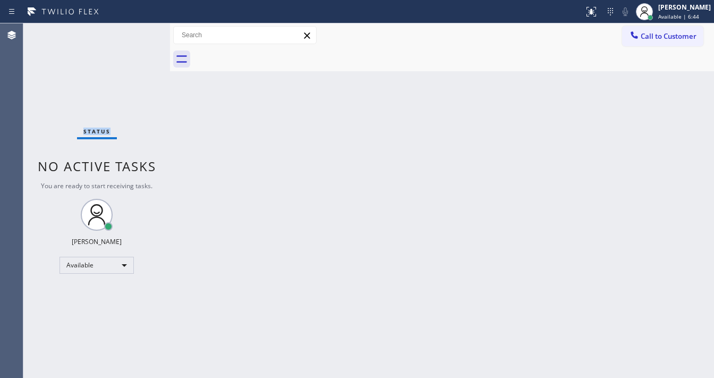
click at [139, 29] on div "Status No active tasks You are ready to start receiving tasks. [PERSON_NAME]" at bounding box center [96, 200] width 147 height 354
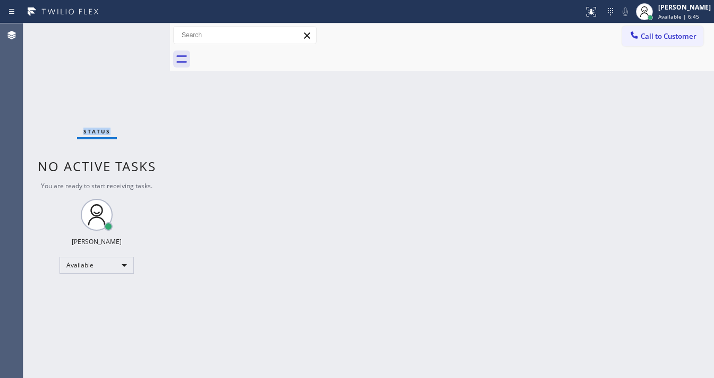
click at [139, 29] on div "Status No active tasks You are ready to start receiving tasks. [PERSON_NAME]" at bounding box center [96, 200] width 147 height 354
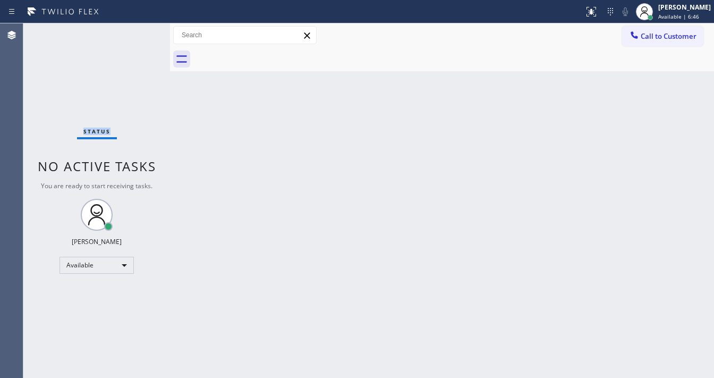
click at [139, 29] on div "Status No active tasks You are ready to start receiving tasks. [PERSON_NAME]" at bounding box center [96, 200] width 147 height 354
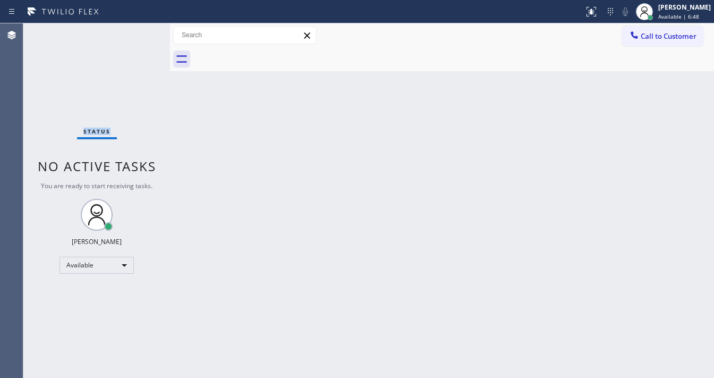
click at [139, 29] on div "Status No active tasks You are ready to start receiving tasks. [PERSON_NAME]" at bounding box center [96, 200] width 147 height 354
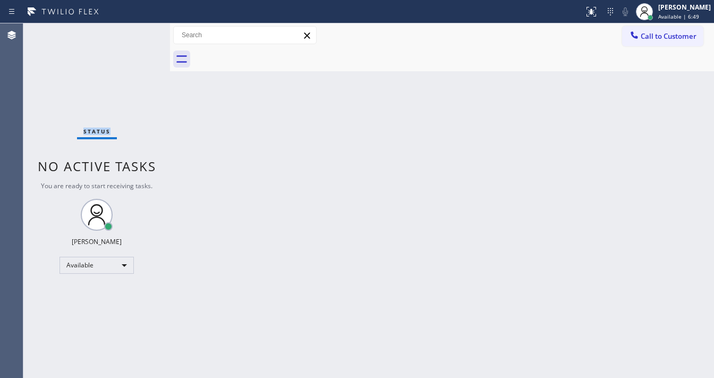
click at [139, 29] on div "Status No active tasks You are ready to start receiving tasks. [PERSON_NAME]" at bounding box center [96, 200] width 147 height 354
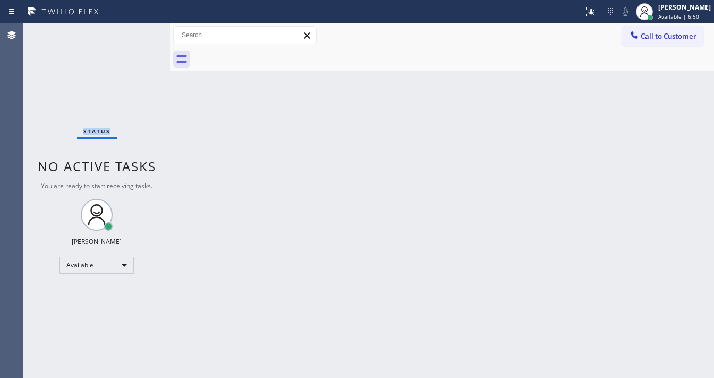
click at [139, 29] on div "Status No active tasks You are ready to start receiving tasks. [PERSON_NAME]" at bounding box center [96, 200] width 147 height 354
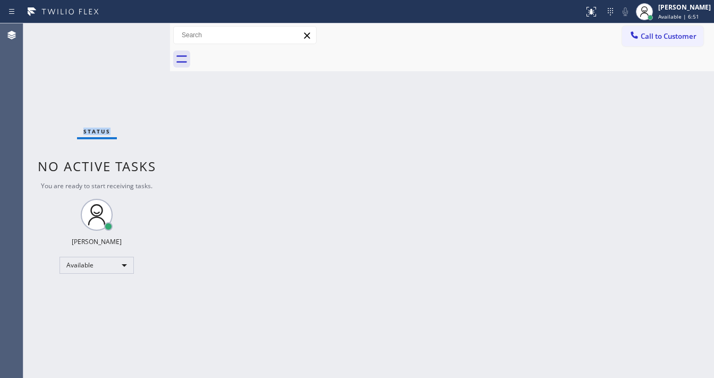
click at [139, 29] on div "Status No active tasks You are ready to start receiving tasks. [PERSON_NAME]" at bounding box center [96, 200] width 147 height 354
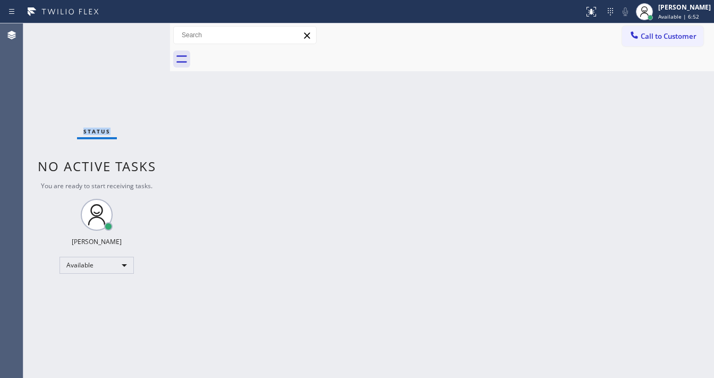
click at [139, 29] on div "Status No active tasks You are ready to start receiving tasks. [PERSON_NAME]" at bounding box center [96, 200] width 147 height 354
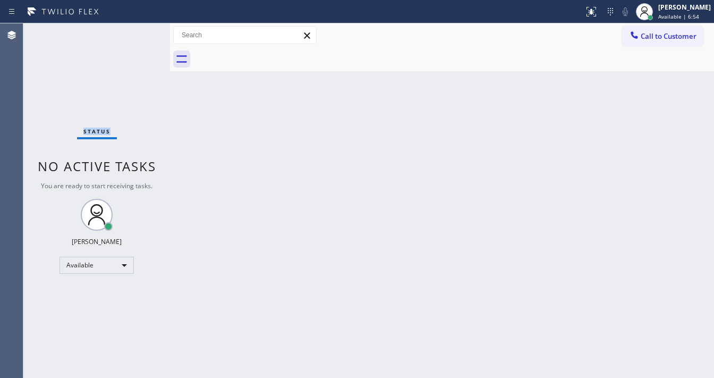
click at [139, 29] on div "Status No active tasks You are ready to start receiving tasks. [PERSON_NAME]" at bounding box center [96, 200] width 147 height 354
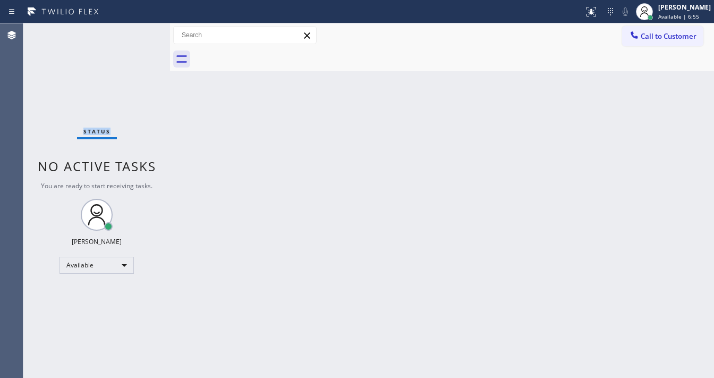
click at [139, 29] on div "Status No active tasks You are ready to start receiving tasks. [PERSON_NAME]" at bounding box center [96, 200] width 147 height 354
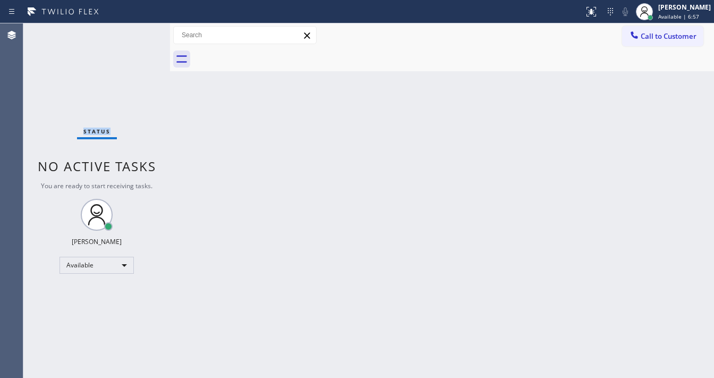
click at [139, 29] on div "Status No active tasks You are ready to start receiving tasks. [PERSON_NAME]" at bounding box center [96, 200] width 147 height 354
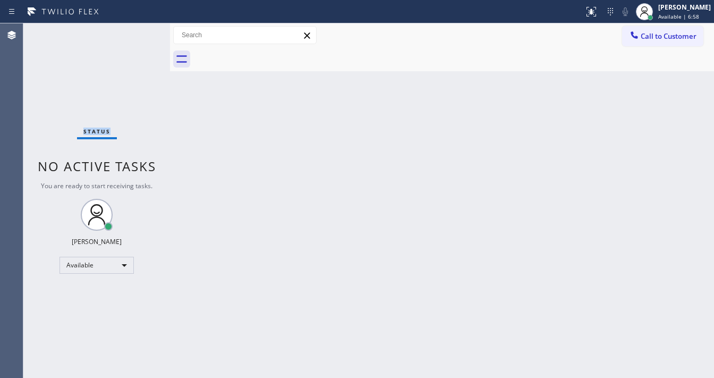
click at [139, 29] on div "Status No active tasks You are ready to start receiving tasks. [PERSON_NAME]" at bounding box center [96, 200] width 147 height 354
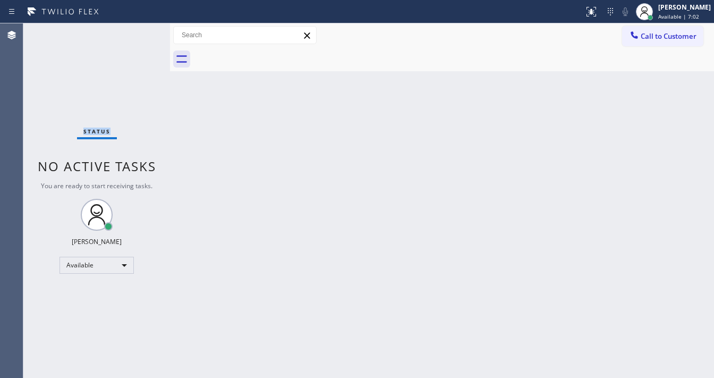
click at [139, 29] on div "Status No active tasks You are ready to start receiving tasks. [PERSON_NAME]" at bounding box center [96, 200] width 147 height 354
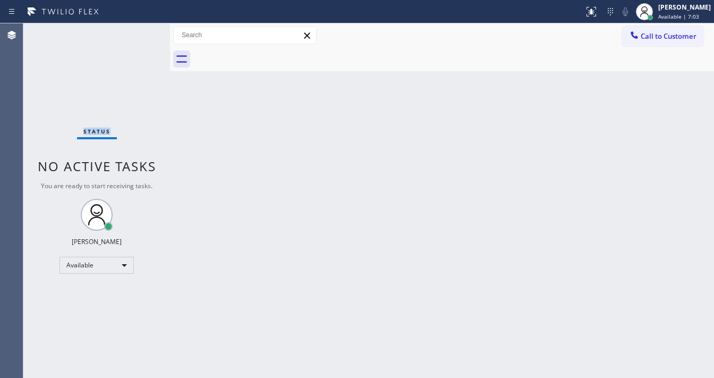
click at [139, 29] on div "Status No active tasks You are ready to start receiving tasks. [PERSON_NAME]" at bounding box center [96, 200] width 147 height 354
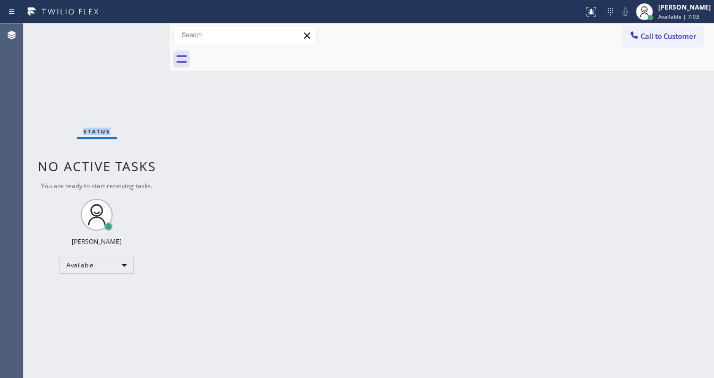
click at [139, 29] on div "Status No active tasks You are ready to start receiving tasks. [PERSON_NAME]" at bounding box center [96, 200] width 147 height 354
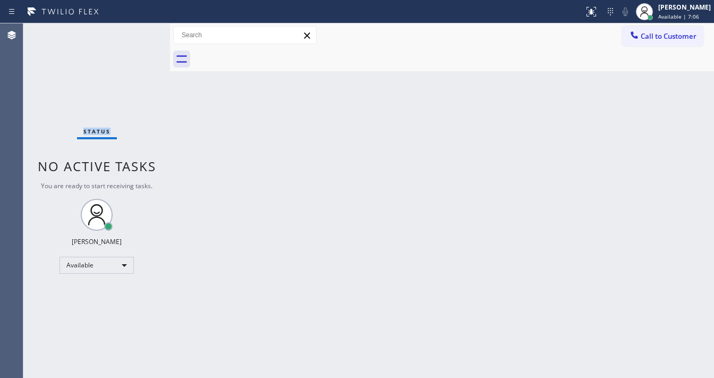
click at [139, 29] on div "Status No active tasks You are ready to start receiving tasks. [PERSON_NAME]" at bounding box center [96, 200] width 147 height 354
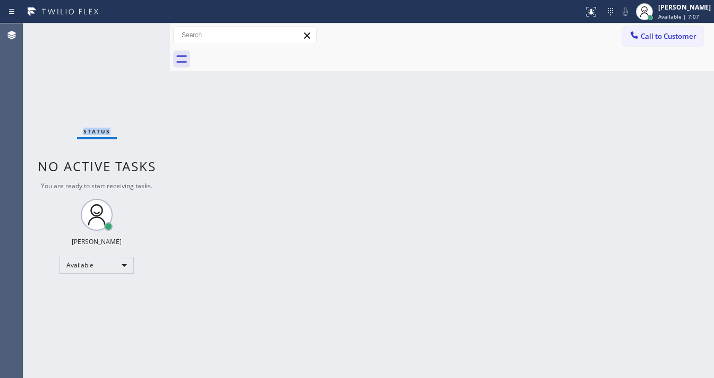
click at [139, 29] on div "Status No active tasks You are ready to start receiving tasks. [PERSON_NAME]" at bounding box center [96, 200] width 147 height 354
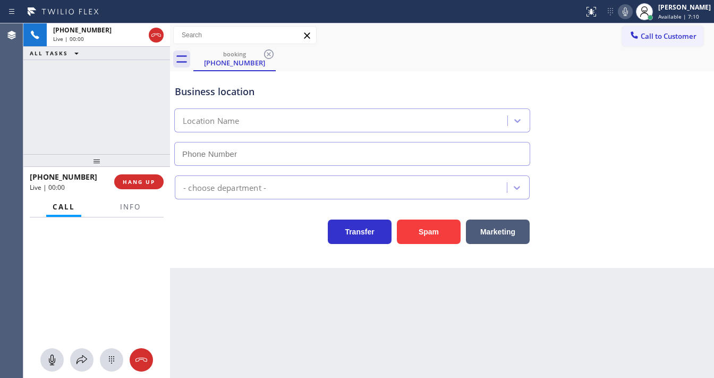
type input "[PHONE_NUMBER]"
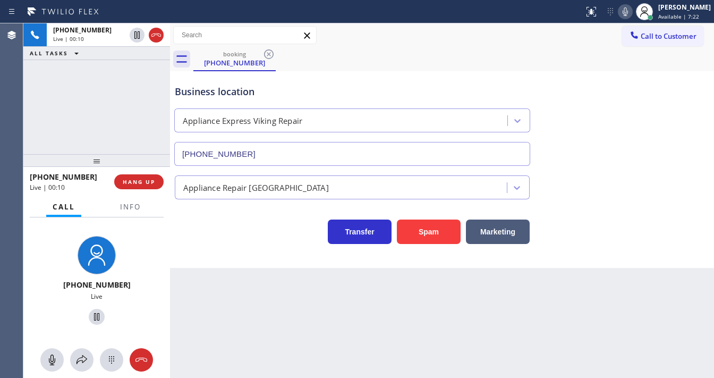
click at [136, 219] on div "Call Info [PHONE_NUMBER] Live Context Queue: [Test] All Priority: 2 Customer Na…" at bounding box center [96, 288] width 147 height 182
click at [136, 212] on button "Info" at bounding box center [130, 207] width 33 height 21
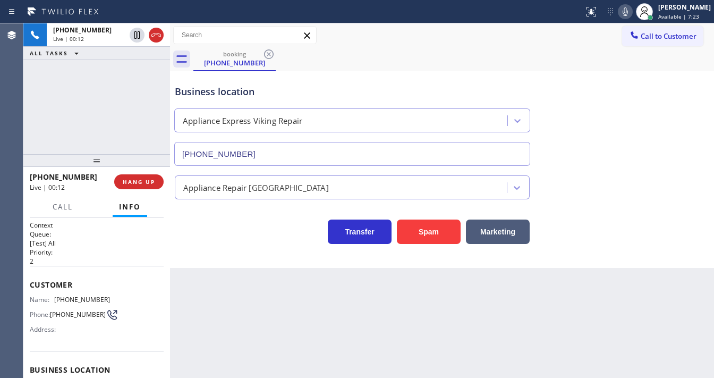
click at [126, 148] on div "[PHONE_NUMBER] Live | 00:12 ALL TASKS ALL TASKS ACTIVE TASKS TASKS IN WRAP UP" at bounding box center [96, 88] width 147 height 131
click at [632, 7] on icon at bounding box center [625, 11] width 13 height 13
drag, startPoint x: 631, startPoint y: 10, endPoint x: 627, endPoint y: 20, distance: 10.8
click at [630, 10] on icon at bounding box center [625, 11] width 13 height 13
click at [612, 94] on div "Business location Appliance Express Viking Repair [PHONE_NUMBER]" at bounding box center [442, 118] width 539 height 96
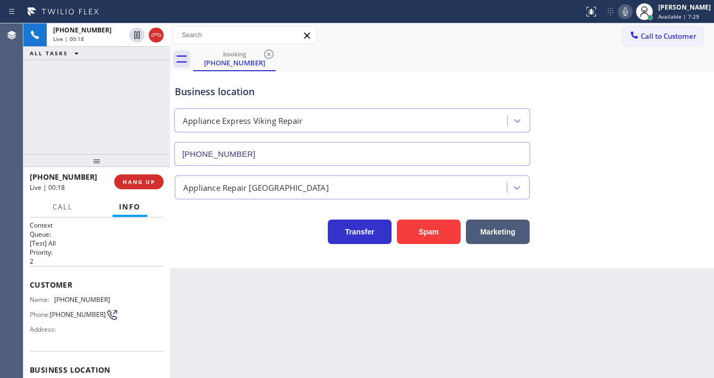
click at [108, 103] on div "[PHONE_NUMBER] Live | 00:18 ALL TASKS ALL TASKS ACTIVE TASKS TASKS IN WRAP UP" at bounding box center [96, 88] width 147 height 131
click at [98, 160] on div at bounding box center [96, 160] width 147 height 13
click at [81, 137] on div "[PHONE_NUMBER] Live | 00:49 ALL TASKS ALL TASKS ACTIVE TASKS TASKS IN WRAP UP" at bounding box center [96, 88] width 147 height 131
click at [85, 135] on div "[PHONE_NUMBER] Live | 01:19 ALL TASKS ALL TASKS ACTIVE TASKS TASKS IN WRAP UP" at bounding box center [96, 88] width 147 height 131
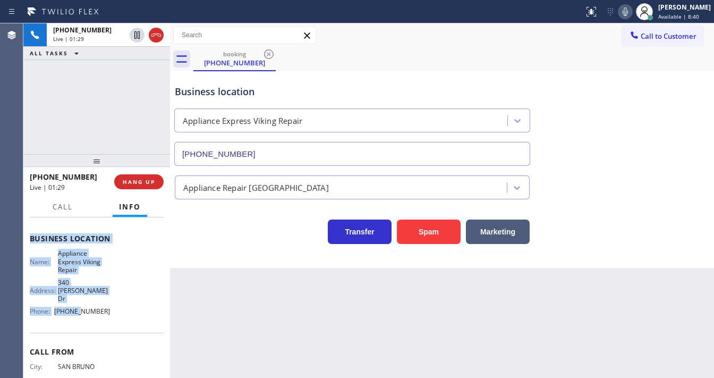
scroll to position [154, 0]
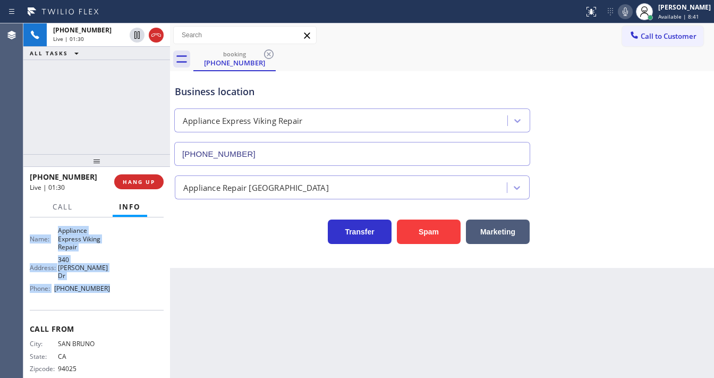
drag, startPoint x: 30, startPoint y: 283, endPoint x: 113, endPoint y: 268, distance: 84.7
click at [113, 268] on div "Context Queue: [Test] All Priority: 2 Customer Name: [PHONE_NUMBER] Phone: [PHO…" at bounding box center [97, 228] width 134 height 324
copy div "Customer Name: [PHONE_NUMBER] Phone: [PHONE_NUMBER] Address: Business location …"
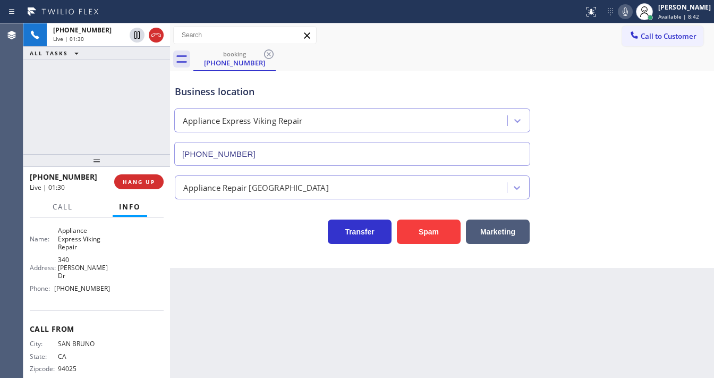
click at [115, 129] on div "[PHONE_NUMBER] Live | 01:30 ALL TASKS ALL TASKS ACTIVE TASKS TASKS IN WRAP UP" at bounding box center [96, 88] width 147 height 131
click at [84, 132] on div "[PHONE_NUMBER] Live | 01:35 ALL TASKS ALL TASKS ACTIVE TASKS TASKS IN WRAP UP" at bounding box center [96, 88] width 147 height 131
drag, startPoint x: 633, startPoint y: 18, endPoint x: 511, endPoint y: 45, distance: 125.7
click at [633, 17] on button at bounding box center [625, 11] width 15 height 15
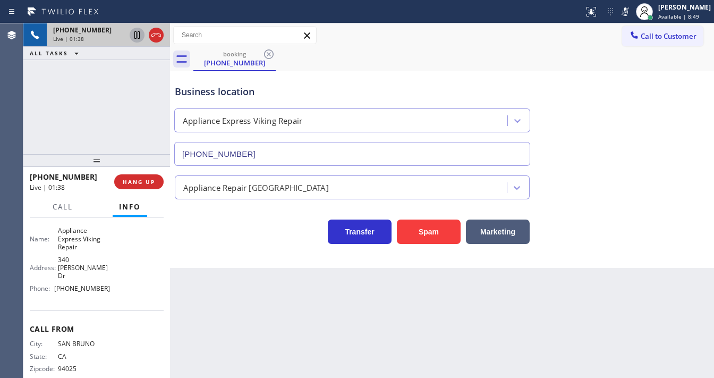
click at [137, 38] on icon at bounding box center [137, 35] width 13 height 13
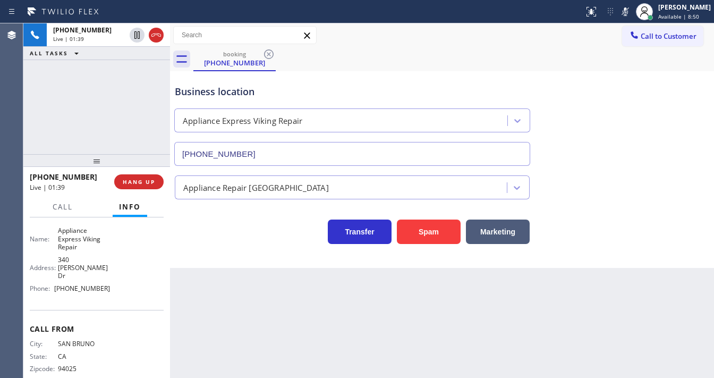
click at [115, 101] on div "[PHONE_NUMBER] Live | 01:39 ALL TASKS ALL TASKS ACTIVE TASKS TASKS IN WRAP UP" at bounding box center [96, 88] width 147 height 131
click at [31, 105] on div "[PHONE_NUMBER] Live | 03:53 ALL TASKS ALL TASKS ACTIVE TASKS TASKS IN WRAP UP" at bounding box center [96, 88] width 147 height 131
drag, startPoint x: 33, startPoint y: 114, endPoint x: 63, endPoint y: 104, distance: 31.6
click at [33, 114] on div "[PHONE_NUMBER] Live | 03:59 ALL TASKS ALL TASKS ACTIVE TASKS TASKS IN WRAP UP" at bounding box center [96, 88] width 147 height 131
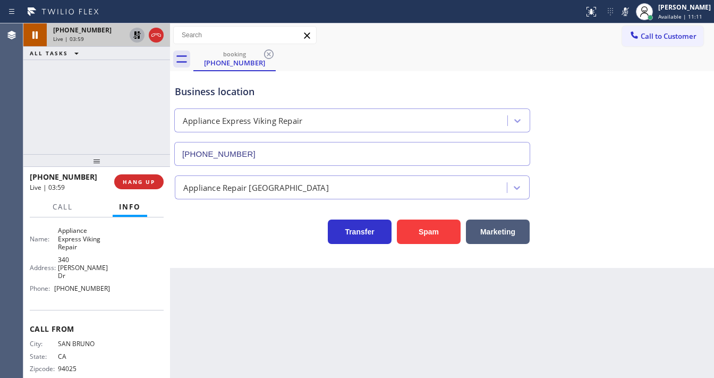
click at [135, 36] on icon at bounding box center [136, 34] width 7 height 7
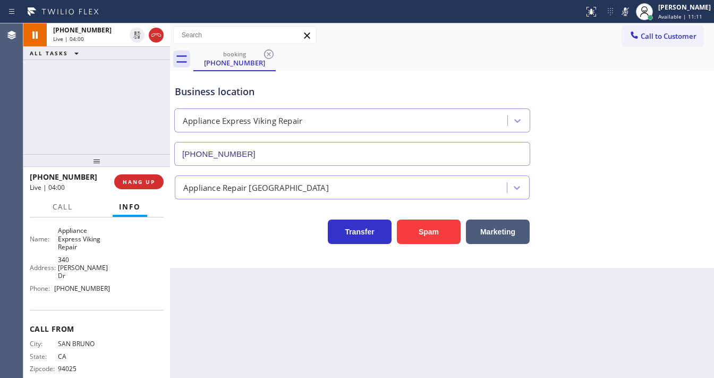
click at [631, 14] on icon at bounding box center [625, 11] width 13 height 13
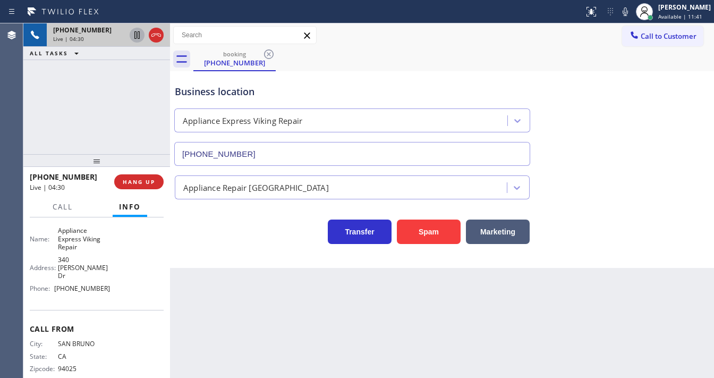
click at [135, 32] on icon at bounding box center [137, 35] width 13 height 13
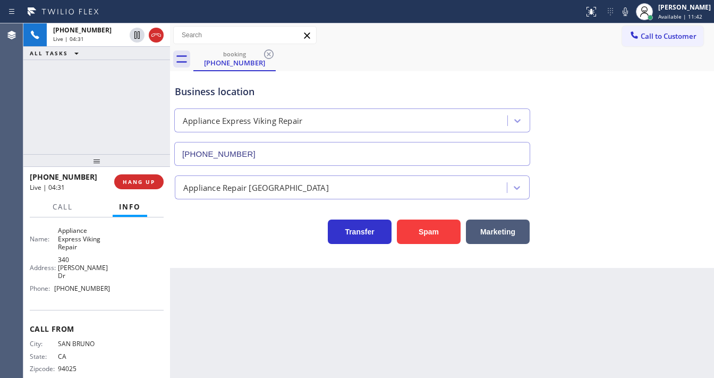
click at [631, 14] on icon at bounding box center [625, 11] width 13 height 13
click at [118, 92] on div "[PHONE_NUMBER] Live | 04:32 ALL TASKS ALL TASKS ACTIVE TASKS TASKS IN WRAP UP" at bounding box center [96, 88] width 147 height 131
drag, startPoint x: 635, startPoint y: 12, endPoint x: 423, endPoint y: 28, distance: 212.1
click at [632, 11] on icon at bounding box center [625, 11] width 13 height 13
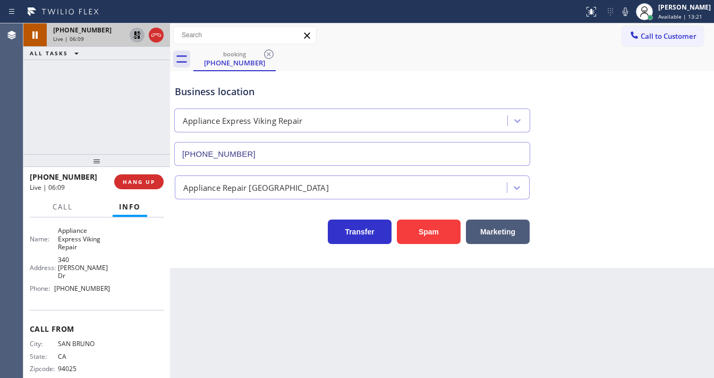
click at [140, 36] on icon at bounding box center [137, 35] width 13 height 13
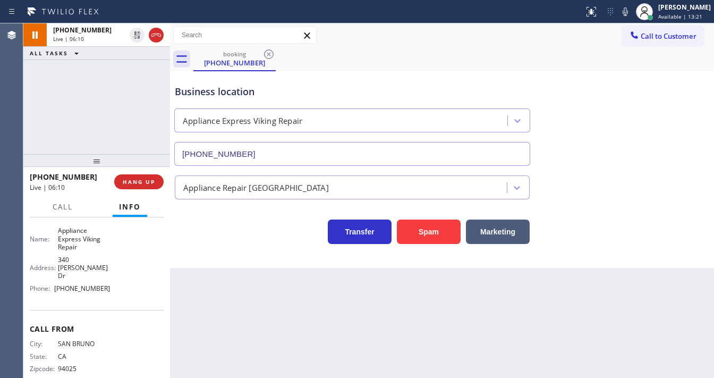
click at [119, 89] on div "[PHONE_NUMBER] Live | 06:10 ALL TASKS ALL TASKS ACTIVE TASKS TASKS IN WRAP UP" at bounding box center [96, 88] width 147 height 131
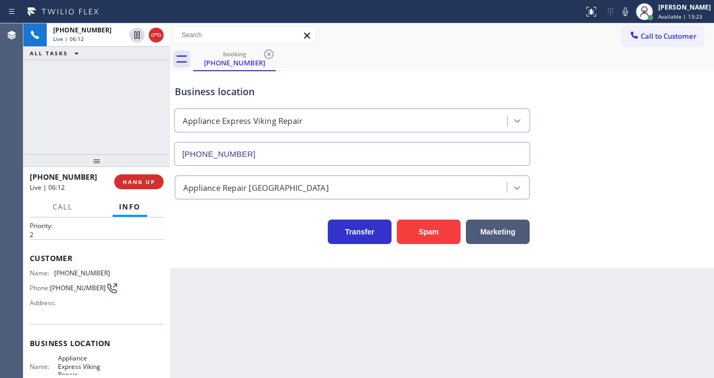
click at [110, 107] on div "[PHONE_NUMBER] Live | 06:12 ALL TASKS ALL TASKS ACTIVE TASKS TASKS IN WRAP UP" at bounding box center [96, 88] width 147 height 131
click at [631, 10] on icon at bounding box center [625, 11] width 13 height 13
drag, startPoint x: 633, startPoint y: 10, endPoint x: 540, endPoint y: 31, distance: 95.5
click at [628, 10] on icon at bounding box center [625, 11] width 5 height 8
drag, startPoint x: 103, startPoint y: 132, endPoint x: 103, endPoint y: 117, distance: 14.4
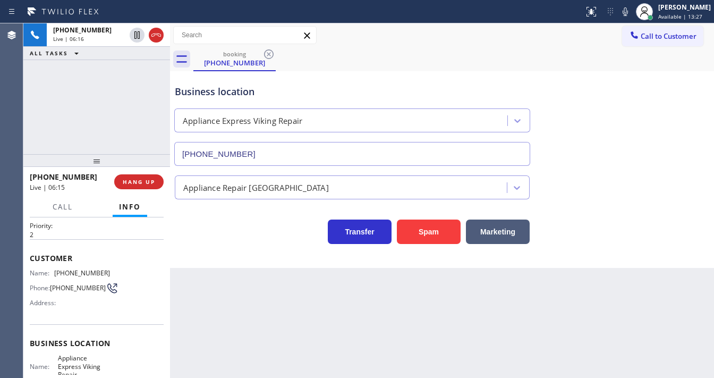
click at [103, 127] on div "[PHONE_NUMBER] Live | 06:16 ALL TASKS ALL TASKS ACTIVE TASKS TASKS IN WRAP UP" at bounding box center [96, 88] width 147 height 131
click at [23, 117] on div "Agent Desktop Classify the call LOCATION NAME 5 Star Appliance Repair FROM PHON…" at bounding box center [357, 200] width 714 height 354
click at [28, 127] on div "[PHONE_NUMBER] Live | 06:43 ALL TASKS ALL TASKS ACTIVE TASKS TASKS IN WRAP UP" at bounding box center [96, 88] width 147 height 131
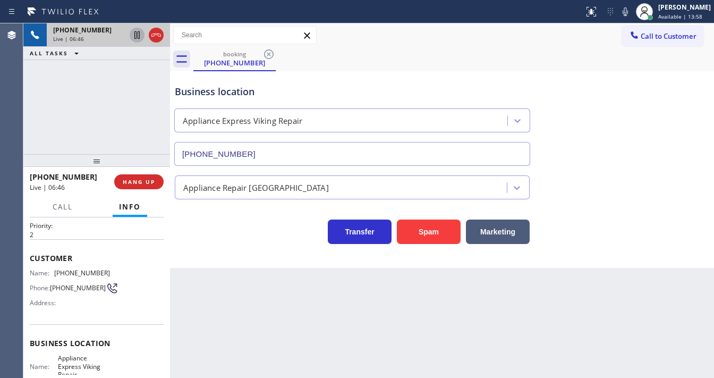
click at [133, 37] on icon at bounding box center [137, 35] width 13 height 13
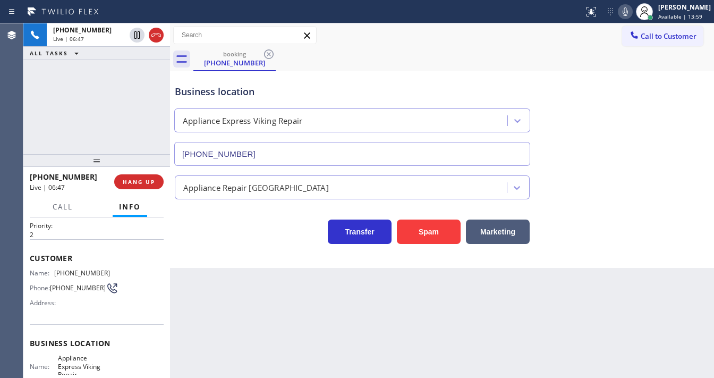
click at [629, 12] on icon at bounding box center [625, 11] width 13 height 13
drag, startPoint x: 597, startPoint y: 74, endPoint x: 417, endPoint y: 193, distance: 215.4
click at [596, 74] on div "Business location Appliance Express Viking Repair [PHONE_NUMBER]" at bounding box center [442, 118] width 539 height 96
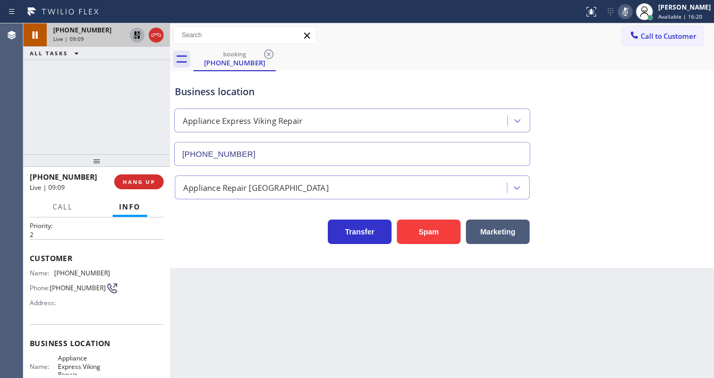
click at [133, 36] on icon at bounding box center [137, 35] width 13 height 13
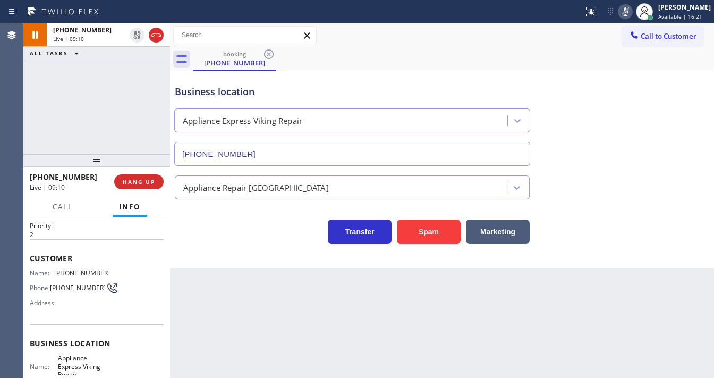
click at [632, 11] on icon at bounding box center [625, 11] width 13 height 13
click at [93, 108] on div "[PHONE_NUMBER] Live | 09:11 ALL TASKS ALL TASKS ACTIVE TASKS TASKS IN WRAP UP" at bounding box center [96, 88] width 147 height 131
click at [115, 100] on div "[PHONE_NUMBER] Live | 09:32 ALL TASKS ALL TASKS ACTIVE TASKS TASKS IN WRAP UP" at bounding box center [96, 88] width 147 height 131
click at [74, 270] on span "[PHONE_NUMBER]" at bounding box center [82, 273] width 56 height 8
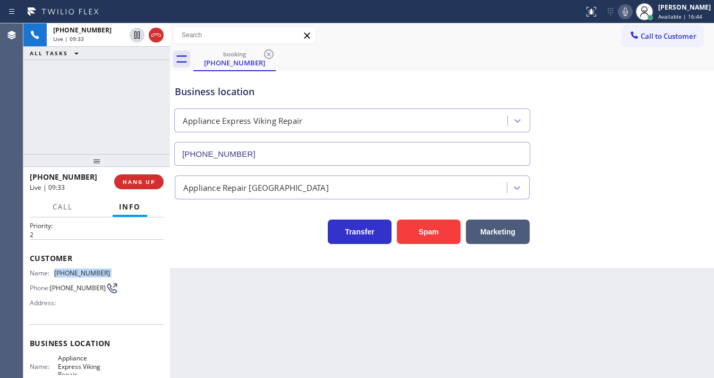
click at [74, 270] on span "[PHONE_NUMBER]" at bounding box center [82, 273] width 56 height 8
click at [32, 130] on div "[PHONE_NUMBER] Live | 10:01 ALL TASKS ALL TASKS ACTIVE TASKS TASKS IN WRAP UP" at bounding box center [96, 88] width 147 height 131
click at [146, 182] on span "HANG UP" at bounding box center [139, 181] width 32 height 7
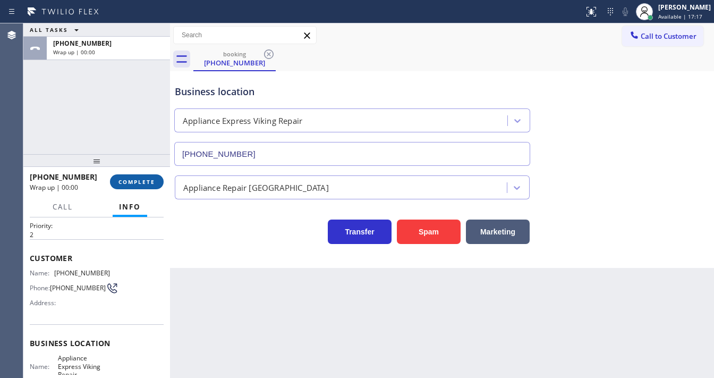
click at [146, 182] on span "COMPLETE" at bounding box center [136, 181] width 37 height 7
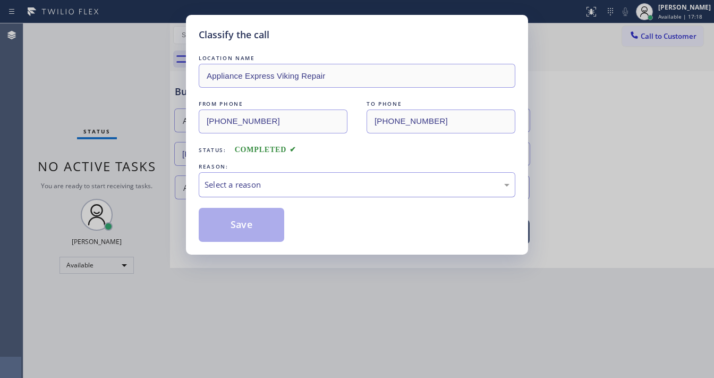
click at [254, 184] on div "Select a reason" at bounding box center [357, 184] width 305 height 12
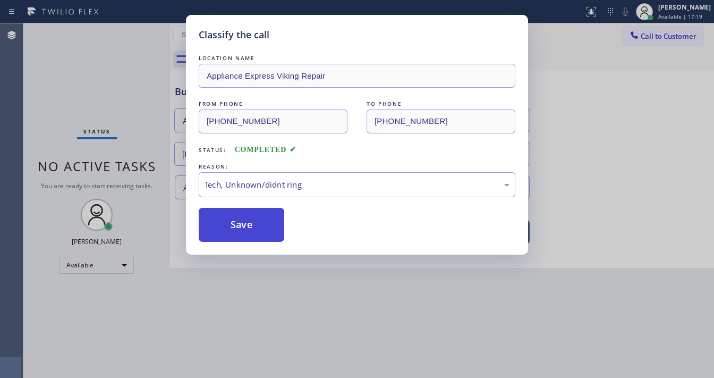
click at [244, 219] on button "Save" at bounding box center [242, 225] width 86 height 34
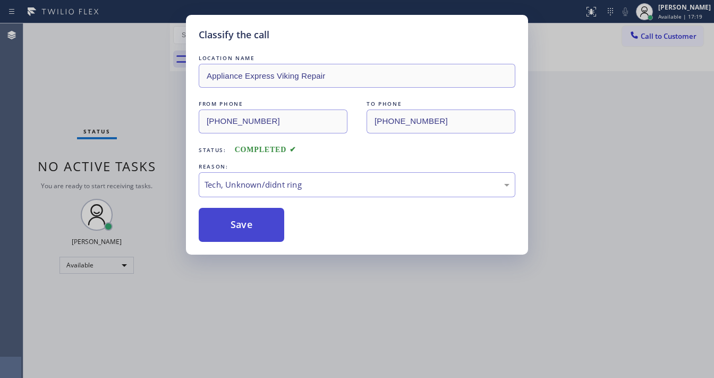
click at [244, 219] on button "Save" at bounding box center [242, 225] width 86 height 34
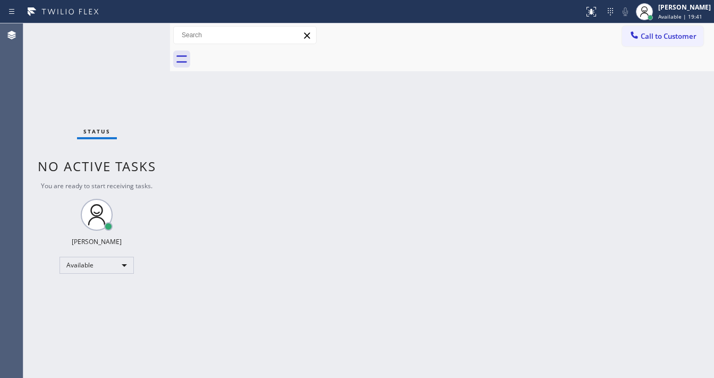
click at [28, 104] on div "Status No active tasks You are ready to start receiving tasks. [PERSON_NAME]" at bounding box center [96, 200] width 147 height 354
click at [303, 377] on div "Back to Dashboard Change Sender ID Customers Technicians Select a contact Outbo…" at bounding box center [442, 200] width 544 height 354
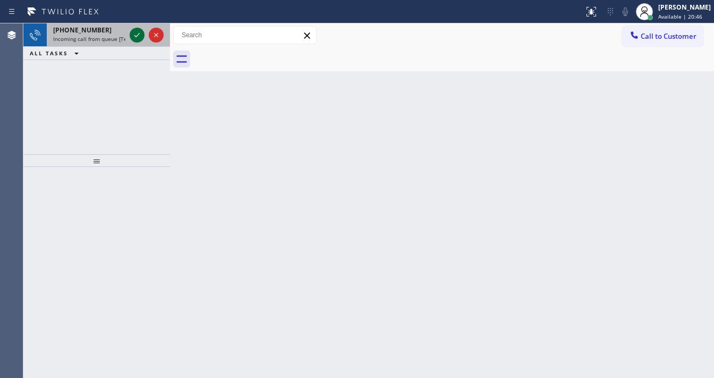
click at [140, 37] on icon at bounding box center [137, 35] width 13 height 13
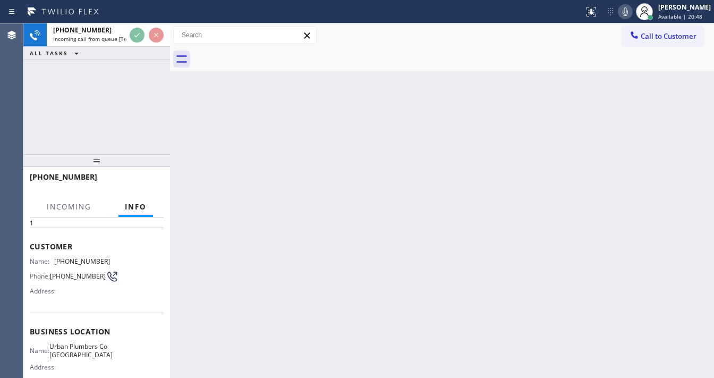
scroll to position [85, 0]
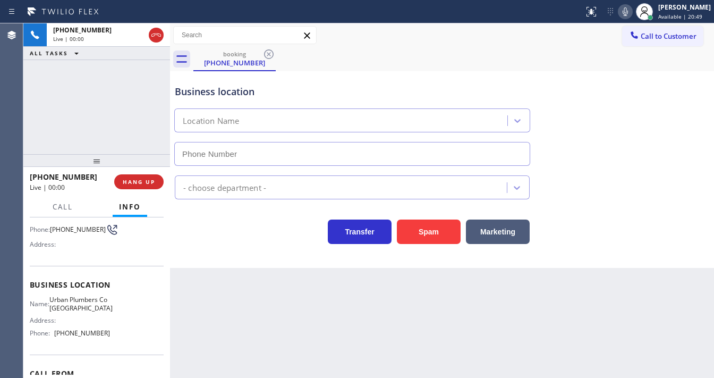
type input "[PHONE_NUMBER]"
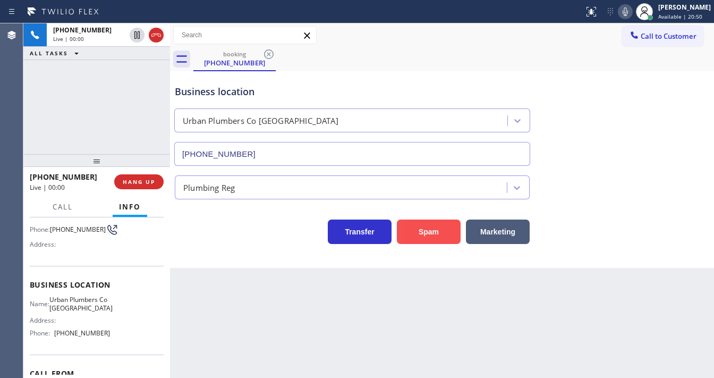
click at [420, 227] on button "Spam" at bounding box center [429, 231] width 64 height 24
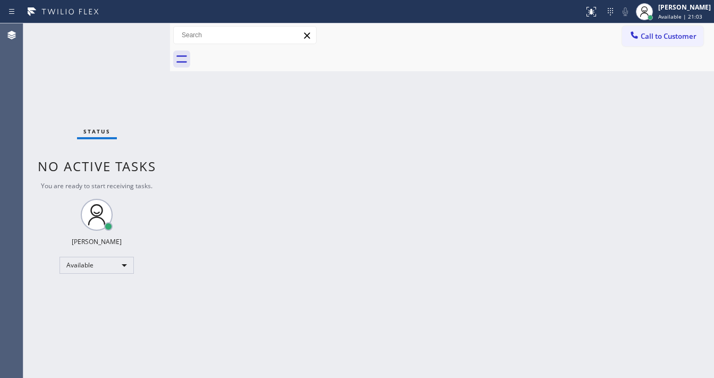
click at [131, 22] on div "Status report No issues detected If you experience an issue, please download th…" at bounding box center [357, 11] width 714 height 23
click at [134, 25] on div "Status No active tasks You are ready to start receiving tasks. [PERSON_NAME]" at bounding box center [96, 200] width 147 height 354
click at [135, 25] on div "Status No active tasks You are ready to start receiving tasks. [PERSON_NAME]" at bounding box center [96, 200] width 147 height 354
click at [139, 28] on div "Status No active tasks You are ready to start receiving tasks. [PERSON_NAME]" at bounding box center [96, 200] width 147 height 354
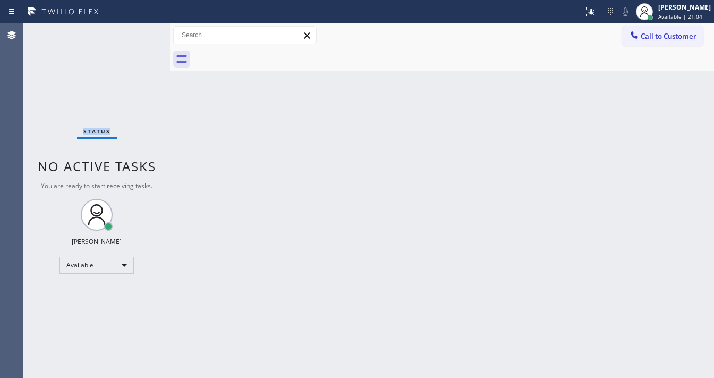
click at [139, 28] on div "Status No active tasks You are ready to start receiving tasks. [PERSON_NAME]" at bounding box center [96, 200] width 147 height 354
click at [140, 25] on div "Status No active tasks You are ready to start receiving tasks. [PERSON_NAME]" at bounding box center [96, 200] width 147 height 354
click at [140, 26] on div "Status No active tasks You are ready to start receiving tasks. [PERSON_NAME]" at bounding box center [96, 200] width 147 height 354
click at [139, 27] on div "Status No active tasks You are ready to start receiving tasks. [PERSON_NAME]" at bounding box center [96, 200] width 147 height 354
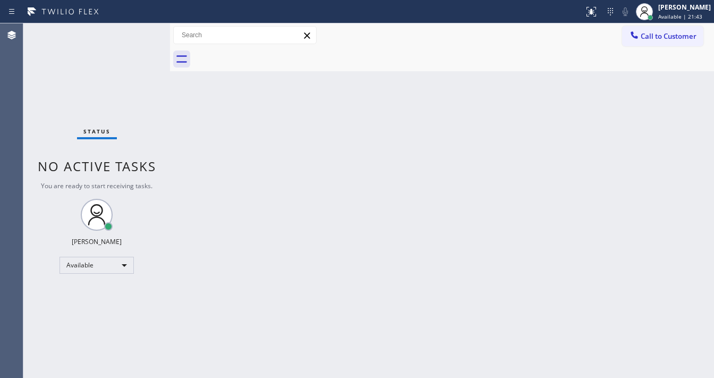
click at [139, 27] on div "Status No active tasks You are ready to start receiving tasks. [PERSON_NAME]" at bounding box center [96, 200] width 147 height 354
click at [139, 28] on div "Status No active tasks You are ready to start receiving tasks. [PERSON_NAME]" at bounding box center [96, 200] width 147 height 354
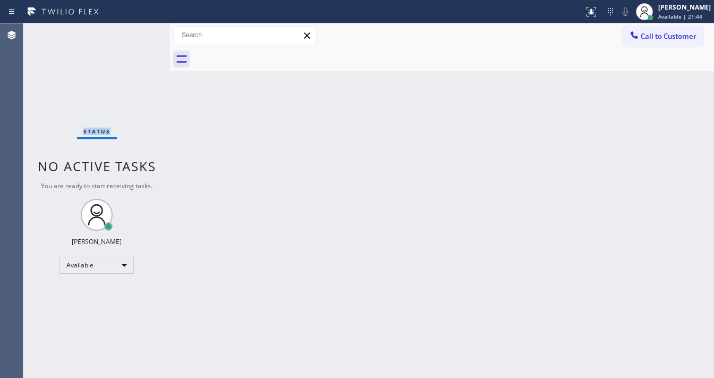
click at [139, 28] on div "Status No active tasks You are ready to start receiving tasks. [PERSON_NAME]" at bounding box center [96, 200] width 147 height 354
click at [138, 29] on div "Status No active tasks You are ready to start receiving tasks. [PERSON_NAME]" at bounding box center [96, 200] width 147 height 354
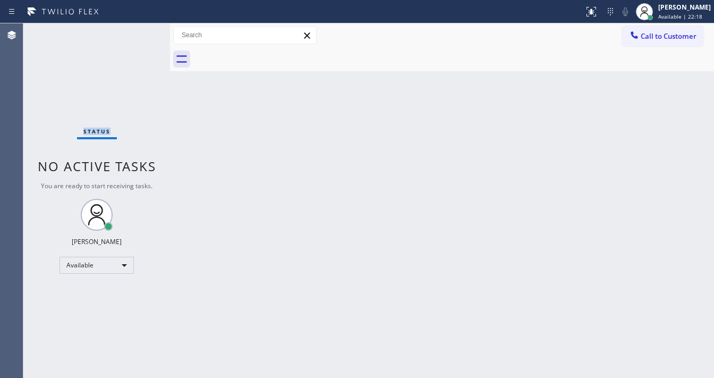
click at [138, 29] on div "Status No active tasks You are ready to start receiving tasks. [PERSON_NAME]" at bounding box center [96, 200] width 147 height 354
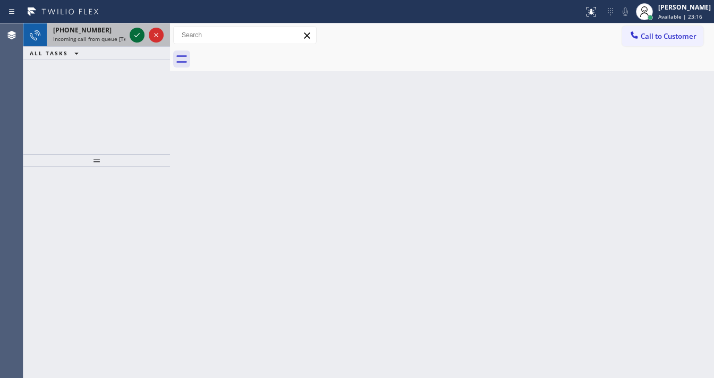
click at [139, 30] on icon at bounding box center [137, 35] width 13 height 13
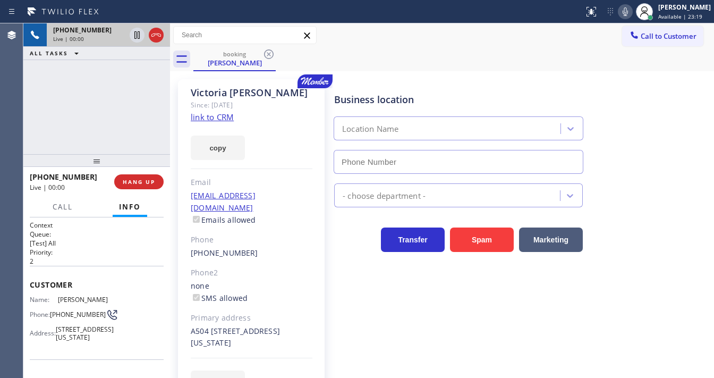
type input "[PHONE_NUMBER]"
click at [219, 119] on link "link to CRM" at bounding box center [212, 117] width 43 height 11
click at [532, 24] on div "Call to Customer Outbound call Location Samsung Appliance Repairs [GEOGRAPHIC_D…" at bounding box center [442, 35] width 544 height 24
click at [628, 15] on icon at bounding box center [625, 11] width 5 height 8
click at [138, 36] on icon at bounding box center [136, 34] width 5 height 7
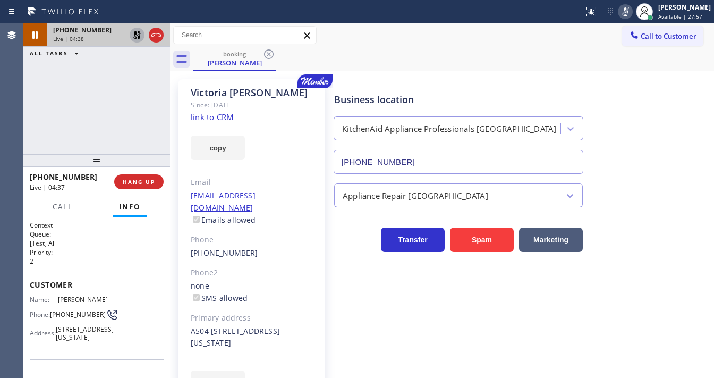
click at [22, 113] on div "Agent Desktop" at bounding box center [11, 200] width 23 height 354
click at [629, 13] on rect at bounding box center [625, 10] width 7 height 7
click at [632, 11] on icon at bounding box center [625, 11] width 13 height 13
click at [35, 116] on div "[PHONE_NUMBER] Live | 04:54 ALL TASKS ALL TASKS ACTIVE TASKS TASKS IN WRAP UP" at bounding box center [96, 88] width 147 height 131
click at [632, 12] on icon at bounding box center [625, 11] width 13 height 13
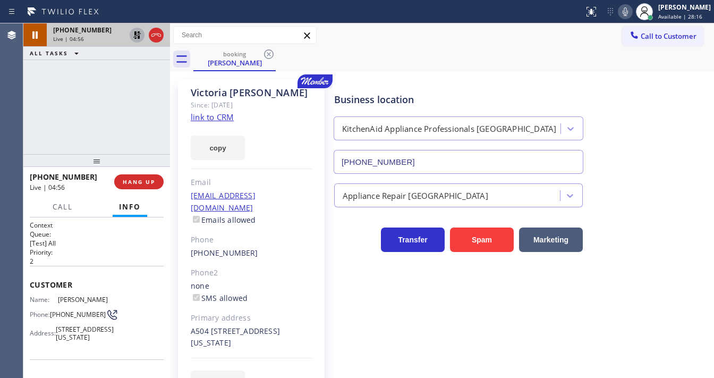
click at [137, 32] on icon at bounding box center [137, 35] width 13 height 13
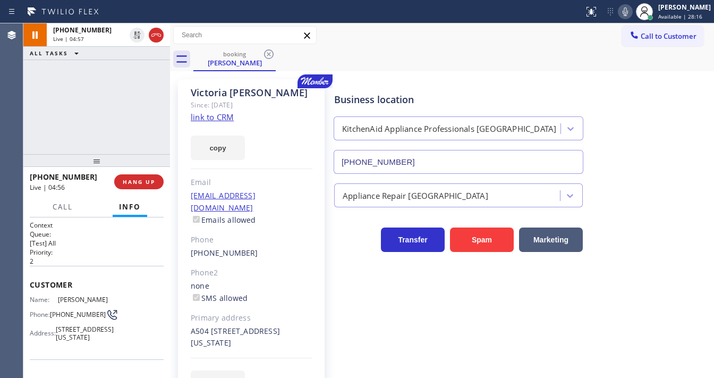
click at [132, 120] on div "[PHONE_NUMBER] Live | 04:57 ALL TASKS ALL TASKS ACTIVE TASKS TASKS IN WRAP UP" at bounding box center [96, 88] width 147 height 131
click at [127, 100] on div "[PHONE_NUMBER] Live | 04:59 ALL TASKS ALL TASKS ACTIVE TASKS TASKS IN WRAP UP" at bounding box center [96, 88] width 147 height 131
click at [102, 94] on div "[PHONE_NUMBER] Live | 08:54 ALL TASKS ALL TASKS ACTIVE TASKS TASKS IN WRAP UP" at bounding box center [96, 88] width 147 height 131
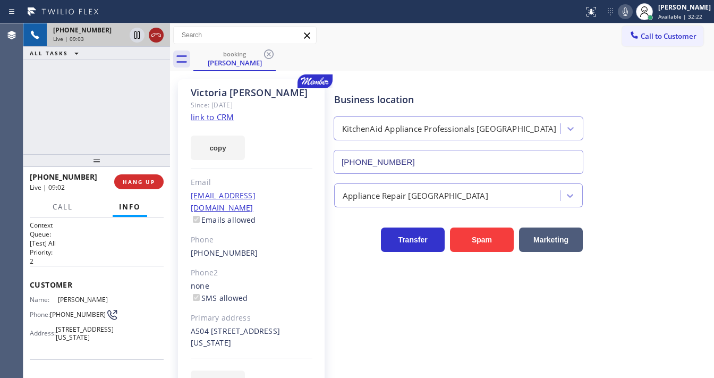
click at [154, 37] on icon at bounding box center [156, 35] width 13 height 13
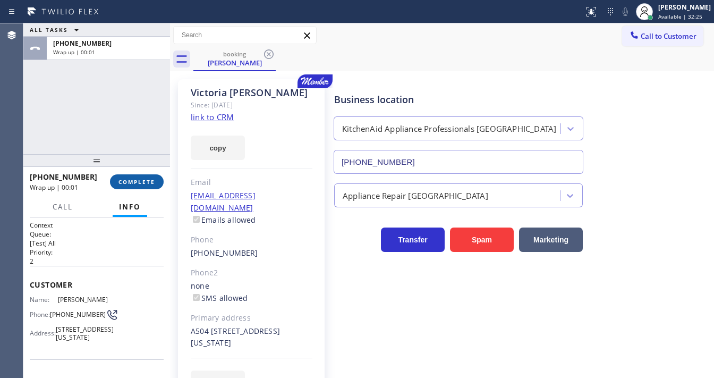
click at [152, 185] on button "COMPLETE" at bounding box center [137, 181] width 54 height 15
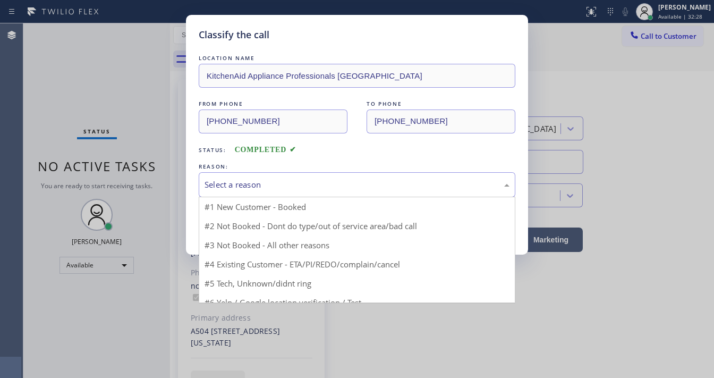
drag, startPoint x: 262, startPoint y: 174, endPoint x: 261, endPoint y: 181, distance: 6.4
click at [262, 175] on div "Select a reason" at bounding box center [357, 184] width 317 height 25
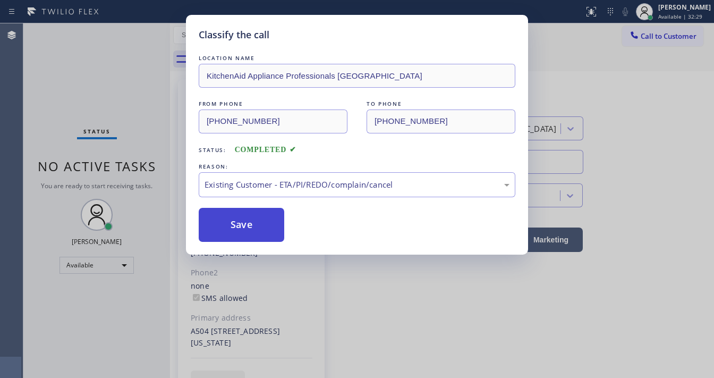
click at [242, 220] on button "Save" at bounding box center [242, 225] width 86 height 34
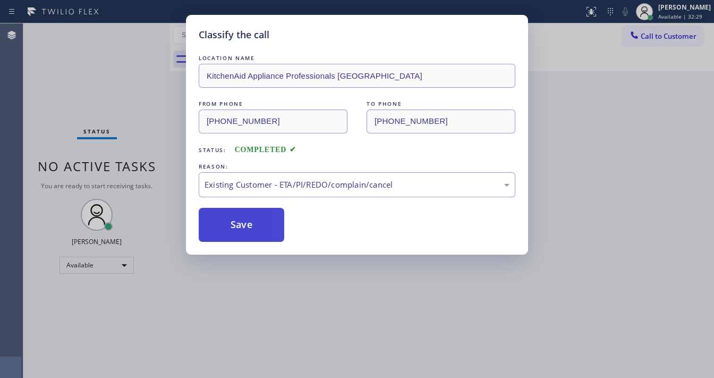
click at [242, 220] on button "Save" at bounding box center [242, 225] width 86 height 34
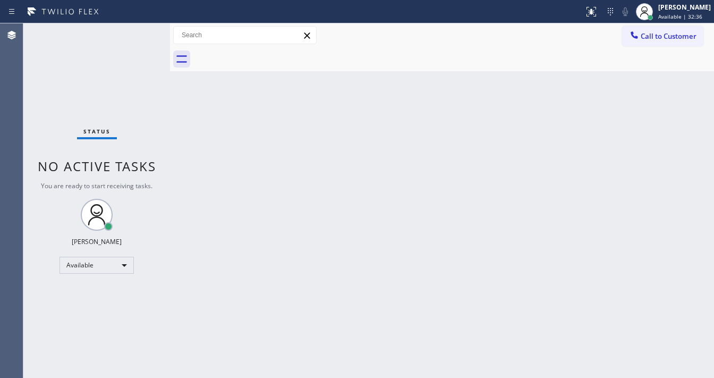
click at [23, 127] on div "Status No active tasks You are ready to start receiving tasks. [PERSON_NAME]" at bounding box center [96, 200] width 147 height 354
click at [136, 40] on div "Status No active tasks You are ready to start receiving tasks. [PERSON_NAME]" at bounding box center [96, 200] width 147 height 354
click at [135, 39] on div "Status No active tasks You are ready to start receiving tasks. [PERSON_NAME]" at bounding box center [96, 200] width 147 height 354
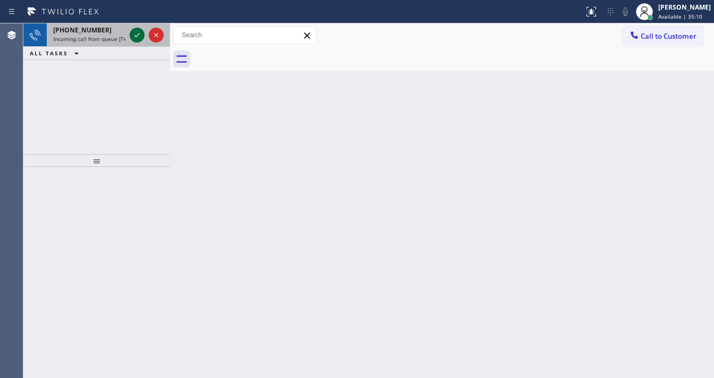
click at [138, 35] on icon at bounding box center [137, 35] width 13 height 13
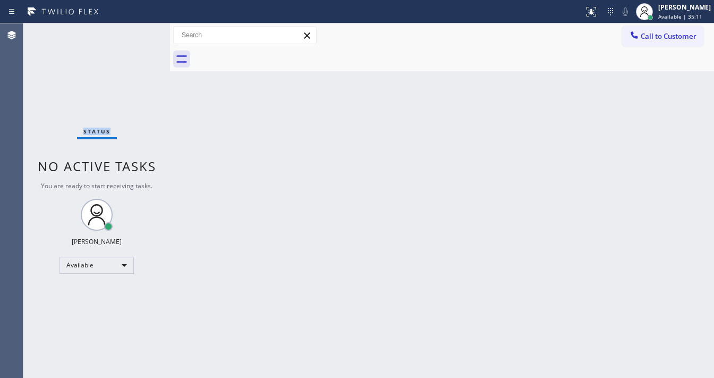
click at [138, 35] on div "Status No active tasks You are ready to start receiving tasks. [PERSON_NAME]" at bounding box center [96, 200] width 147 height 354
click at [587, 12] on div at bounding box center [591, 11] width 23 height 13
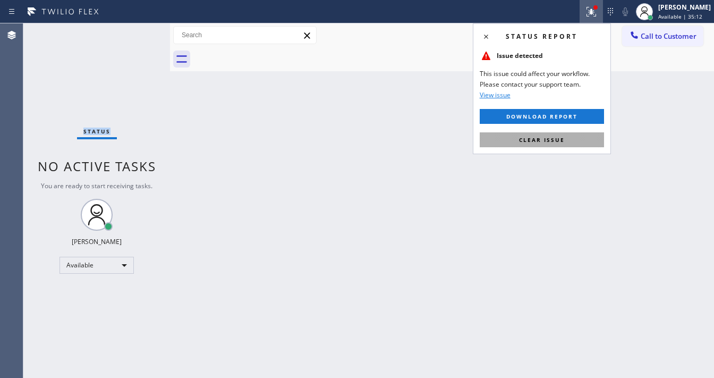
click at [570, 144] on button "Clear issue" at bounding box center [542, 139] width 124 height 15
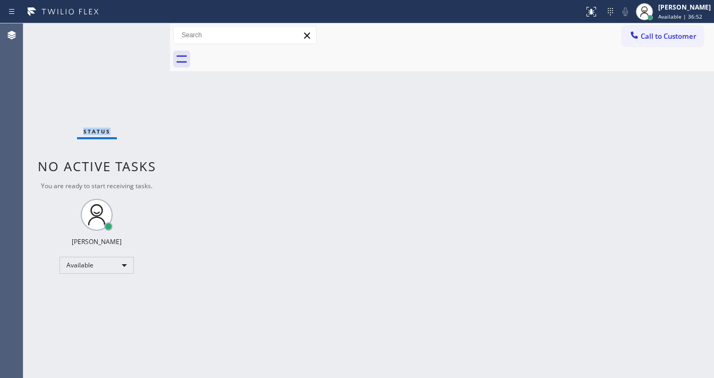
click at [141, 28] on div "Status No active tasks You are ready to start receiving tasks. [PERSON_NAME]" at bounding box center [96, 200] width 147 height 354
click at [138, 31] on div "Status No active tasks You are ready to start receiving tasks. [PERSON_NAME]" at bounding box center [96, 200] width 147 height 354
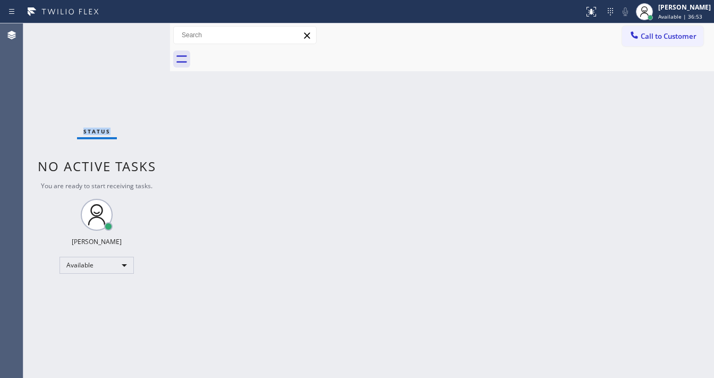
click at [138, 32] on div "Status No active tasks You are ready to start receiving tasks. [PERSON_NAME]" at bounding box center [96, 200] width 147 height 354
click at [139, 32] on div "Status No active tasks You are ready to start receiving tasks. [PERSON_NAME]" at bounding box center [96, 200] width 147 height 354
click at [140, 32] on div "Status No active tasks You are ready to start receiving tasks. [PERSON_NAME]" at bounding box center [96, 200] width 147 height 354
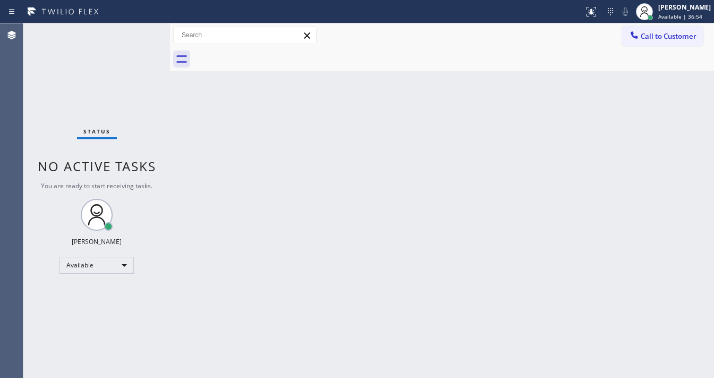
click at [140, 32] on div "Status No active tasks You are ready to start receiving tasks. [PERSON_NAME]" at bounding box center [96, 200] width 147 height 354
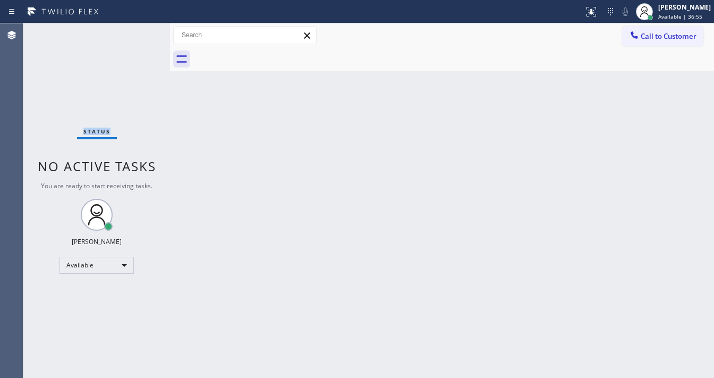
click at [140, 32] on div "Status No active tasks You are ready to start receiving tasks. [PERSON_NAME]" at bounding box center [96, 200] width 147 height 354
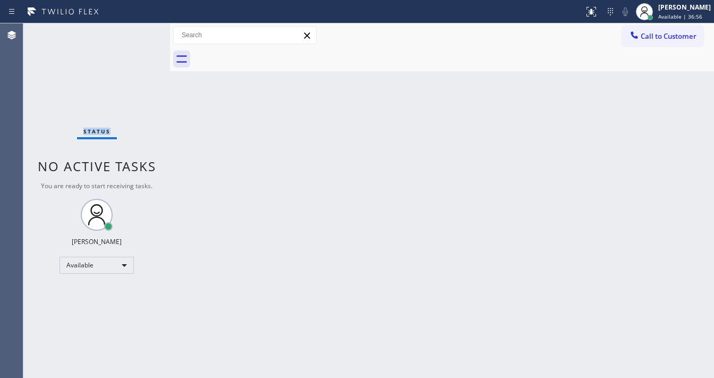
click at [140, 32] on div "Status No active tasks You are ready to start receiving tasks. [PERSON_NAME]" at bounding box center [96, 200] width 147 height 354
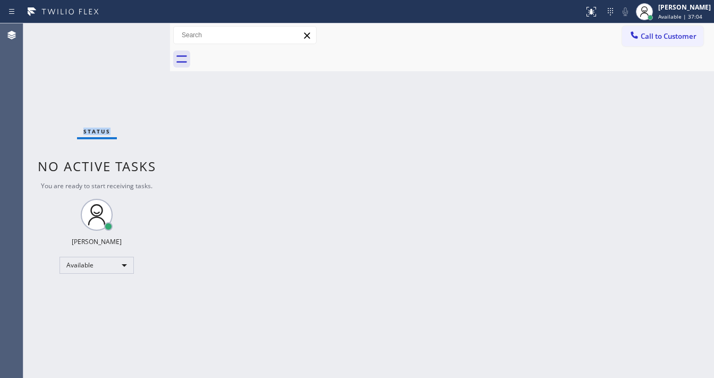
click at [140, 32] on div "Status No active tasks You are ready to start receiving tasks. [PERSON_NAME]" at bounding box center [96, 200] width 147 height 354
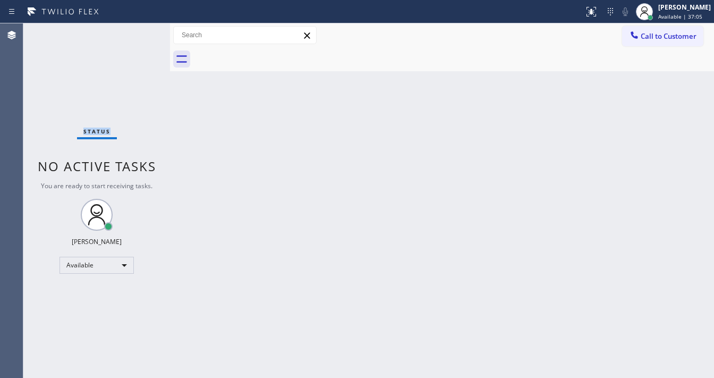
click at [140, 32] on div "Status No active tasks You are ready to start receiving tasks. [PERSON_NAME]" at bounding box center [96, 200] width 147 height 354
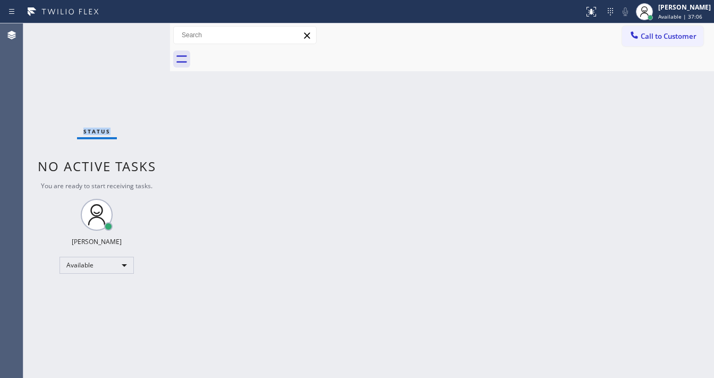
click at [140, 32] on div "Status No active tasks You are ready to start receiving tasks. [PERSON_NAME]" at bounding box center [96, 200] width 147 height 354
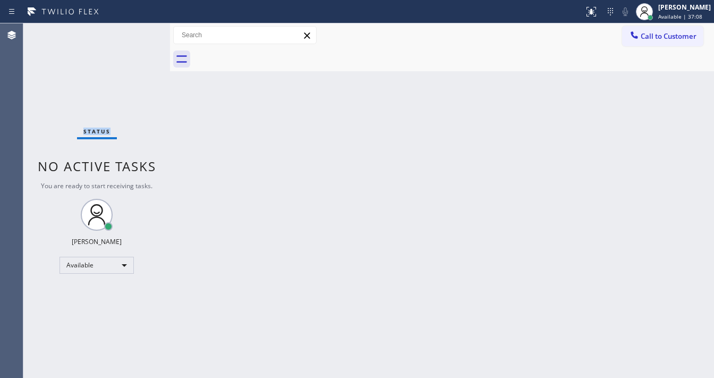
click at [140, 32] on div "Status No active tasks You are ready to start receiving tasks. [PERSON_NAME]" at bounding box center [96, 200] width 147 height 354
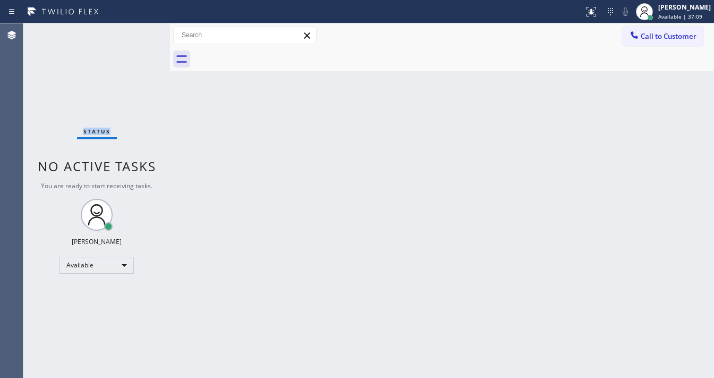
click at [140, 32] on div "Status No active tasks You are ready to start receiving tasks. [PERSON_NAME]" at bounding box center [96, 200] width 147 height 354
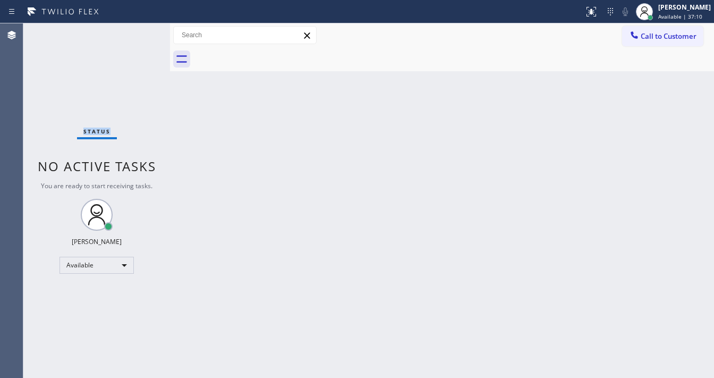
click at [140, 32] on div "Status No active tasks You are ready to start receiving tasks. [PERSON_NAME]" at bounding box center [96, 200] width 147 height 354
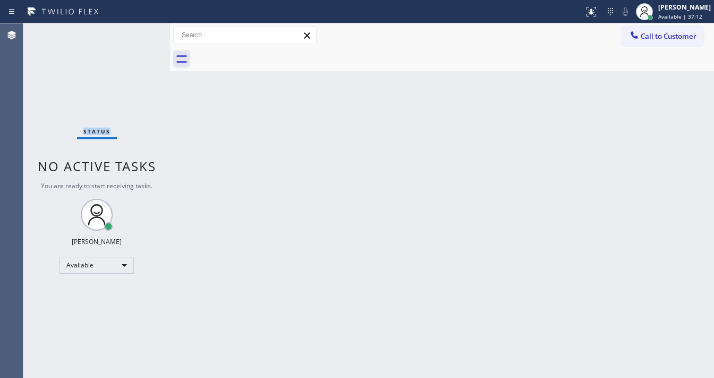
click at [140, 32] on div "Status No active tasks You are ready to start receiving tasks. [PERSON_NAME]" at bounding box center [96, 200] width 147 height 354
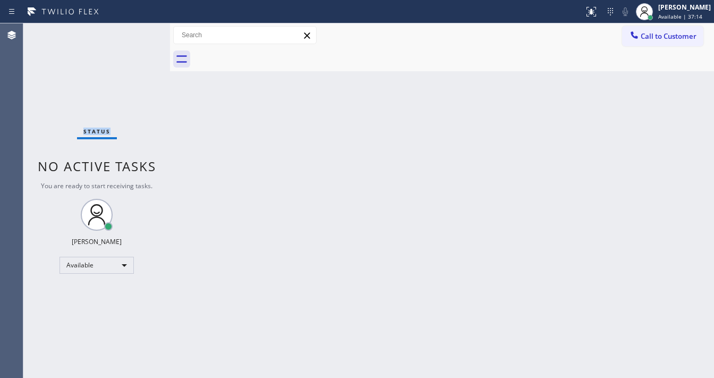
click at [140, 32] on div "Status No active tasks You are ready to start receiving tasks. [PERSON_NAME]" at bounding box center [96, 200] width 147 height 354
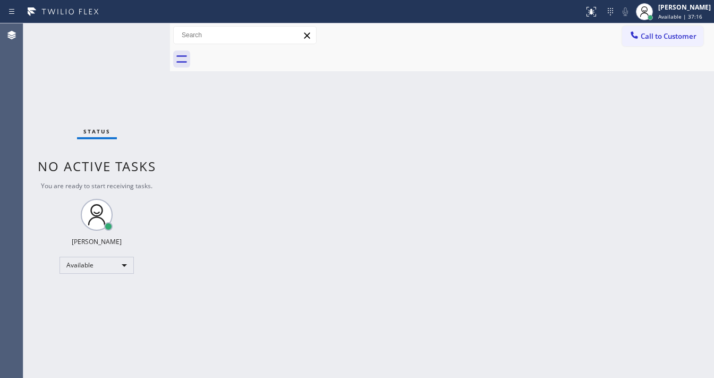
click at [140, 32] on div "Status No active tasks You are ready to start receiving tasks. [PERSON_NAME]" at bounding box center [96, 200] width 147 height 354
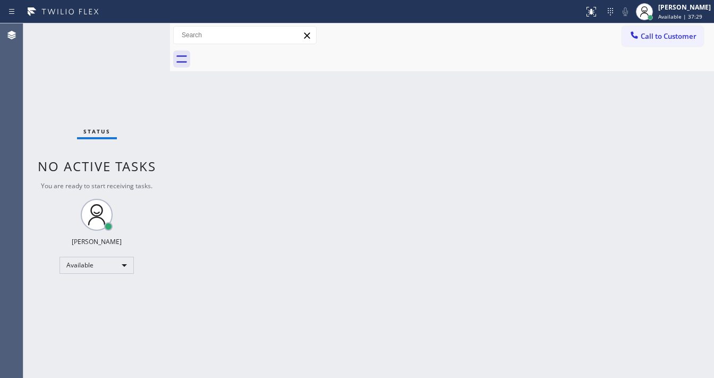
click at [140, 32] on div "Status No active tasks You are ready to start receiving tasks. [PERSON_NAME]" at bounding box center [96, 200] width 147 height 354
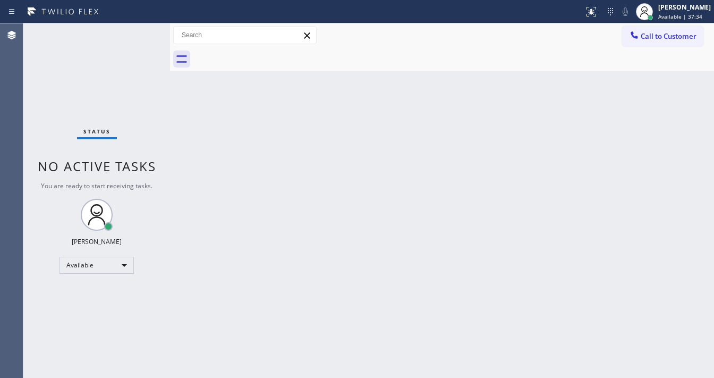
click at [140, 32] on div "Status No active tasks You are ready to start receiving tasks. [PERSON_NAME]" at bounding box center [96, 200] width 147 height 354
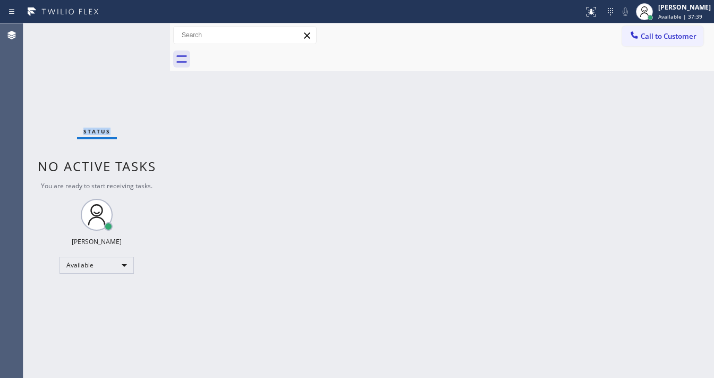
click at [140, 32] on div "Status No active tasks You are ready to start receiving tasks. [PERSON_NAME]" at bounding box center [96, 200] width 147 height 354
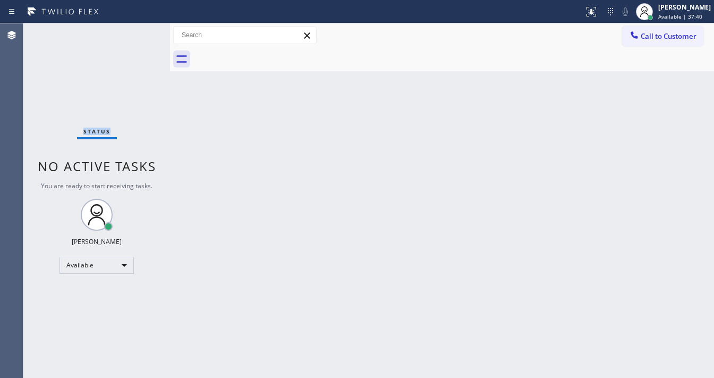
click at [140, 32] on div "Status No active tasks You are ready to start receiving tasks. [PERSON_NAME]" at bounding box center [96, 200] width 147 height 354
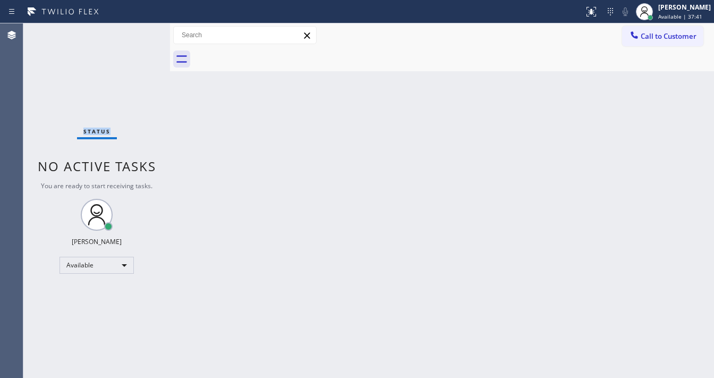
click at [140, 32] on div "Status No active tasks You are ready to start receiving tasks. [PERSON_NAME]" at bounding box center [96, 200] width 147 height 354
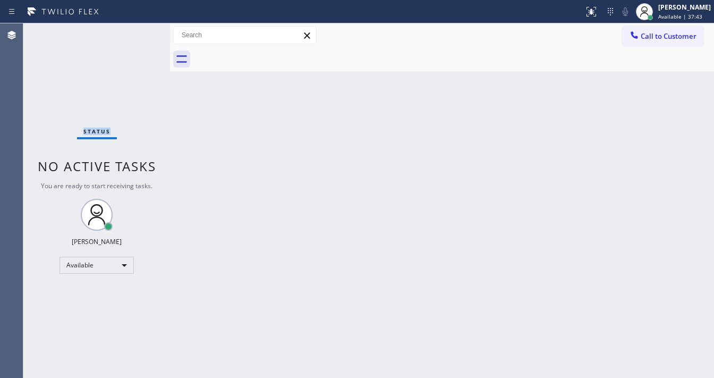
click at [140, 32] on div "Status No active tasks You are ready to start receiving tasks. [PERSON_NAME]" at bounding box center [96, 200] width 147 height 354
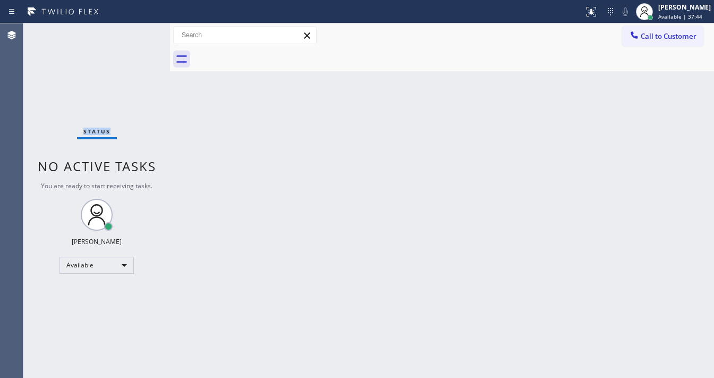
click at [140, 32] on div "Status No active tasks You are ready to start receiving tasks. [PERSON_NAME]" at bounding box center [96, 200] width 147 height 354
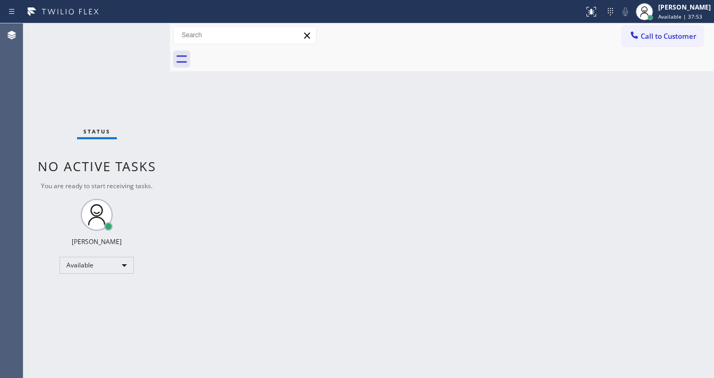
click at [140, 32] on div "Status No active tasks You are ready to start receiving tasks. [PERSON_NAME]" at bounding box center [96, 200] width 147 height 354
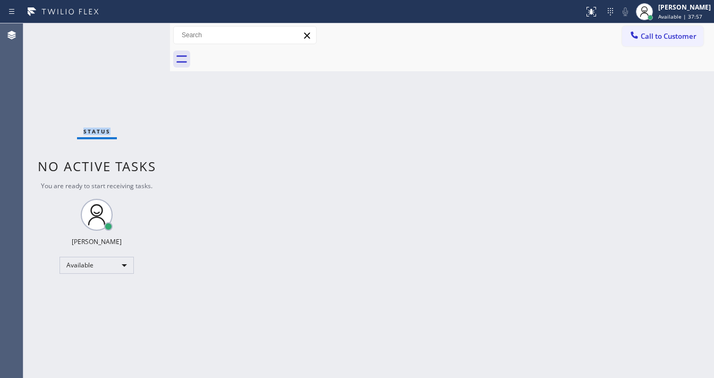
click at [140, 32] on div "Status No active tasks You are ready to start receiving tasks. [PERSON_NAME]" at bounding box center [96, 200] width 147 height 354
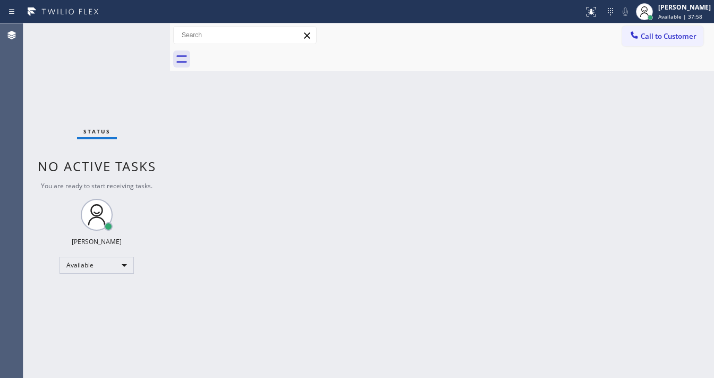
click at [140, 32] on div "Status No active tasks You are ready to start receiving tasks. [PERSON_NAME]" at bounding box center [96, 200] width 147 height 354
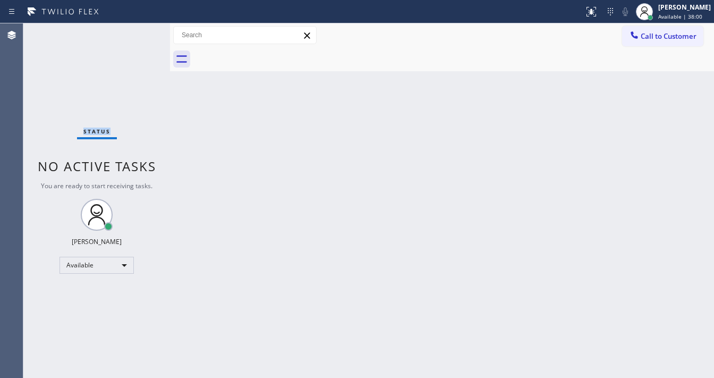
click at [140, 32] on div "Status No active tasks You are ready to start receiving tasks. [PERSON_NAME]" at bounding box center [96, 200] width 147 height 354
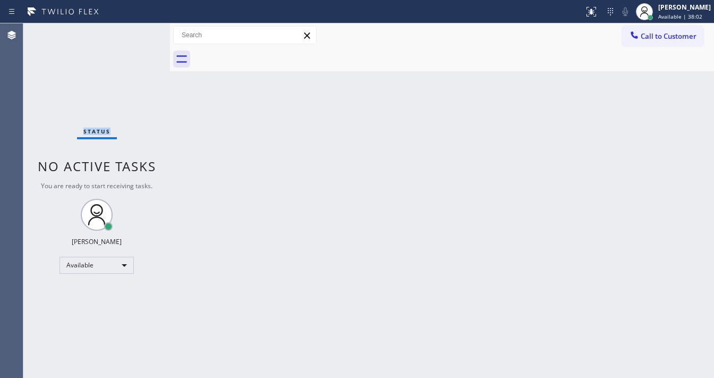
click at [140, 32] on div "Status No active tasks You are ready to start receiving tasks. [PERSON_NAME]" at bounding box center [96, 200] width 147 height 354
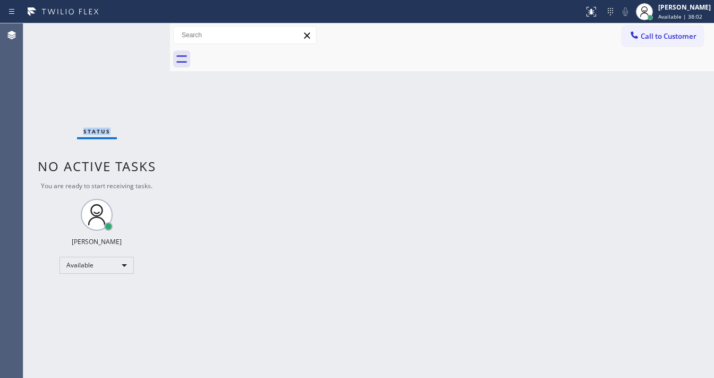
click at [140, 32] on div "Status No active tasks You are ready to start receiving tasks. [PERSON_NAME]" at bounding box center [96, 200] width 147 height 354
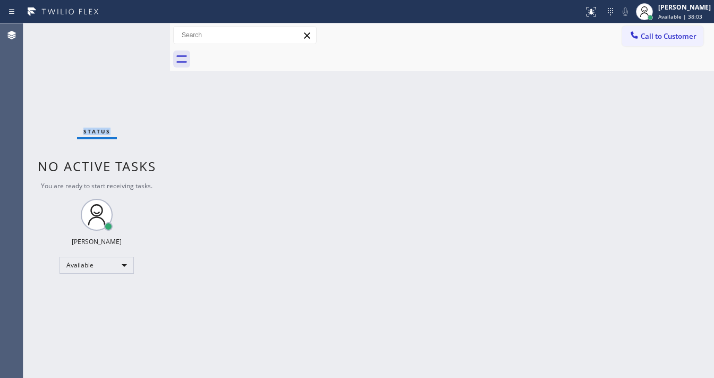
click at [140, 32] on div "Status No active tasks You are ready to start receiving tasks. [PERSON_NAME]" at bounding box center [96, 200] width 147 height 354
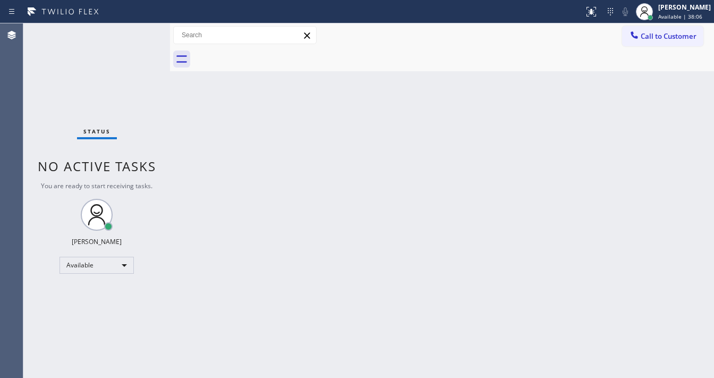
click at [140, 32] on div "Status No active tasks You are ready to start receiving tasks. [PERSON_NAME]" at bounding box center [96, 200] width 147 height 354
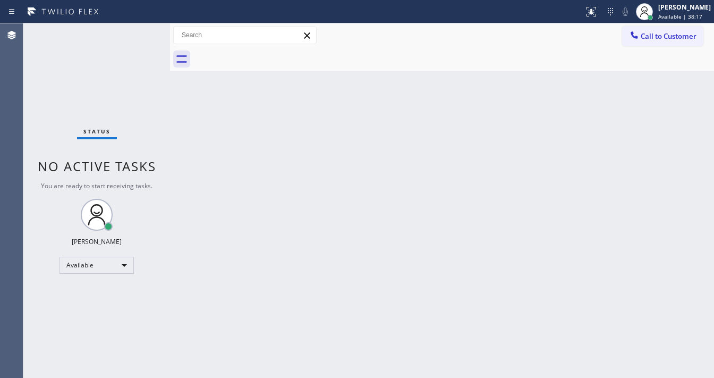
click at [140, 32] on div "Status No active tasks You are ready to start receiving tasks. [PERSON_NAME]" at bounding box center [96, 200] width 147 height 354
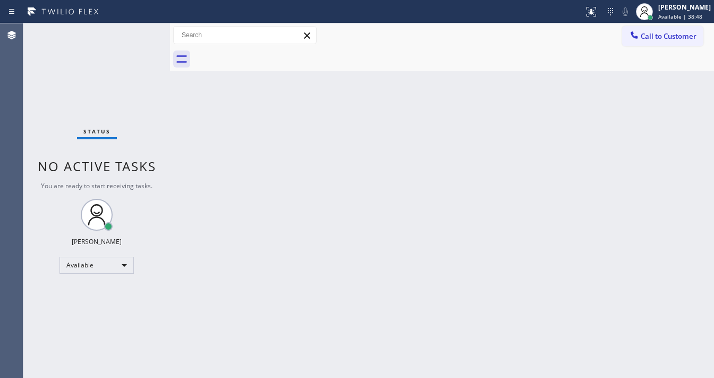
click at [135, 38] on div "Status No active tasks You are ready to start receiving tasks. [PERSON_NAME]" at bounding box center [96, 200] width 147 height 354
click at [142, 29] on div "Status No active tasks You are ready to start receiving tasks. [PERSON_NAME]" at bounding box center [96, 200] width 147 height 354
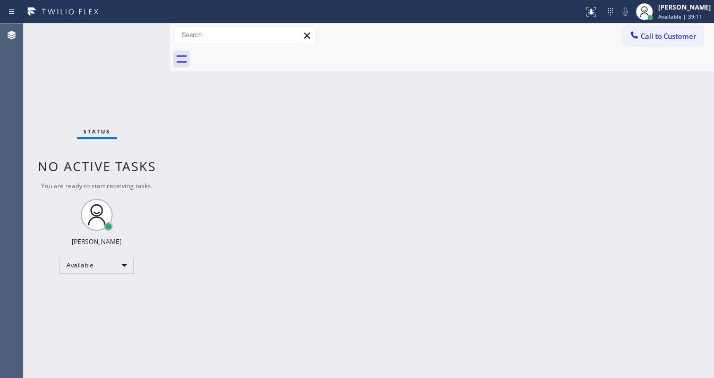
click at [142, 29] on div "Status No active tasks You are ready to start receiving tasks. [PERSON_NAME]" at bounding box center [96, 200] width 147 height 354
click at [140, 30] on div "Status No active tasks You are ready to start receiving tasks. [PERSON_NAME]" at bounding box center [96, 200] width 147 height 354
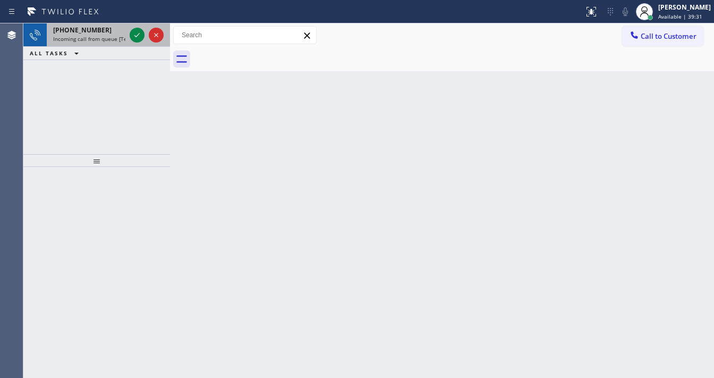
click at [144, 37] on div at bounding box center [146, 34] width 38 height 23
click at [140, 37] on icon at bounding box center [137, 35] width 13 height 13
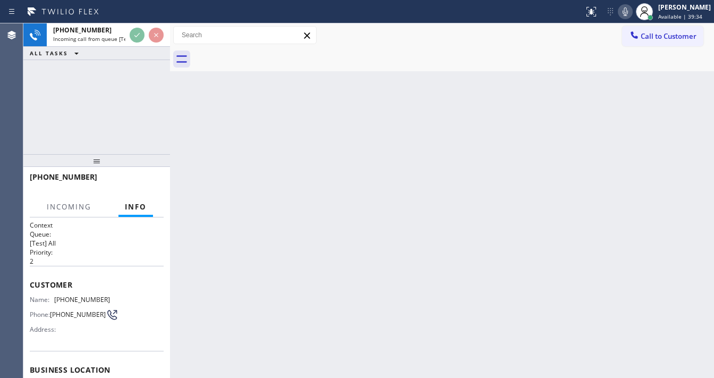
click at [629, 12] on icon at bounding box center [625, 11] width 13 height 13
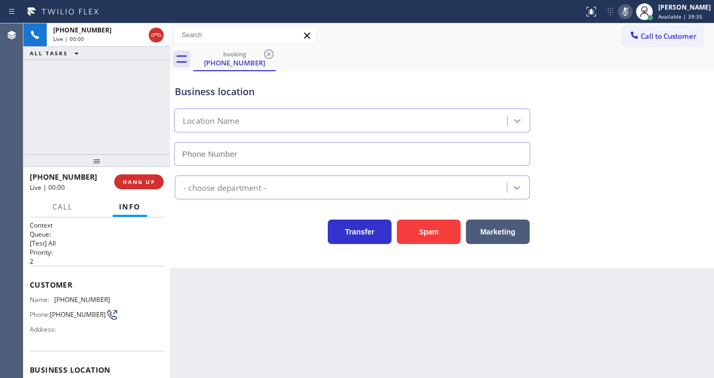
type input "(714) 627-5469"
click at [629, 12] on icon at bounding box center [625, 11] width 13 height 13
click at [55, 127] on div "+19497358038 Live | 00:08 ALL TASKS ALL TASKS ACTIVE TASKS TASKS IN WRAP UP" at bounding box center [96, 88] width 147 height 131
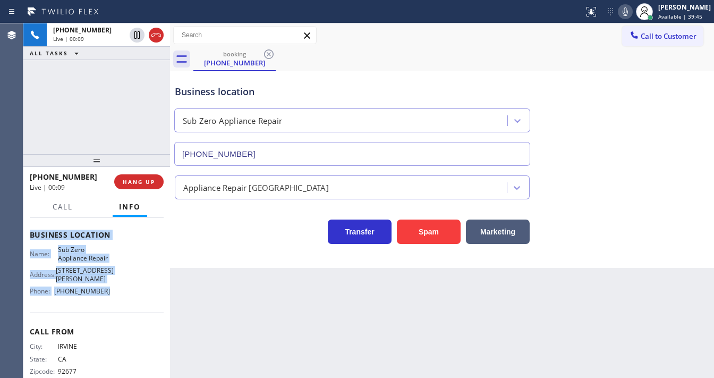
scroll to position [120, 0]
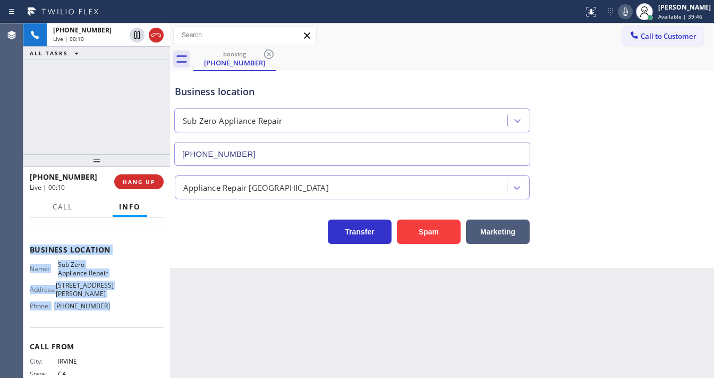
drag, startPoint x: 31, startPoint y: 282, endPoint x: 107, endPoint y: 323, distance: 86.1
click at [107, 323] on div "Context Queue: [Test] All Priority: 2 Customer Name: (949) 735-8038 Phone: (949…" at bounding box center [97, 254] width 134 height 308
copy div "Customer Name: (949) 735-8038 Phone: (949) 735-8038 Address: Business location …"
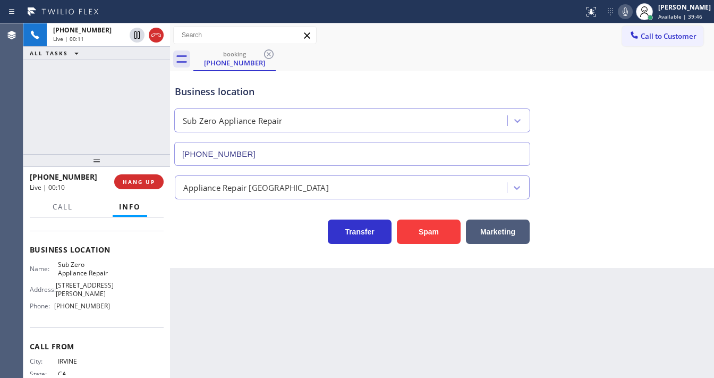
click at [95, 120] on div "+19497358038 Live | 00:11 ALL TASKS ALL TASKS ACTIVE TASKS TASKS IN WRAP UP" at bounding box center [96, 88] width 147 height 131
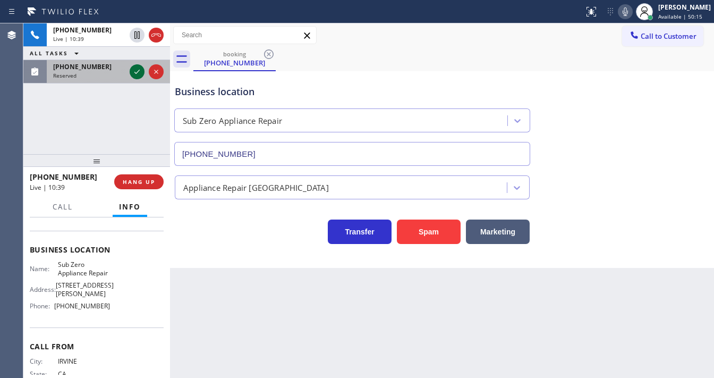
click at [132, 73] on icon at bounding box center [137, 71] width 13 height 13
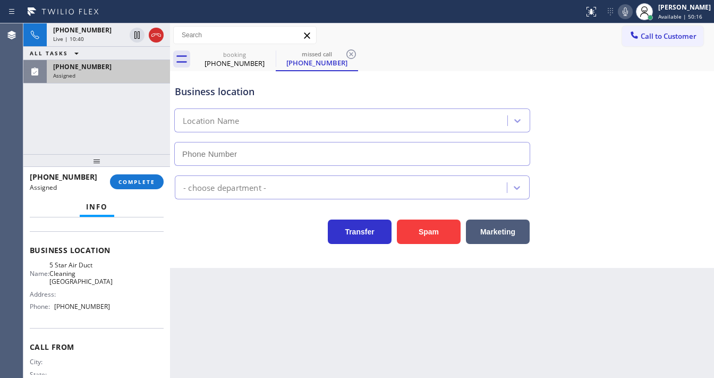
scroll to position [86, 0]
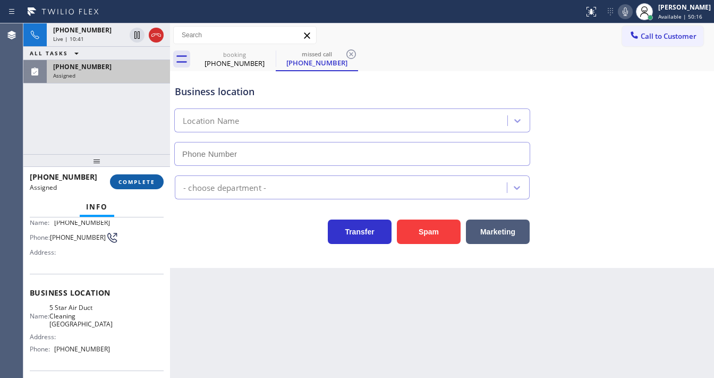
type input "(949) 264-5454"
click at [140, 178] on span "COMPLETE" at bounding box center [136, 181] width 37 height 7
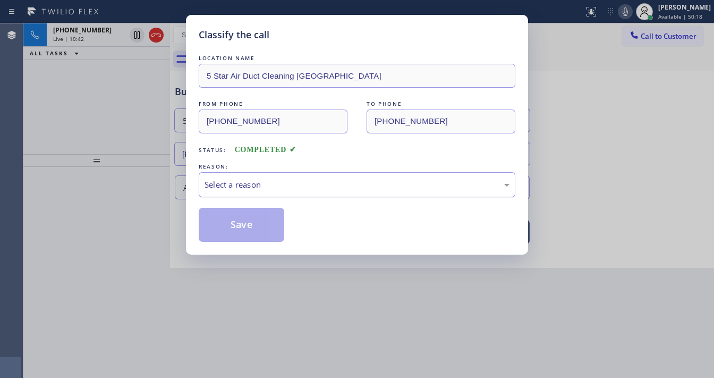
click at [238, 191] on div "Select a reason" at bounding box center [357, 184] width 317 height 25
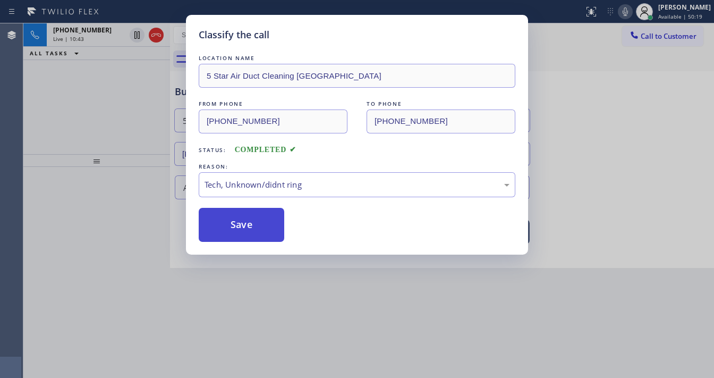
click at [229, 233] on button "Save" at bounding box center [242, 225] width 86 height 34
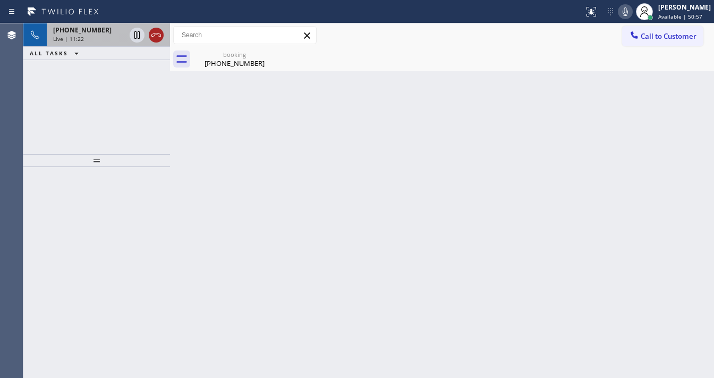
click at [157, 33] on icon at bounding box center [156, 34] width 10 height 3
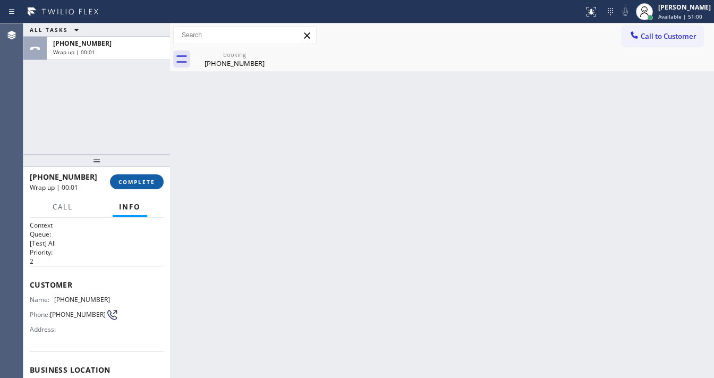
click at [146, 186] on button "COMPLETE" at bounding box center [137, 181] width 54 height 15
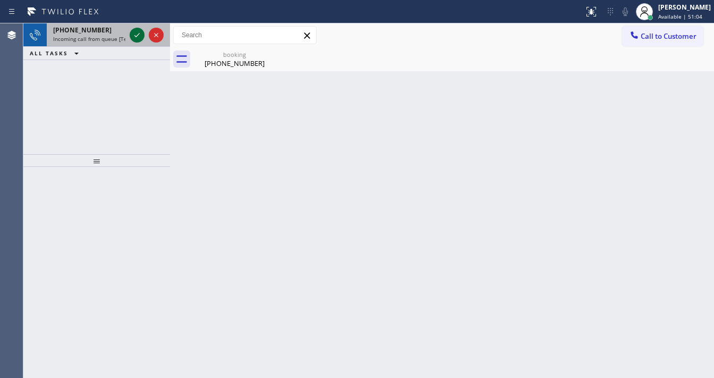
click at [133, 35] on icon at bounding box center [137, 35] width 13 height 13
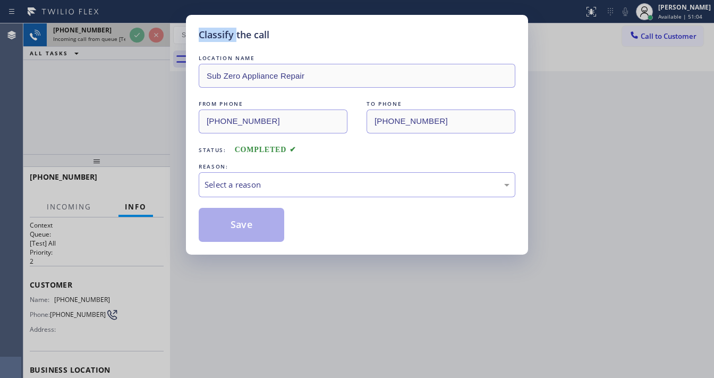
click at [133, 35] on div "Classify the call LOCATION NAME Sub Zero Appliance Repair FROM PHONE (949) 735-…" at bounding box center [357, 189] width 714 height 378
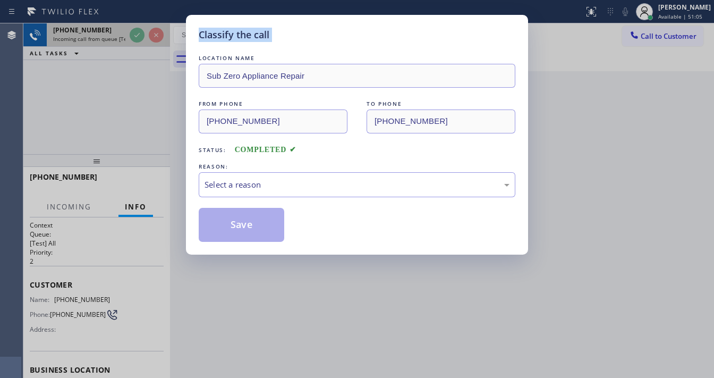
click at [133, 35] on div "Classify the call LOCATION NAME Sub Zero Appliance Repair FROM PHONE (949) 735-…" at bounding box center [357, 189] width 714 height 378
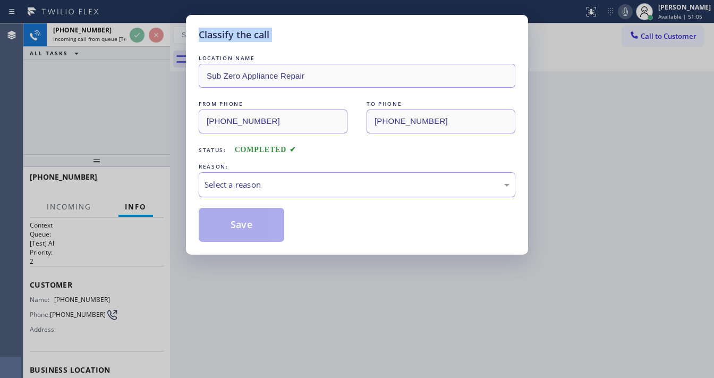
drag, startPoint x: 240, startPoint y: 186, endPoint x: 240, endPoint y: 195, distance: 9.6
click at [239, 185] on div "Select a reason" at bounding box center [357, 184] width 305 height 12
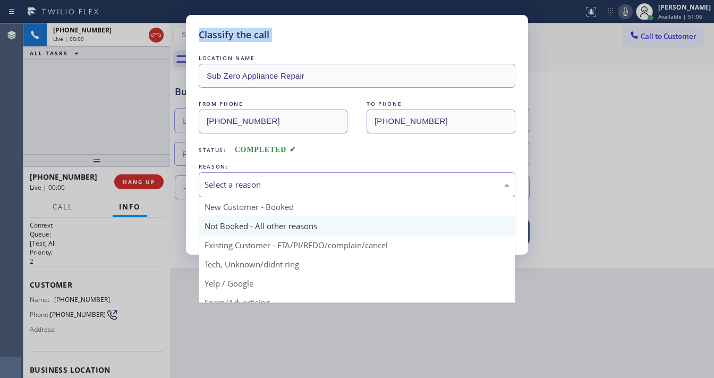
type input "[PHONE_NUMBER]"
click at [261, 191] on div "Not Booked - All other reasons" at bounding box center [357, 184] width 317 height 25
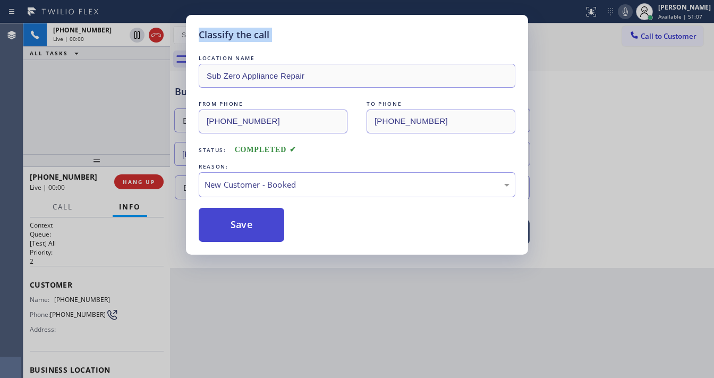
click at [238, 208] on button "Save" at bounding box center [242, 225] width 86 height 34
click at [242, 223] on button "Save" at bounding box center [242, 225] width 86 height 34
drag, startPoint x: 242, startPoint y: 223, endPoint x: 108, endPoint y: 121, distance: 167.9
click at [242, 223] on button "Save" at bounding box center [242, 225] width 86 height 34
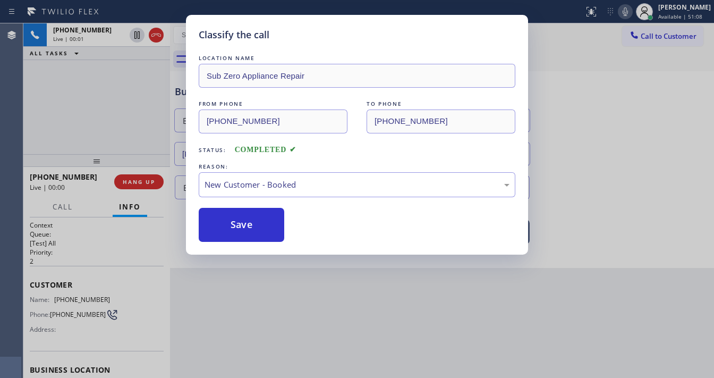
drag, startPoint x: 104, startPoint y: 100, endPoint x: 106, endPoint y: 117, distance: 17.2
click at [103, 98] on div "Classify the call LOCATION NAME Sub Zero Appliance Repair FROM PHONE (949) 735-…" at bounding box center [357, 189] width 714 height 378
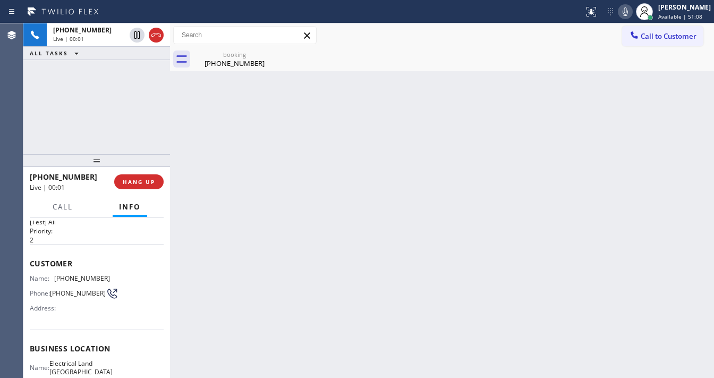
scroll to position [127, 0]
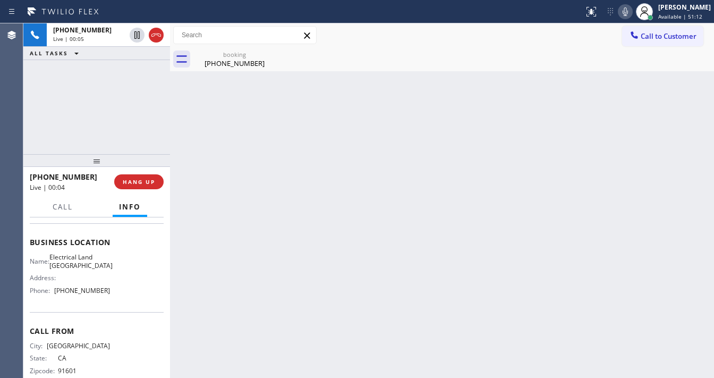
click at [105, 108] on div "+13233821812 Live | 00:05 ALL TASKS ALL TASKS ACTIVE TASKS TASKS IN WRAP UP" at bounding box center [96, 88] width 147 height 131
click at [232, 59] on div "(323) 382-1812" at bounding box center [234, 63] width 80 height 10
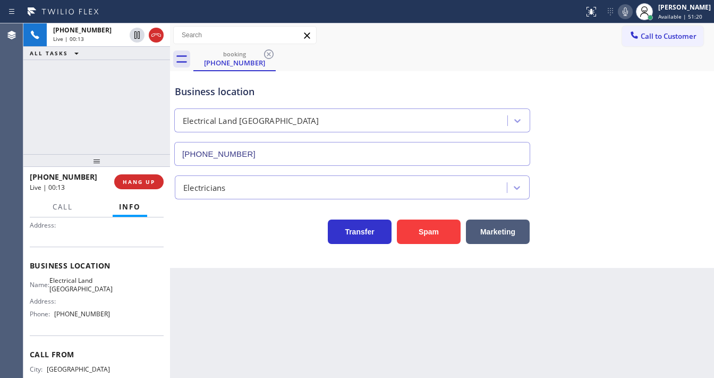
scroll to position [85, 0]
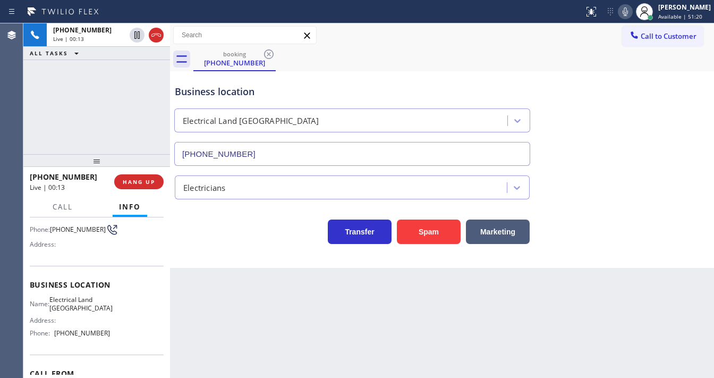
click at [50, 259] on div "Customer Name: (323) 382-1812 Phone: (323) 382-1812 Address:" at bounding box center [97, 223] width 134 height 85
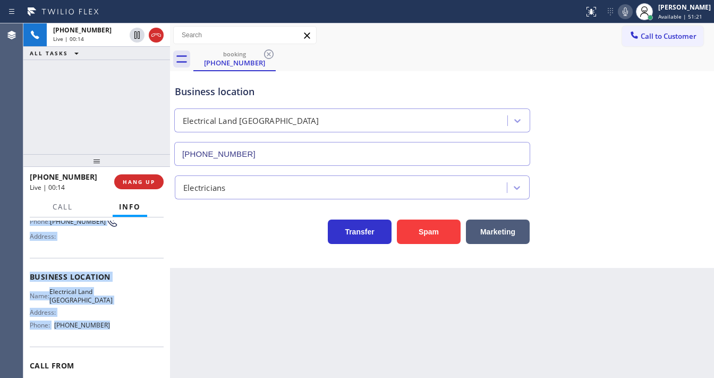
scroll to position [127, 0]
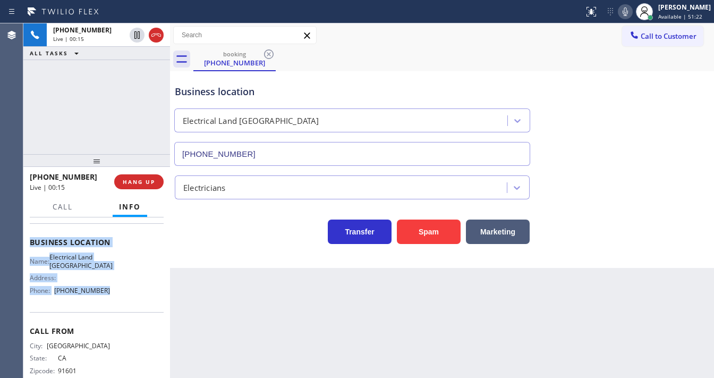
drag, startPoint x: 31, startPoint y: 277, endPoint x: 116, endPoint y: 302, distance: 88.7
click at [116, 302] on div "Context Queue: [Test] All Priority: 2 Customer Name: (323) 382-1812 Phone: (323…" at bounding box center [97, 242] width 134 height 299
copy div "Customer Name: (323) 382-1812 Phone: (323) 382-1812 Address: Business location …"
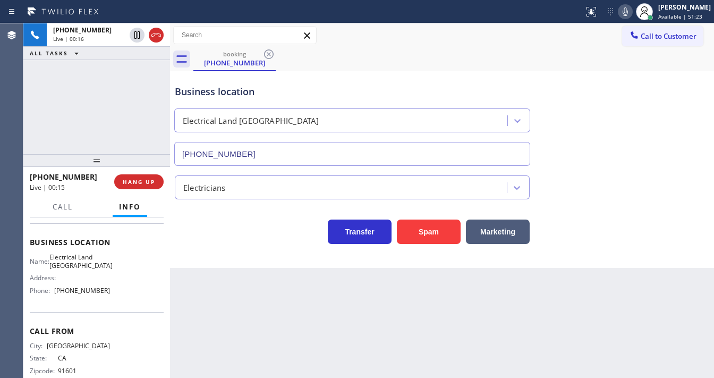
click at [100, 121] on div "+13233821812 Live | 00:16 ALL TASKS ALL TASKS ACTIVE TASKS TASKS IN WRAP UP" at bounding box center [96, 88] width 147 height 131
click at [342, 84] on div "Business location" at bounding box center [352, 91] width 355 height 14
click at [632, 17] on icon at bounding box center [625, 11] width 13 height 13
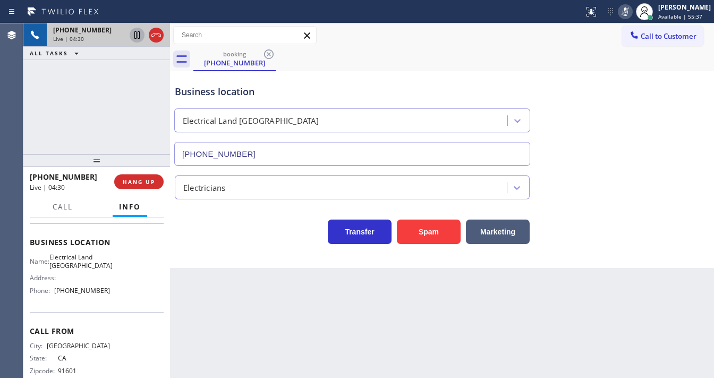
click at [135, 38] on icon at bounding box center [136, 34] width 5 height 7
click at [28, 125] on div "+13233821812 Live | 07:29 ALL TASKS ALL TASKS ACTIVE TASKS TASKS IN WRAP UP" at bounding box center [96, 88] width 147 height 131
drag, startPoint x: 25, startPoint y: 116, endPoint x: 84, endPoint y: 95, distance: 63.4
click at [25, 116] on div "+13233821812 Live | 07:36 ALL TASKS ALL TASKS ACTIVE TASKS TASKS IN WRAP UP" at bounding box center [96, 88] width 147 height 131
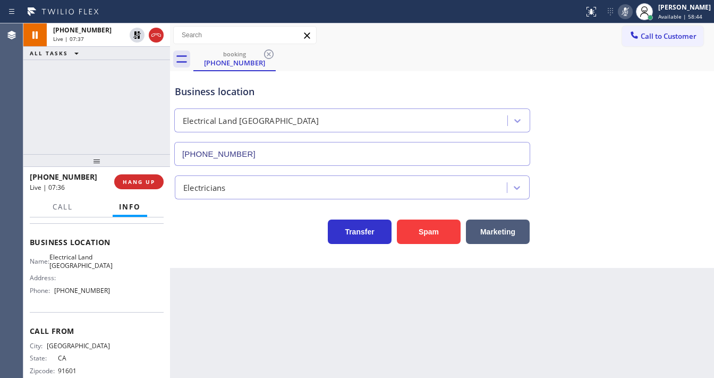
drag, startPoint x: 134, startPoint y: 38, endPoint x: 225, endPoint y: 39, distance: 90.3
click at [135, 38] on icon at bounding box center [137, 35] width 13 height 13
drag, startPoint x: 633, startPoint y: 14, endPoint x: 588, endPoint y: 71, distance: 72.6
click at [632, 16] on icon at bounding box center [625, 11] width 13 height 13
click at [588, 71] on div "Business location Electrical Land Los Angeles (323) 900-0745" at bounding box center [442, 118] width 539 height 96
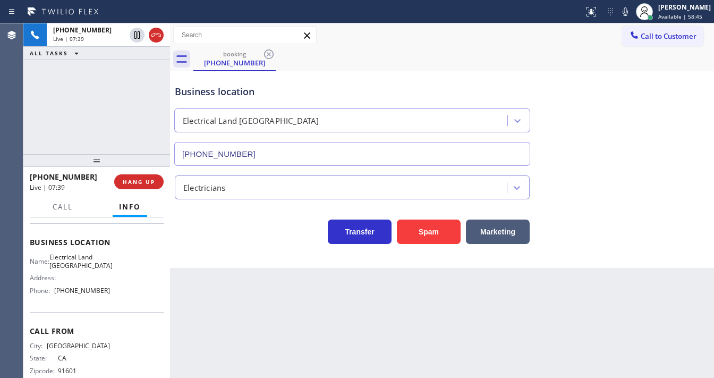
click at [112, 93] on div "+13233821812 Live | 07:39 ALL TASKS ALL TASKS ACTIVE TASKS TASKS IN WRAP UP" at bounding box center [96, 88] width 147 height 131
click at [112, 93] on div "+13233821812 Live | 07:40 ALL TASKS ALL TASKS ACTIVE TASKS TASKS IN WRAP UP" at bounding box center [96, 88] width 147 height 131
click at [632, 16] on icon at bounding box center [625, 11] width 13 height 13
click at [628, 15] on icon at bounding box center [625, 11] width 5 height 8
click at [74, 100] on div "+13233821812 Live | 08:57 ALL TASKS ALL TASKS ACTIVE TASKS TASKS IN WRAP UP" at bounding box center [96, 88] width 147 height 131
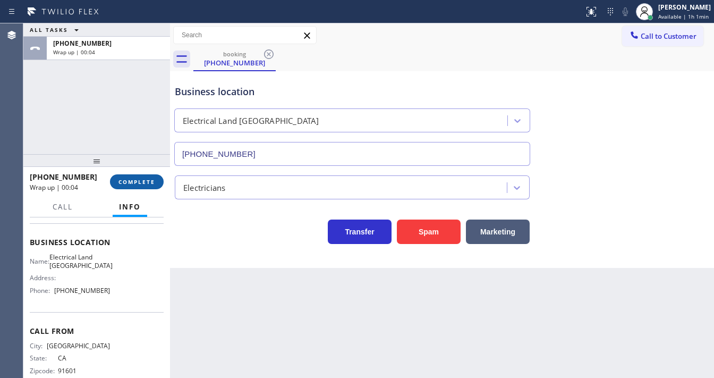
click at [138, 183] on span "COMPLETE" at bounding box center [136, 181] width 37 height 7
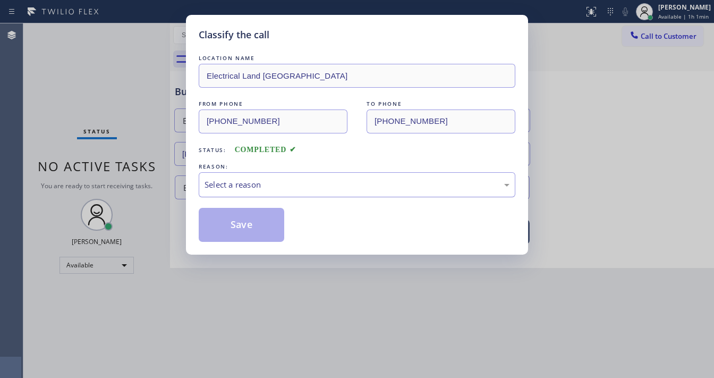
click at [234, 186] on div "Select a reason" at bounding box center [357, 184] width 305 height 12
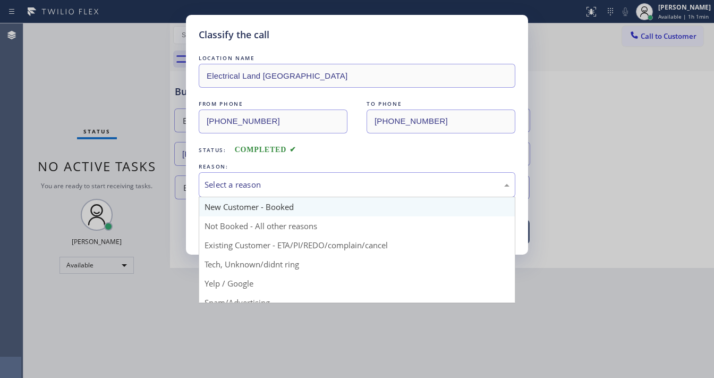
drag, startPoint x: 235, startPoint y: 197, endPoint x: 235, endPoint y: 206, distance: 9.0
click at [235, 197] on div "New Customer - Booked Not Booked - All other reasons Existing Customer - ETA/PI…" at bounding box center [357, 250] width 317 height 106
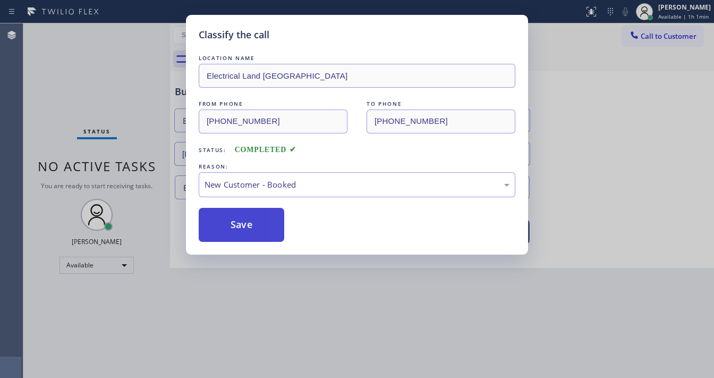
click at [236, 215] on button "Save" at bounding box center [242, 225] width 86 height 34
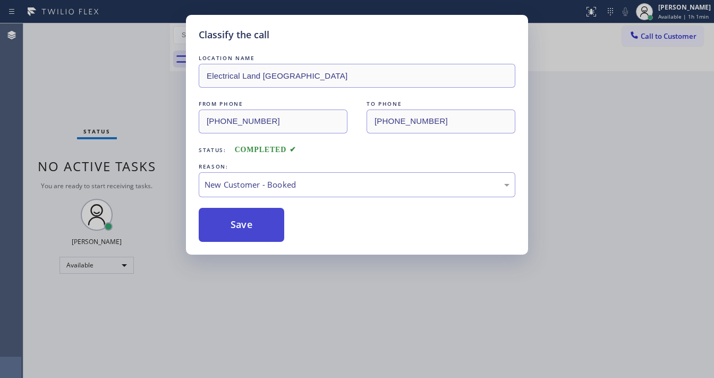
click at [236, 215] on button "Save" at bounding box center [242, 225] width 86 height 34
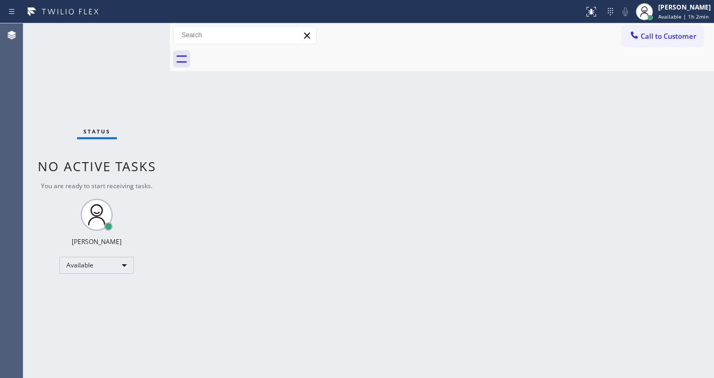
click at [354, 28] on div "Call to Customer Outbound call Location Samsung Appliance Repairs [GEOGRAPHIC_D…" at bounding box center [442, 35] width 544 height 19
click at [77, 93] on div "Status No active tasks You are ready to start receiving tasks. [PERSON_NAME]" at bounding box center [96, 200] width 147 height 354
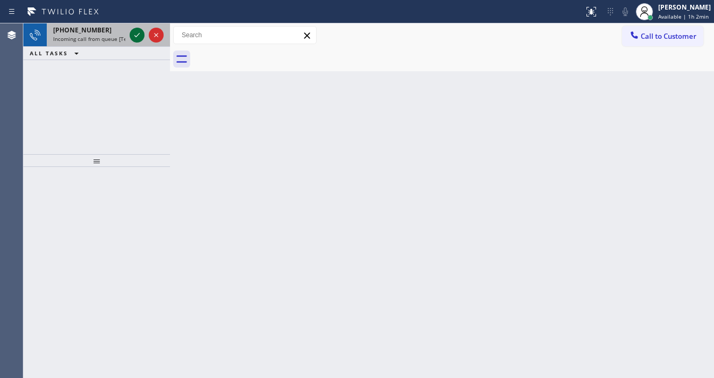
click at [130, 34] on div at bounding box center [146, 34] width 38 height 23
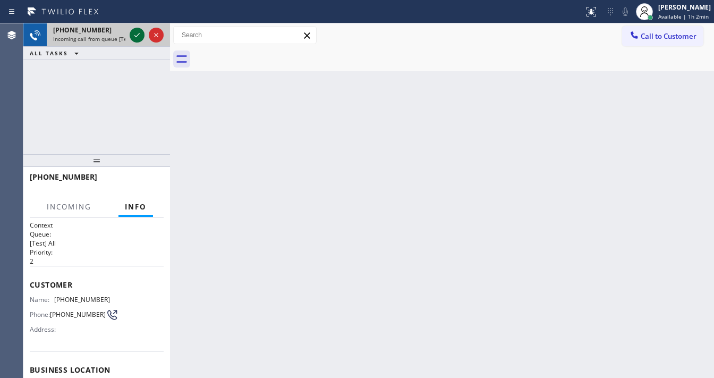
click at [132, 35] on icon at bounding box center [137, 35] width 13 height 13
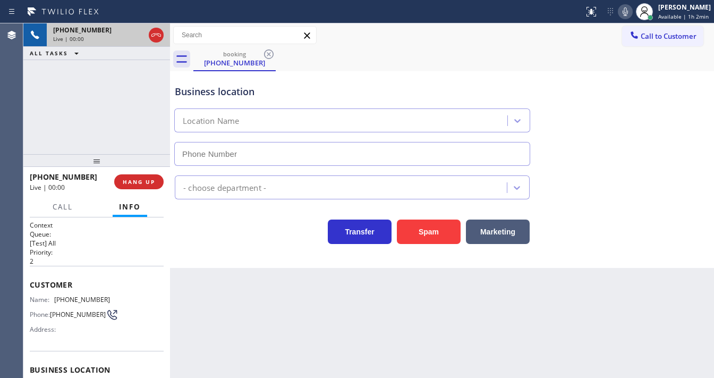
type input "(602) 641-3353"
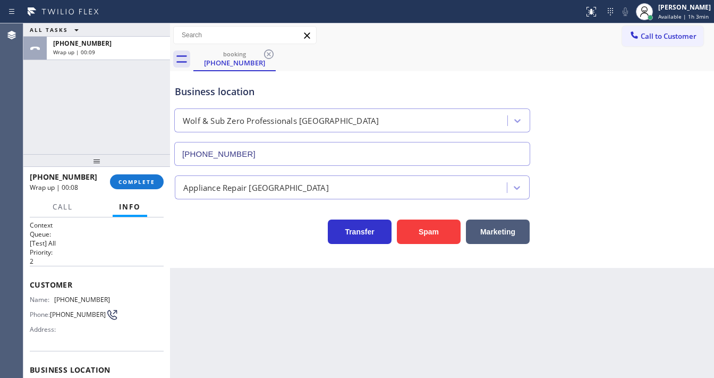
click at [42, 118] on div "ALL TASKS ALL TASKS ACTIVE TASKS TASKS IN WRAP UP +16025351062 Wrap up | 00:09" at bounding box center [96, 88] width 147 height 131
click at [147, 182] on span "COMPLETE" at bounding box center [136, 181] width 37 height 7
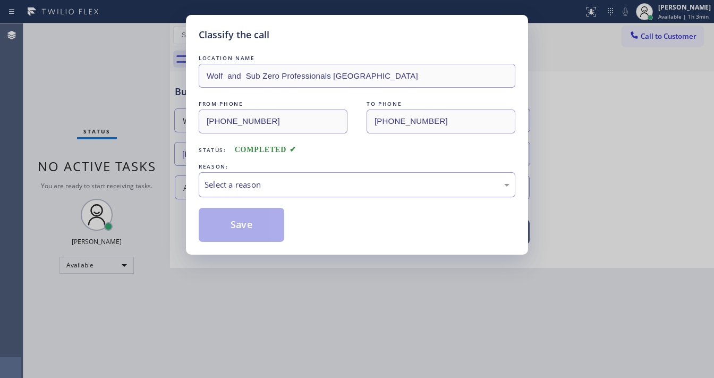
click at [267, 173] on div "Select a reason" at bounding box center [357, 184] width 317 height 25
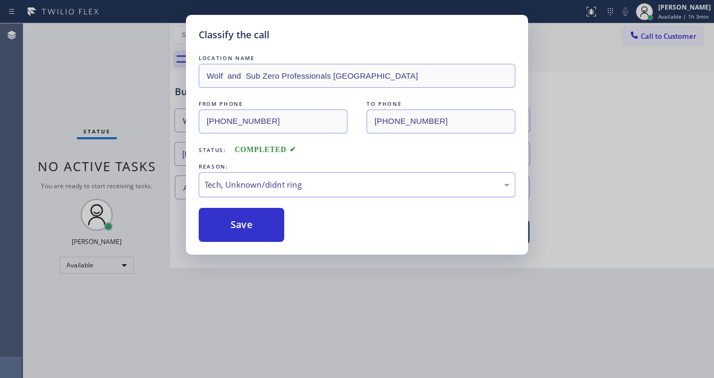
click at [262, 182] on div "Tech, Unknown/didnt ring" at bounding box center [357, 184] width 305 height 12
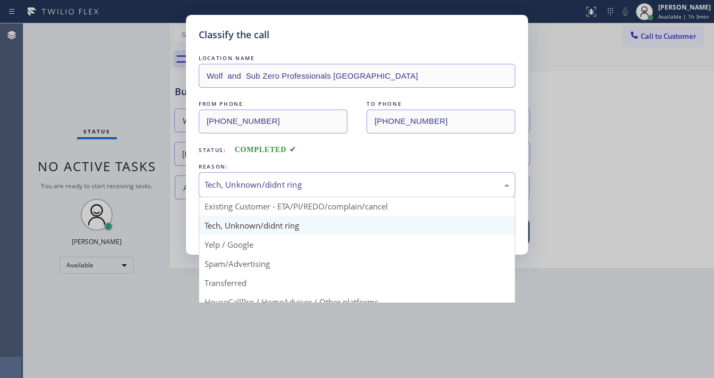
scroll to position [66, 0]
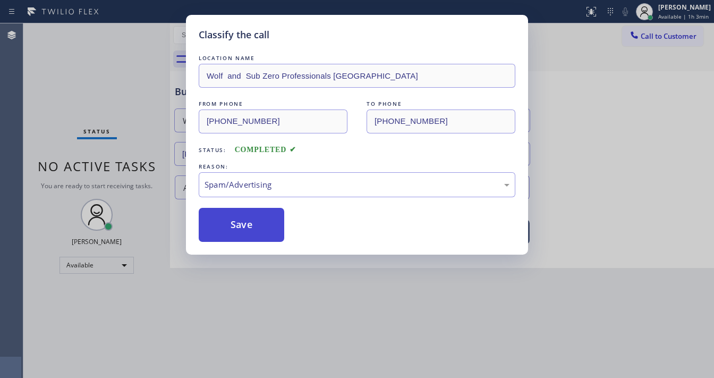
click at [249, 234] on button "Save" at bounding box center [242, 225] width 86 height 34
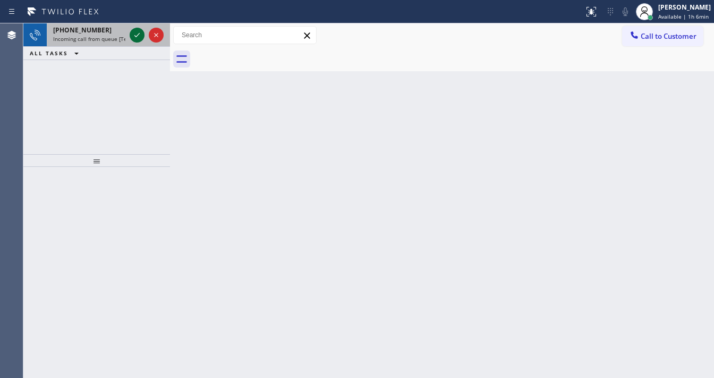
click at [137, 36] on icon at bounding box center [137, 35] width 13 height 13
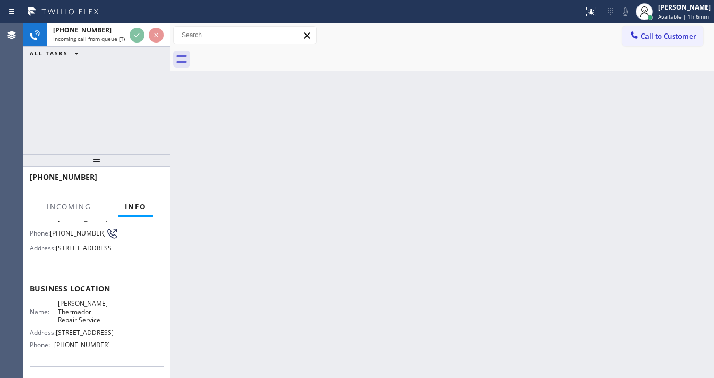
scroll to position [85, 0]
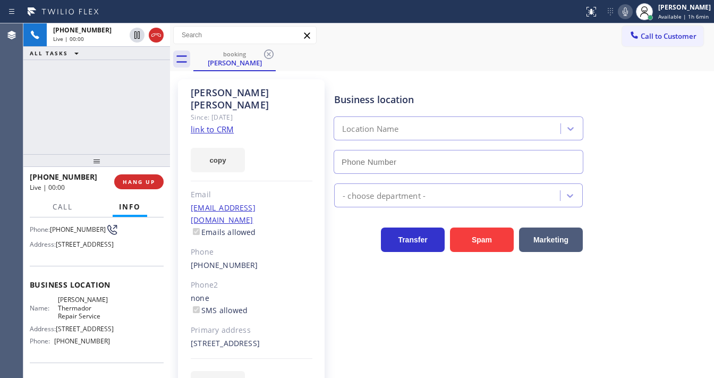
type input "(833) 348-0421"
click at [99, 133] on div "+17134597137 Live | 00:02 ALL TASKS ALL TASKS ACTIVE TASKS TASKS IN WRAP UP" at bounding box center [96, 88] width 147 height 131
click at [205, 124] on link "link to CRM" at bounding box center [212, 129] width 43 height 11
click at [118, 93] on div "+17134597137 Live | 01:12 ALL TASKS ALL TASKS ACTIVE TASKS TASKS IN WRAP UP" at bounding box center [96, 88] width 147 height 131
click at [127, 112] on div "+17134597137 Live | 01:13 ALL TASKS ALL TASKS ACTIVE TASKS TASKS IN WRAP UP" at bounding box center [96, 88] width 147 height 131
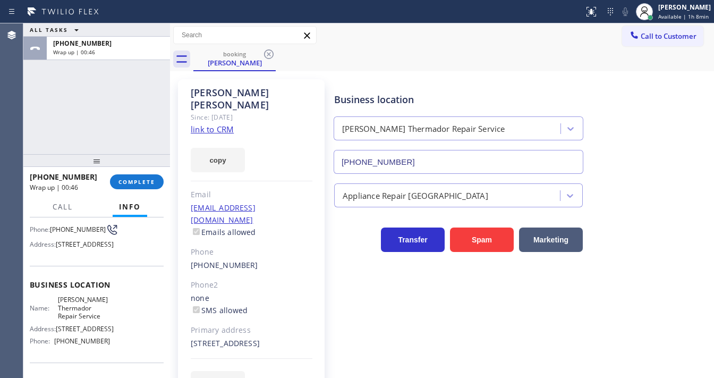
click at [35, 126] on div "ALL TASKS ALL TASKS ACTIVE TASKS TASKS IN WRAP UP +17134597137 Wrap up | 00:46" at bounding box center [96, 88] width 147 height 131
click at [131, 167] on div at bounding box center [96, 161] width 147 height 13
click at [136, 178] on button "COMPLETE" at bounding box center [137, 182] width 54 height 15
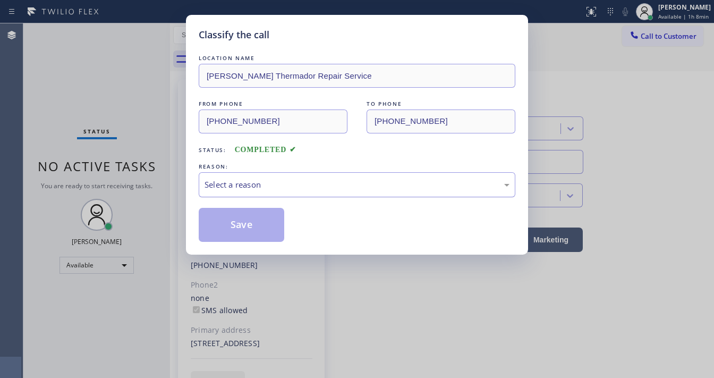
click at [268, 197] on div "Select a reason" at bounding box center [357, 184] width 317 height 25
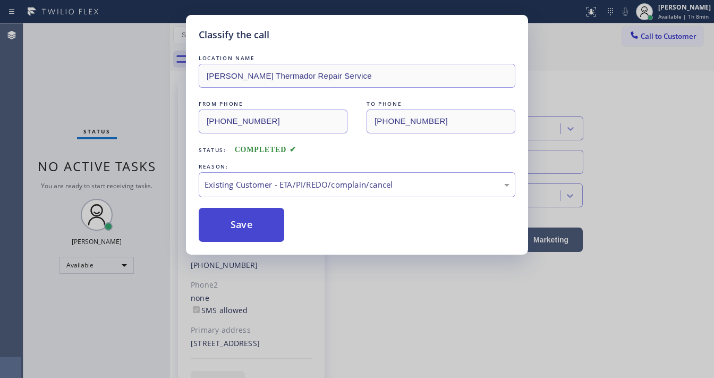
click at [257, 222] on button "Save" at bounding box center [242, 225] width 86 height 34
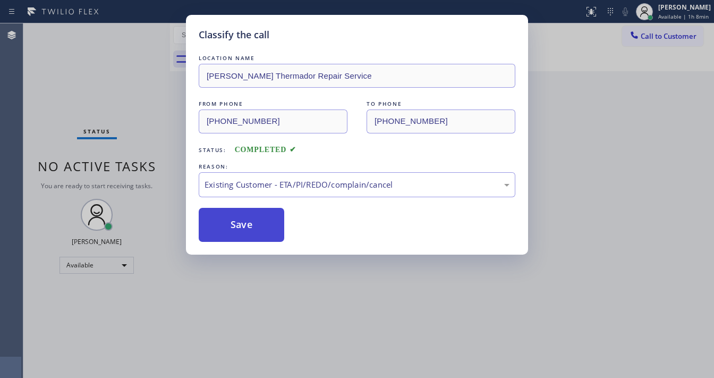
drag, startPoint x: 257, startPoint y: 222, endPoint x: 300, endPoint y: 369, distance: 152.8
click at [257, 223] on button "Save" at bounding box center [242, 225] width 86 height 34
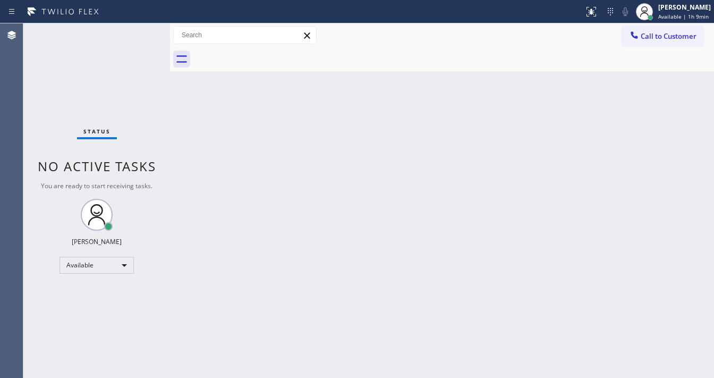
click at [139, 27] on div "Status No active tasks You are ready to start receiving tasks. [PERSON_NAME]" at bounding box center [96, 200] width 147 height 354
click at [138, 31] on div "Status No active tasks You are ready to start receiving tasks. [PERSON_NAME]" at bounding box center [96, 200] width 147 height 354
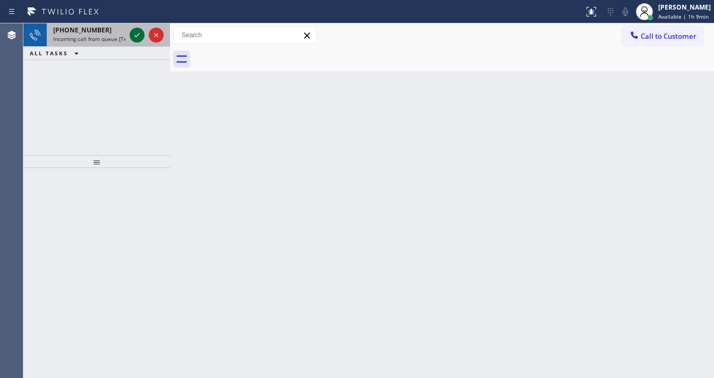
click at [138, 31] on icon at bounding box center [137, 35] width 13 height 13
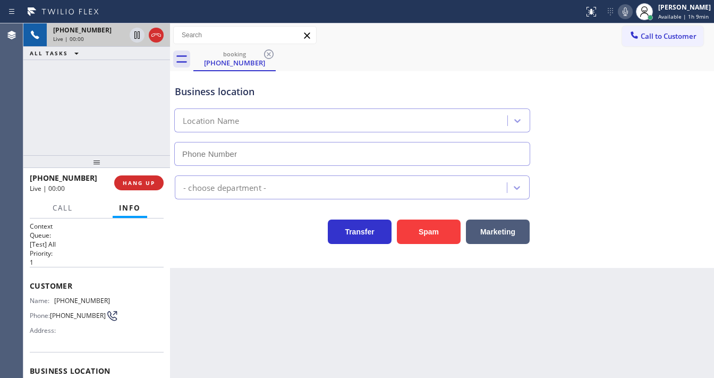
type input "(626) 598-9452"
drag, startPoint x: 24, startPoint y: 109, endPoint x: 79, endPoint y: 123, distance: 56.6
click at [24, 108] on div "+19296235146 Live | 00:00 ALL TASKS ALL TASKS ACTIVE TASKS TASKS IN WRAP UP" at bounding box center [96, 89] width 147 height 132
click at [418, 231] on button "Spam" at bounding box center [429, 231] width 64 height 24
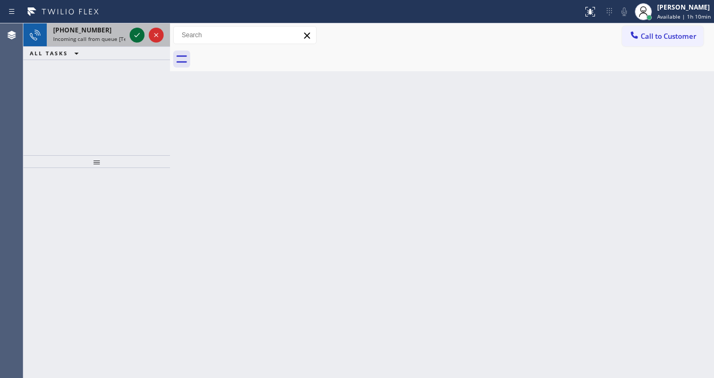
click at [141, 36] on icon at bounding box center [137, 35] width 13 height 13
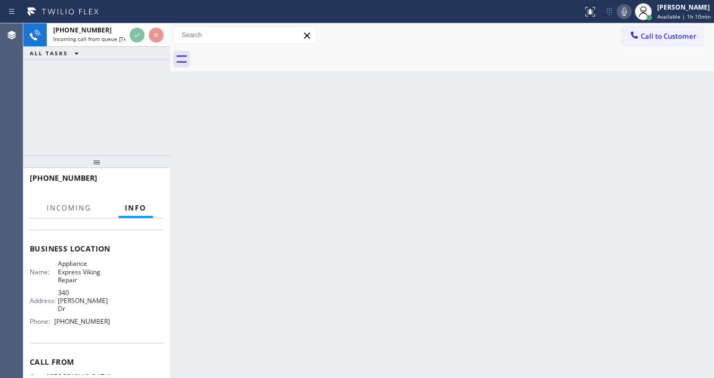
scroll to position [127, 0]
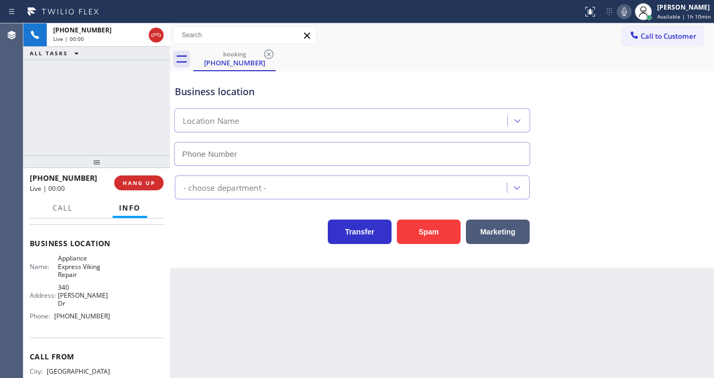
type input "[PHONE_NUMBER]"
click at [34, 127] on div "+16508687403 Live | 00:09 ALL TASKS ALL TASKS ACTIVE TASKS TASKS IN WRAP UP" at bounding box center [96, 89] width 147 height 132
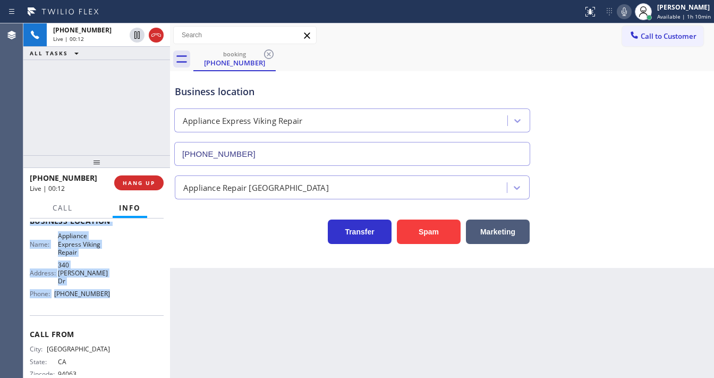
scroll to position [155, 0]
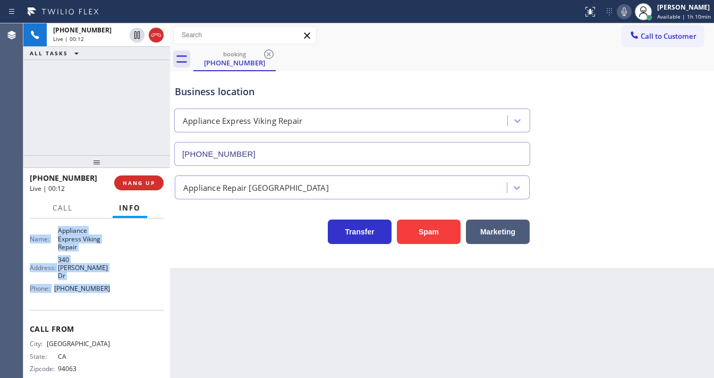
drag, startPoint x: 31, startPoint y: 239, endPoint x: 114, endPoint y: 253, distance: 84.6
click at [113, 293] on div "Context Queue: [Test] All Priority: 2 Customer Name: (650) 868-7403 Phone: (650…" at bounding box center [97, 228] width 134 height 324
copy div "Customer Name: (650) 868-7403 Phone: (650) 868-7403 Address: Business location …"
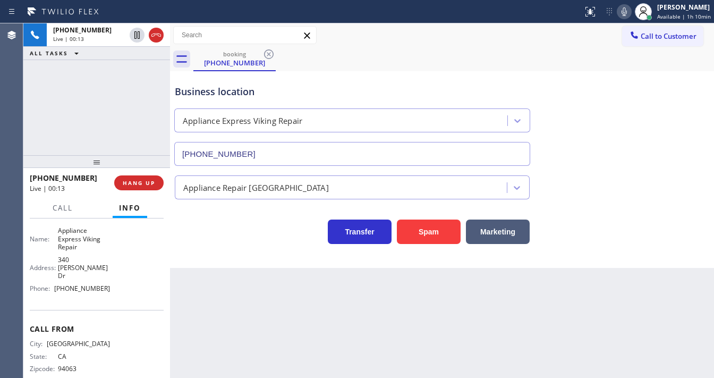
click at [86, 108] on div "+16508687403 Live | 00:13 ALL TASKS ALL TASKS ACTIVE TASKS TASKS IN WRAP UP" at bounding box center [96, 89] width 147 height 132
click at [66, 106] on div "+16508687403 Live | 02:41 ALL TASKS ALL TASKS ACTIVE TASKS TASKS IN WRAP UP" at bounding box center [96, 89] width 147 height 132
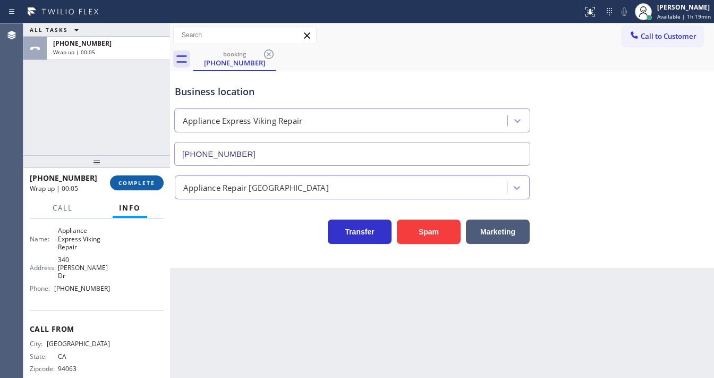
click at [153, 181] on span "COMPLETE" at bounding box center [136, 182] width 37 height 7
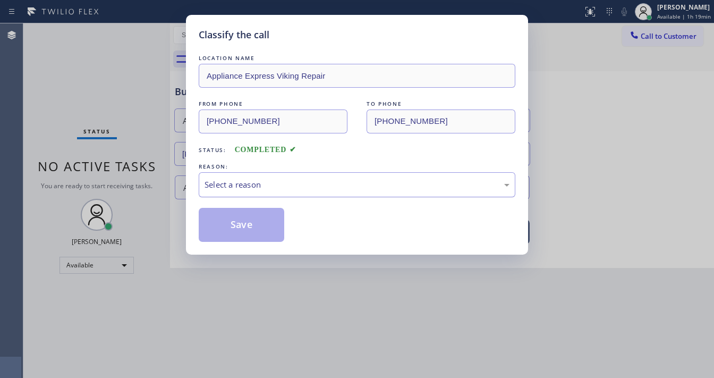
click at [233, 189] on div "Select a reason" at bounding box center [357, 184] width 305 height 12
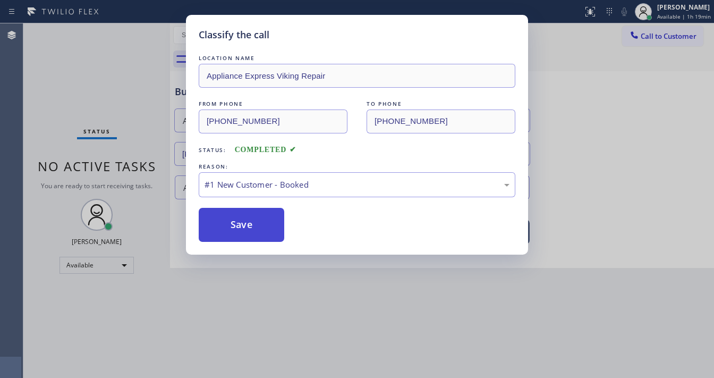
click at [232, 221] on button "Save" at bounding box center [242, 225] width 86 height 34
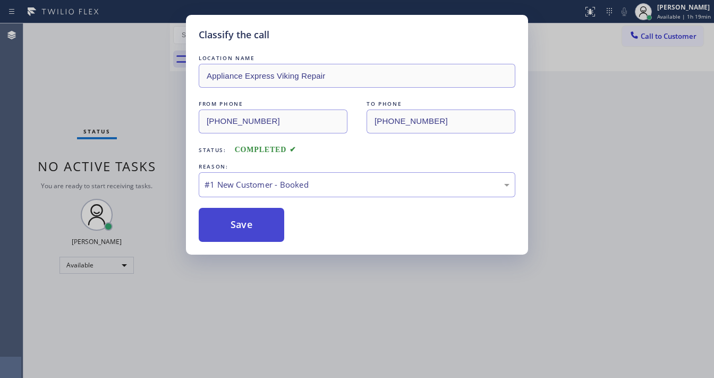
click at [232, 221] on button "Save" at bounding box center [242, 225] width 86 height 34
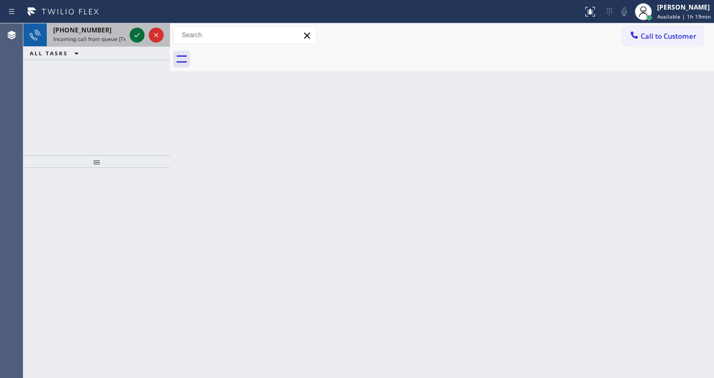
click at [133, 33] on icon at bounding box center [137, 35] width 13 height 13
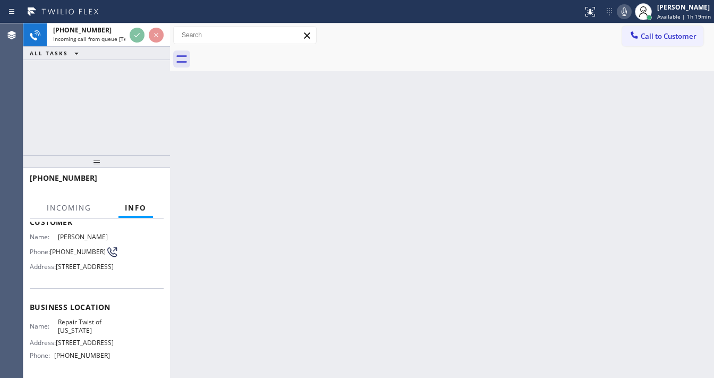
scroll to position [85, 0]
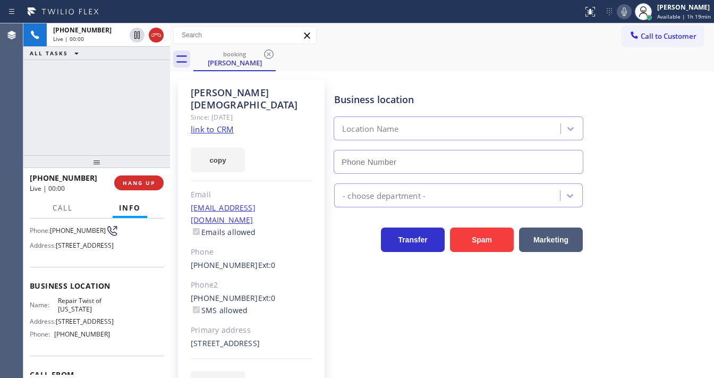
type input "(347) 284-6179"
click at [224, 124] on link "link to CRM" at bounding box center [212, 129] width 43 height 11
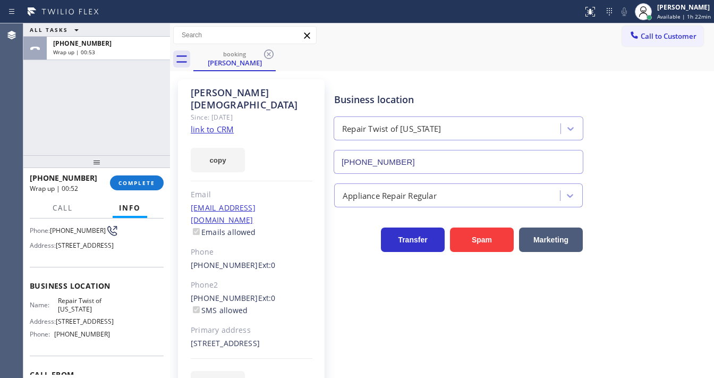
click at [33, 119] on div "ALL TASKS ALL TASKS ACTIVE TASKS TASKS IN WRAP UP +19293965748 Wrap up | 00:53" at bounding box center [96, 89] width 147 height 132
click at [142, 177] on button "COMPLETE" at bounding box center [137, 182] width 54 height 15
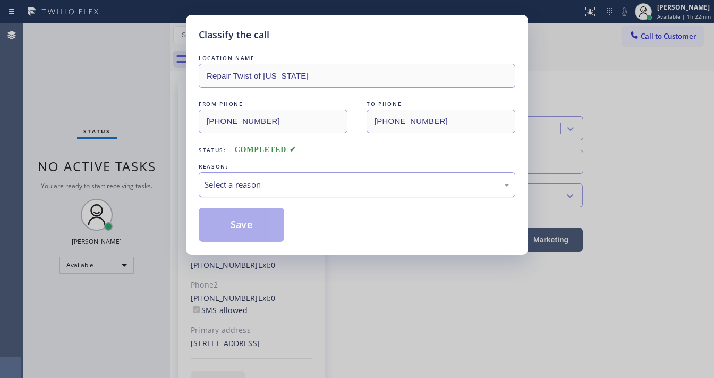
click at [273, 178] on div "Select a reason" at bounding box center [357, 184] width 305 height 12
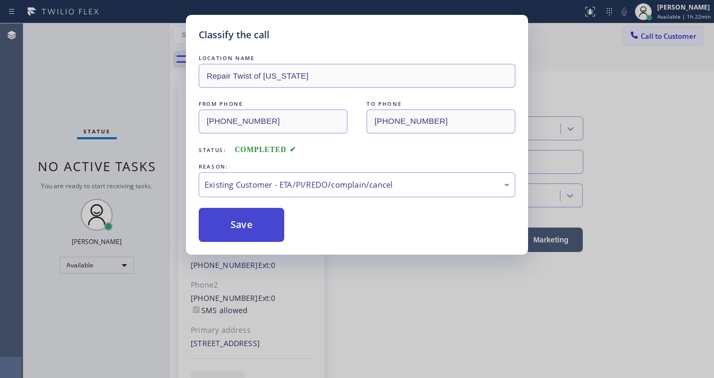
click at [259, 227] on button "Save" at bounding box center [242, 225] width 86 height 34
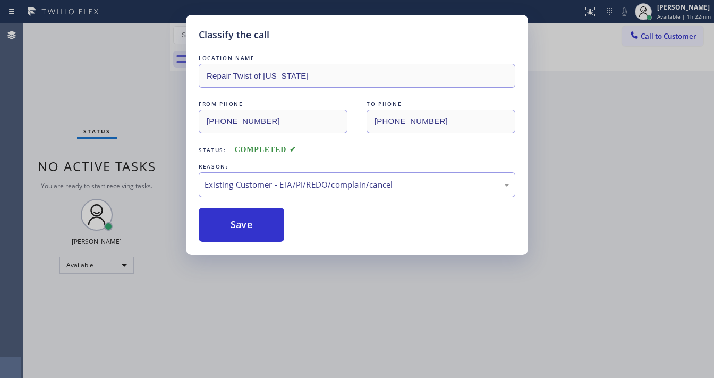
click at [299, 377] on div "Classify the call LOCATION NAME Repair Twist of New York FROM PHONE (929) 396-5…" at bounding box center [357, 189] width 714 height 378
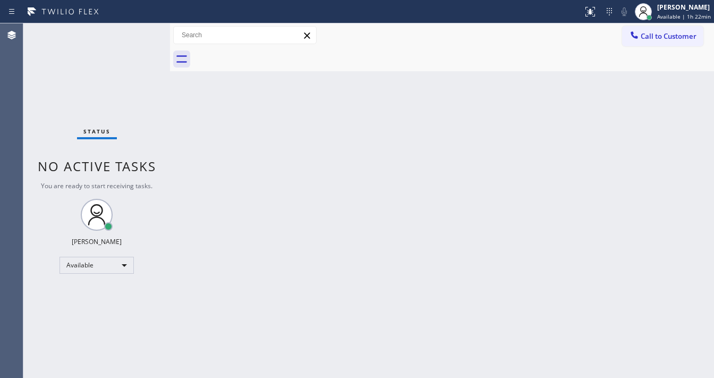
drag, startPoint x: 156, startPoint y: 25, endPoint x: 147, endPoint y: 3, distance: 24.8
click at [156, 25] on div "Status No active tasks You are ready to start receiving tasks. [PERSON_NAME]" at bounding box center [96, 200] width 147 height 354
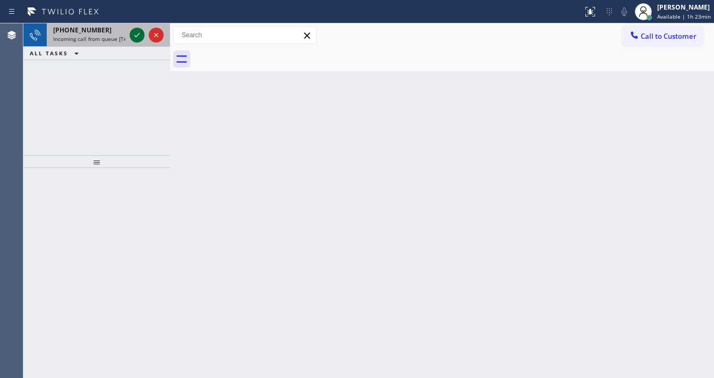
click at [135, 34] on icon at bounding box center [137, 35] width 13 height 13
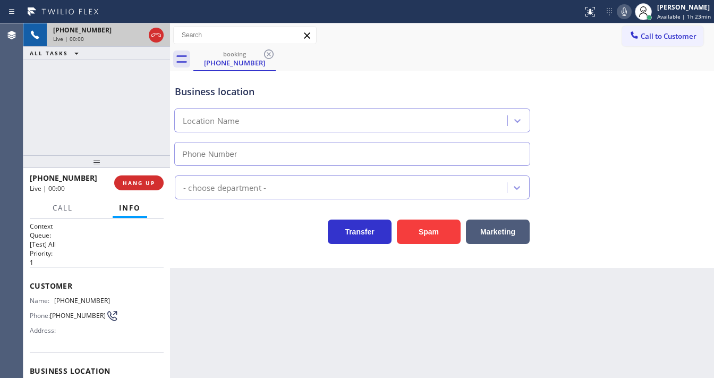
type input "(786) 982-8115"
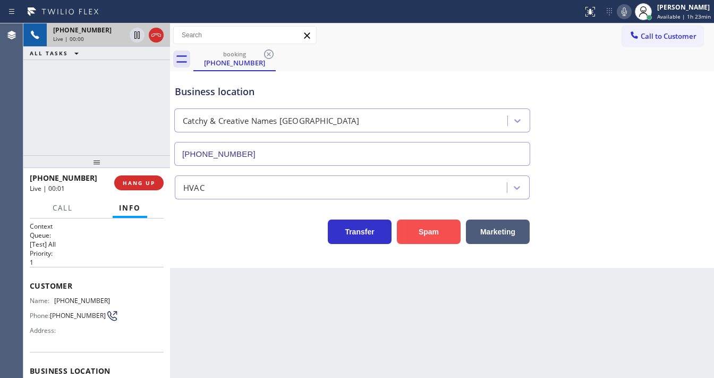
click at [426, 235] on button "Spam" at bounding box center [429, 231] width 64 height 24
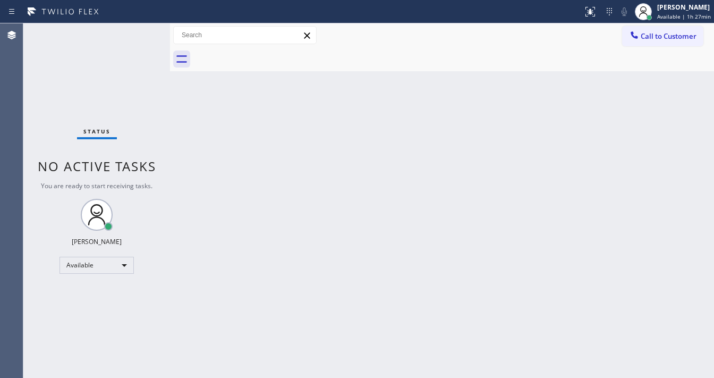
click at [134, 39] on div "Status No active tasks You are ready to start receiving tasks. [PERSON_NAME]" at bounding box center [96, 200] width 147 height 354
click at [136, 39] on div "Status No active tasks You are ready to start receiving tasks. [PERSON_NAME]" at bounding box center [96, 200] width 147 height 354
click at [138, 38] on div "Status No active tasks You are ready to start receiving tasks. [PERSON_NAME]" at bounding box center [96, 200] width 147 height 354
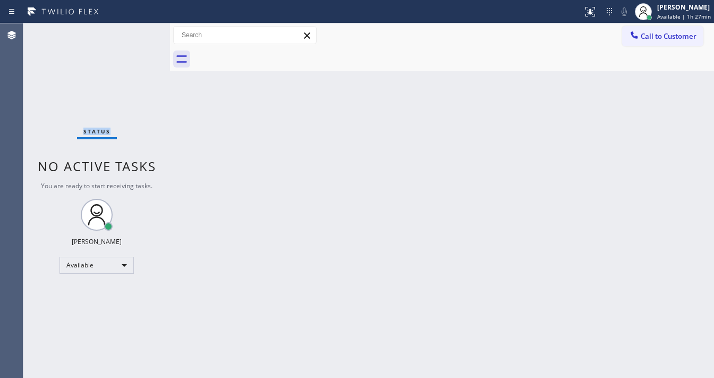
click at [139, 37] on div "Status No active tasks You are ready to start receiving tasks. [PERSON_NAME]" at bounding box center [96, 200] width 147 height 354
click at [138, 34] on div "Status No active tasks You are ready to start receiving tasks. [PERSON_NAME]" at bounding box center [96, 200] width 147 height 354
click at [140, 34] on div "Status No active tasks You are ready to start receiving tasks. [PERSON_NAME]" at bounding box center [96, 200] width 147 height 354
click at [142, 31] on div "Status No active tasks You are ready to start receiving tasks. [PERSON_NAME]" at bounding box center [96, 200] width 147 height 354
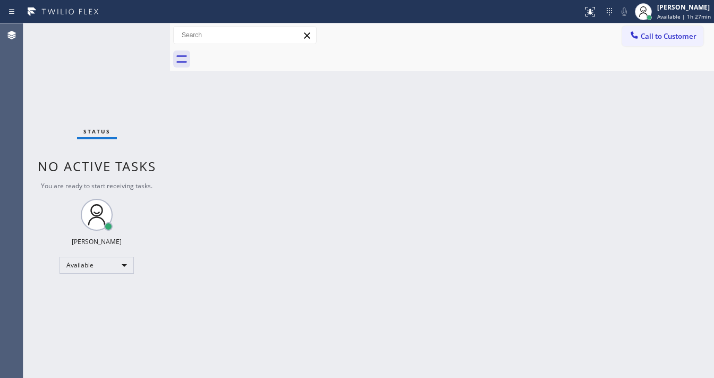
click at [142, 31] on div "Status No active tasks You are ready to start receiving tasks. [PERSON_NAME]" at bounding box center [96, 200] width 147 height 354
click at [140, 29] on div "Status No active tasks You are ready to start receiving tasks. [PERSON_NAME]" at bounding box center [96, 200] width 147 height 354
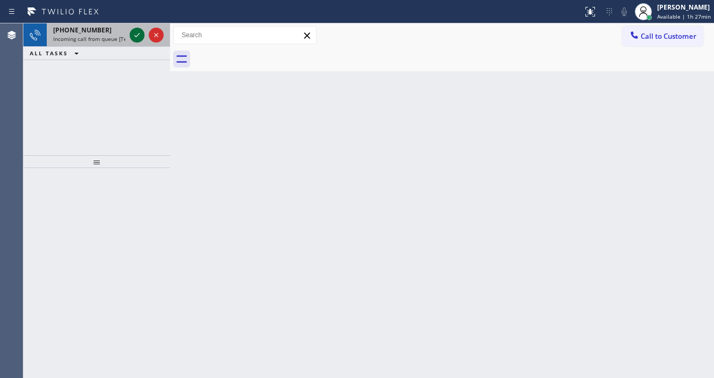
click at [139, 29] on icon at bounding box center [137, 35] width 13 height 13
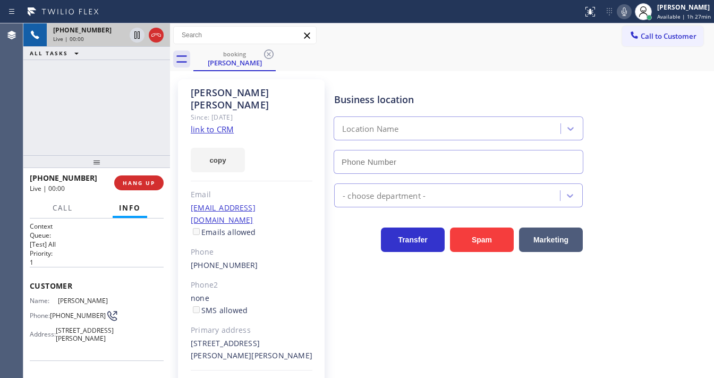
type input "(833) 692-2271"
click at [212, 124] on link "link to CRM" at bounding box center [212, 129] width 43 height 11
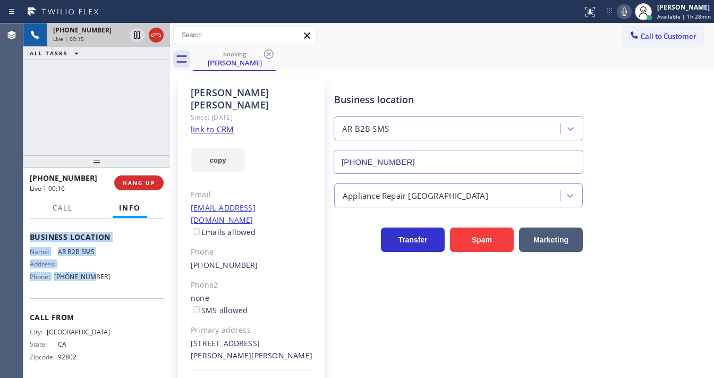
scroll to position [155, 0]
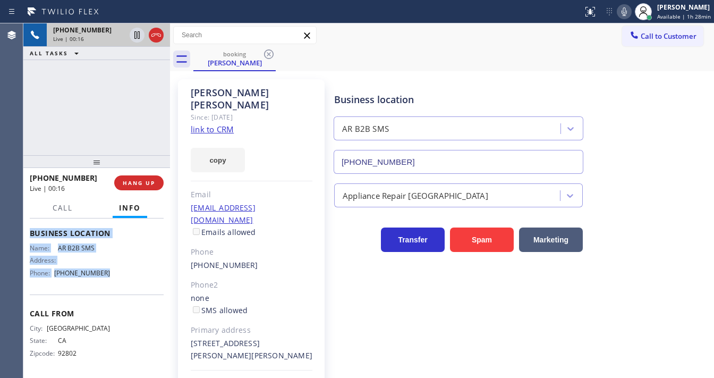
drag, startPoint x: 31, startPoint y: 278, endPoint x: 128, endPoint y: 283, distance: 97.3
click at [128, 283] on div "Context Queue: [Test] All Priority: 1 Customer Name: George Robles Phone: (714)…" at bounding box center [97, 224] width 134 height 299
copy div "Customer Name: George Robles Phone: (714) 980-1093 Address: 201 N Wanda Dr, Ful…"
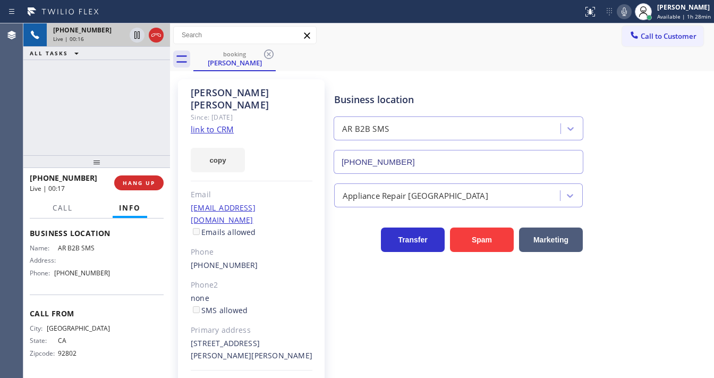
click at [86, 107] on div "+17149801093 Live | 00:16 ALL TASKS ALL TASKS ACTIVE TASKS TASKS IN WRAP UP" at bounding box center [96, 89] width 147 height 132
click at [329, 83] on div "George Robles Since: 20 may 2020 link to CRM copy Email georgerobles@gmail.com …" at bounding box center [252, 249] width 159 height 351
click at [410, 42] on div "Call to Customer Outbound call Location Samsung Appliance Repairs [GEOGRAPHIC_D…" at bounding box center [442, 35] width 544 height 19
drag, startPoint x: 627, startPoint y: 18, endPoint x: 597, endPoint y: 21, distance: 30.0
click at [627, 18] on button at bounding box center [624, 11] width 15 height 15
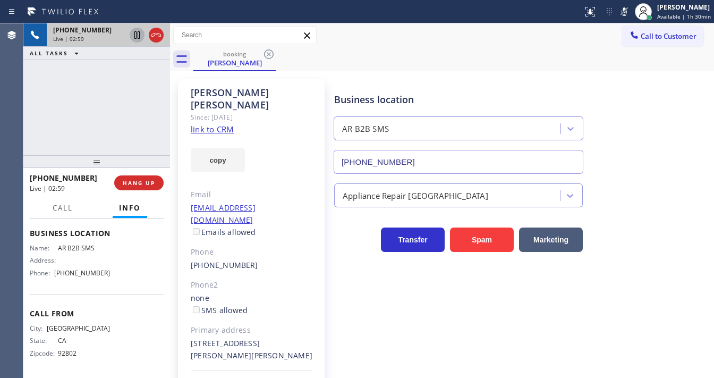
click at [137, 37] on icon at bounding box center [137, 35] width 13 height 13
drag, startPoint x: 622, startPoint y: 11, endPoint x: 577, endPoint y: 18, distance: 45.7
click at [622, 11] on icon at bounding box center [624, 11] width 13 height 13
click at [135, 38] on icon at bounding box center [136, 34] width 7 height 7
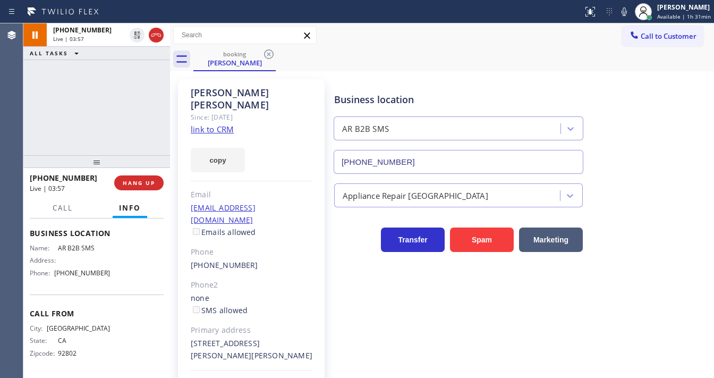
drag, startPoint x: 138, startPoint y: 76, endPoint x: 146, endPoint y: 87, distance: 13.3
click at [138, 80] on div "+17149801093 Live | 03:57 ALL TASKS ALL TASKS ACTIVE TASKS TASKS IN WRAP UP" at bounding box center [96, 89] width 147 height 132
click at [110, 108] on div "+17149801093 Live | 03:59 ALL TASKS ALL TASKS ACTIVE TASKS TASKS IN WRAP UP" at bounding box center [96, 89] width 147 height 132
click at [109, 100] on div "+17149801093 Live | 04:01 ALL TASKS ALL TASKS ACTIVE TASKS TASKS IN WRAP UP" at bounding box center [96, 89] width 147 height 132
click at [49, 102] on div "+17149801093 Live | 04:11 ALL TASKS ALL TASKS ACTIVE TASKS TASKS IN WRAP UP" at bounding box center [96, 89] width 147 height 132
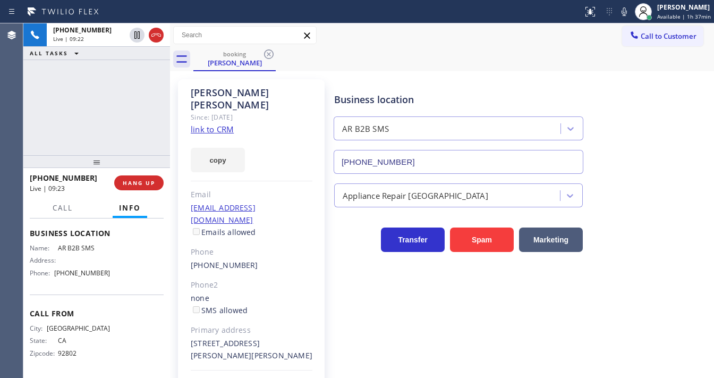
click at [107, 99] on div "+17149801093 Live | 09:22 ALL TASKS ALL TASKS ACTIVE TASKS TASKS IN WRAP UP" at bounding box center [96, 89] width 147 height 132
click at [110, 123] on div "+17149801093 Live | 10:28 ALL TASKS ALL TASKS ACTIVE TASKS TASKS IN WRAP UP" at bounding box center [96, 89] width 147 height 132
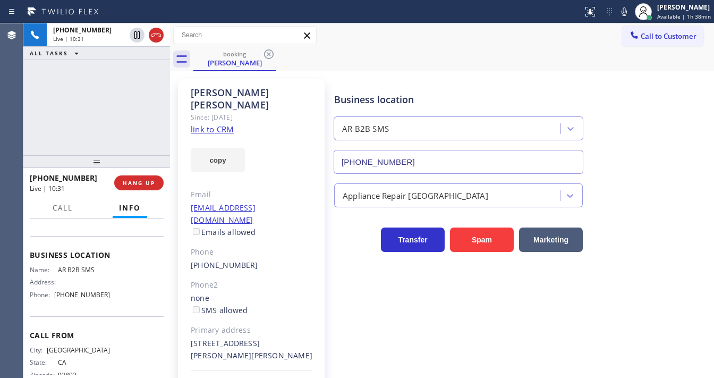
scroll to position [28, 0]
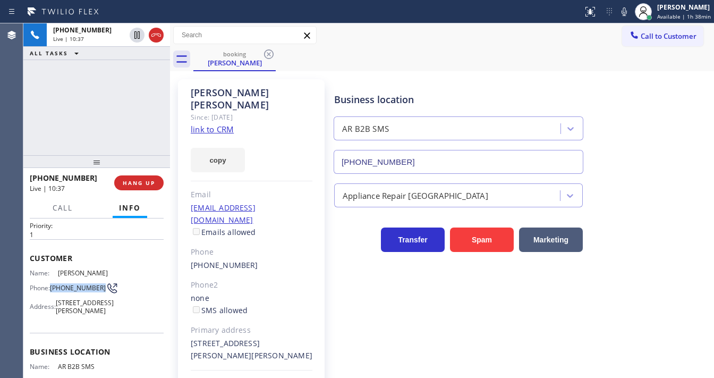
drag, startPoint x: 67, startPoint y: 291, endPoint x: 51, endPoint y: 283, distance: 18.5
click at [51, 283] on div "Phone: (714) 980-1093" at bounding box center [70, 288] width 80 height 13
click at [122, 120] on div "+17149801093 Live | 10:39 ALL TASKS ALL TASKS ACTIVE TASKS TASKS IN WRAP UP" at bounding box center [96, 89] width 147 height 132
click at [148, 186] on button "HANG UP" at bounding box center [138, 182] width 49 height 15
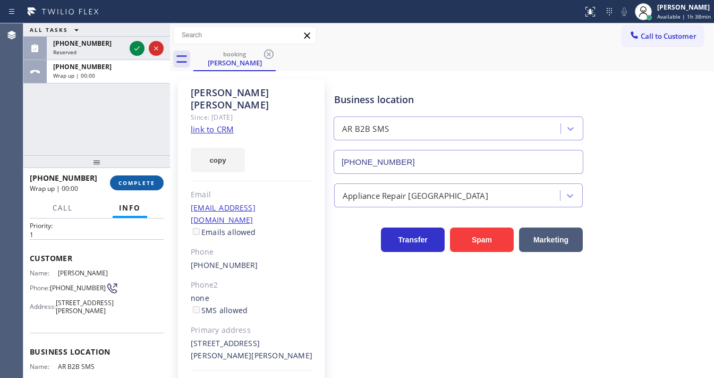
click at [148, 186] on button "COMPLETE" at bounding box center [137, 182] width 54 height 15
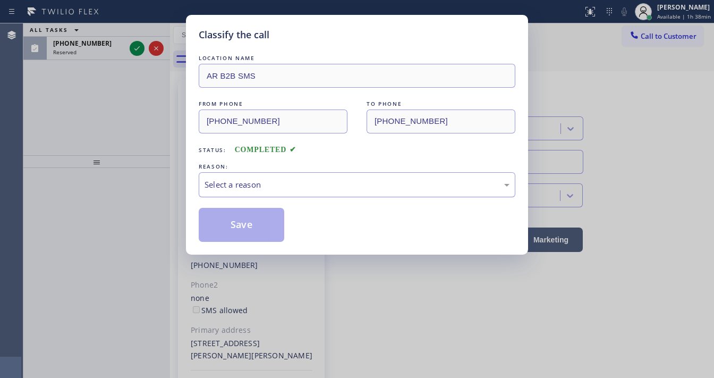
click at [227, 189] on div "Select a reason" at bounding box center [357, 184] width 305 height 12
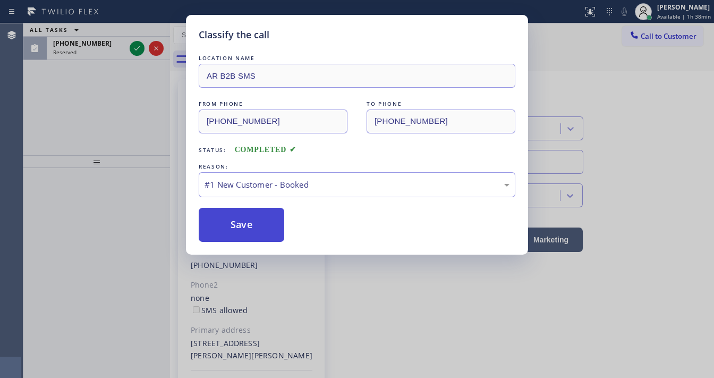
click at [231, 223] on button "Save" at bounding box center [242, 225] width 86 height 34
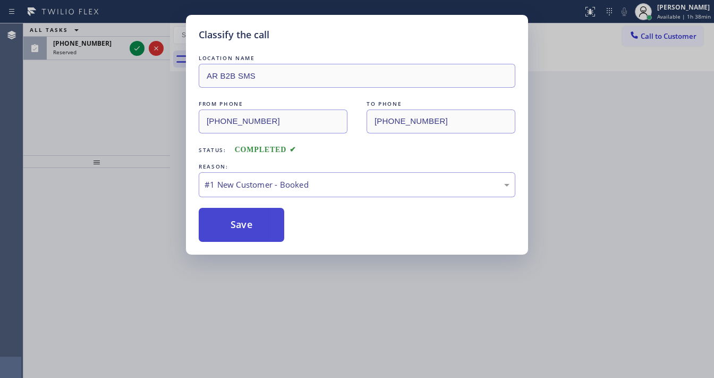
click at [231, 223] on button "Save" at bounding box center [242, 225] width 86 height 34
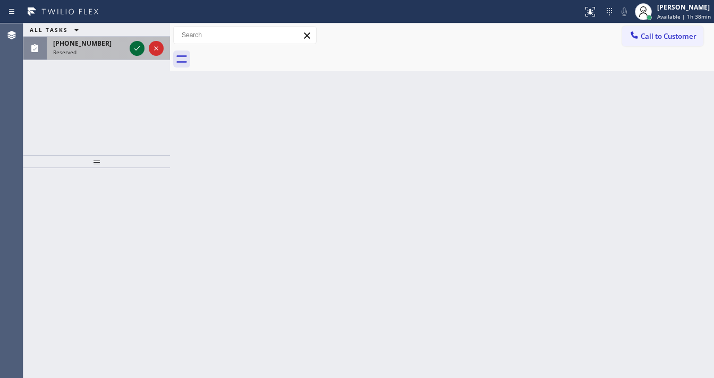
click at [131, 48] on icon at bounding box center [137, 48] width 13 height 13
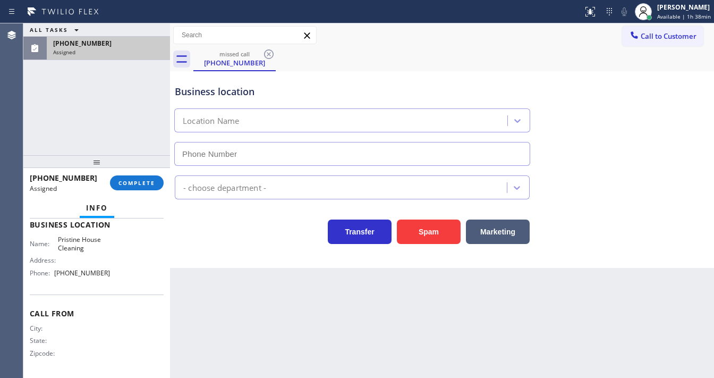
type input "(626) 548-3326"
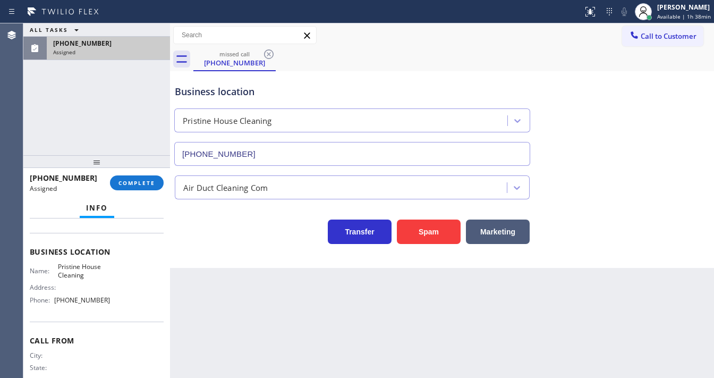
scroll to position [113, 0]
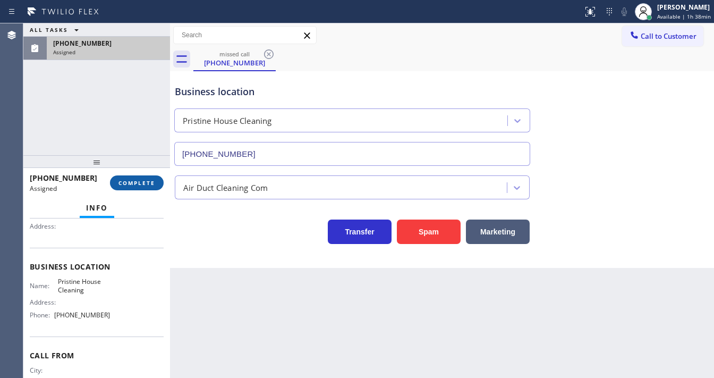
click at [129, 183] on span "COMPLETE" at bounding box center [136, 182] width 37 height 7
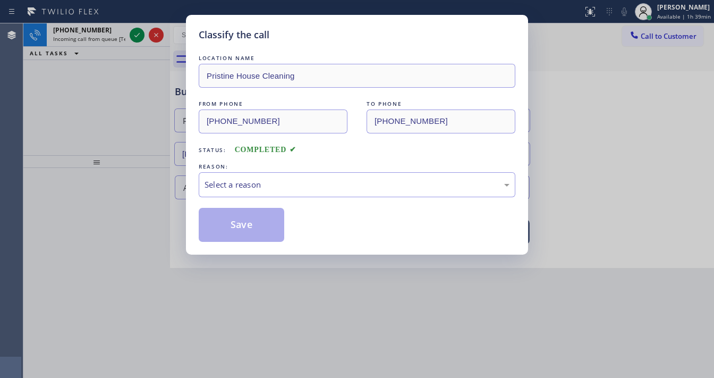
drag, startPoint x: 243, startPoint y: 198, endPoint x: 249, endPoint y: 246, distance: 48.8
click at [243, 198] on div "LOCATION NAME Pristine House Cleaning FROM PHONE (847) 727-8835 TO PHONE (626) …" at bounding box center [357, 147] width 317 height 189
drag, startPoint x: 240, startPoint y: 178, endPoint x: 242, endPoint y: 188, distance: 9.8
click at [240, 178] on div "Select a reason" at bounding box center [357, 184] width 305 height 12
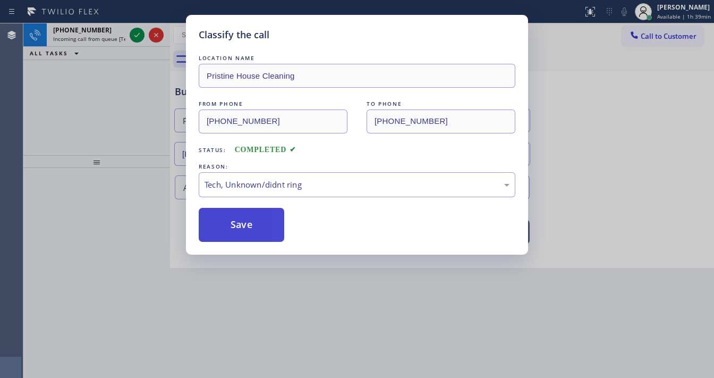
click at [245, 237] on button "Save" at bounding box center [242, 225] width 86 height 34
click at [246, 222] on button "Save" at bounding box center [242, 225] width 86 height 34
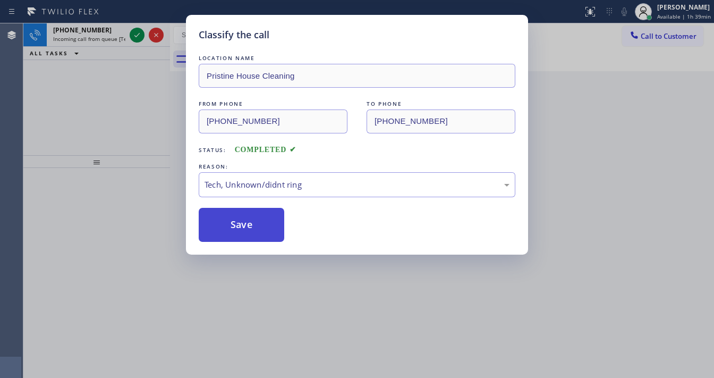
click at [246, 222] on button "Save" at bounding box center [242, 225] width 86 height 34
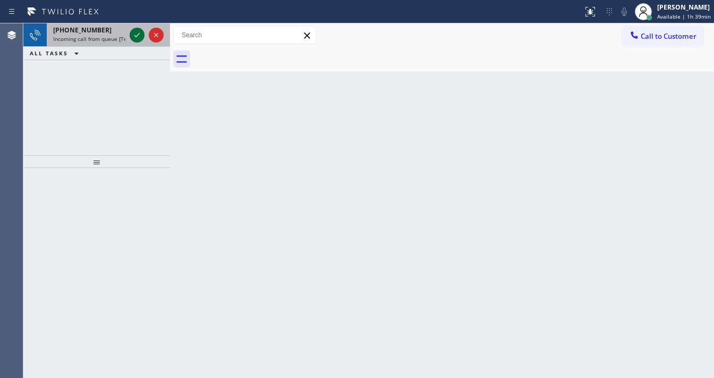
click at [132, 36] on icon at bounding box center [137, 35] width 13 height 13
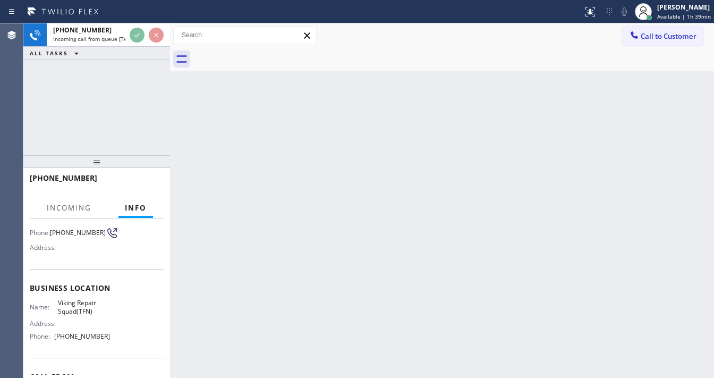
scroll to position [85, 0]
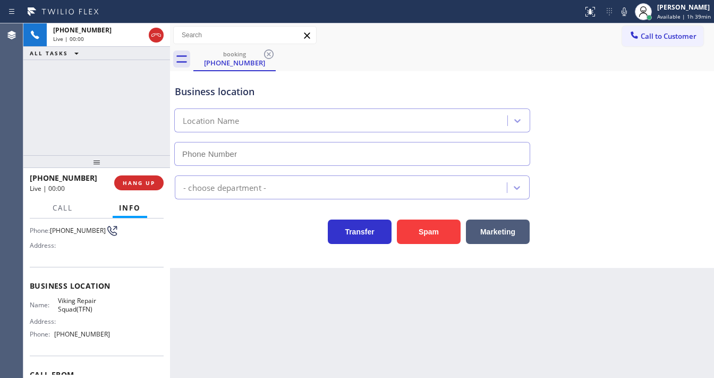
type input "(877) 280-4714"
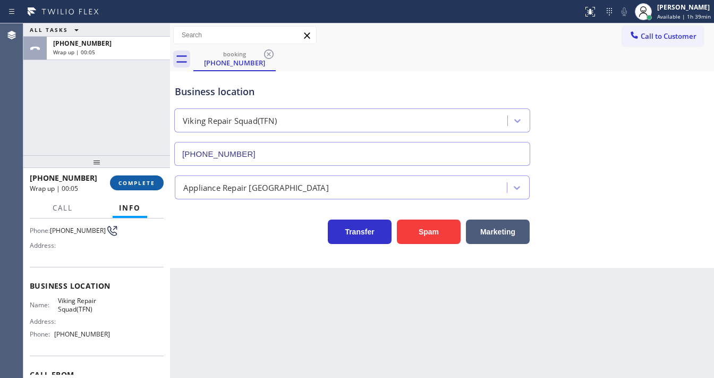
click at [140, 188] on button "COMPLETE" at bounding box center [137, 182] width 54 height 15
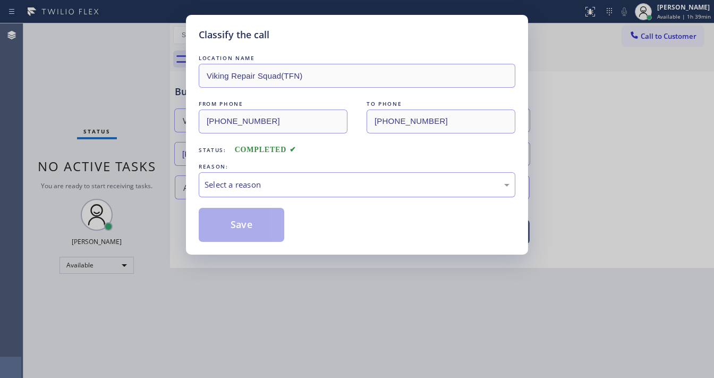
drag, startPoint x: 230, startPoint y: 181, endPoint x: 236, endPoint y: 184, distance: 7.4
click at [233, 180] on div "Select a reason" at bounding box center [357, 184] width 305 height 12
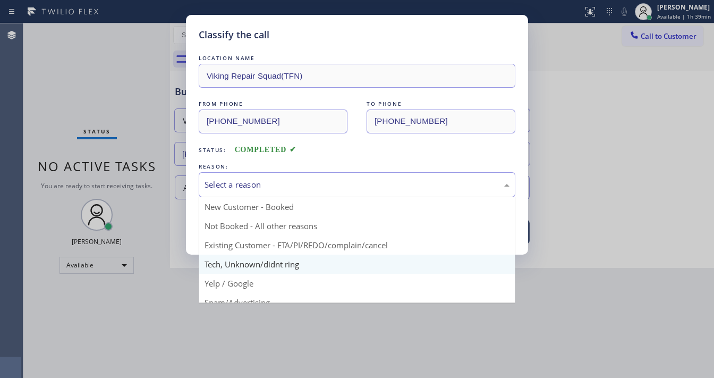
scroll to position [66, 0]
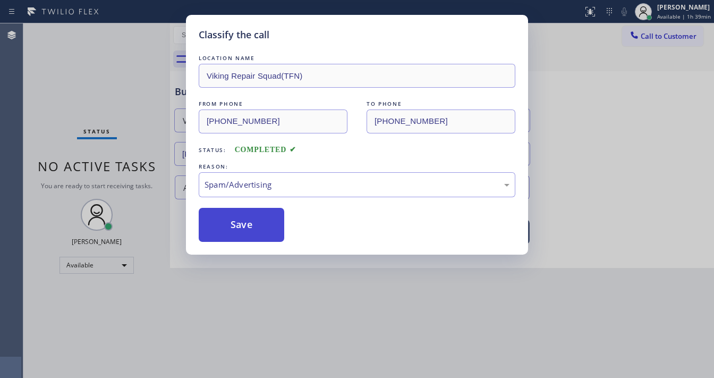
click at [240, 226] on button "Save" at bounding box center [242, 225] width 86 height 34
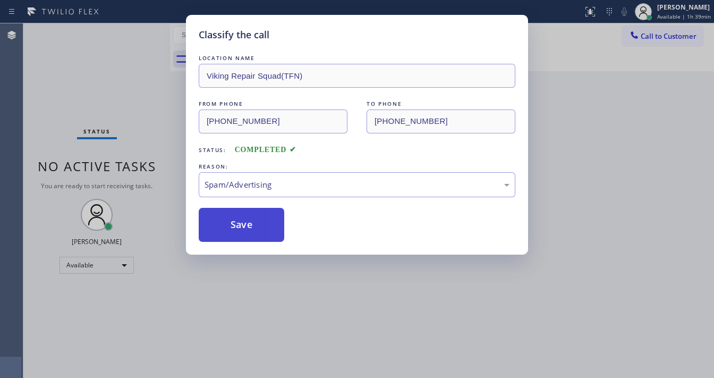
click at [240, 226] on button "Save" at bounding box center [242, 225] width 86 height 34
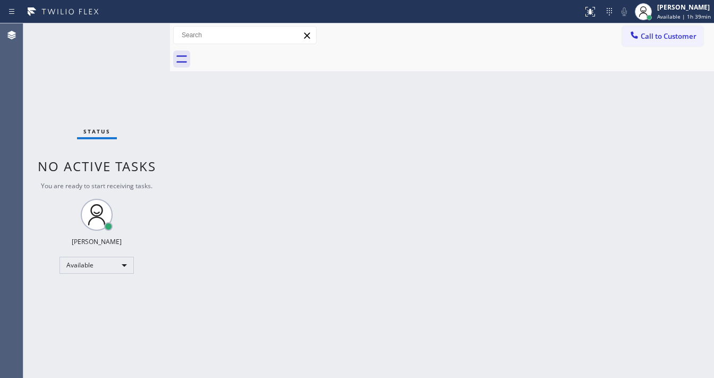
drag, startPoint x: 354, startPoint y: 40, endPoint x: 278, endPoint y: 27, distance: 76.6
click at [354, 40] on div "Call to Customer Outbound call Location Samsung Appliance Repairs [GEOGRAPHIC_D…" at bounding box center [442, 35] width 544 height 19
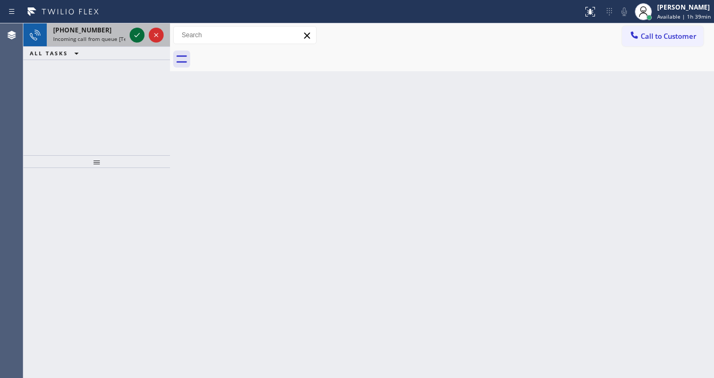
click at [133, 30] on icon at bounding box center [137, 35] width 13 height 13
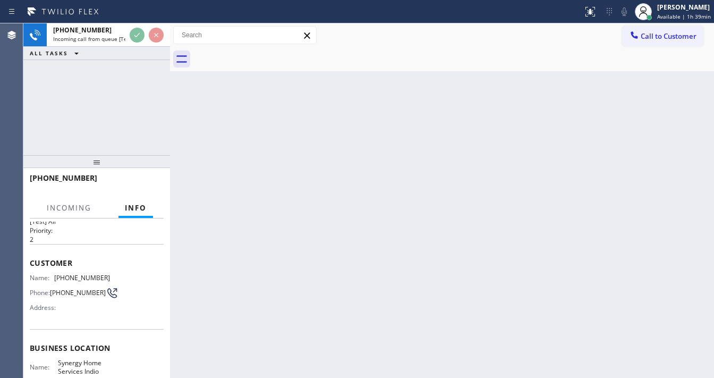
scroll to position [42, 0]
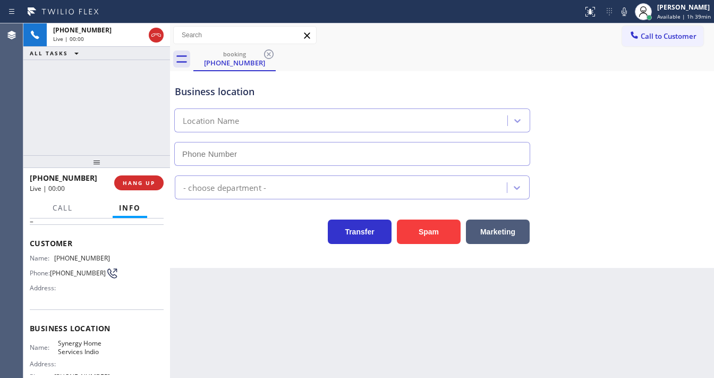
type input "(760) 284-4546"
click at [427, 234] on button "Spam" at bounding box center [429, 231] width 64 height 24
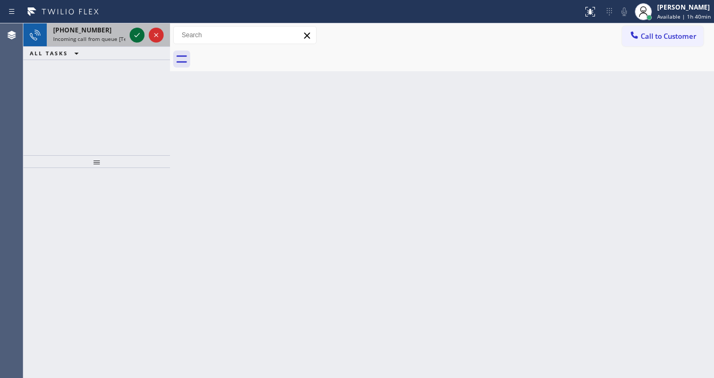
click at [133, 35] on icon at bounding box center [137, 35] width 13 height 13
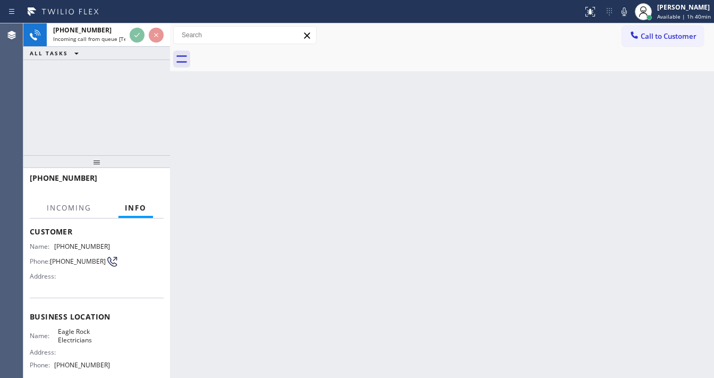
scroll to position [85, 0]
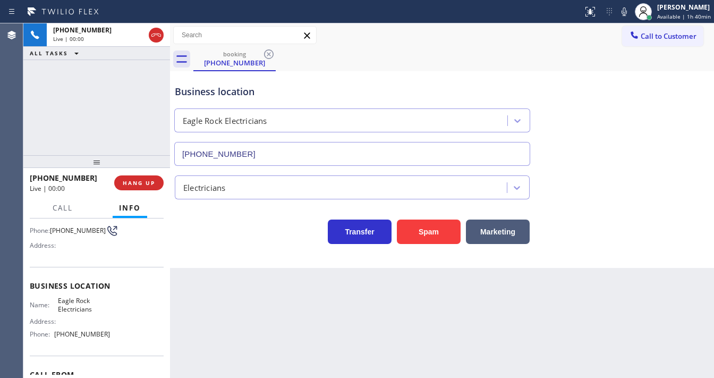
type input "(323) 405-3819"
click at [103, 127] on div "+13232585576 Live | 00:01 ALL TASKS ALL TASKS ACTIVE TASKS TASKS IN WRAP UP" at bounding box center [96, 89] width 147 height 132
click at [15, 105] on div "Agent Desktop" at bounding box center [11, 200] width 23 height 354
click at [38, 108] on div "+13232585576 Live | 00:13 ALL TASKS ALL TASKS ACTIVE TASKS TASKS IN WRAP UP" at bounding box center [96, 89] width 147 height 132
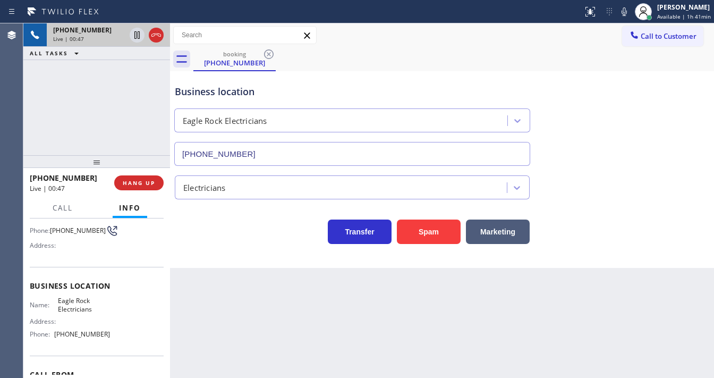
drag, startPoint x: 21, startPoint y: 110, endPoint x: 108, endPoint y: 44, distance: 109.5
click at [21, 110] on div "Agent Desktop" at bounding box center [11, 200] width 23 height 354
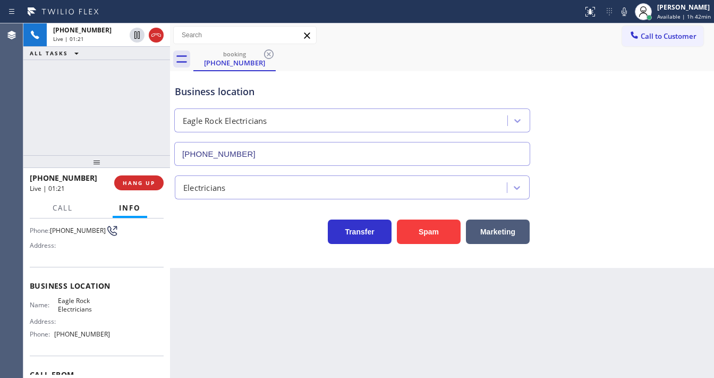
click at [23, 107] on div "+13232585576 Live | 01:21 ALL TASKS ALL TASKS ACTIVE TASKS TASKS IN WRAP UP" at bounding box center [96, 89] width 147 height 132
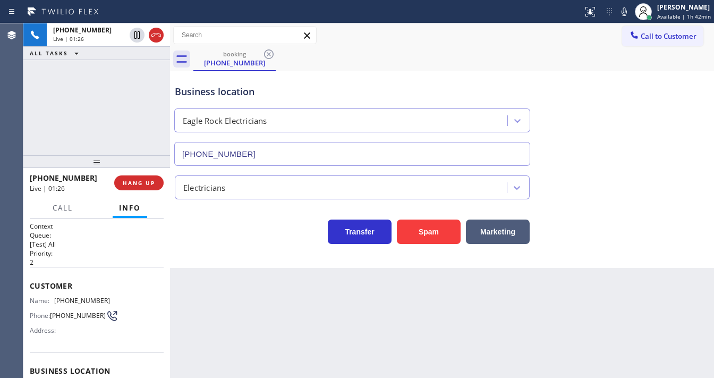
scroll to position [0, 0]
click at [49, 283] on span "Customer" at bounding box center [97, 285] width 134 height 10
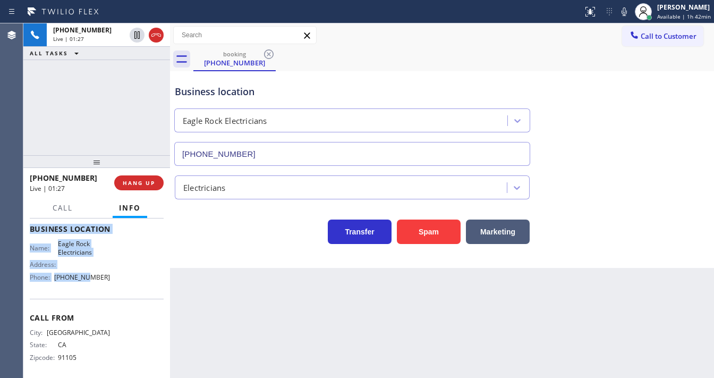
scroll to position [147, 0]
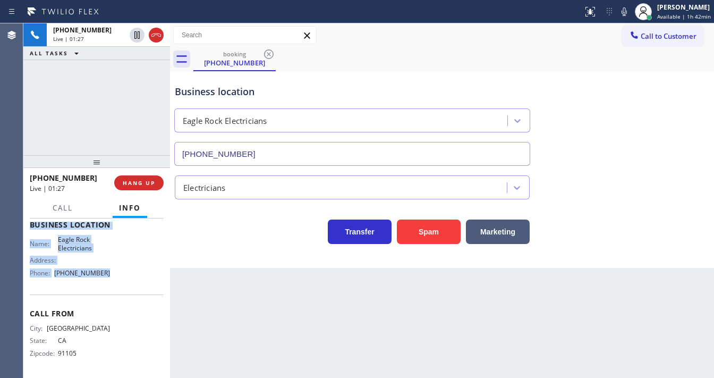
drag, startPoint x: 29, startPoint y: 280, endPoint x: 119, endPoint y: 282, distance: 89.8
click at [119, 282] on div "Context Queue: [Test] All Priority: 2 Customer Name: (323) 258-5576 Phone: (323…" at bounding box center [96, 297] width 147 height 159
copy div "Customer Name: (323) 258-5576 Phone: (323) 258-5576 Address: Business location …"
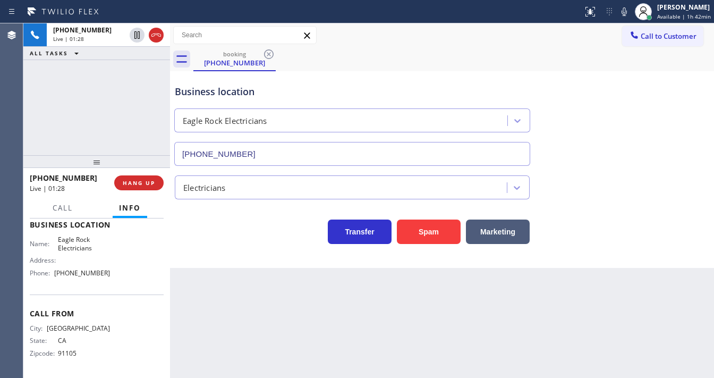
click at [88, 138] on div "+13232585576 Live | 01:28 ALL TASKS ALL TASKS ACTIVE TASKS TASKS IN WRAP UP" at bounding box center [96, 89] width 147 height 132
click at [89, 104] on div "+13232585576 Live | 01:49 ALL TASKS ALL TASKS ACTIVE TASKS TASKS IN WRAP UP" at bounding box center [96, 89] width 147 height 132
click at [96, 99] on div "+13232585576 Live | 06:31 ALL TASKS ALL TASKS ACTIVE TASKS TASKS IN WRAP UP" at bounding box center [96, 89] width 147 height 132
click at [136, 176] on button "HANG UP" at bounding box center [138, 182] width 49 height 15
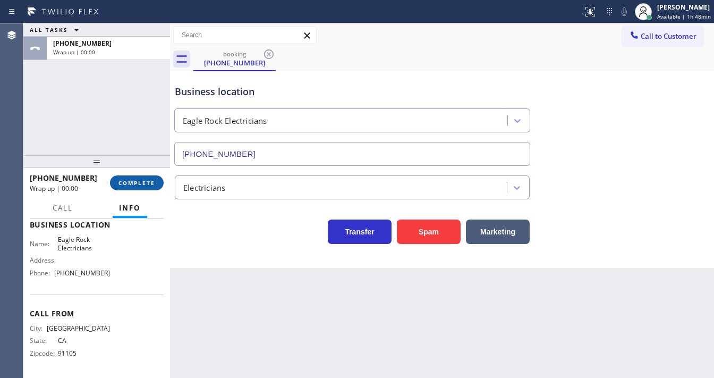
click at [136, 176] on button "COMPLETE" at bounding box center [137, 182] width 54 height 15
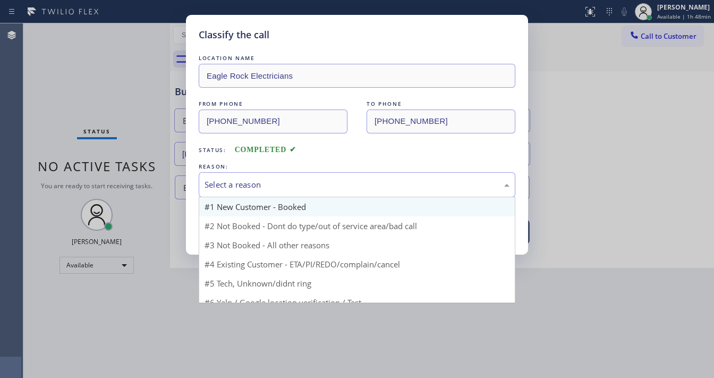
drag, startPoint x: 247, startPoint y: 181, endPoint x: 238, endPoint y: 201, distance: 21.6
click at [248, 184] on div "Select a reason" at bounding box center [357, 184] width 305 height 12
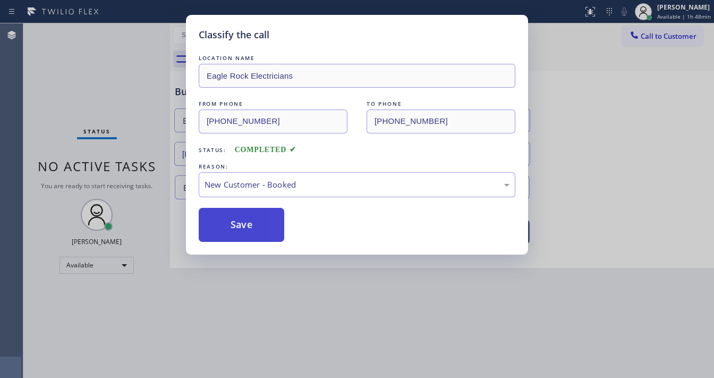
click at [239, 218] on button "Save" at bounding box center [242, 225] width 86 height 34
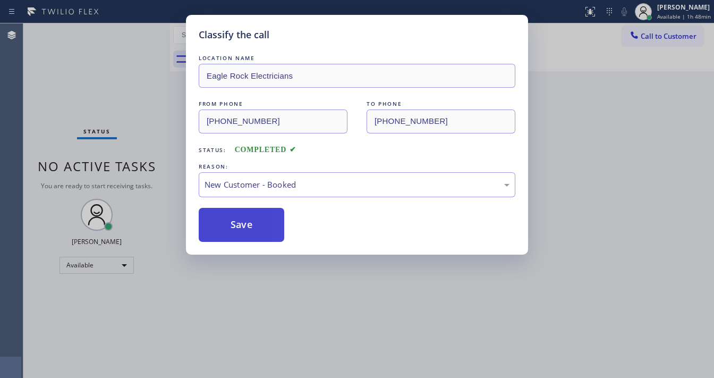
click at [239, 219] on button "Save" at bounding box center [242, 225] width 86 height 34
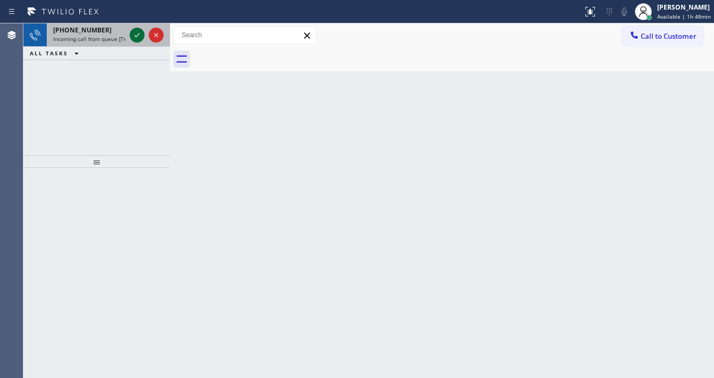
click at [138, 32] on icon at bounding box center [137, 35] width 13 height 13
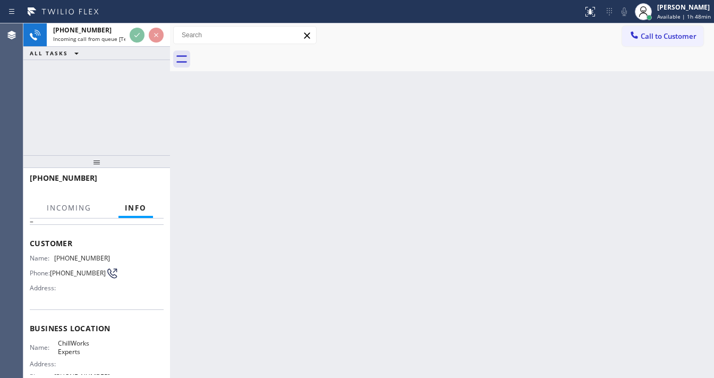
scroll to position [127, 0]
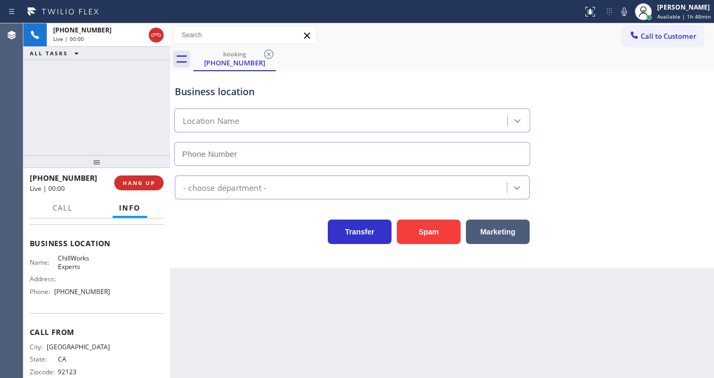
type input "(858) 465-4475"
click at [662, 8] on div "[PERSON_NAME]" at bounding box center [684, 7] width 54 height 9
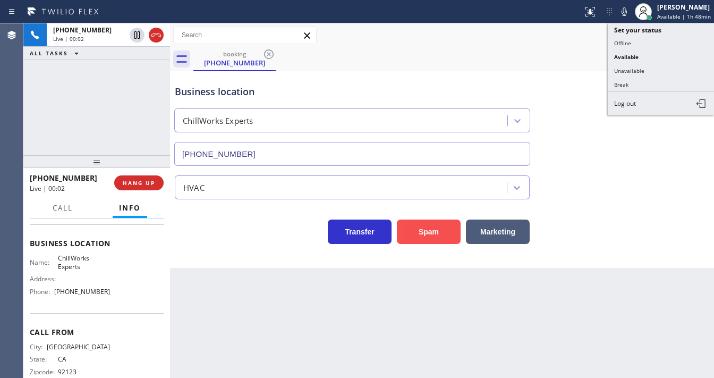
click at [421, 234] on button "Spam" at bounding box center [429, 231] width 64 height 24
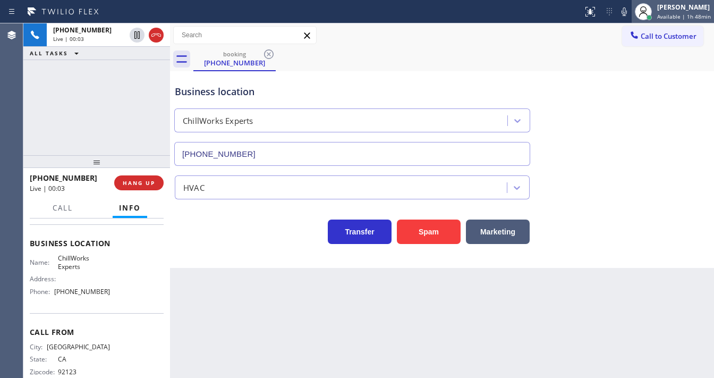
click at [669, 6] on div "[PERSON_NAME]" at bounding box center [684, 7] width 54 height 9
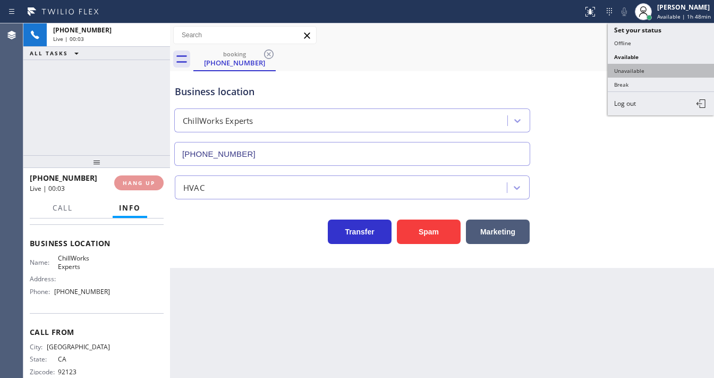
click at [638, 67] on button "Unavailable" at bounding box center [661, 71] width 106 height 14
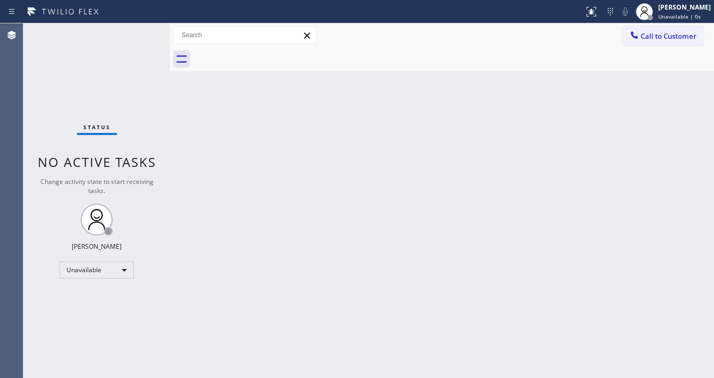
click at [511, 121] on div "Back to Dashboard Change Sender ID Customers Technicians Select a contact Outbo…" at bounding box center [442, 200] width 544 height 354
click at [126, 38] on div "Status No active tasks Change activity state to start receiving tasks. Michael …" at bounding box center [96, 200] width 147 height 354
click at [96, 270] on div "Unavailable" at bounding box center [96, 269] width 74 height 17
drag, startPoint x: 88, startPoint y: 295, endPoint x: 167, endPoint y: 280, distance: 81.0
click at [88, 295] on li "Available" at bounding box center [96, 297] width 72 height 13
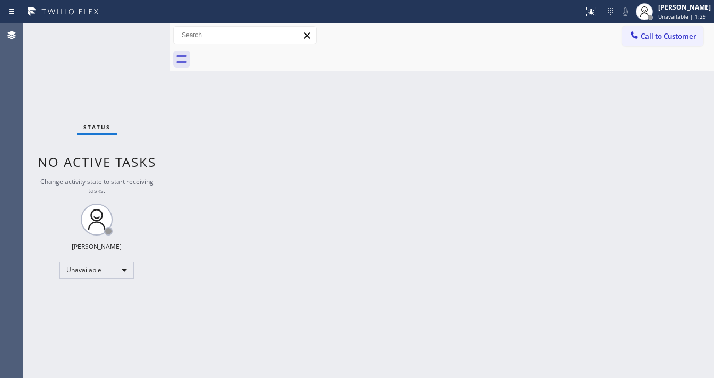
click at [220, 272] on div "Back to Dashboard Change Sender ID Customers Technicians Select a contact Outbo…" at bounding box center [442, 200] width 544 height 354
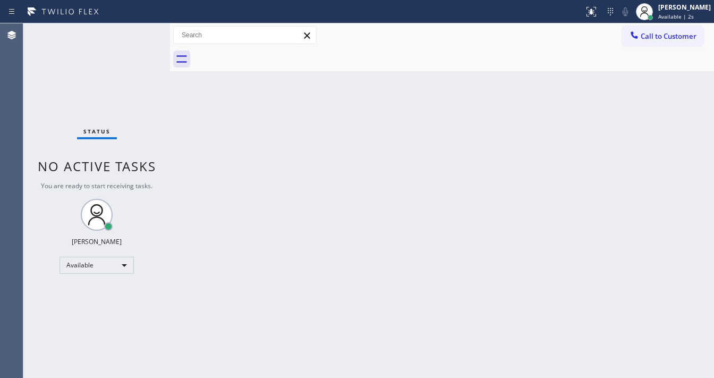
click at [138, 34] on div "Status No active tasks You are ready to start receiving tasks. [PERSON_NAME]" at bounding box center [96, 200] width 147 height 354
click at [101, 271] on div "Available" at bounding box center [96, 265] width 74 height 17
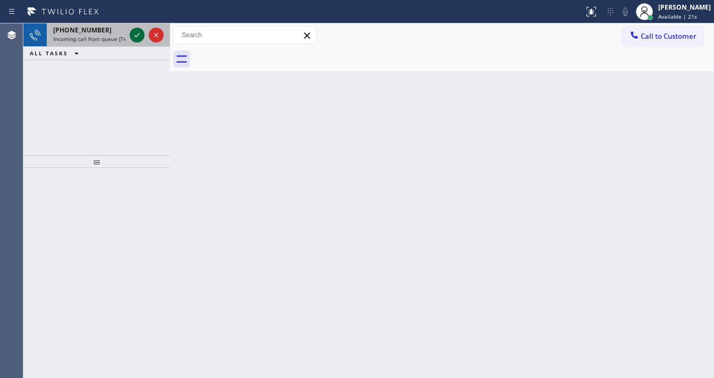
click at [137, 37] on icon at bounding box center [137, 35] width 13 height 13
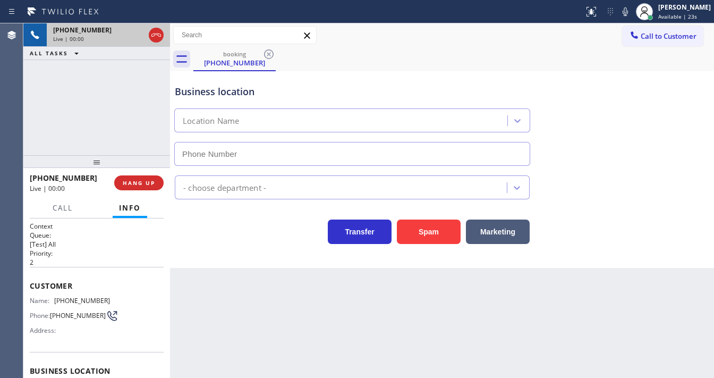
type input "(908) 493-4237"
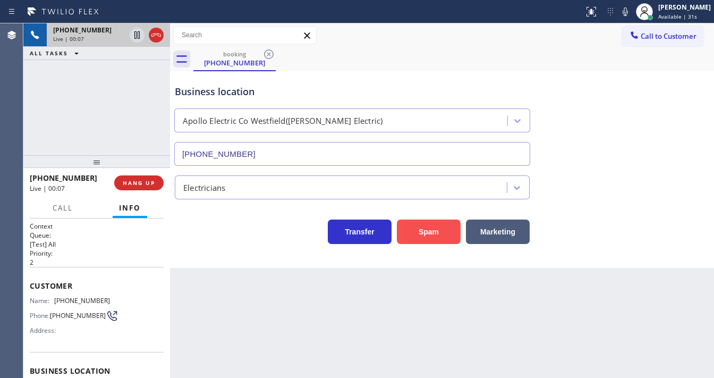
click at [436, 231] on button "Spam" at bounding box center [429, 231] width 64 height 24
click at [136, 136] on div "+19086305896 Live | 00:08 ALL TASKS ALL TASKS ACTIVE TASKS TASKS IN WRAP UP" at bounding box center [96, 89] width 147 height 132
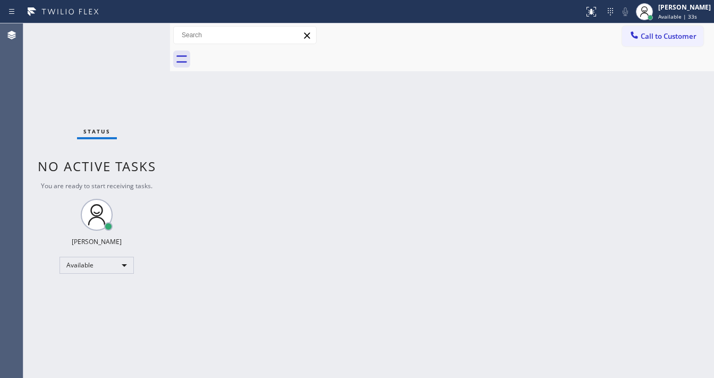
drag, startPoint x: 669, startPoint y: 16, endPoint x: 663, endPoint y: 41, distance: 25.8
click at [669, 16] on span "Available | 33s" at bounding box center [677, 16] width 39 height 7
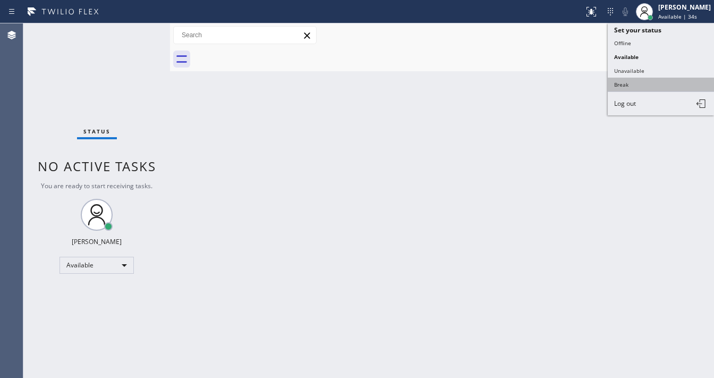
click at [644, 78] on button "Break" at bounding box center [661, 85] width 106 height 14
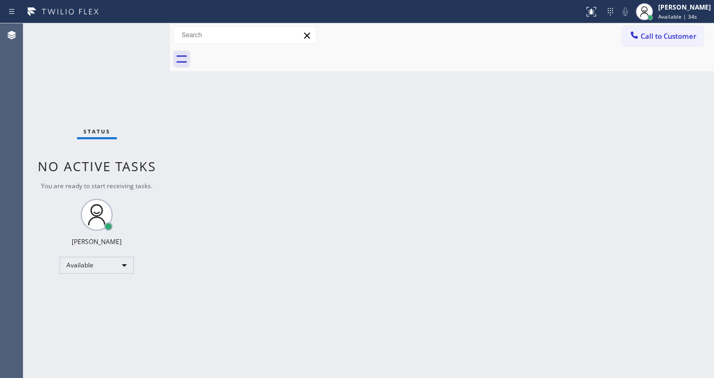
drag, startPoint x: 323, startPoint y: 140, endPoint x: 321, endPoint y: 148, distance: 8.1
click at [322, 140] on div "Back to Dashboard Change Sender ID Customers Technicians Select a contact Outbo…" at bounding box center [442, 200] width 544 height 354
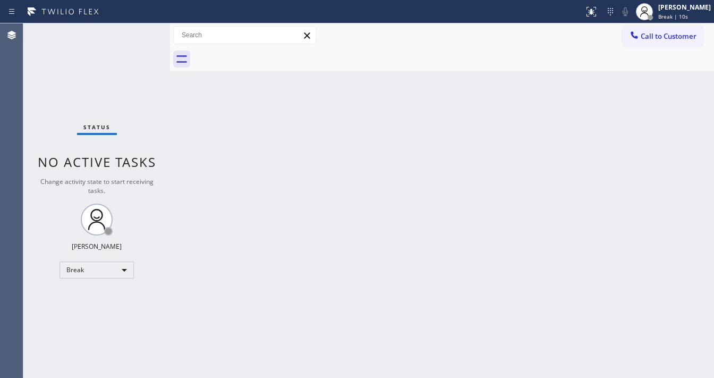
click at [41, 117] on div "Status No active tasks Change activity state to start receiving tasks. Michael …" at bounding box center [96, 200] width 147 height 354
click at [295, 376] on div "Back to Dashboard Change Sender ID Customers Technicians Select a contact Outbo…" at bounding box center [442, 200] width 544 height 354
click at [33, 147] on div "Status No active tasks Change activity state to start receiving tasks. Michael …" at bounding box center [96, 200] width 147 height 354
